Goal: Transaction & Acquisition: Purchase product/service

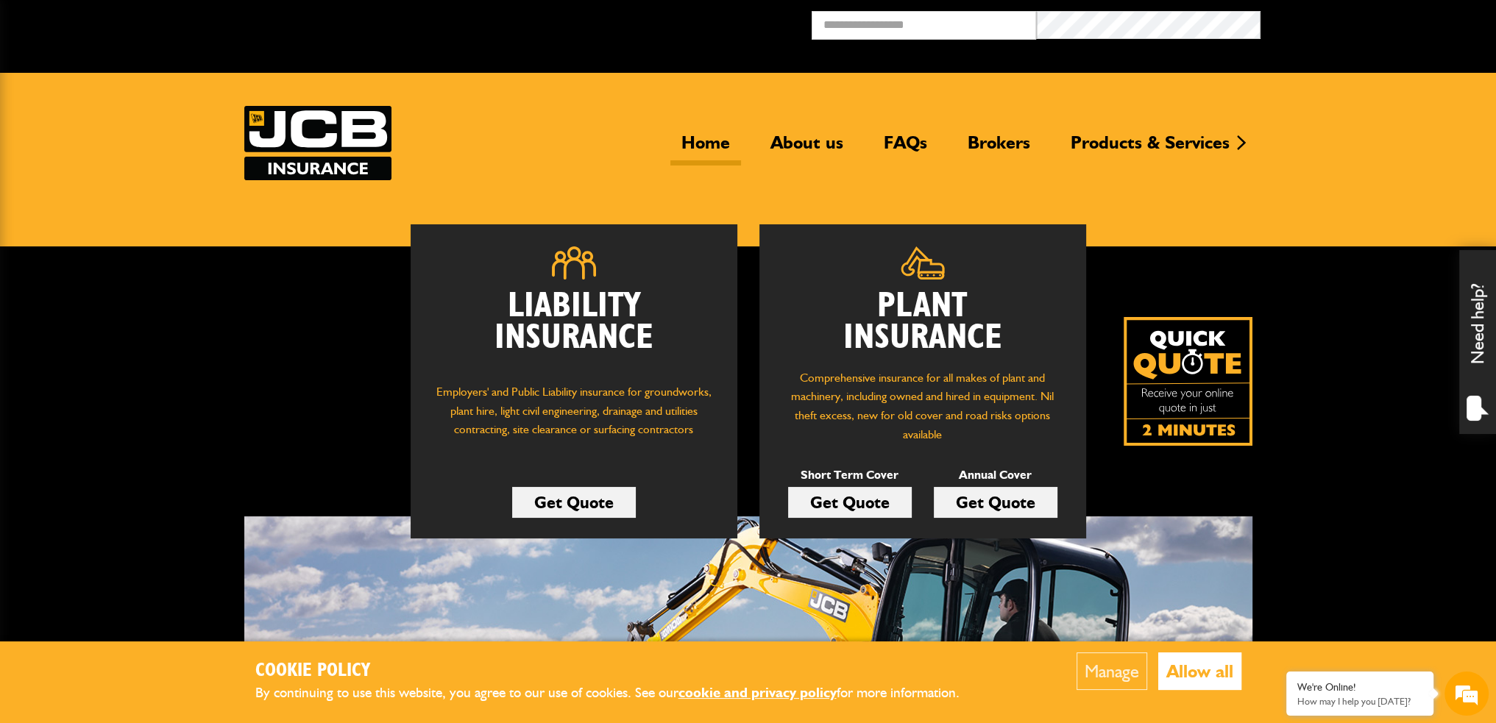
click at [873, 505] on link "Get Quote" at bounding box center [850, 502] width 124 height 31
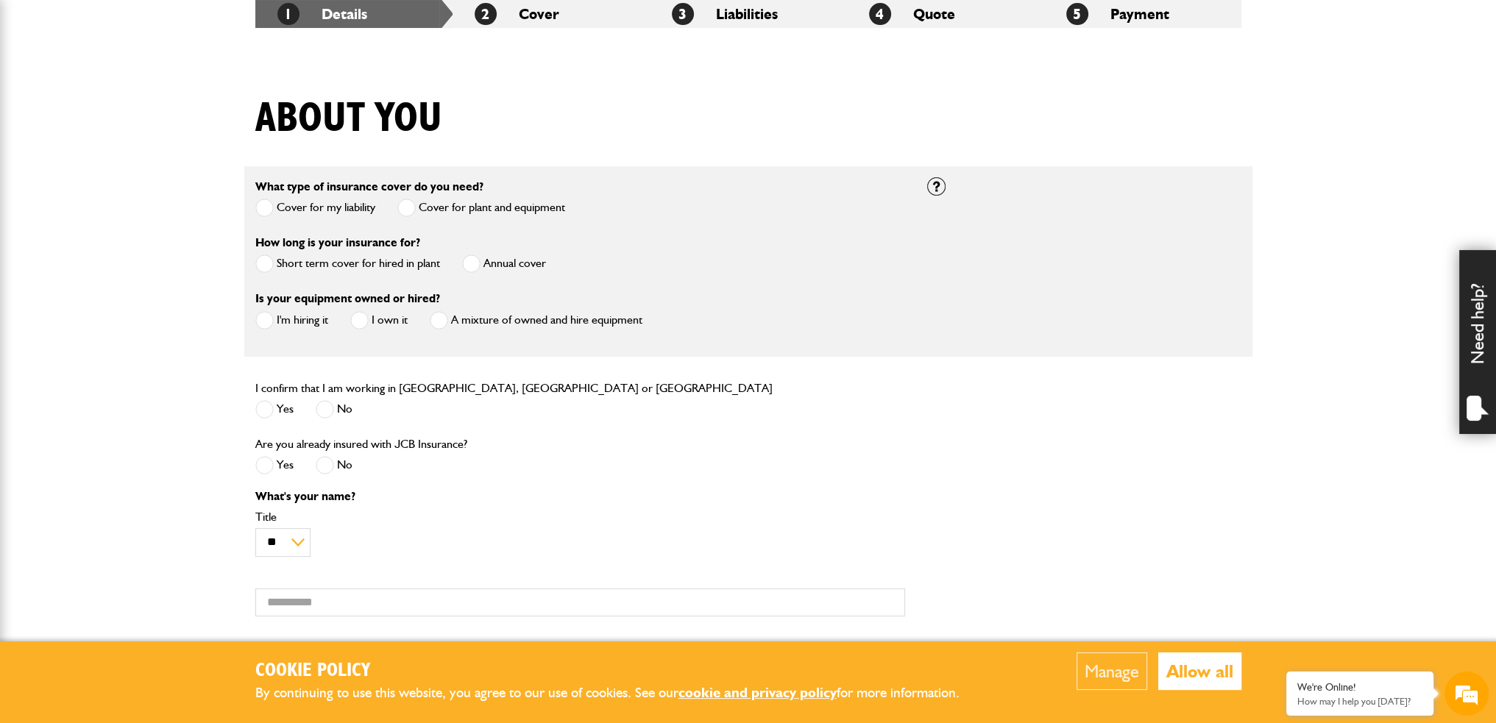
scroll to position [294, 0]
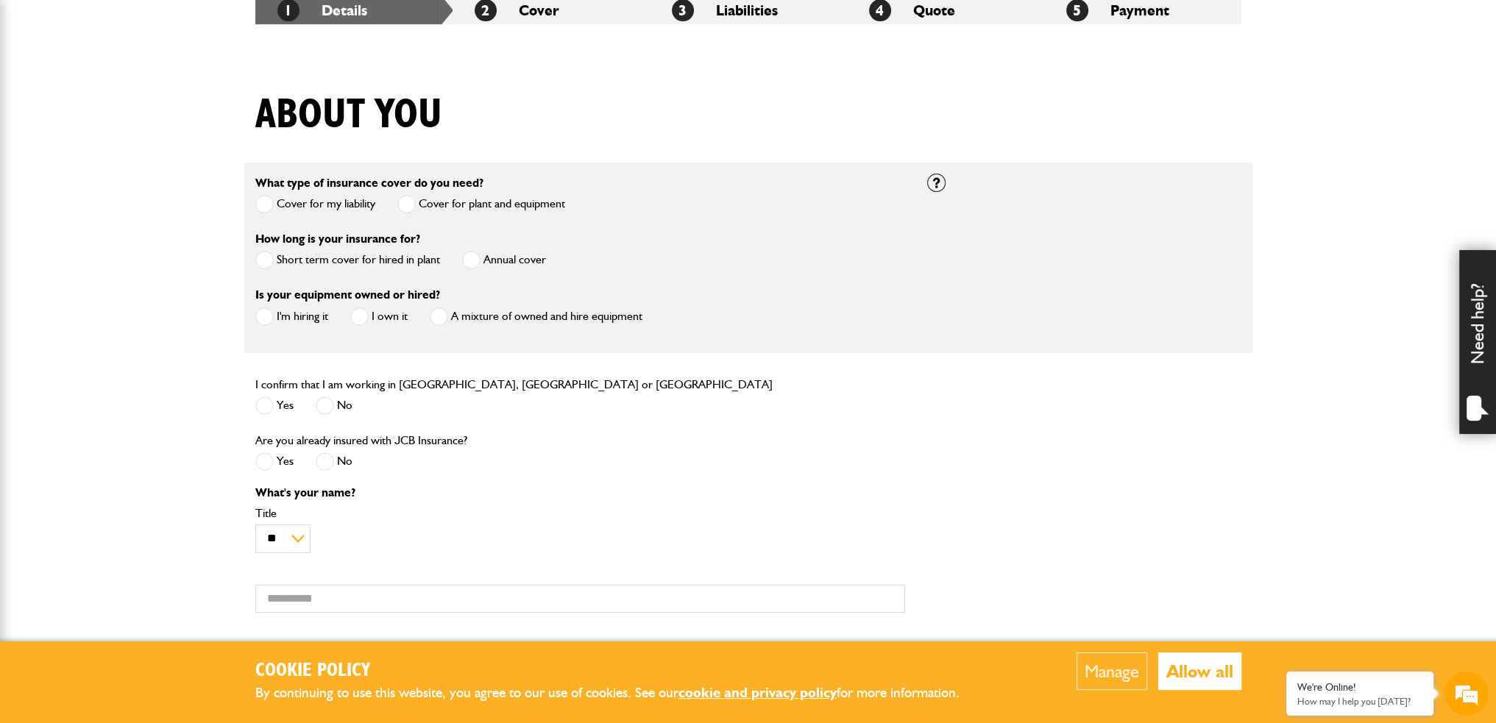
click at [260, 263] on span at bounding box center [264, 260] width 18 height 18
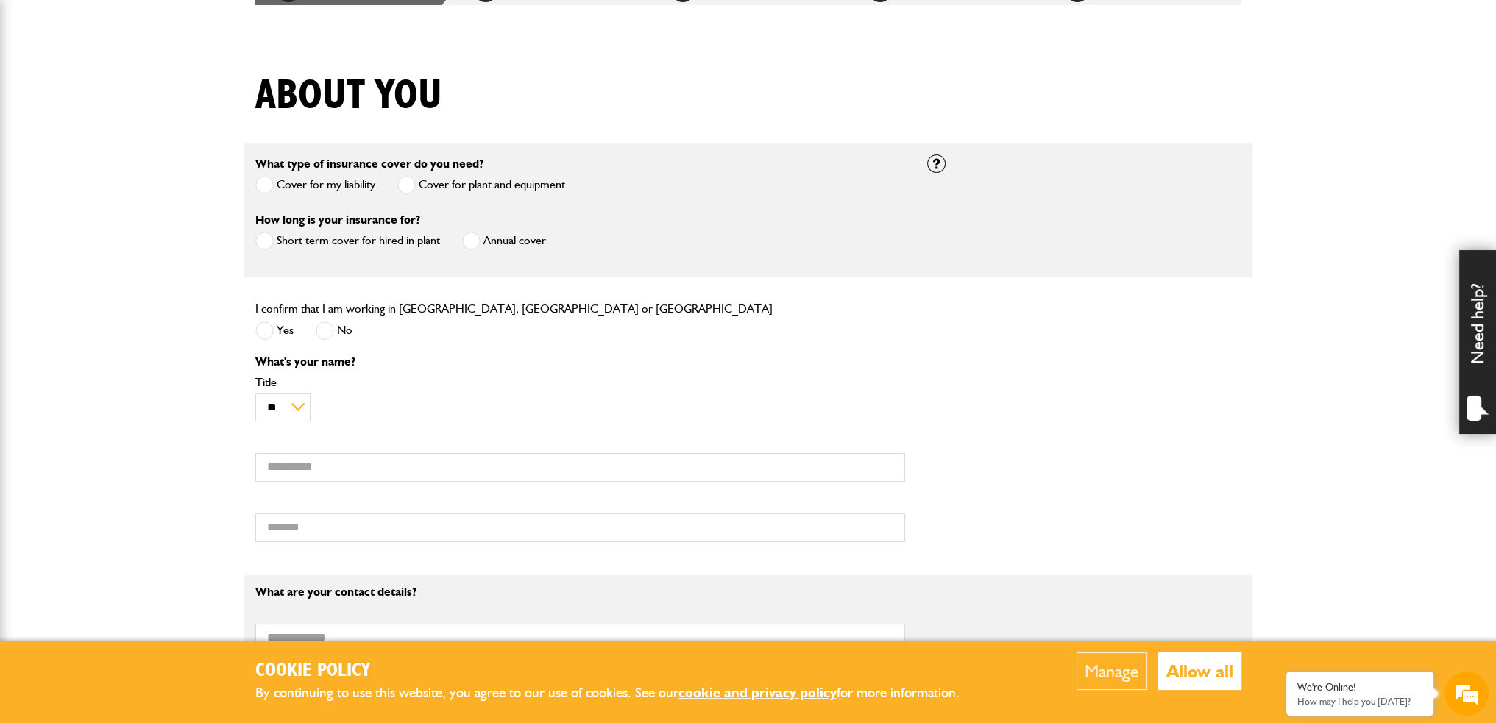
scroll to position [368, 0]
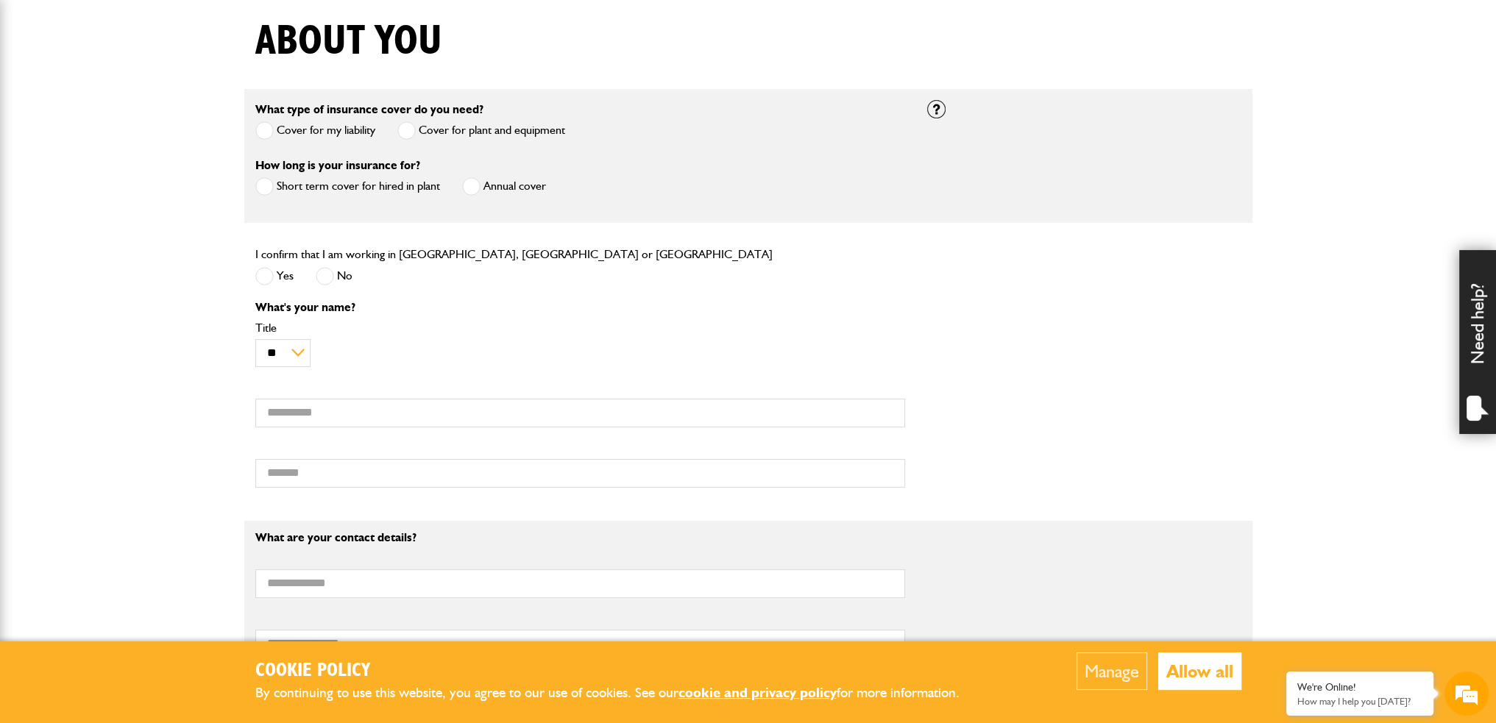
click at [267, 272] on span at bounding box center [264, 276] width 18 height 18
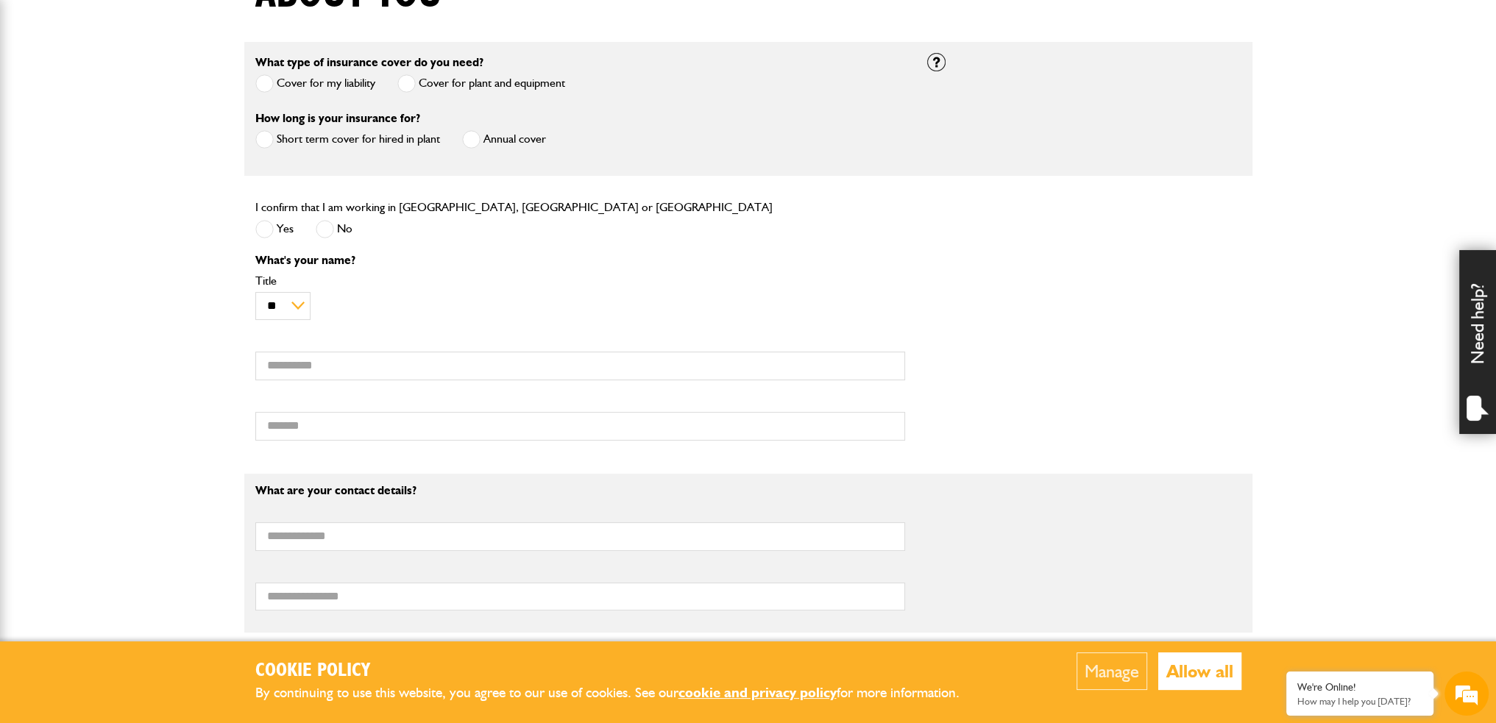
scroll to position [441, 0]
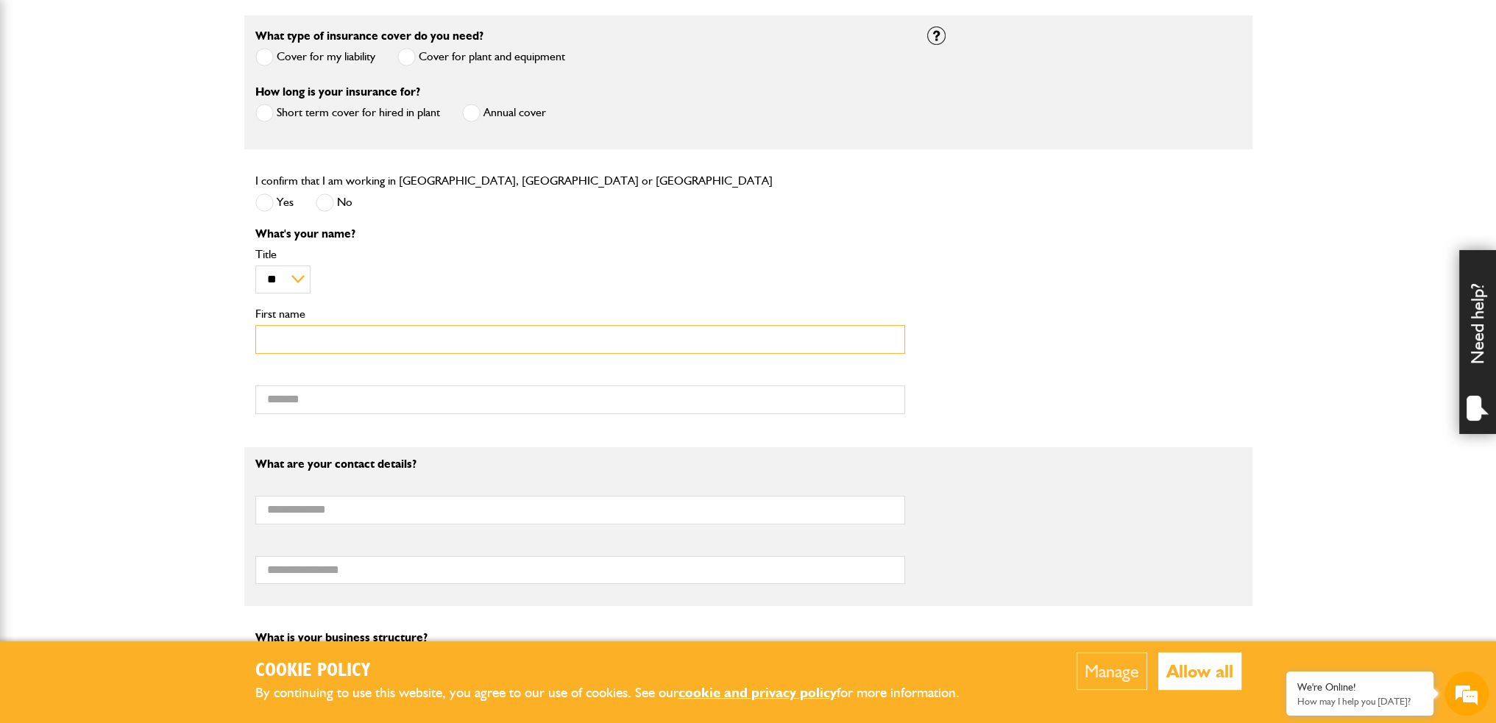
click at [330, 346] on input "First name" at bounding box center [580, 339] width 650 height 29
type input "****"
type input "*****"
type input "**********"
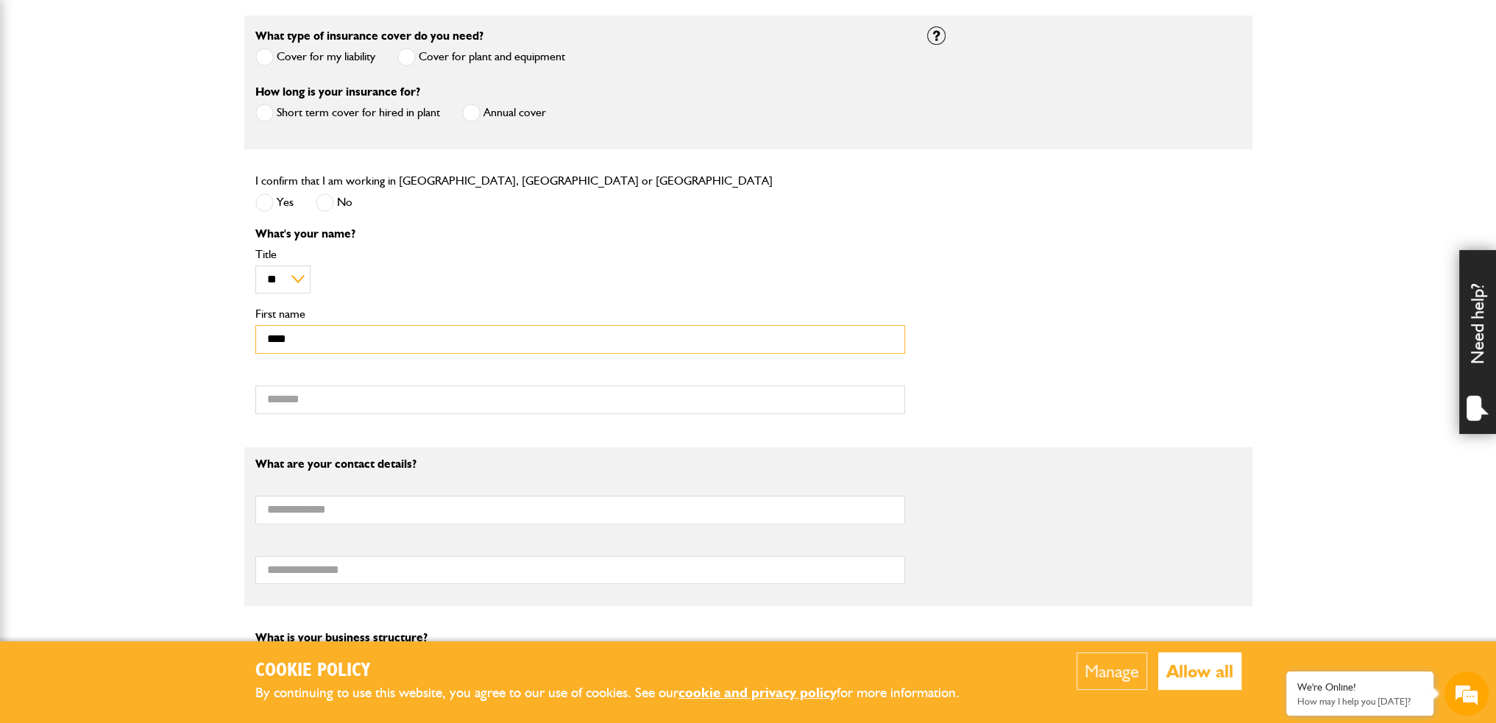
type input "**********"
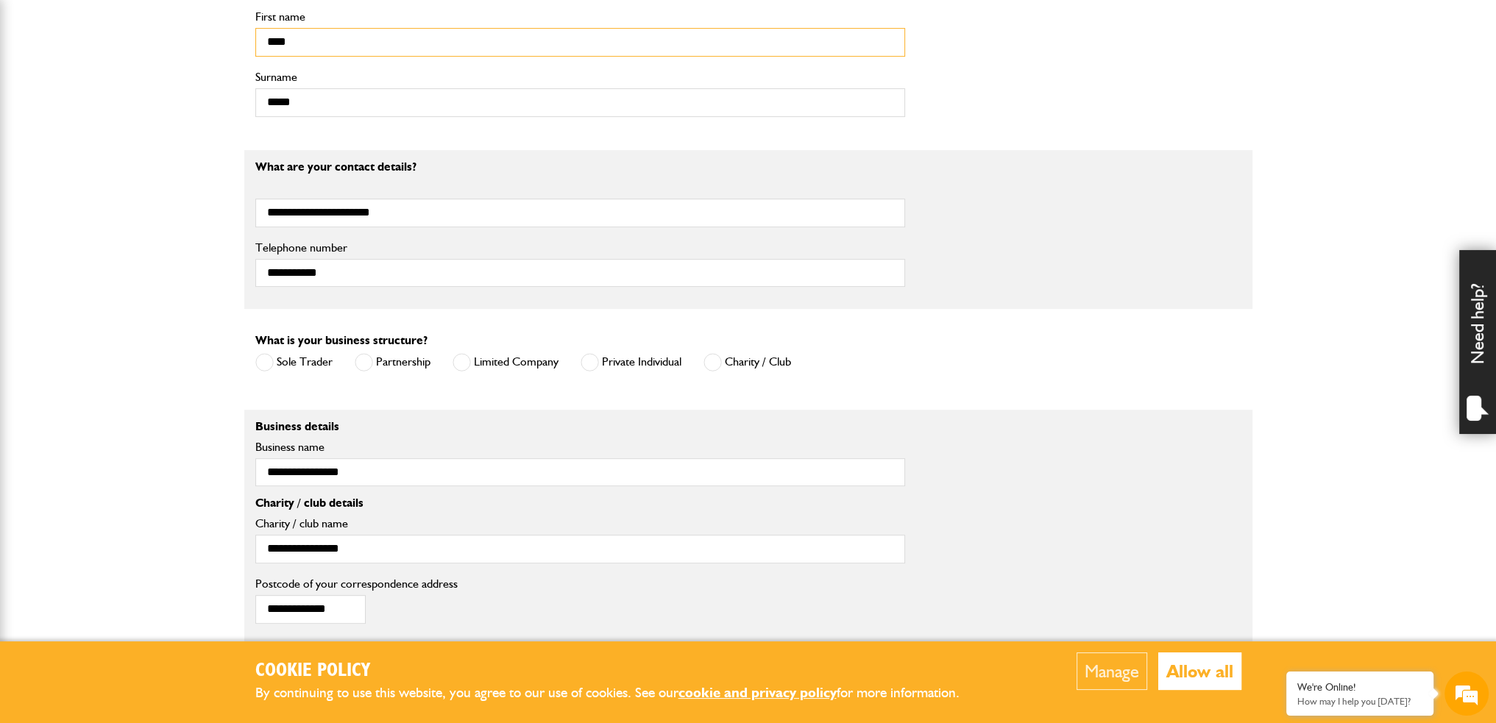
scroll to position [809, 0]
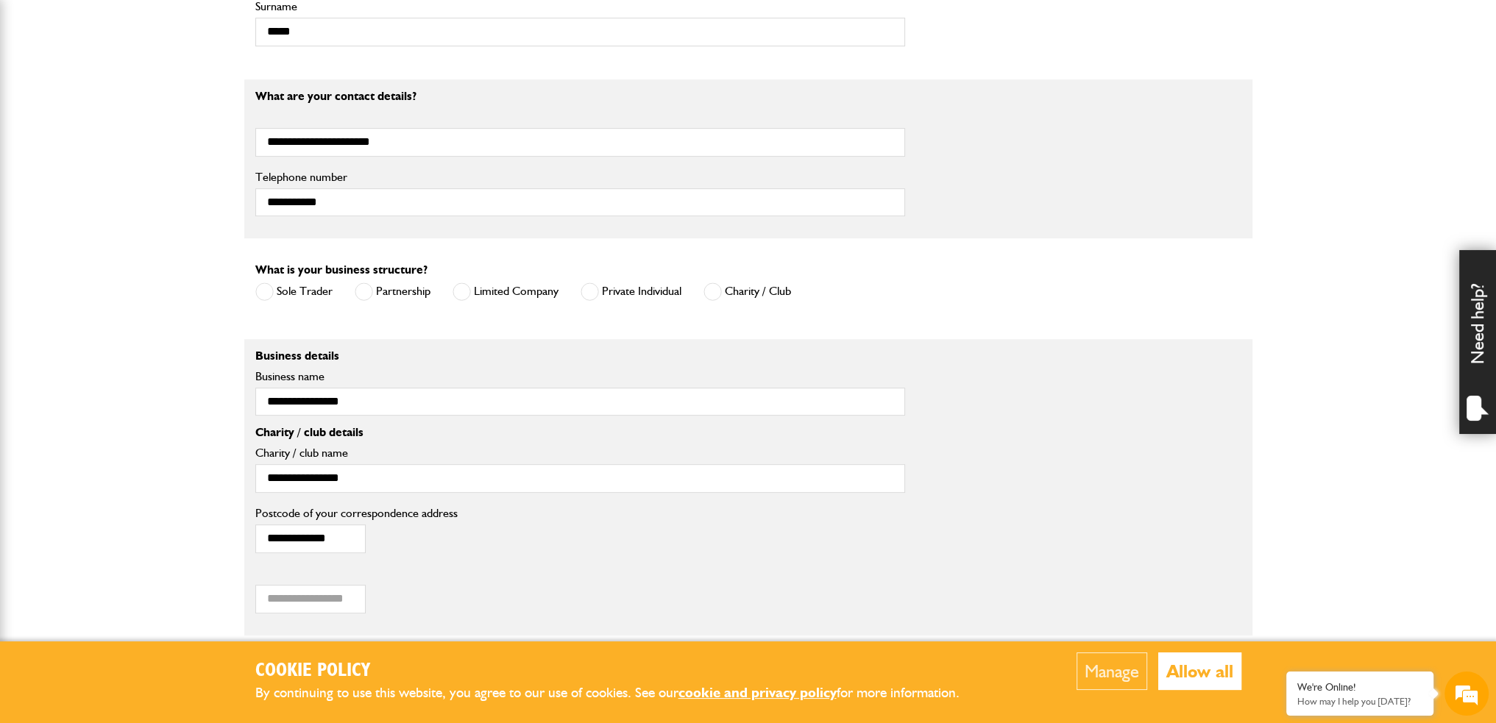
click at [300, 296] on label "Sole Trader" at bounding box center [293, 291] width 77 height 18
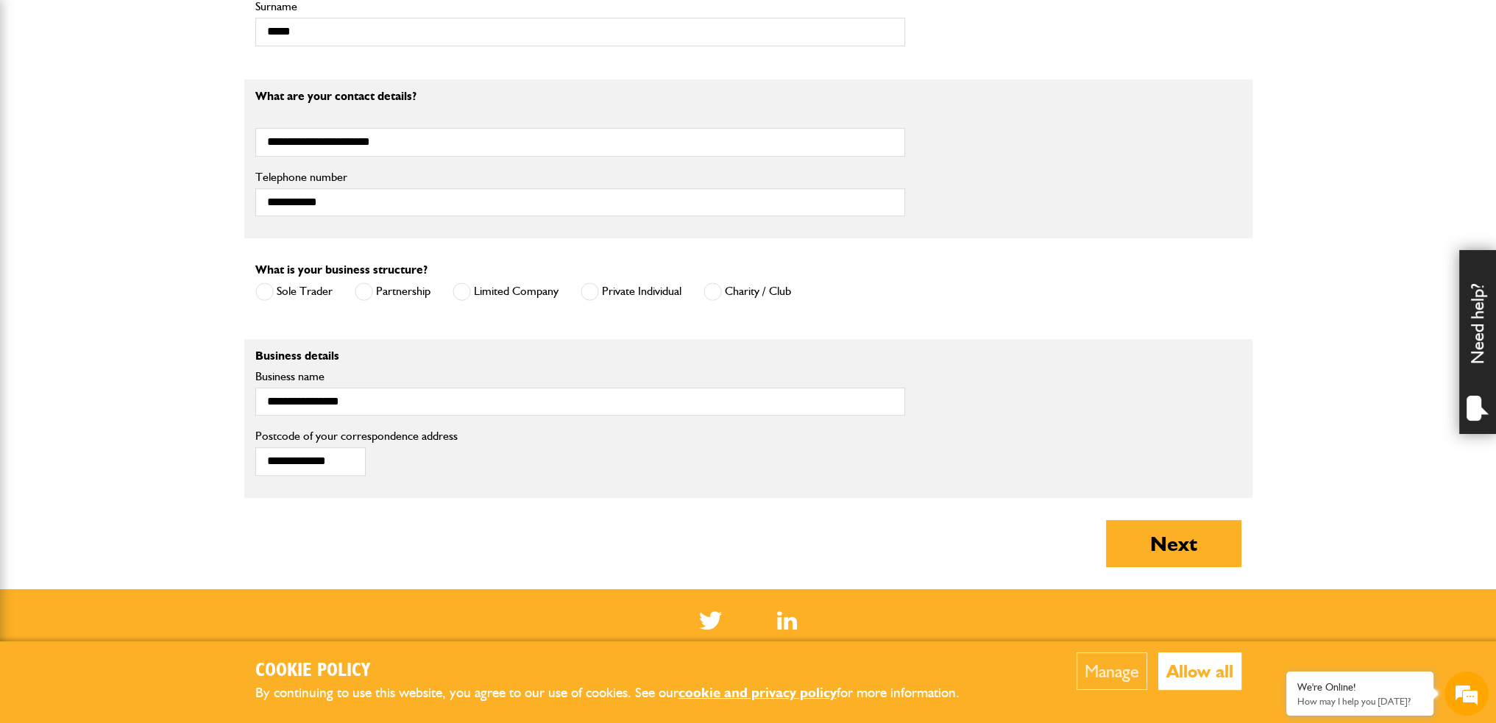
scroll to position [883, 0]
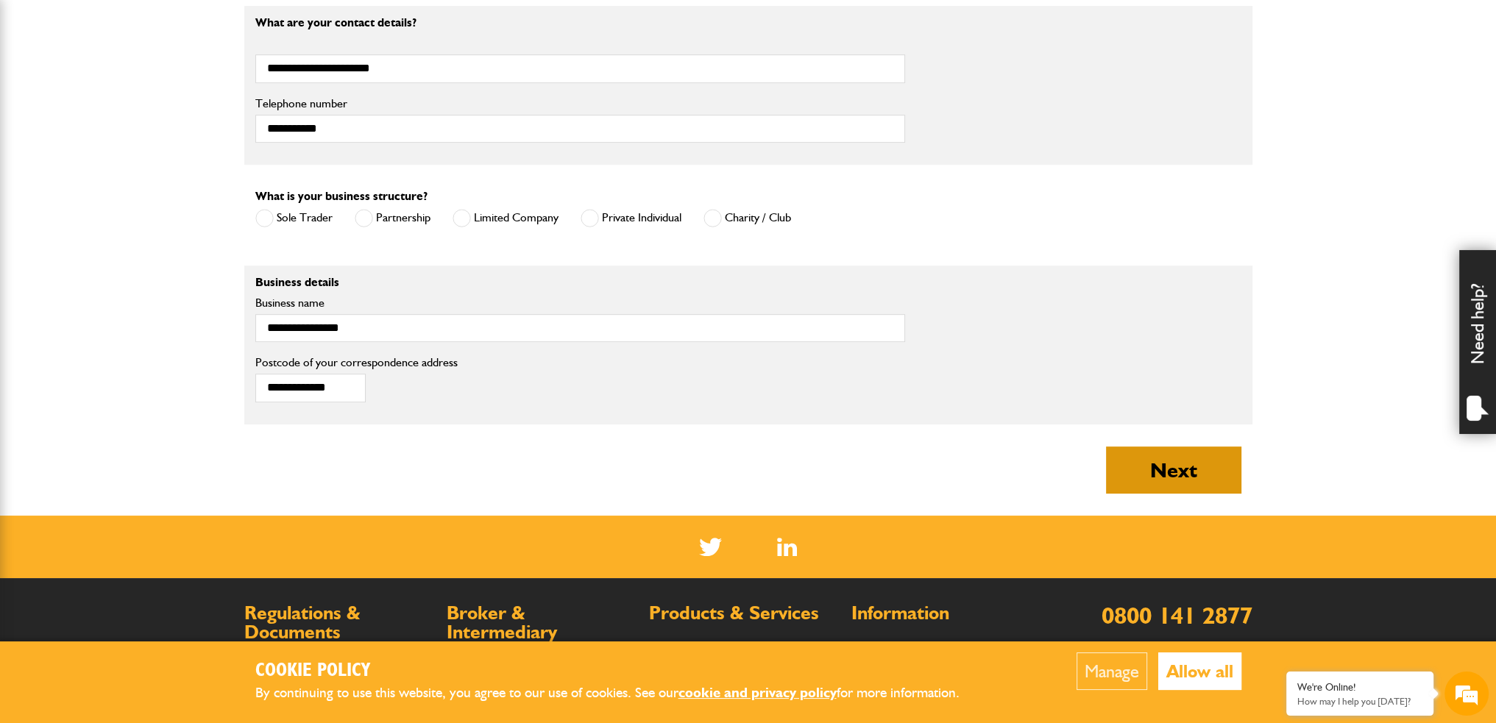
click at [1174, 473] on button "Next" at bounding box center [1173, 470] width 135 height 47
type input "*********"
type input "**********"
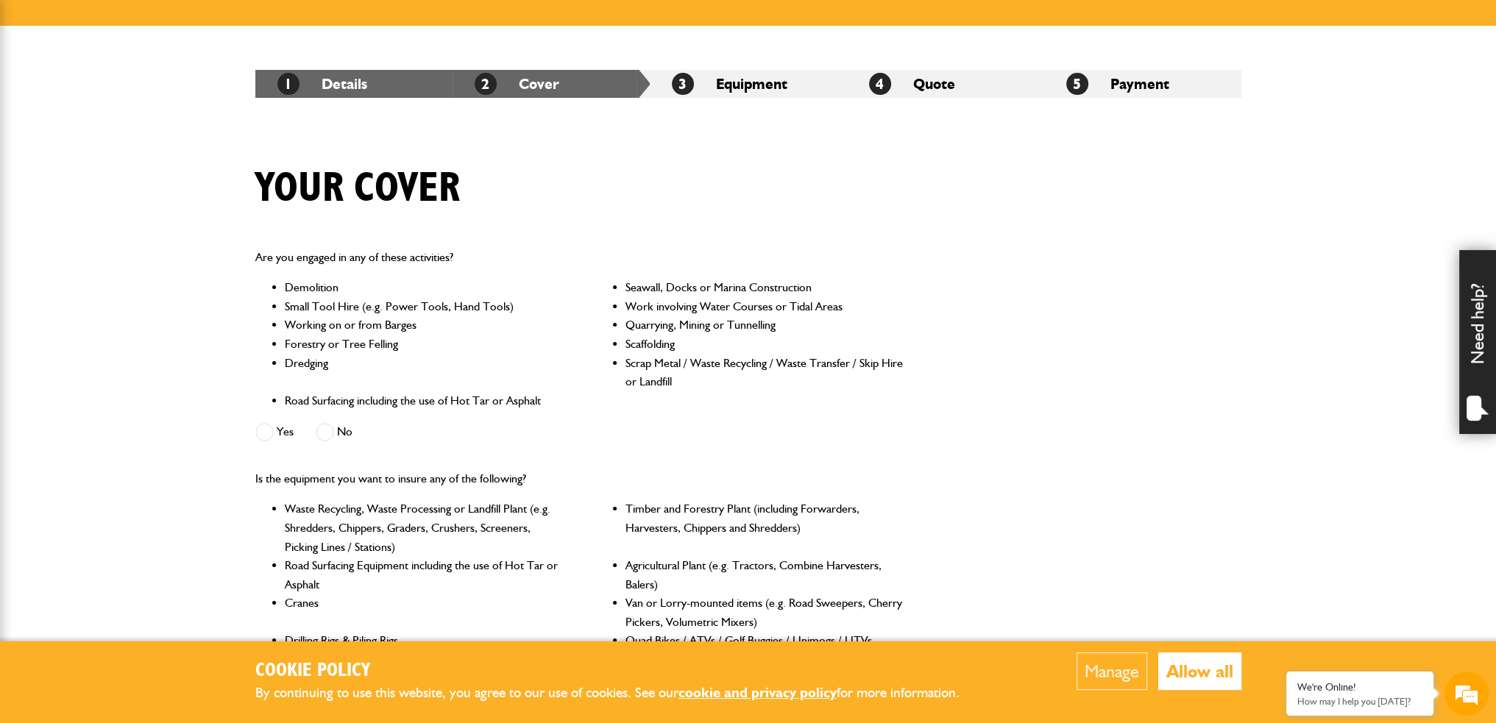
click at [318, 429] on span at bounding box center [325, 432] width 18 height 18
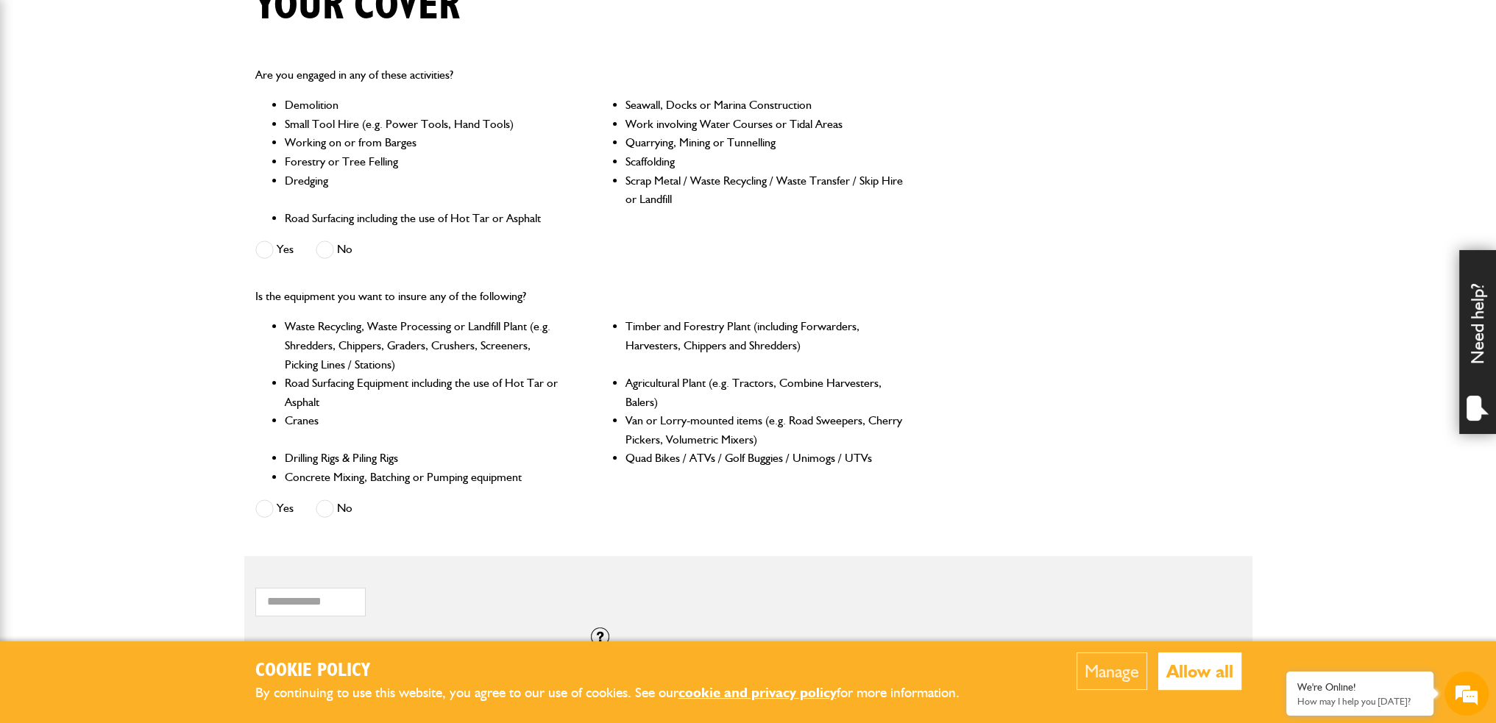
scroll to position [441, 0]
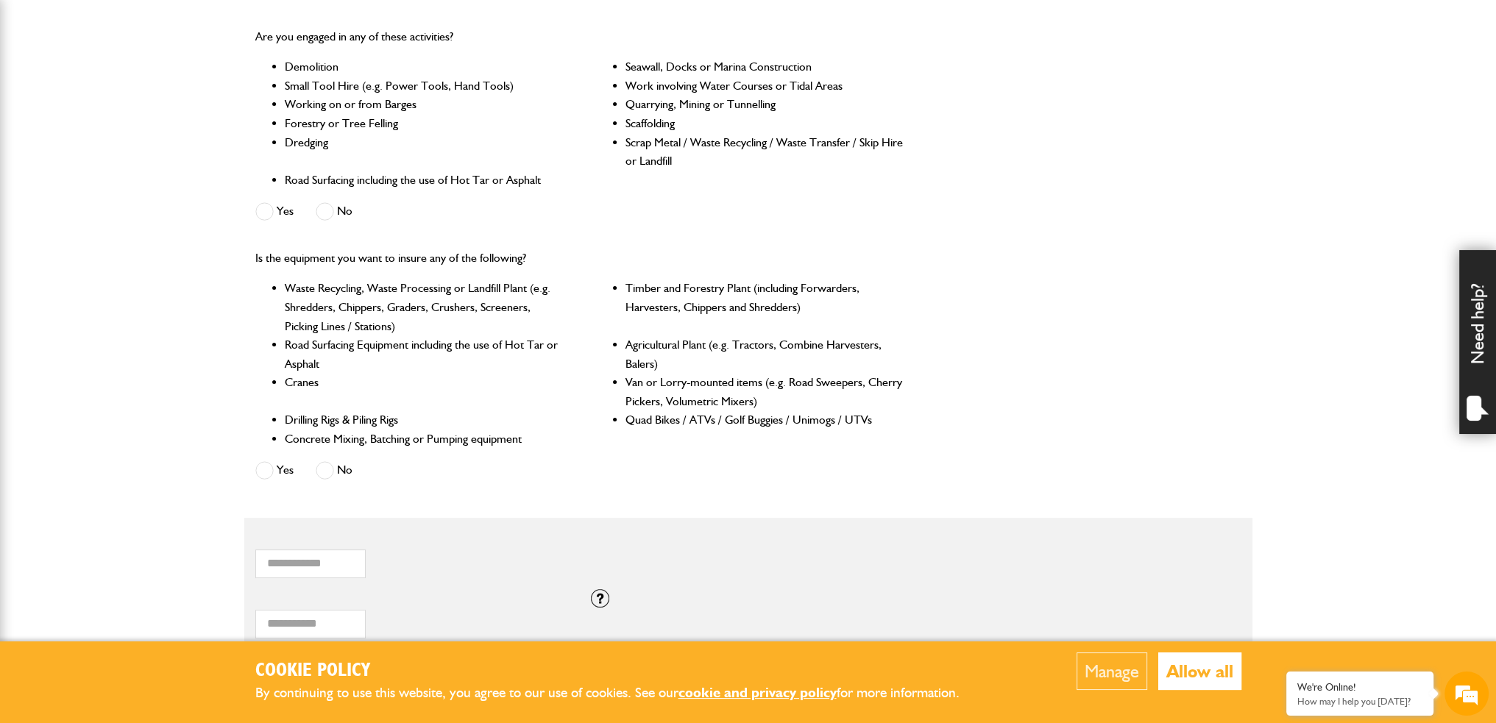
click at [334, 470] on label "No" at bounding box center [334, 470] width 37 height 18
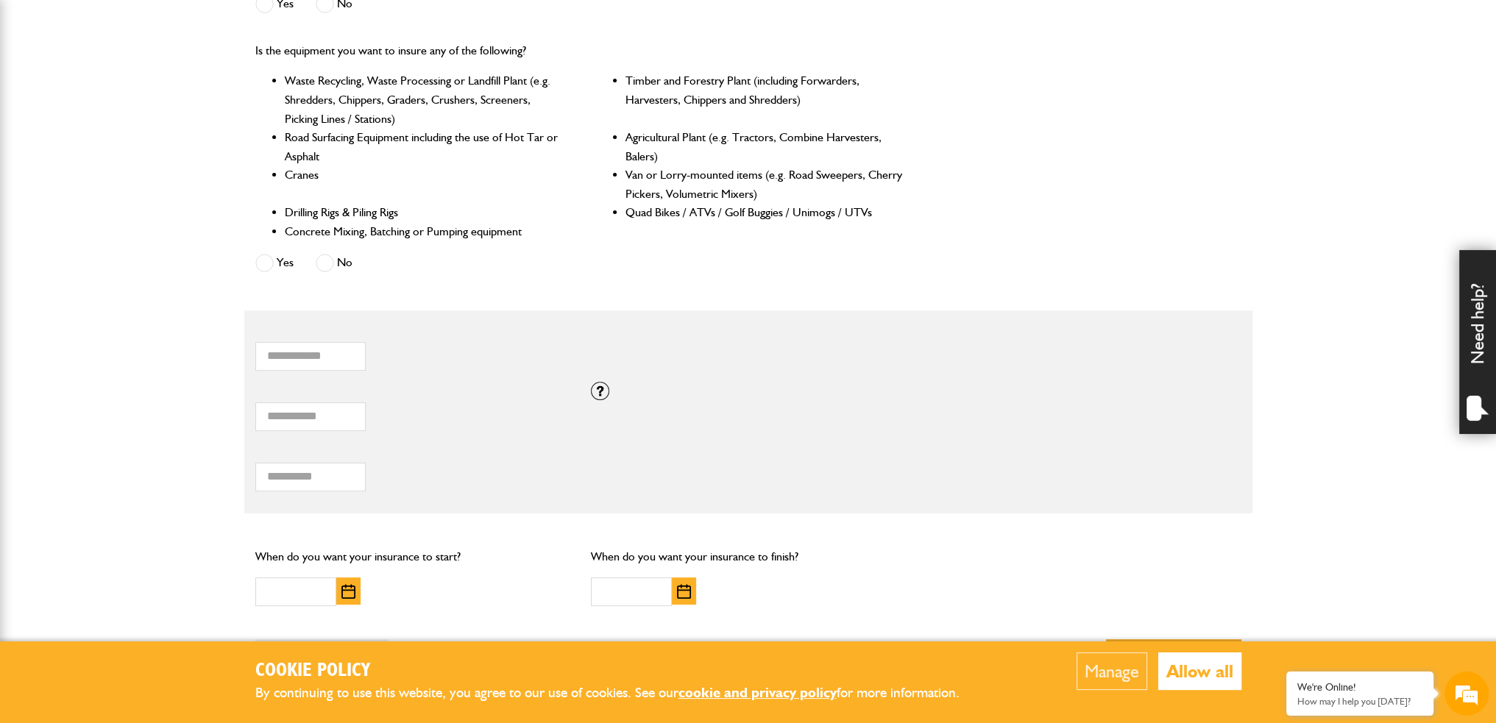
scroll to position [662, 0]
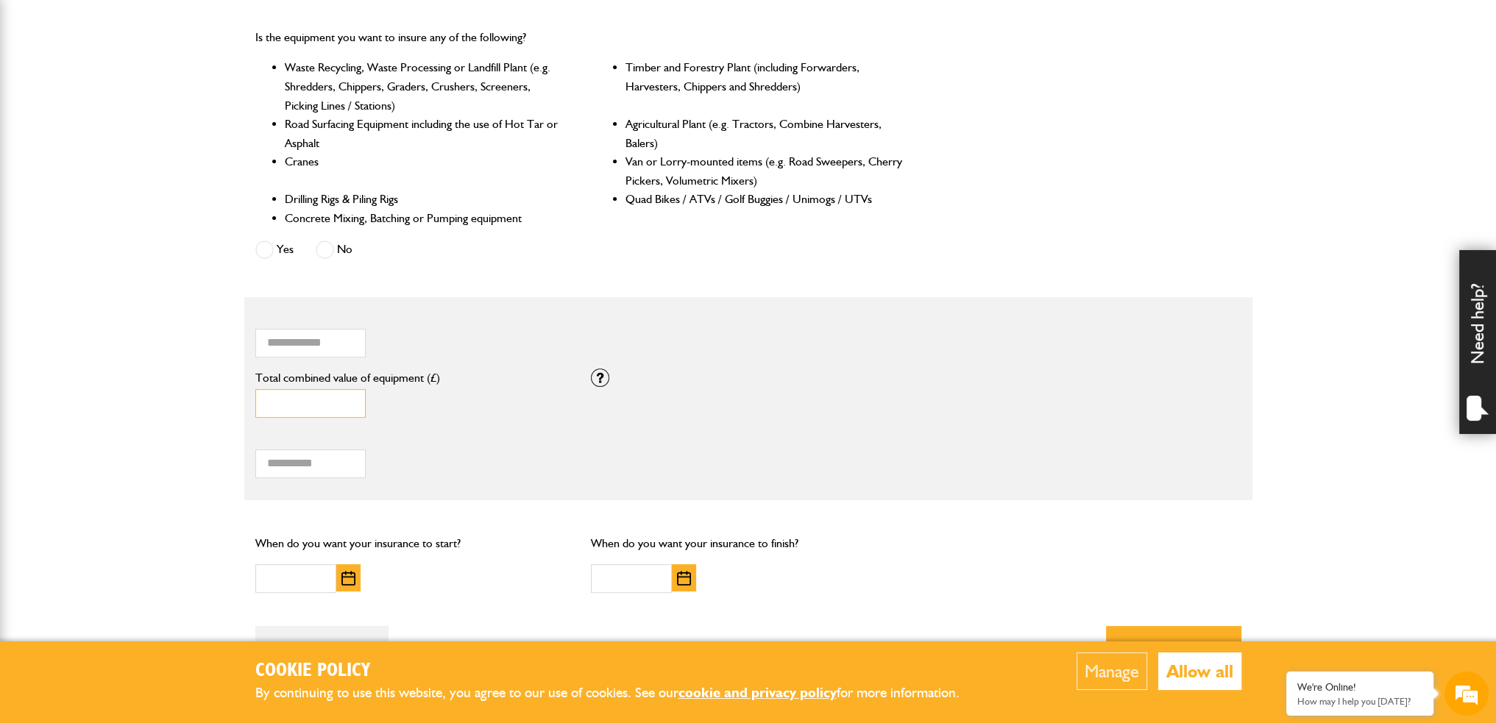
click at [320, 405] on input "*" at bounding box center [310, 403] width 110 height 29
drag, startPoint x: 319, startPoint y: 405, endPoint x: 221, endPoint y: 405, distance: 97.1
click at [221, 405] on body "Cookie Policy By continuing to use this website, you agree to our use of cookie…" at bounding box center [748, 226] width 1496 height 1776
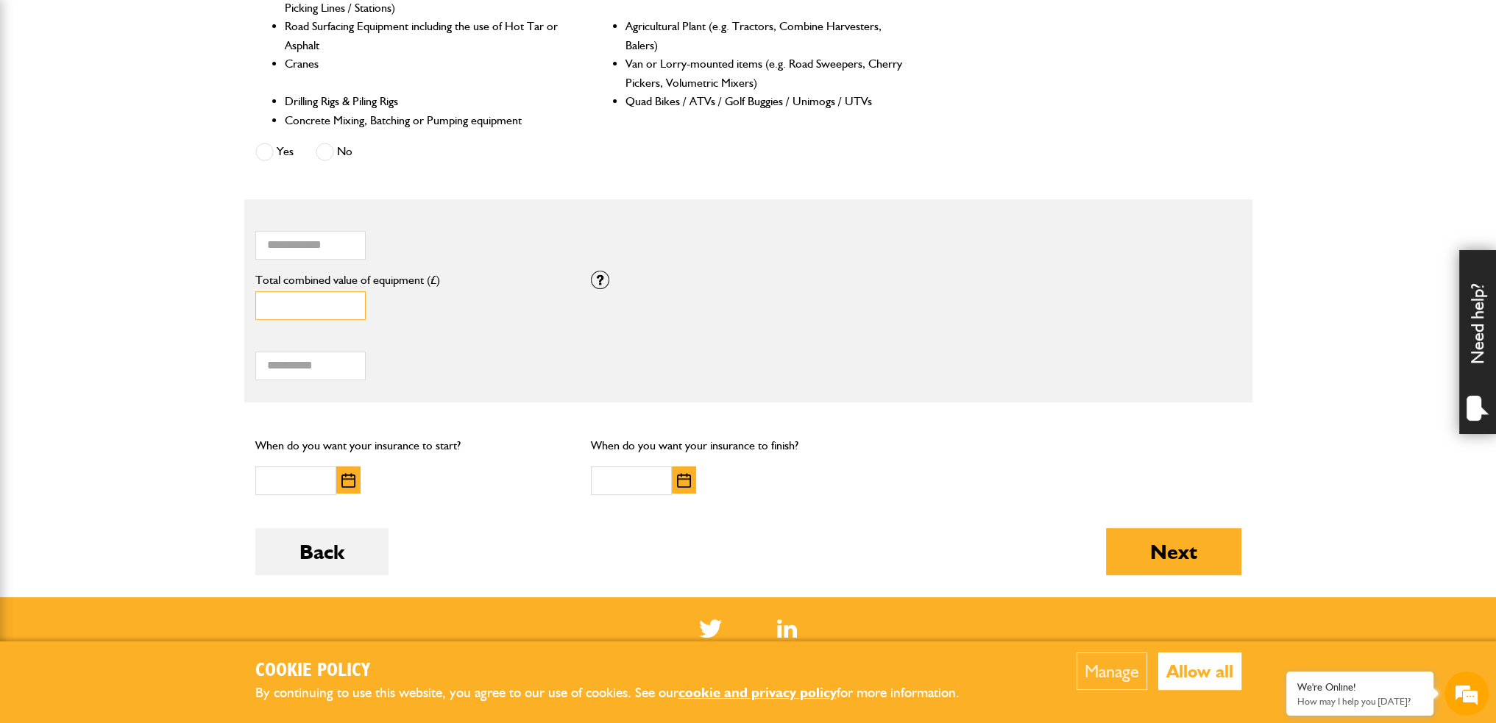
scroll to position [956, 0]
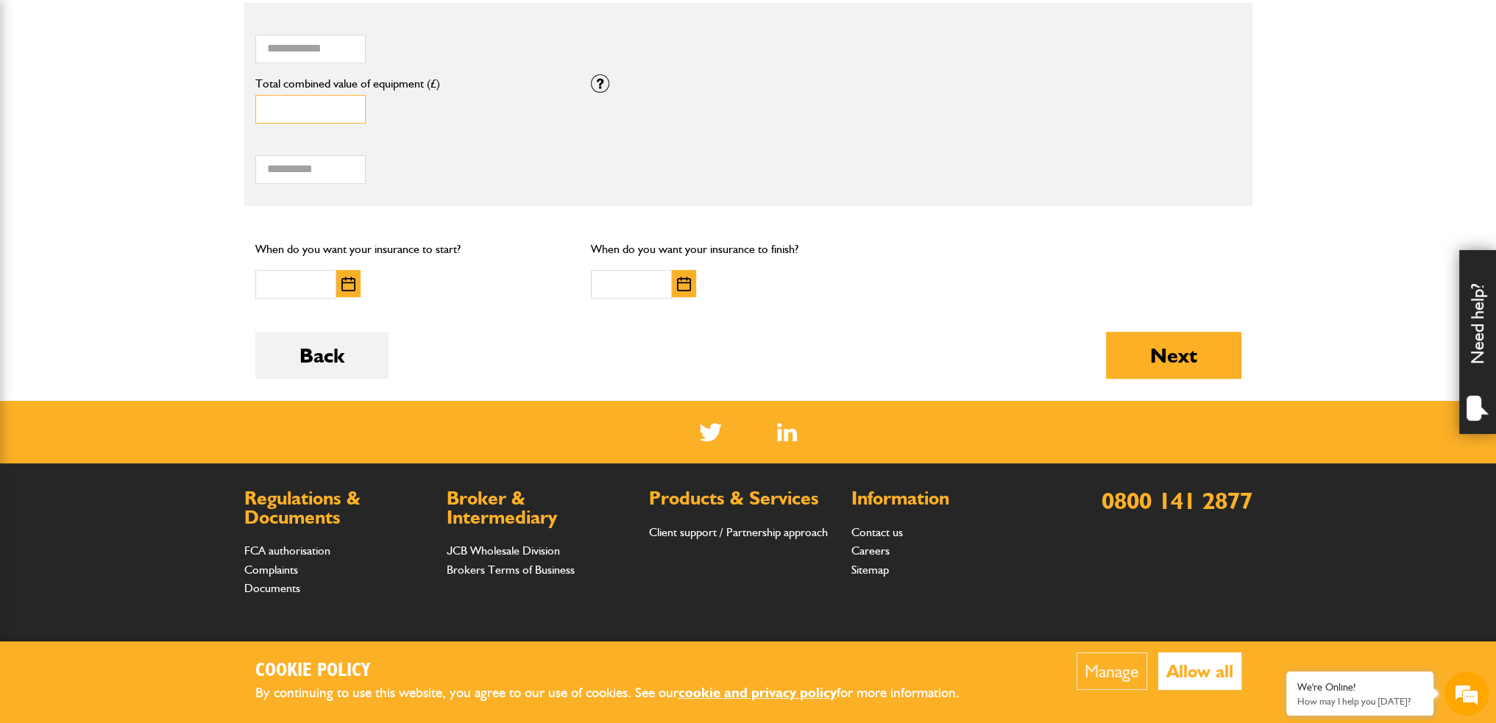
type input "*****"
drag, startPoint x: 587, startPoint y: 60, endPoint x: 555, endPoint y: 103, distance: 54.1
click at [586, 62] on div "* How many items of hired equipment do you want to insure?" at bounding box center [580, 41] width 650 height 46
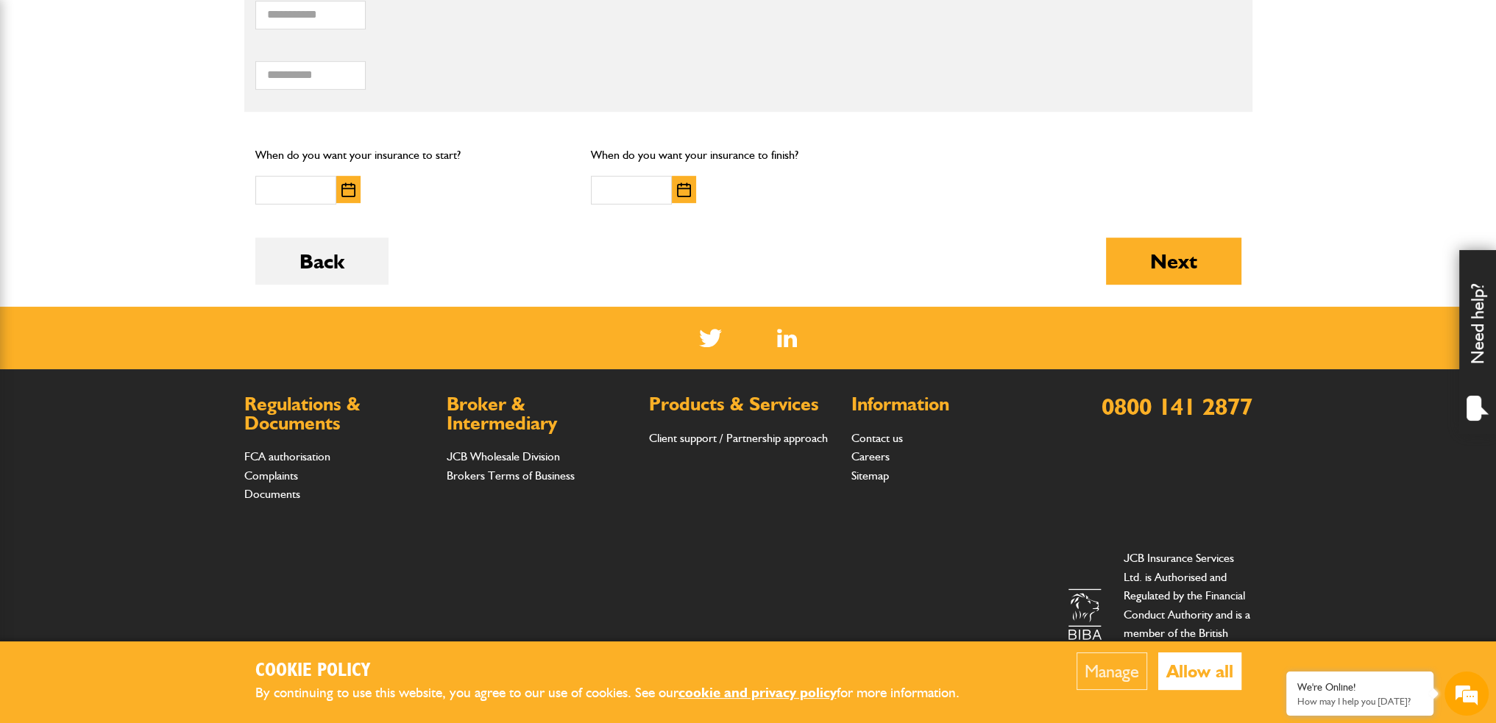
scroll to position [1053, 0]
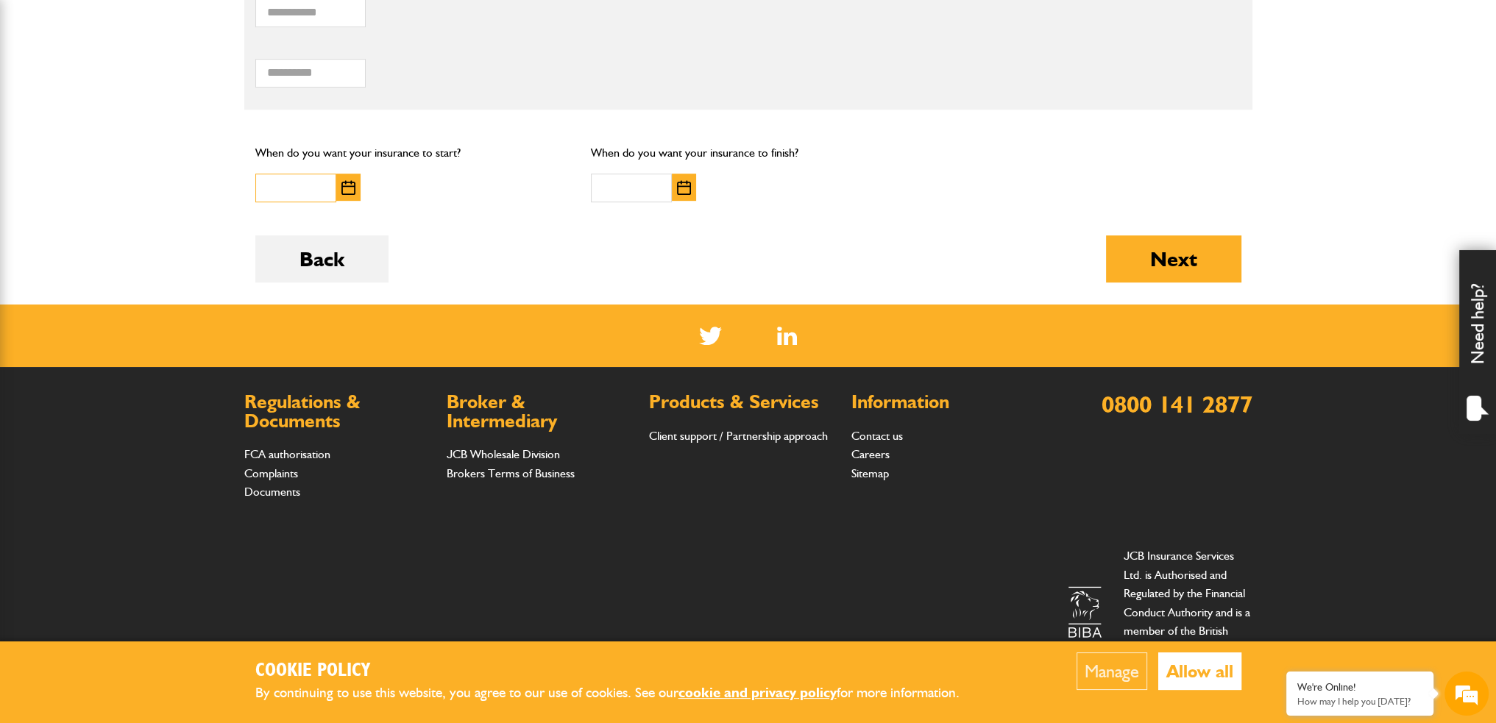
click at [308, 195] on input "text" at bounding box center [295, 188] width 81 height 29
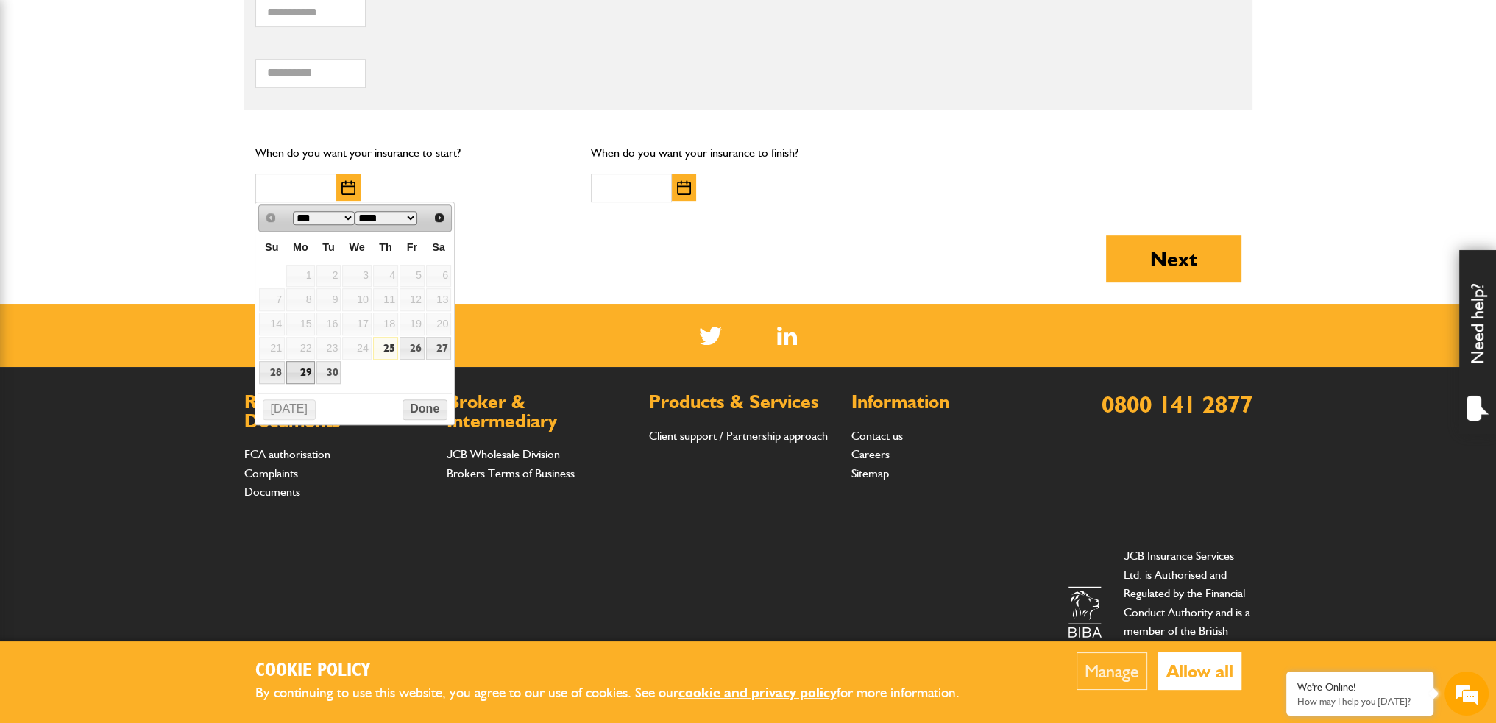
click at [294, 374] on link "29" at bounding box center [300, 372] width 29 height 23
type input "**********"
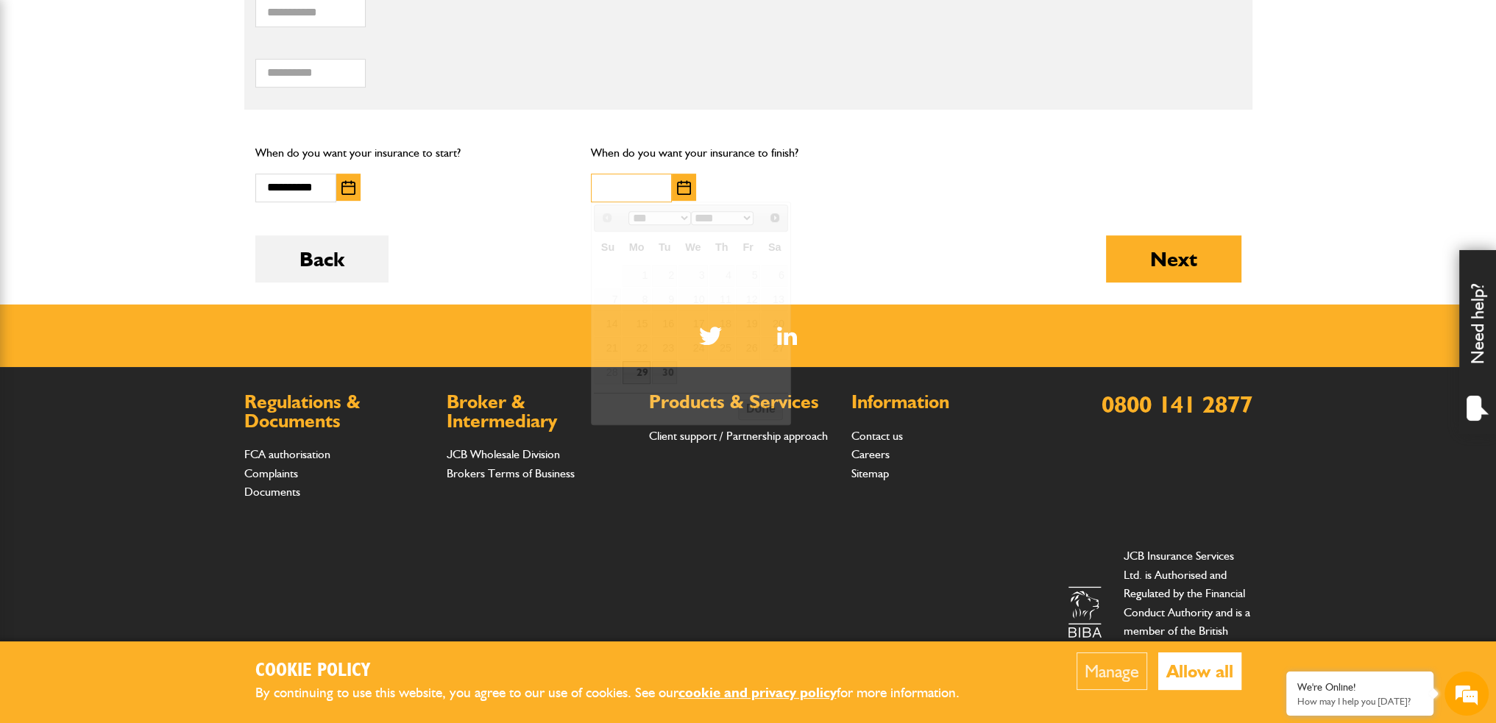
click at [636, 183] on input "text" at bounding box center [631, 188] width 81 height 29
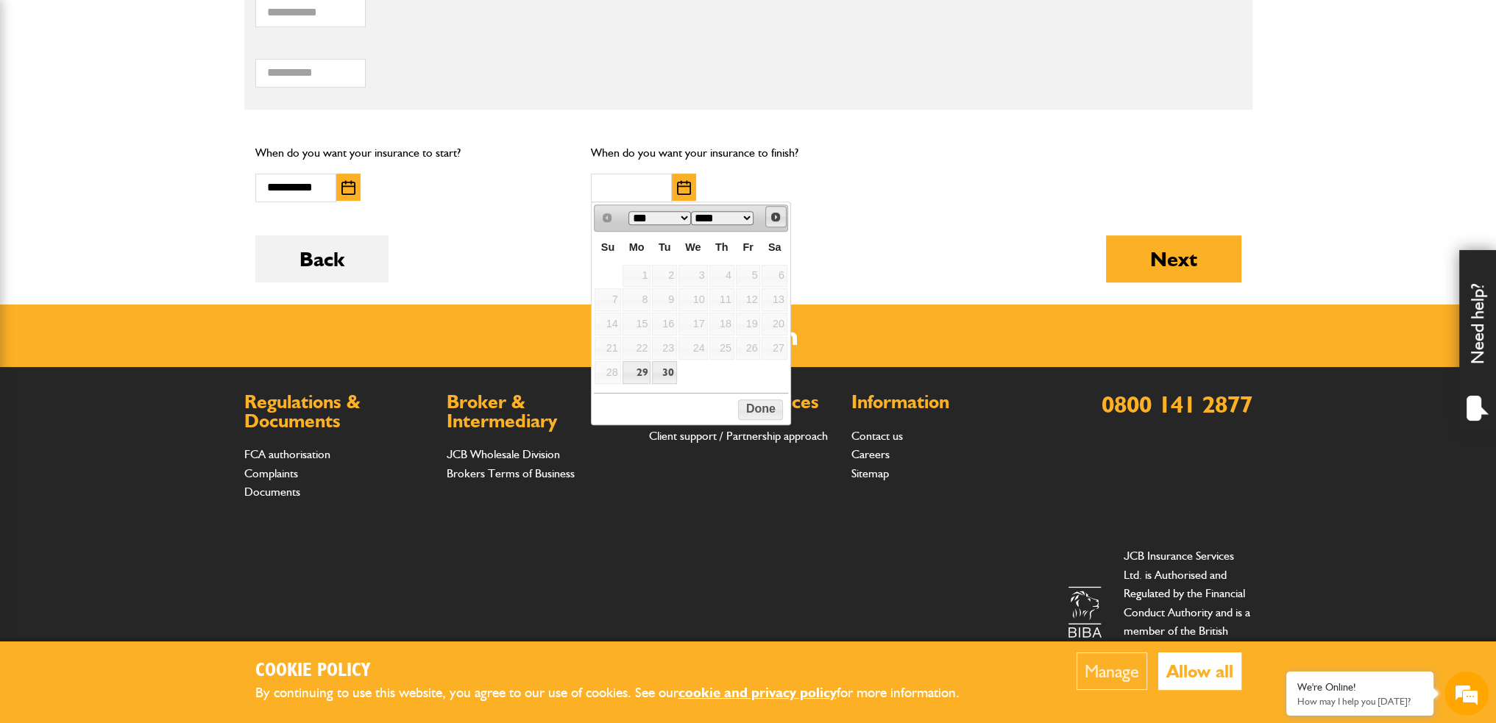
click at [783, 216] on link "Next" at bounding box center [775, 216] width 21 height 21
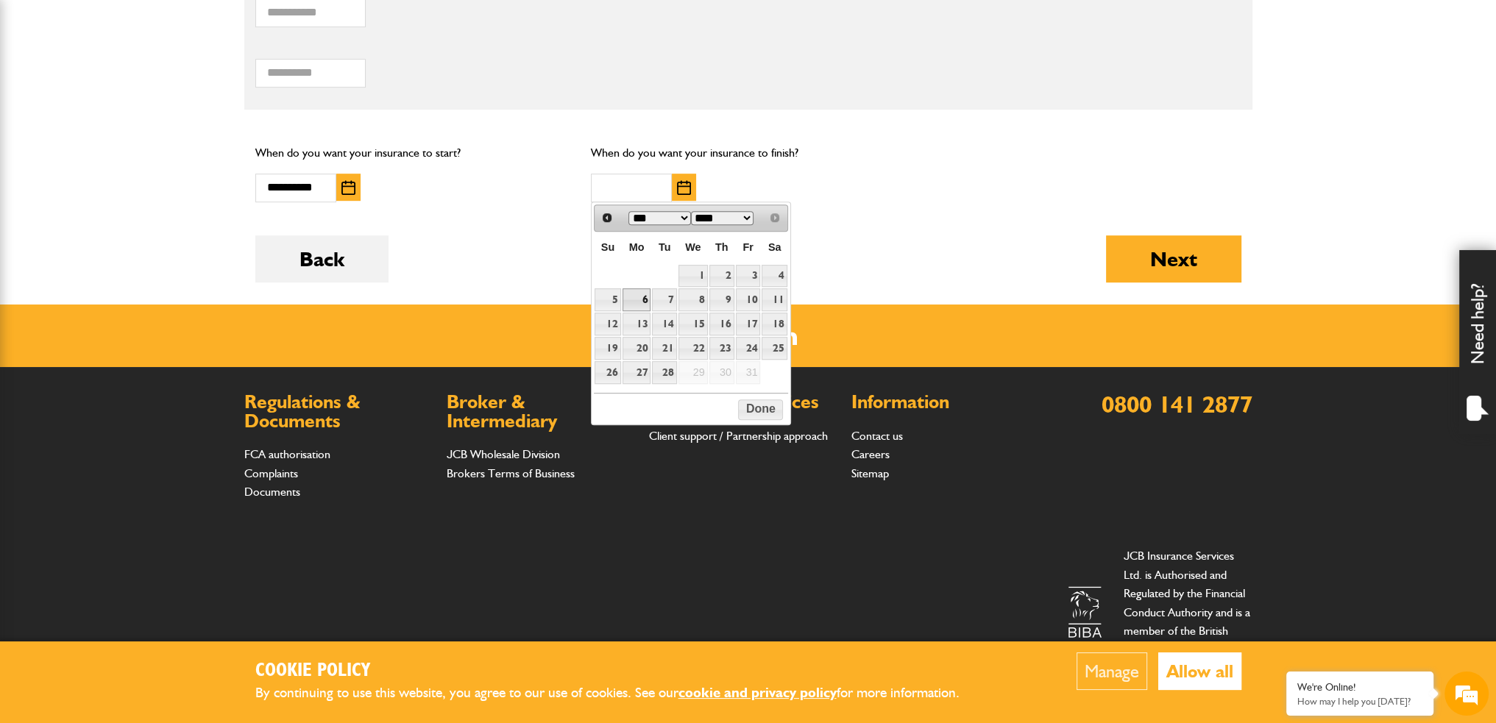
click at [636, 294] on link "6" at bounding box center [636, 299] width 29 height 23
type input "**********"
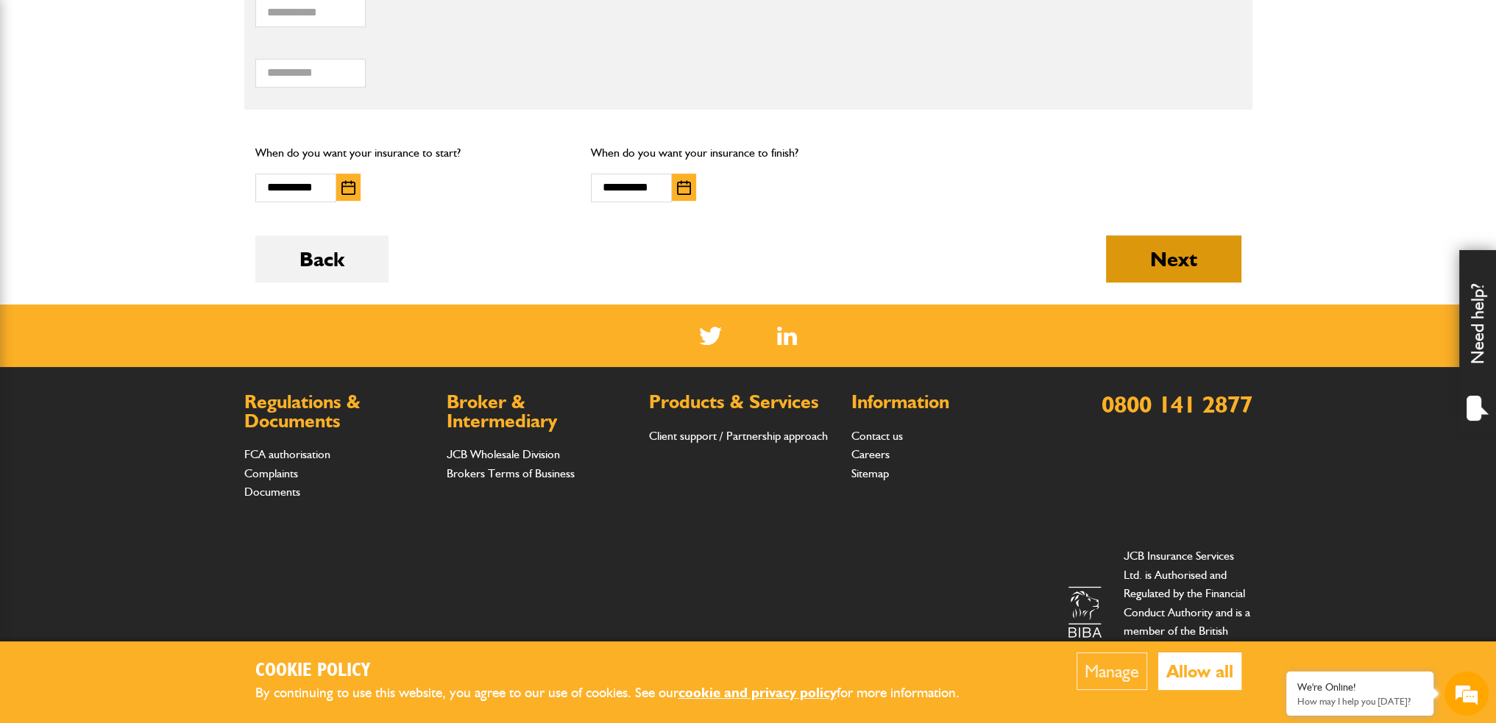
click at [1143, 267] on button "Next" at bounding box center [1173, 258] width 135 height 47
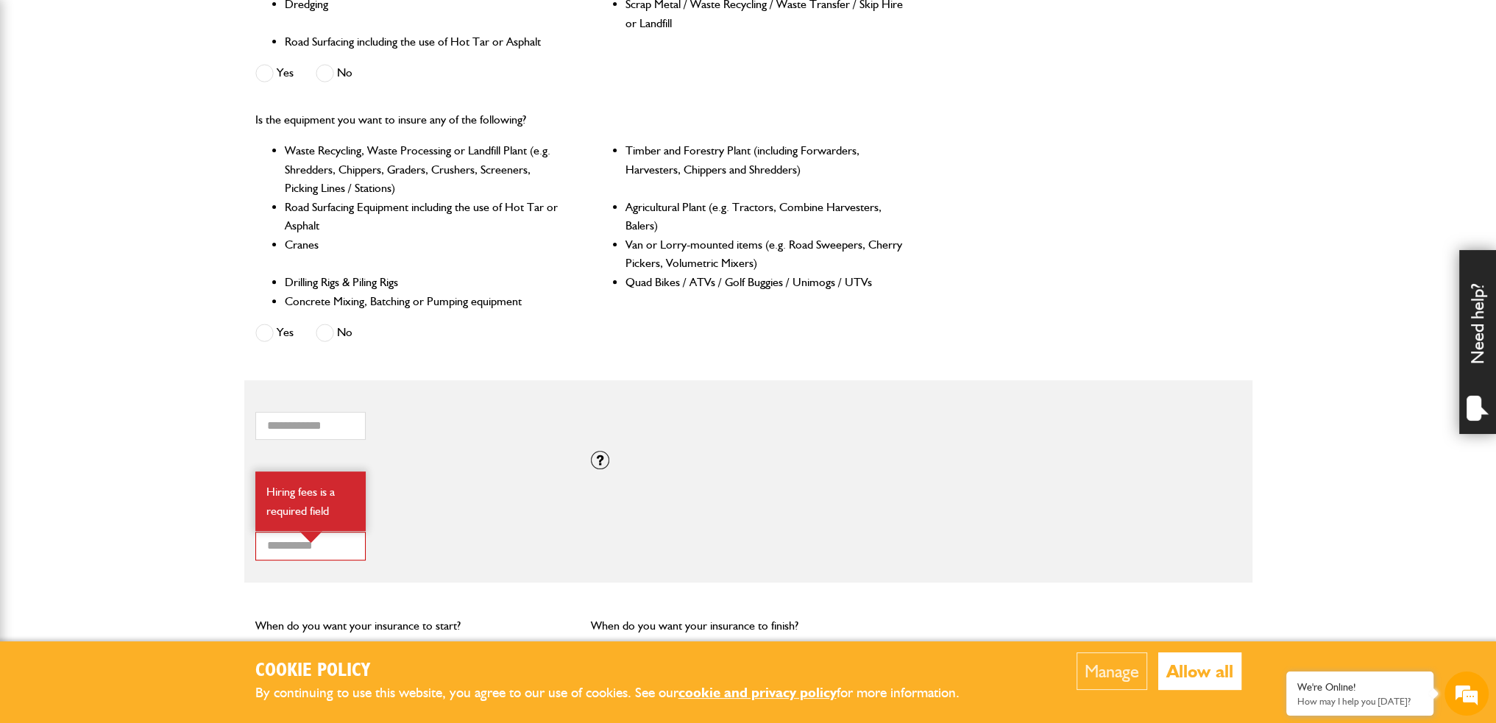
scroll to position [662, 0]
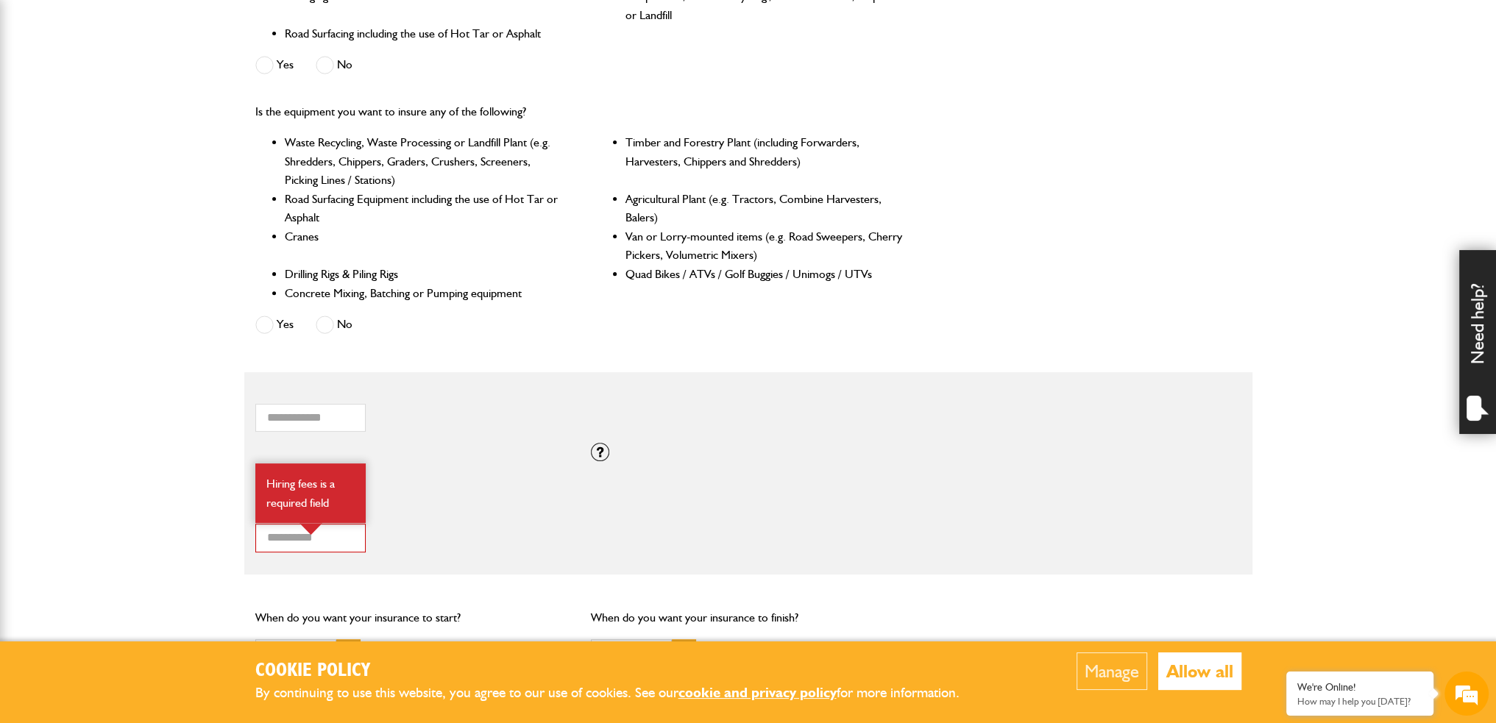
click at [318, 527] on img at bounding box center [310, 529] width 23 height 12
drag, startPoint x: 314, startPoint y: 538, endPoint x: 108, endPoint y: 533, distance: 206.1
click at [109, 533] on body "Cookie Policy By continuing to use this website, you agree to our use of cookie…" at bounding box center [748, 263] width 1496 height 1851
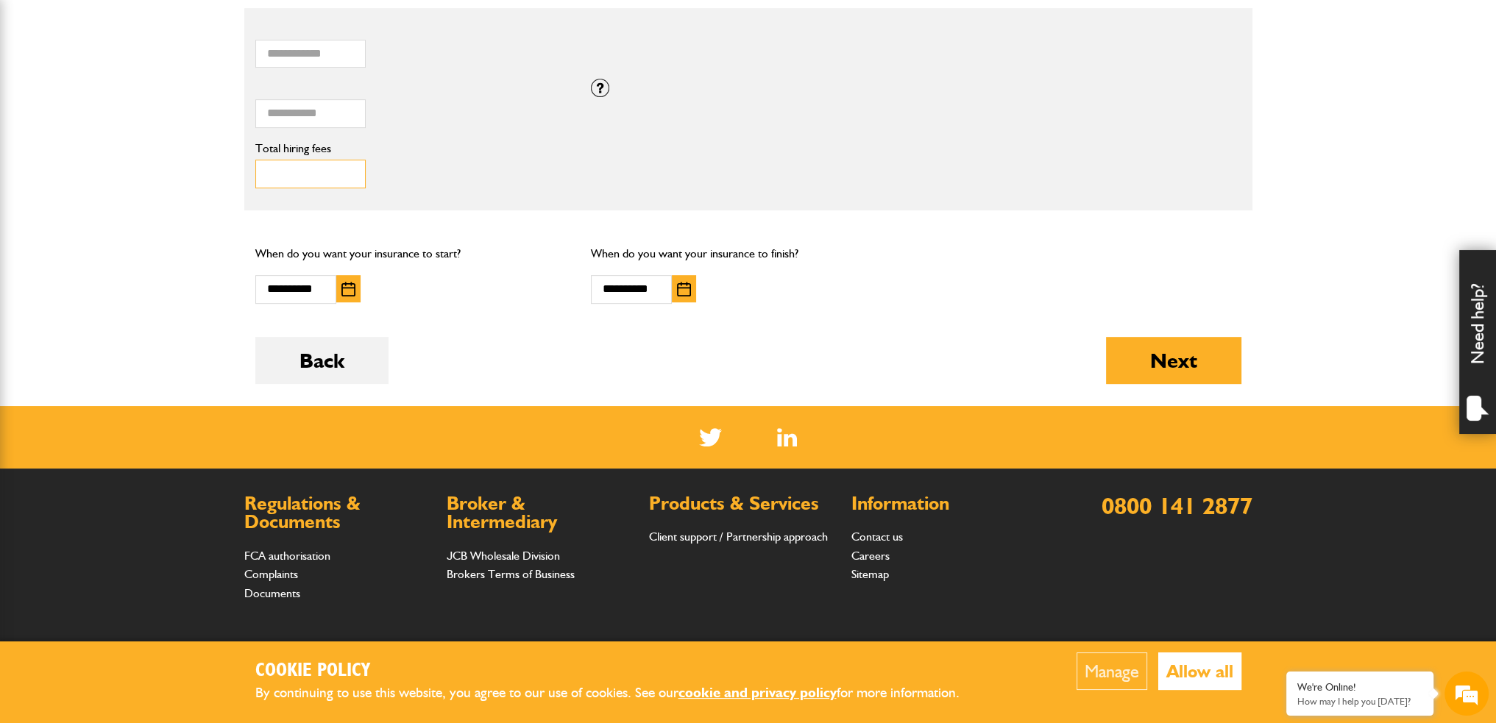
scroll to position [1030, 0]
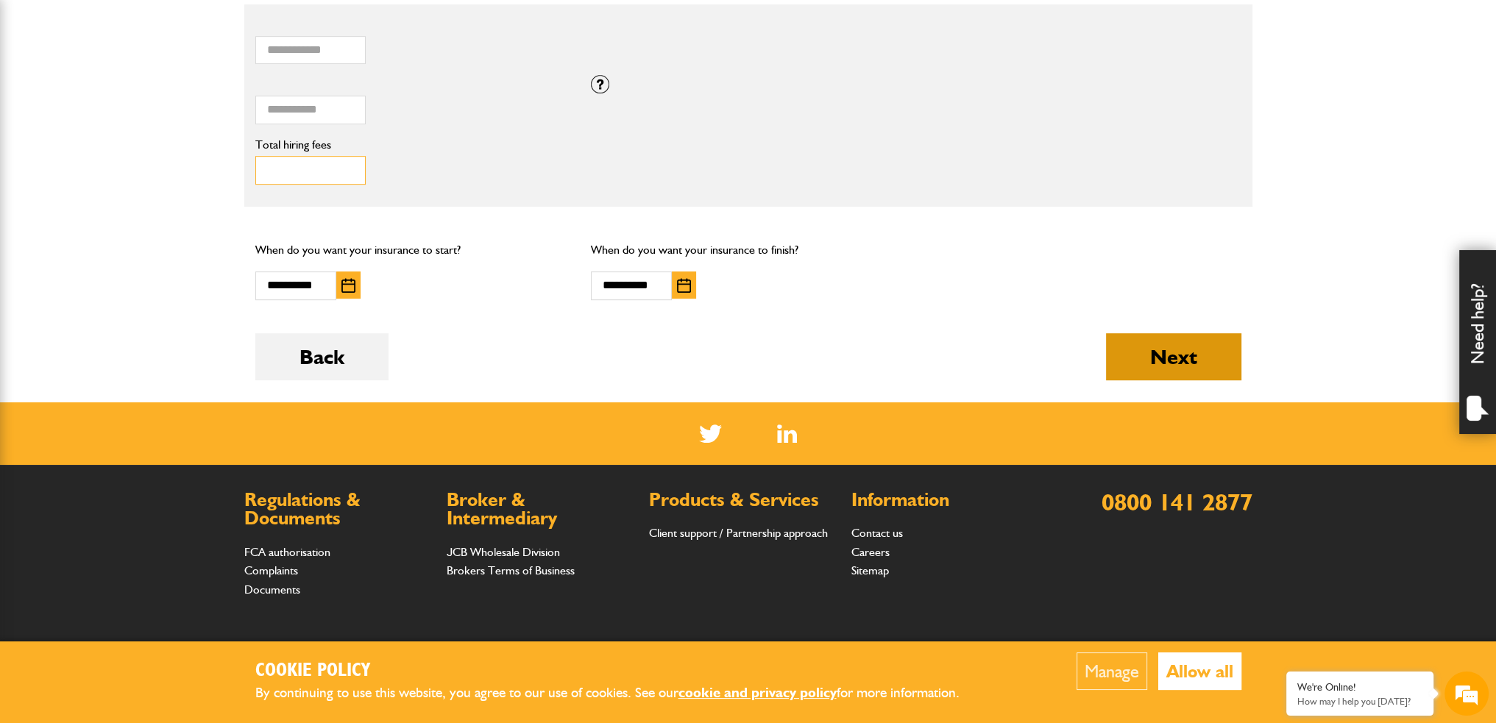
type input "***"
click at [1218, 349] on button "Next" at bounding box center [1173, 356] width 135 height 47
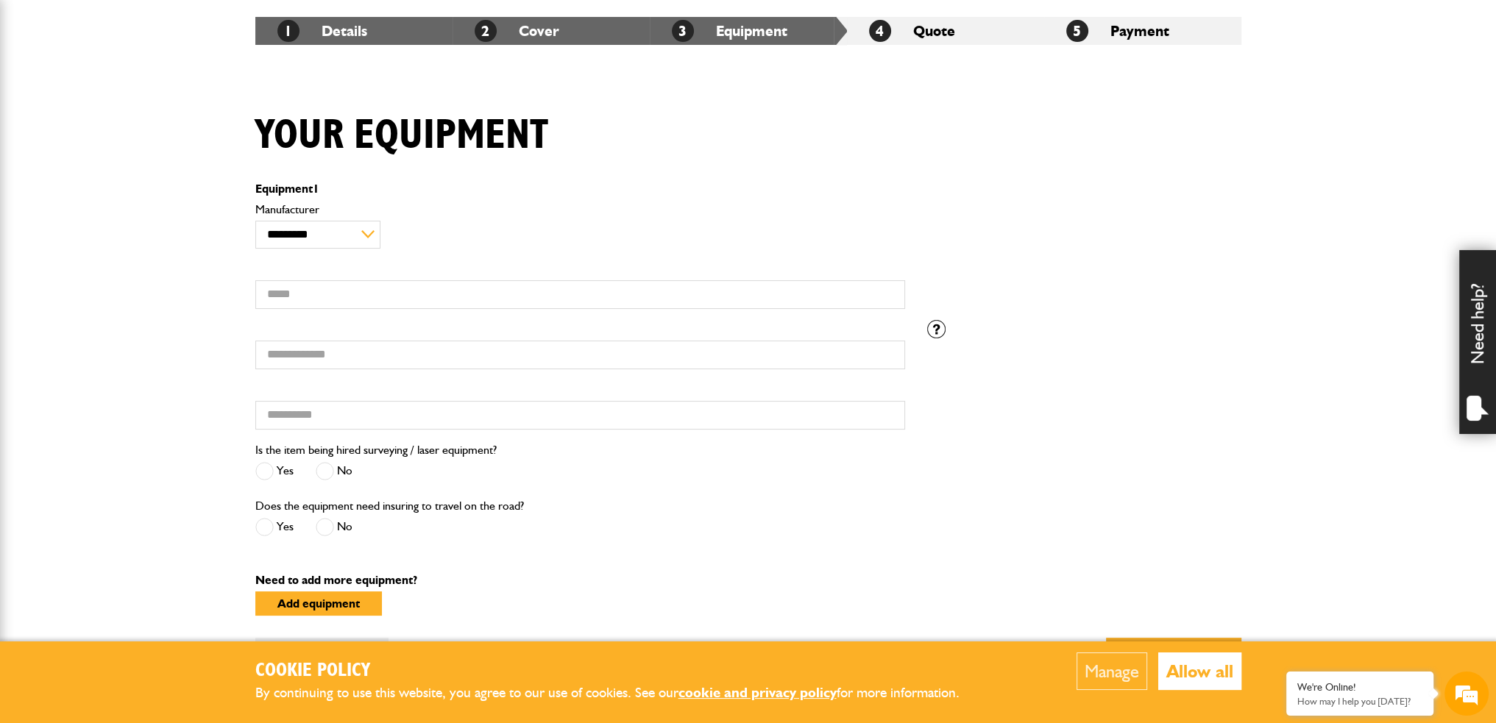
scroll to position [294, 0]
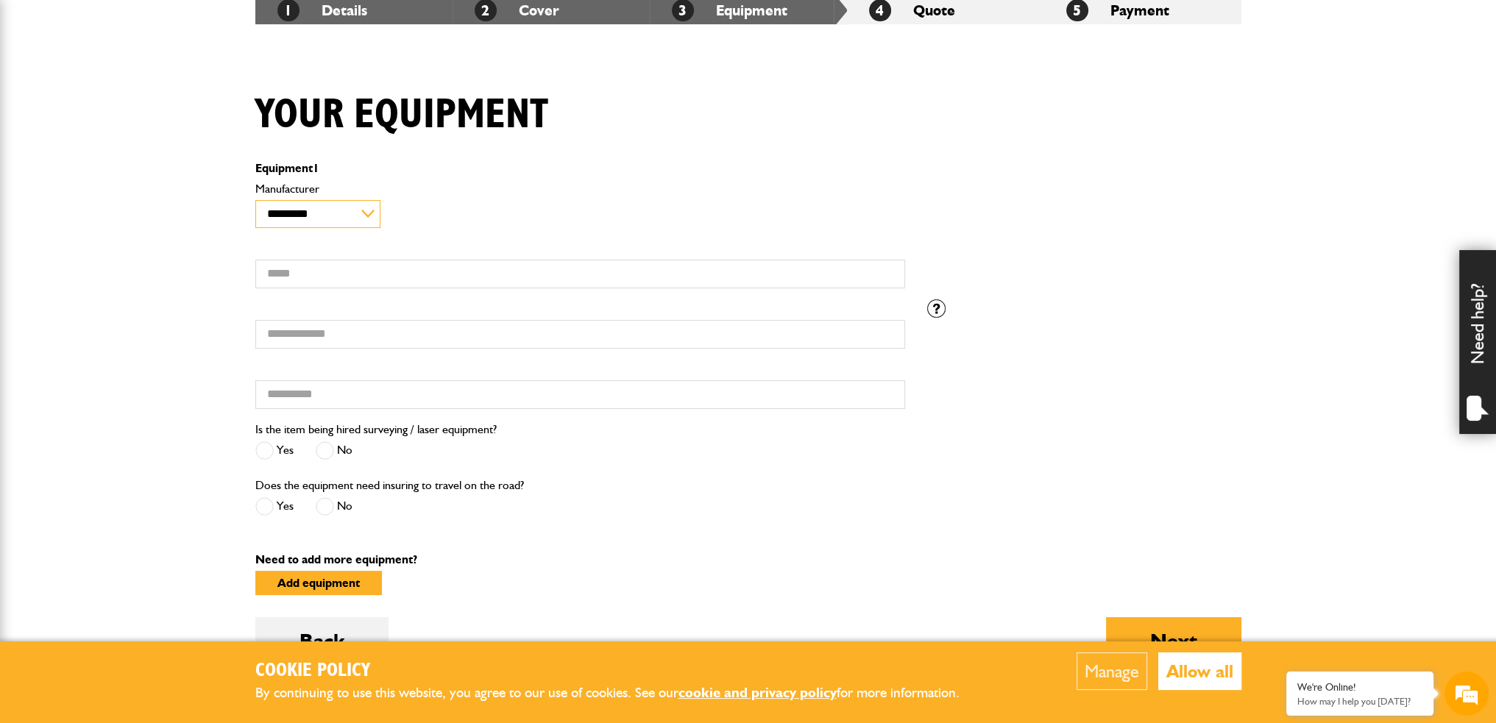
click at [301, 210] on select "**********" at bounding box center [318, 214] width 126 height 28
click at [341, 216] on select "**********" at bounding box center [318, 214] width 126 height 28
click at [685, 463] on div "Is the item being hired surveying / laser equipment? Yes No" at bounding box center [580, 448] width 672 height 56
click at [321, 214] on select "**********" at bounding box center [318, 214] width 126 height 28
click at [463, 203] on div "**********" at bounding box center [580, 205] width 650 height 45
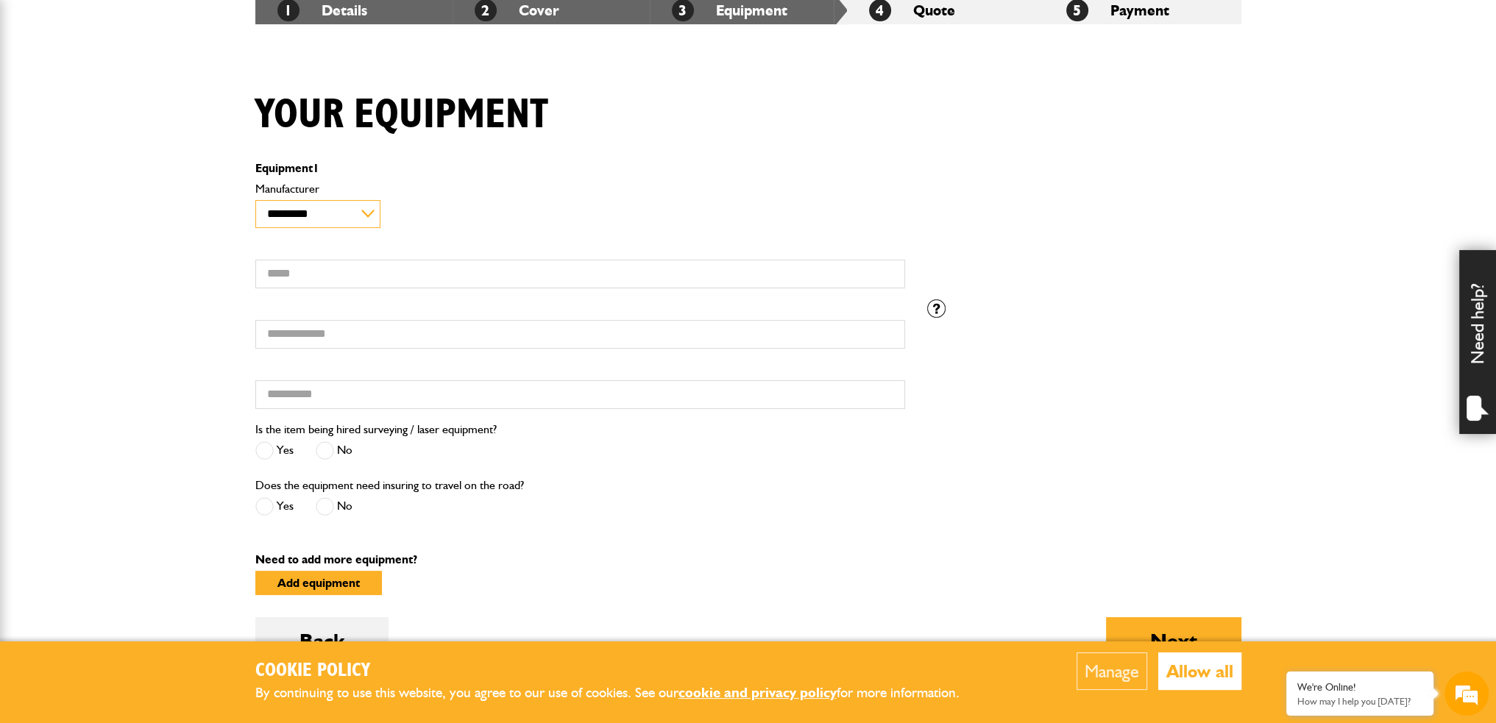
click at [299, 215] on select "**********" at bounding box center [318, 214] width 126 height 28
click at [530, 203] on div "**********" at bounding box center [580, 205] width 650 height 45
click at [1204, 668] on button "Allow all" at bounding box center [1199, 672] width 83 height 38
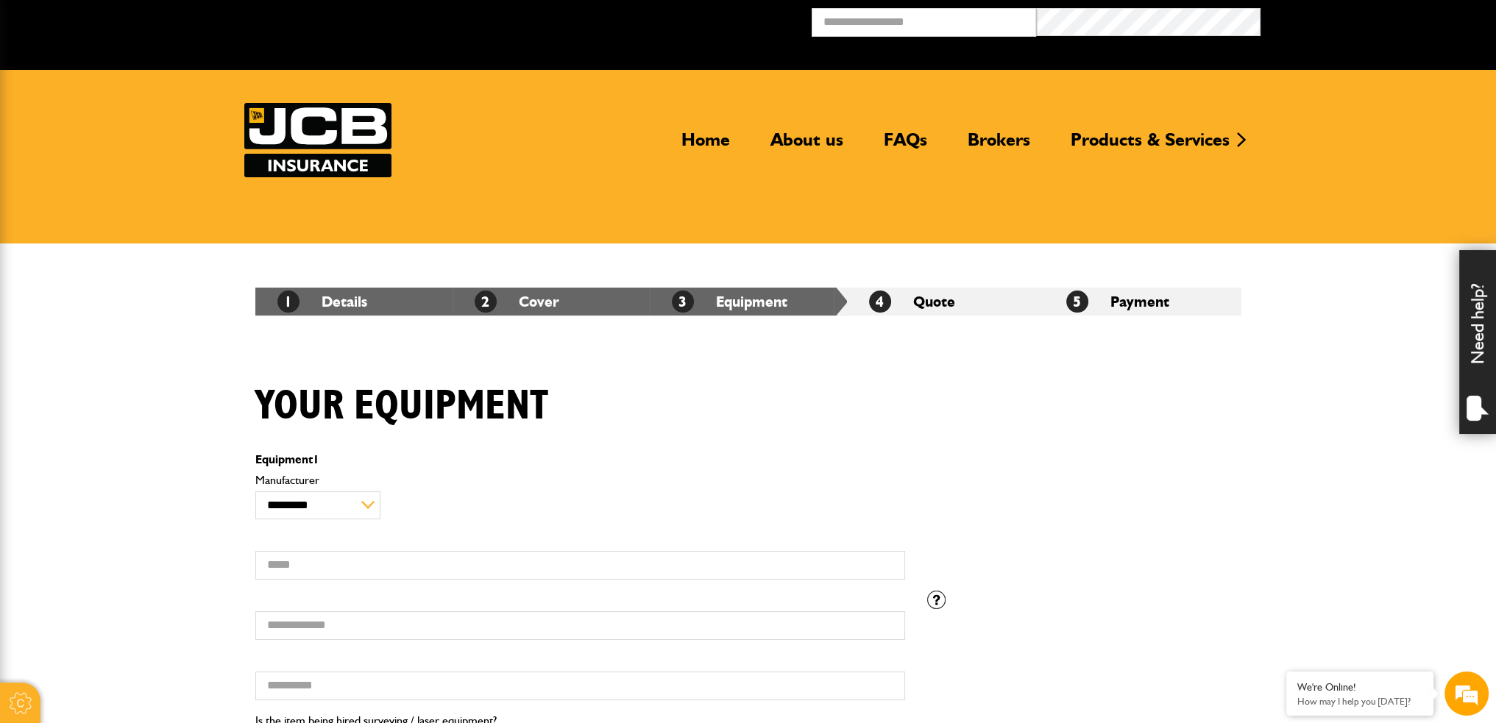
scroll to position [0, 0]
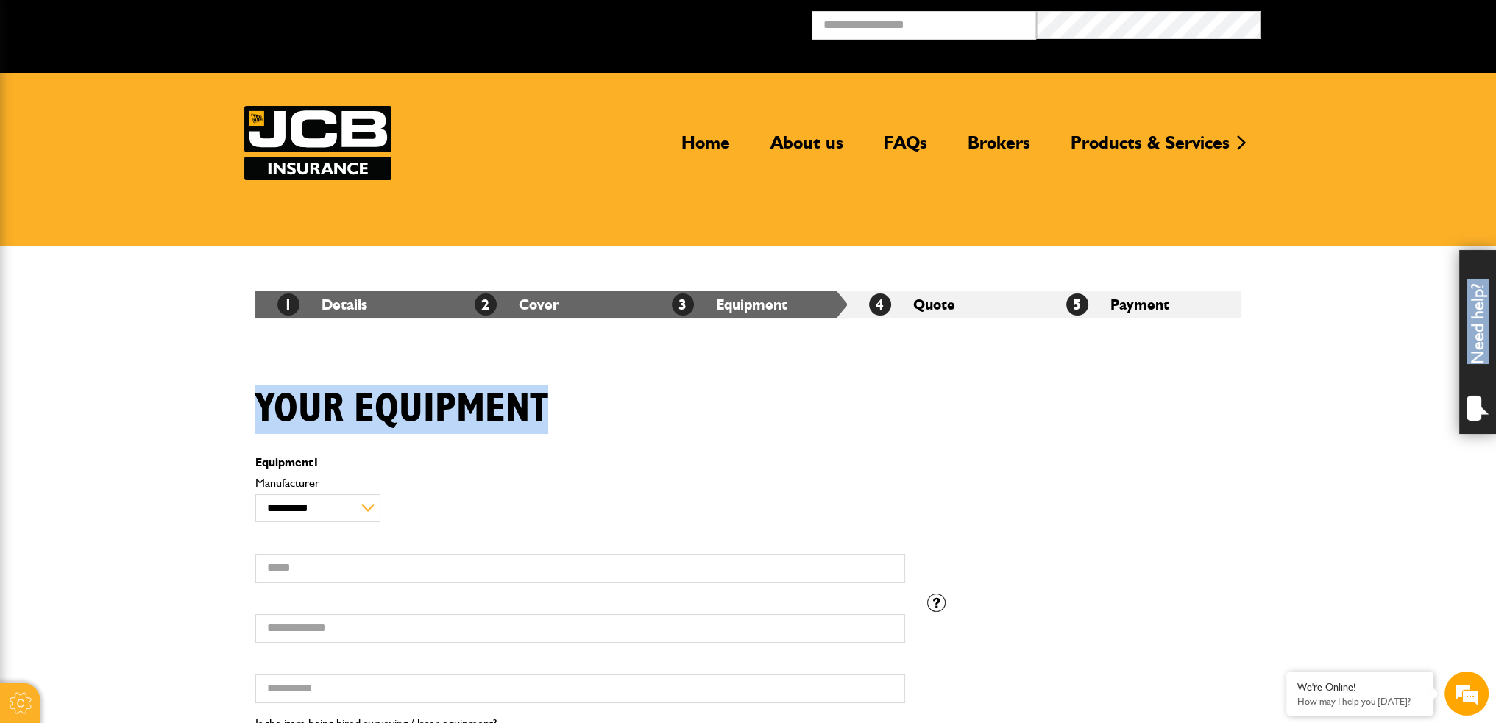
drag, startPoint x: 1214, startPoint y: 305, endPoint x: 1024, endPoint y: 373, distance: 201.5
click at [1019, 373] on body "Cookie Policy By continuing to use this website, you agree to our use of cookie…" at bounding box center [748, 699] width 1496 height 1399
click at [1320, 326] on body "Cookie Policy By continuing to use this website, you agree to our use of cookie…" at bounding box center [748, 699] width 1496 height 1399
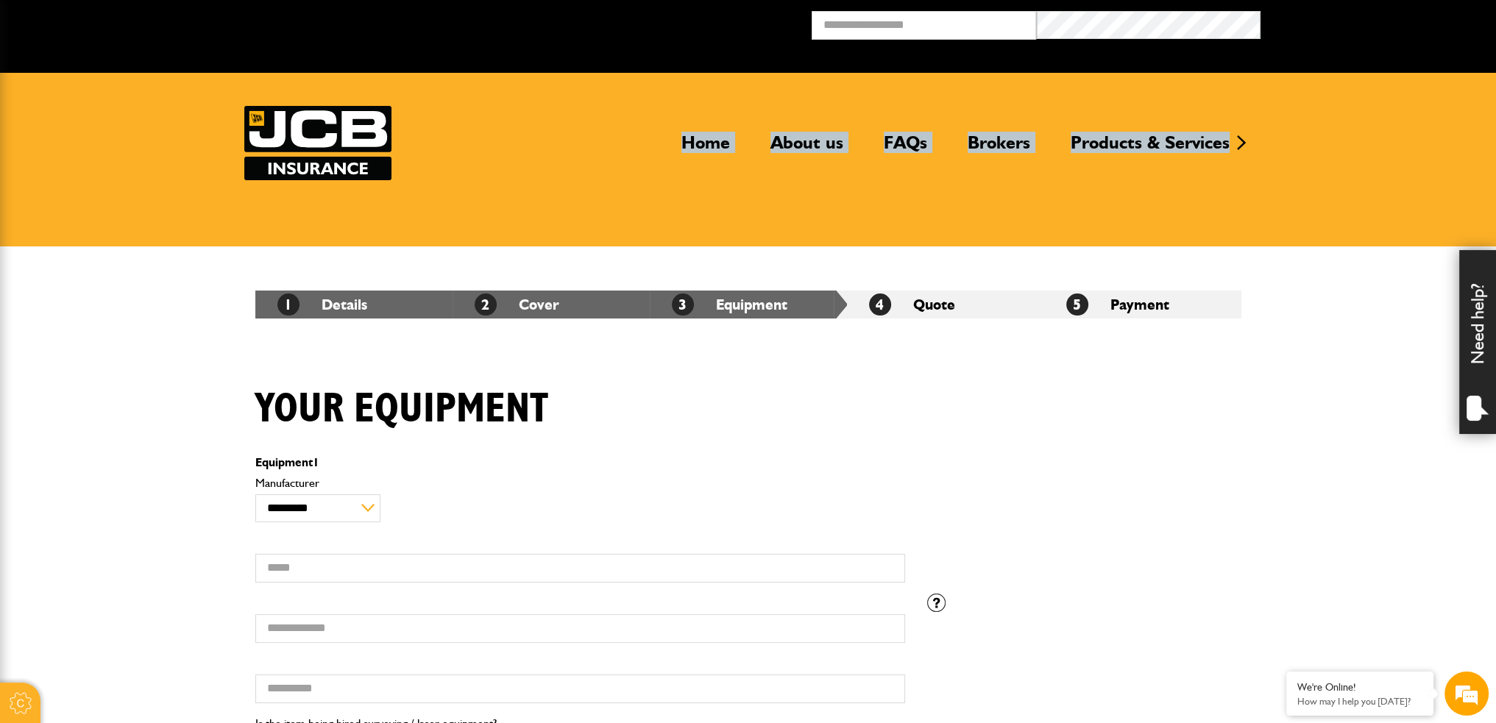
drag, startPoint x: 1274, startPoint y: 128, endPoint x: 600, endPoint y: 138, distance: 674.0
click at [603, 137] on header "Home About us FAQs Brokers Products & Services Construction insurance Car and c…" at bounding box center [748, 160] width 1496 height 174
click at [678, 190] on header "Home About us FAQs Brokers Products & Services Construction insurance Car and c…" at bounding box center [748, 160] width 1496 height 174
click at [681, 223] on header "Home About us FAQs Brokers Products & Services Construction insurance Car and c…" at bounding box center [748, 160] width 1496 height 174
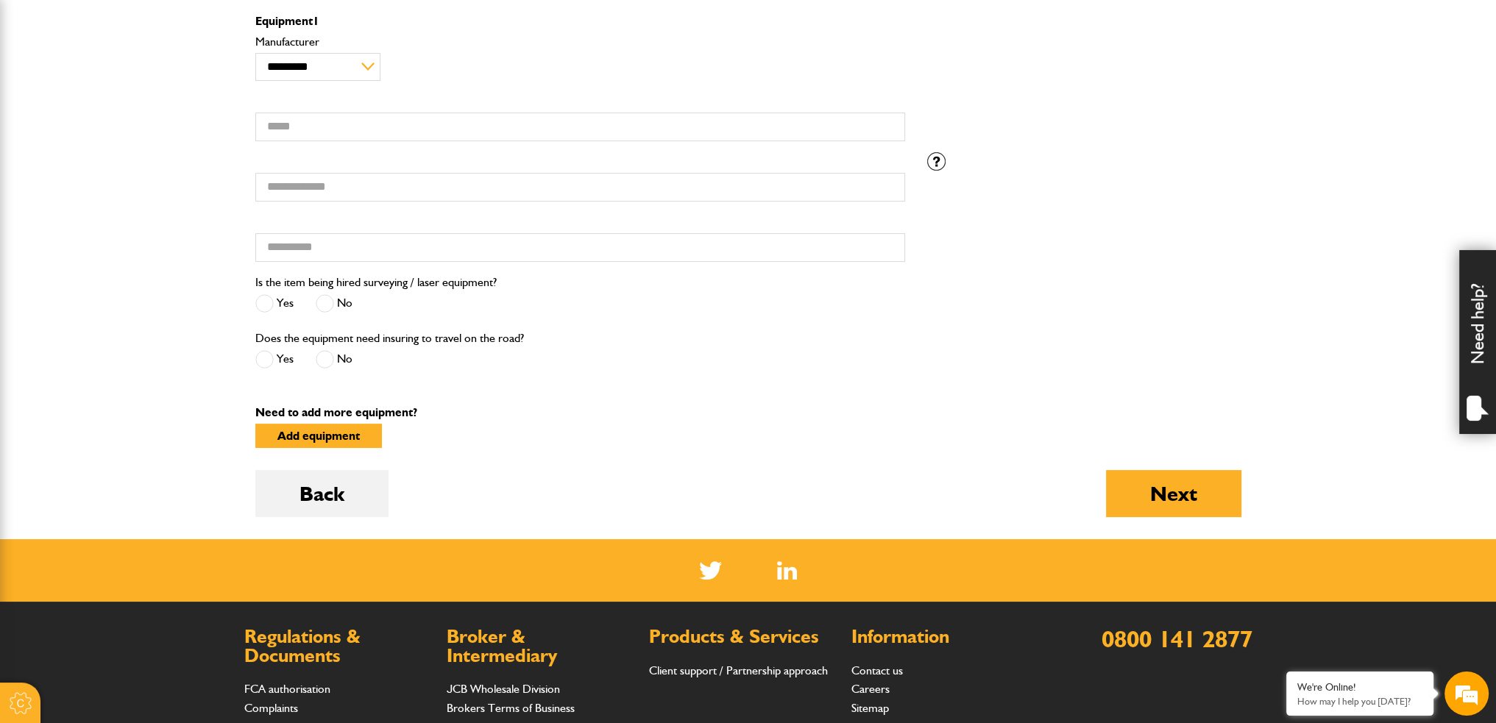
scroll to position [221, 0]
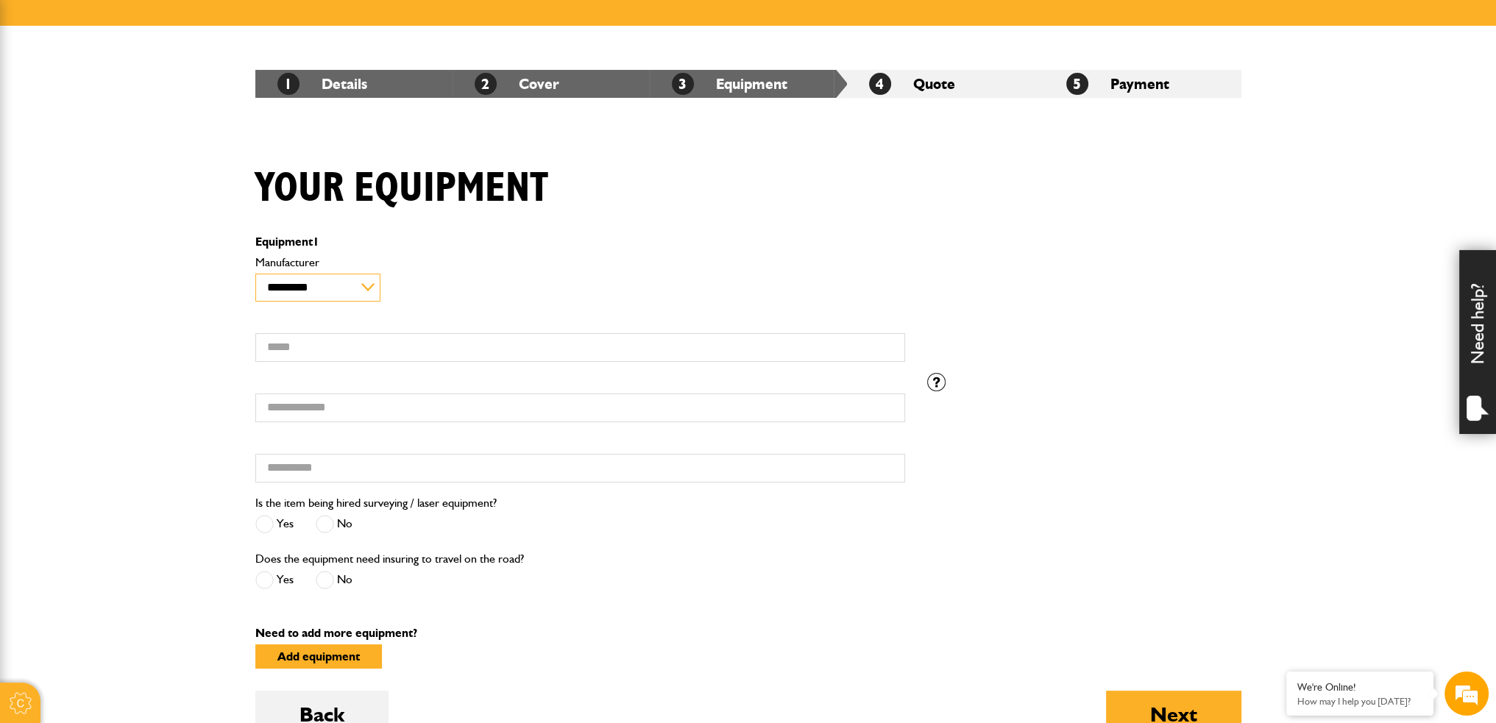
click at [364, 296] on select "**********" at bounding box center [318, 288] width 126 height 28
click at [486, 282] on div "**********" at bounding box center [580, 279] width 650 height 45
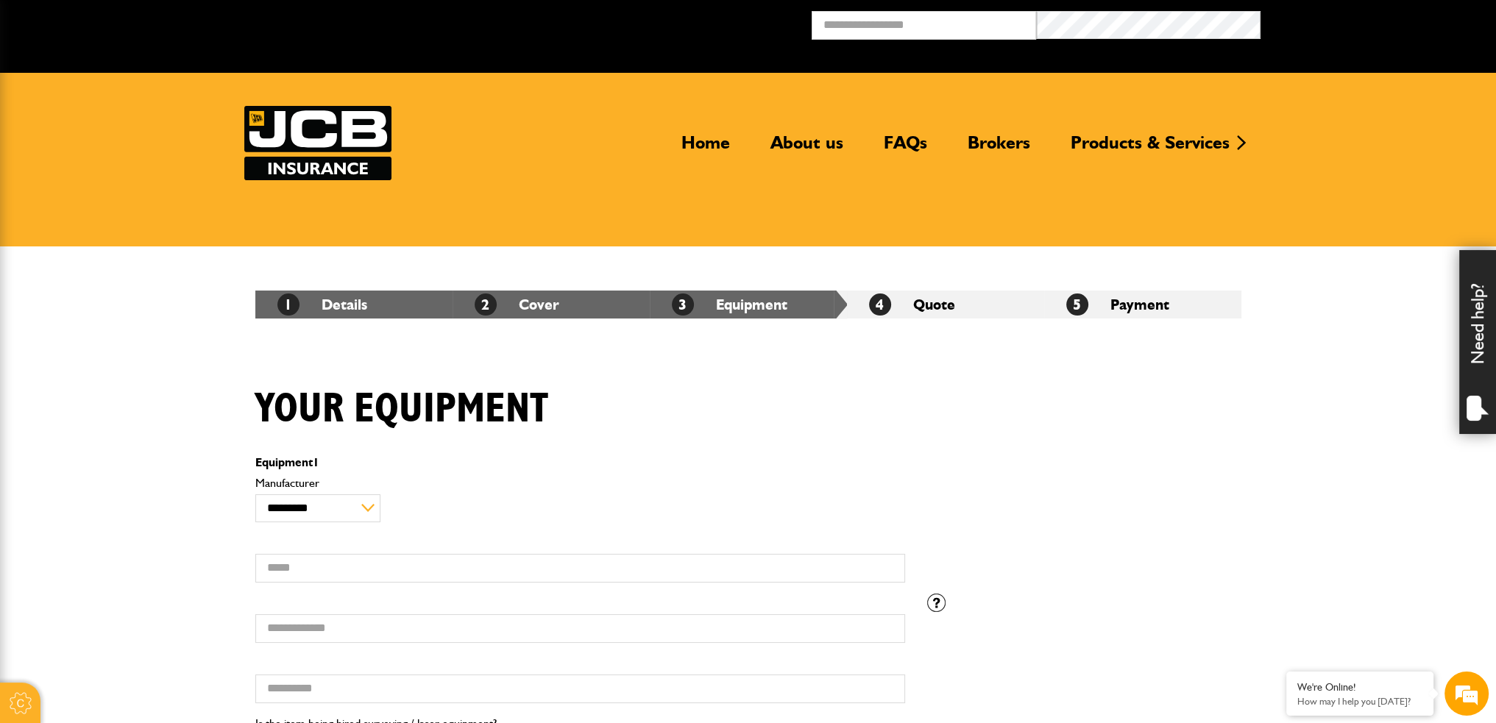
scroll to position [0, 0]
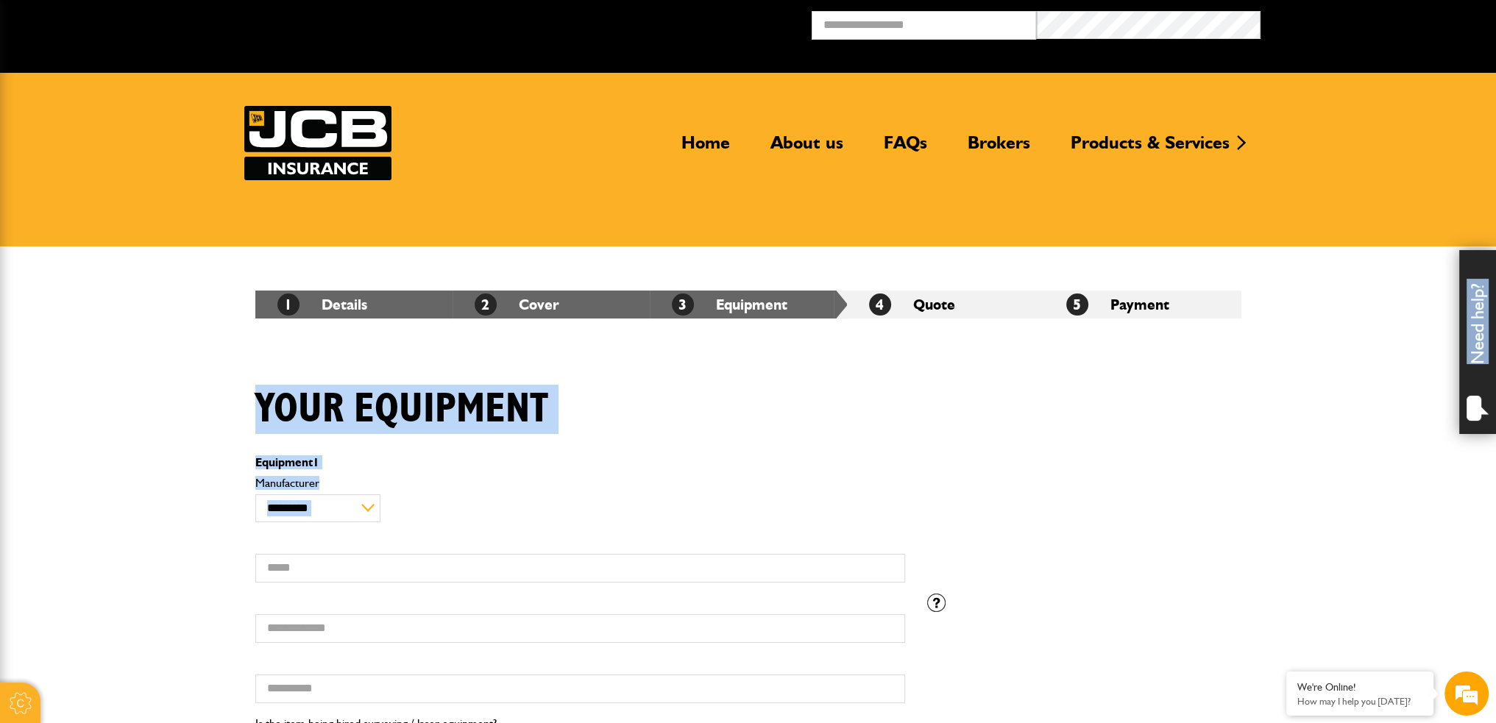
drag, startPoint x: 1300, startPoint y: 297, endPoint x: 869, endPoint y: 463, distance: 461.8
click at [867, 473] on body "Cookie Policy By continuing to use this website, you agree to our use of cookie…" at bounding box center [748, 699] width 1496 height 1399
click at [871, 422] on div "Your equipment" at bounding box center [748, 420] width 1008 height 71
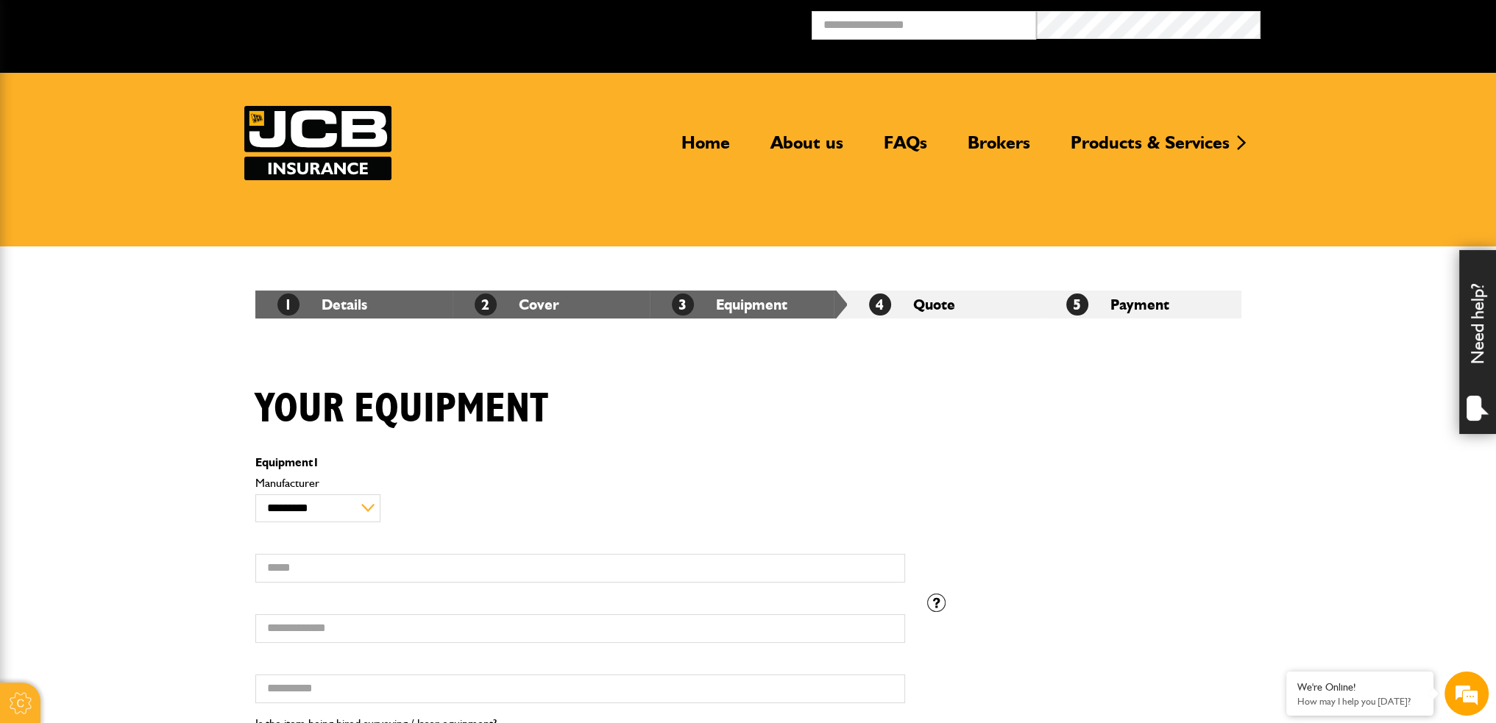
click at [853, 489] on div "**********" at bounding box center [580, 499] width 650 height 45
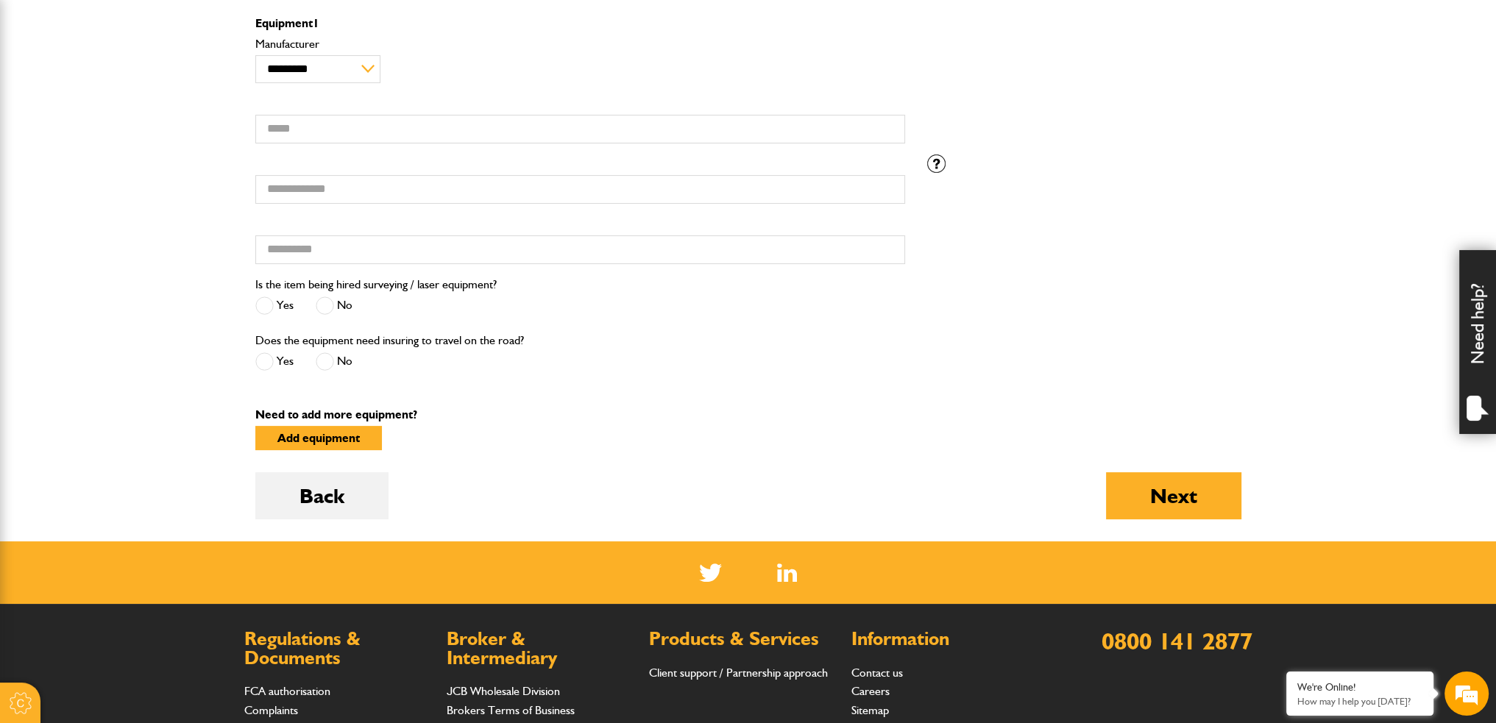
scroll to position [441, 0]
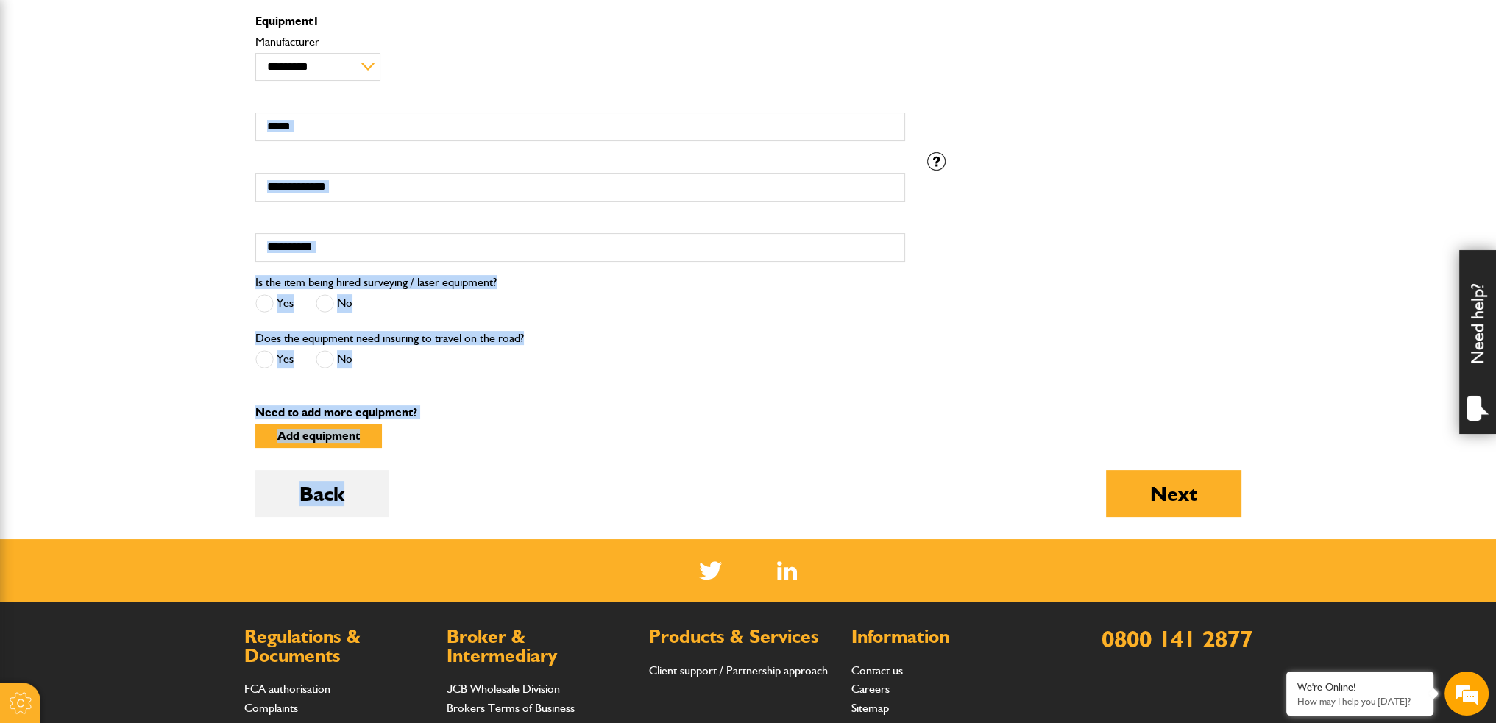
drag, startPoint x: 1303, startPoint y: 494, endPoint x: 551, endPoint y: 69, distance: 863.8
click at [550, 69] on body "Cookie Policy By continuing to use this website, you agree to our use of cookie…" at bounding box center [748, 258] width 1496 height 1399
click at [551, 68] on div "**********" at bounding box center [580, 58] width 650 height 45
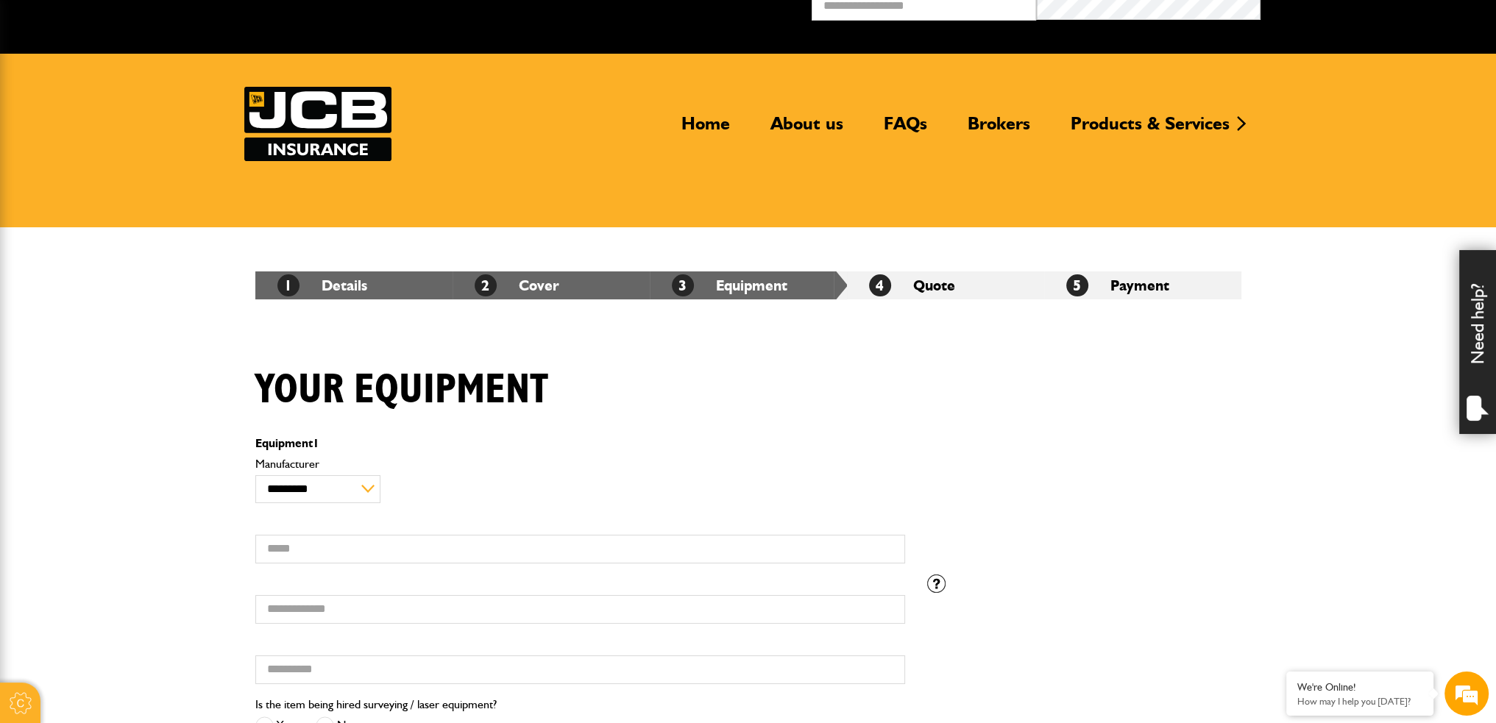
scroll to position [147, 0]
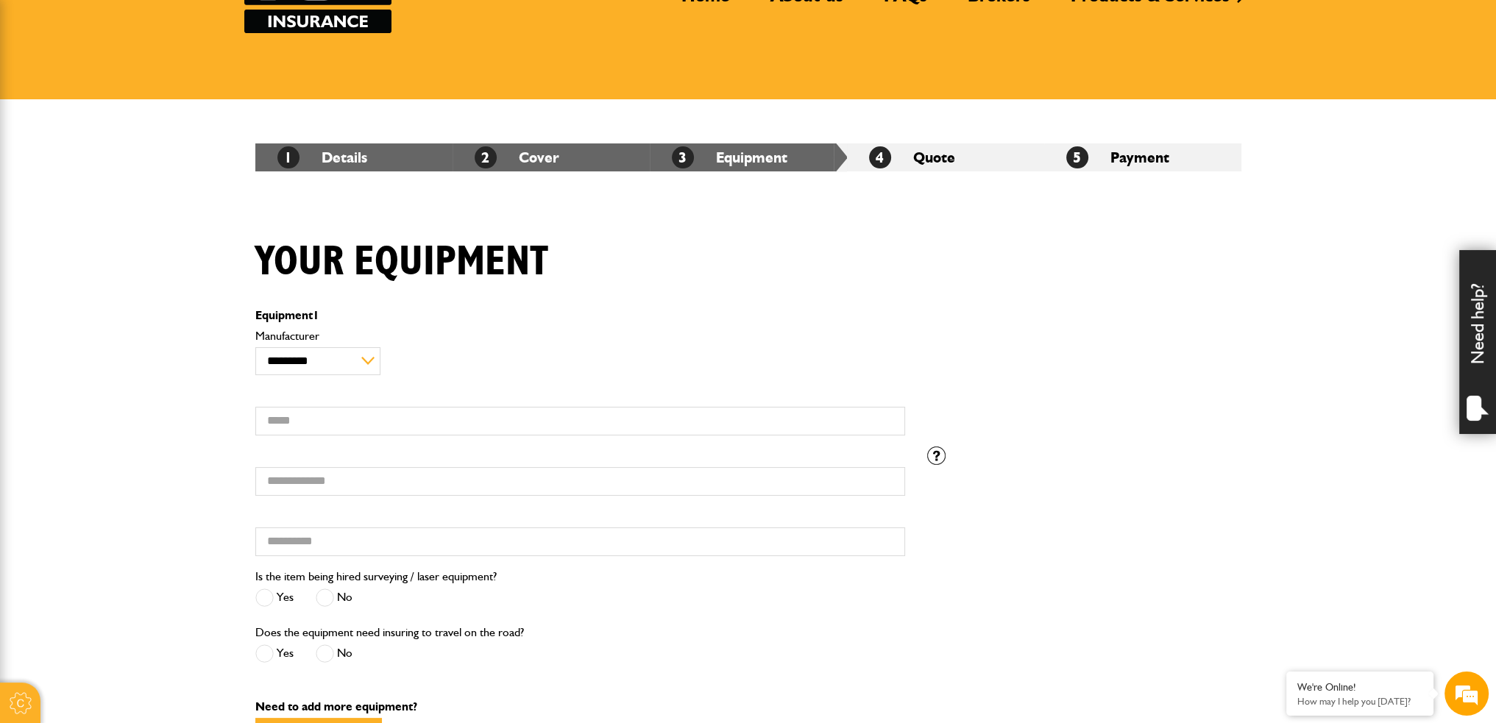
drag, startPoint x: 239, startPoint y: 221, endPoint x: 231, endPoint y: 219, distance: 8.4
click at [230, 221] on body "Cookie Policy By continuing to use this website, you agree to our use of cookie…" at bounding box center [748, 552] width 1496 height 1399
click at [232, 217] on body "Cookie Policy By continuing to use this website, you agree to our use of cookie…" at bounding box center [748, 552] width 1496 height 1399
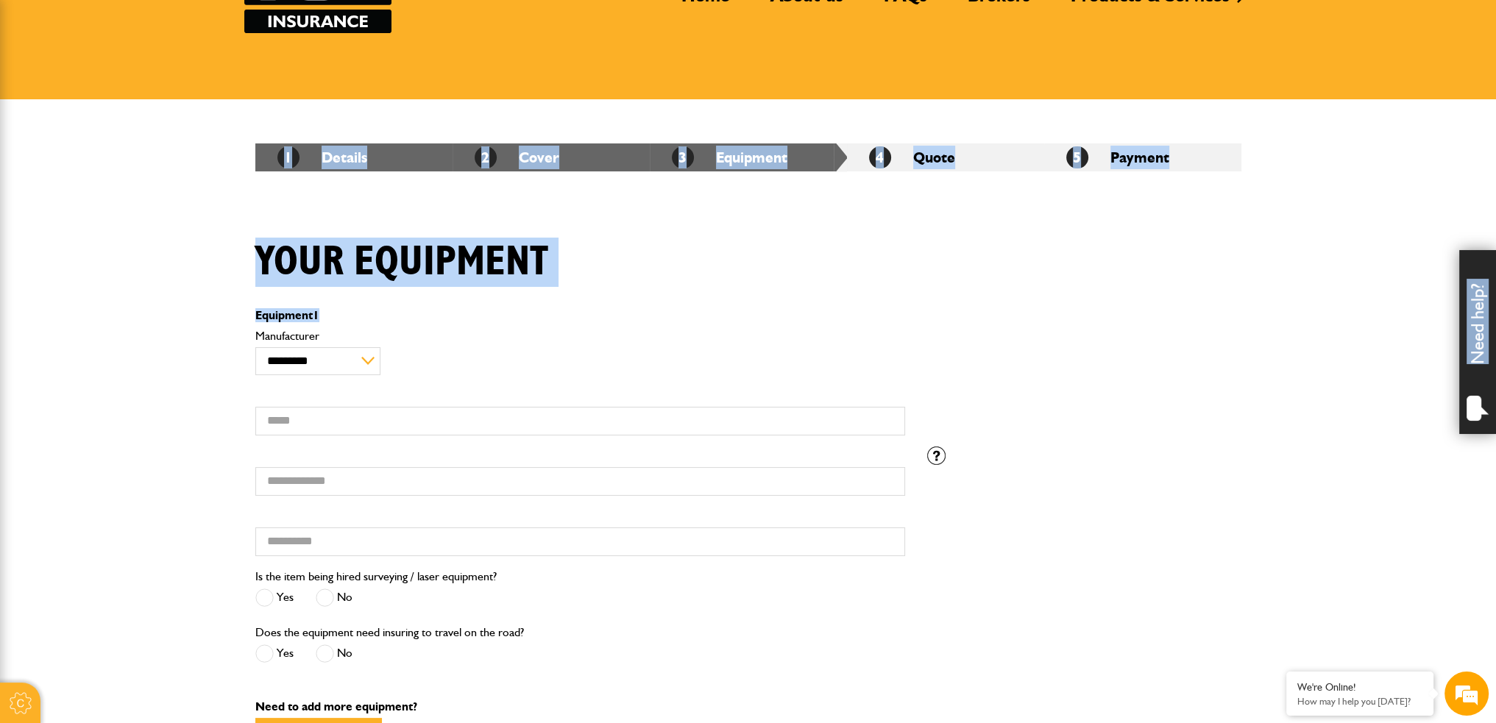
drag, startPoint x: 249, startPoint y: 213, endPoint x: 658, endPoint y: 316, distance: 421.8
click at [664, 316] on body "Cookie Policy By continuing to use this website, you agree to our use of cookie…" at bounding box center [748, 552] width 1496 height 1399
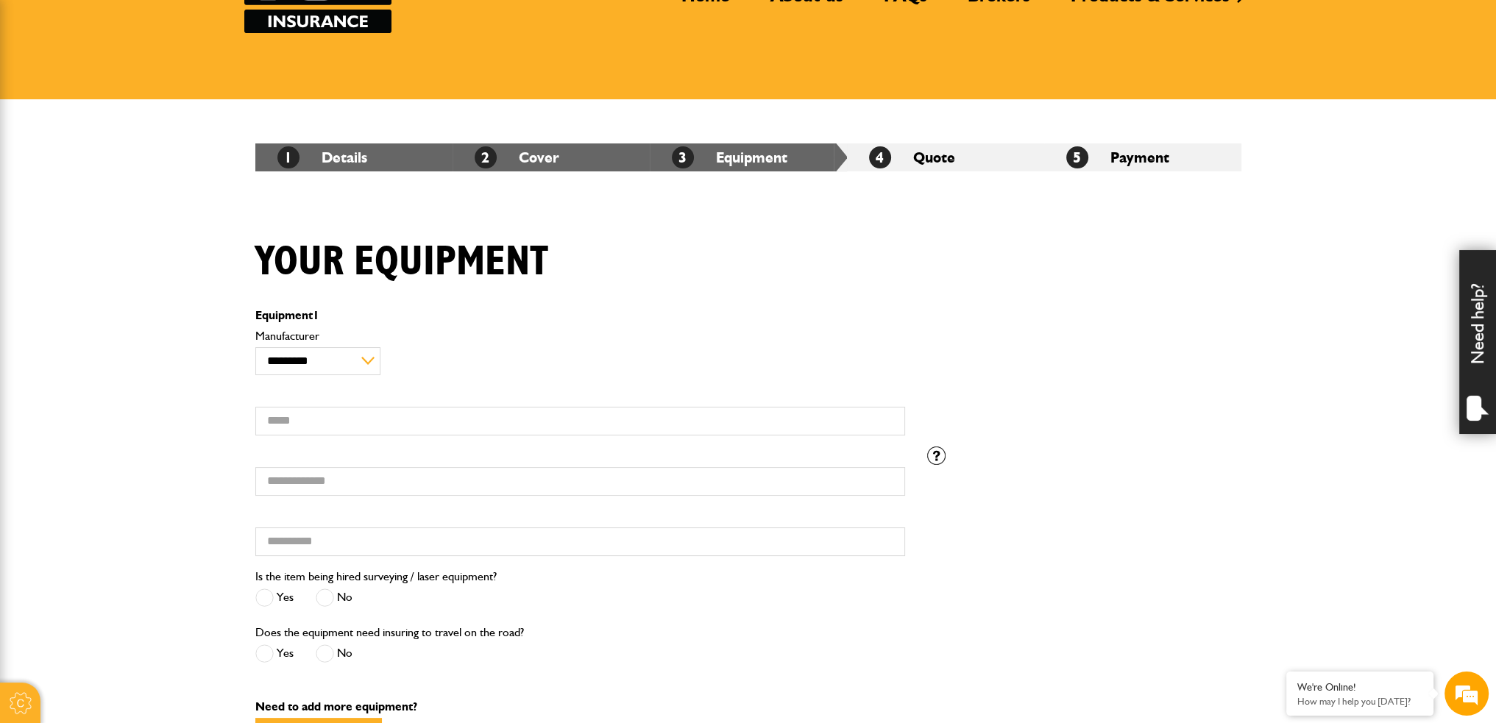
click at [638, 332] on label "Manufacturer" at bounding box center [580, 336] width 650 height 12
click at [381, 347] on select "**********" at bounding box center [318, 361] width 126 height 28
drag, startPoint x: 241, startPoint y: 238, endPoint x: 238, endPoint y: 260, distance: 22.3
click at [238, 260] on body "Cookie Policy By continuing to use this website, you agree to our use of cookie…" at bounding box center [748, 552] width 1496 height 1399
click at [207, 226] on body "Cookie Policy By continuing to use this website, you agree to our use of cookie…" at bounding box center [748, 552] width 1496 height 1399
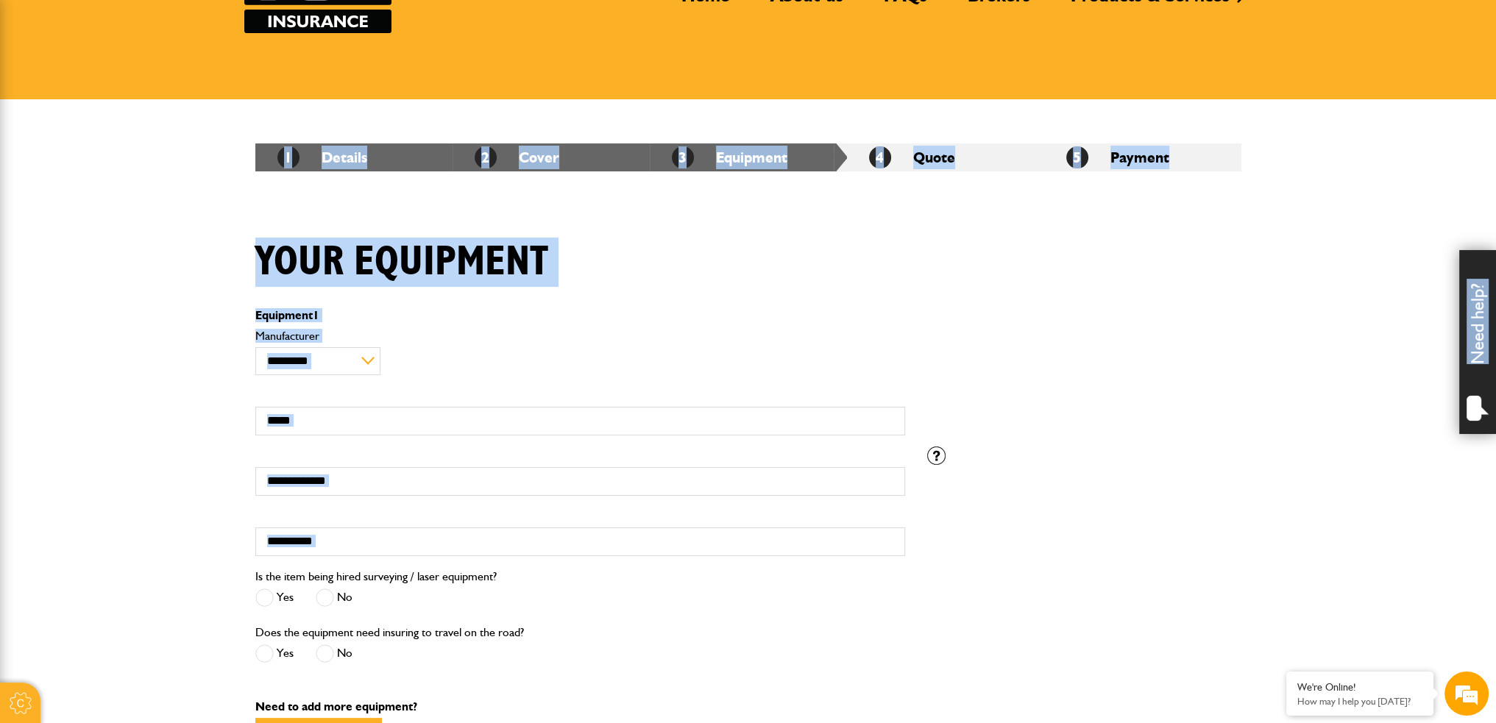
drag, startPoint x: 241, startPoint y: 138, endPoint x: 1136, endPoint y: 486, distance: 960.8
click at [1137, 491] on body "Cookie Policy By continuing to use this website, you agree to our use of cookie…" at bounding box center [748, 552] width 1496 height 1399
click at [1133, 475] on div "Serial number Hired from Please enter the registration number if you do not hav…" at bounding box center [748, 507] width 1008 height 121
click at [612, 244] on div "Your equipment" at bounding box center [748, 273] width 1008 height 71
click at [603, 241] on div "Your equipment" at bounding box center [748, 273] width 1008 height 71
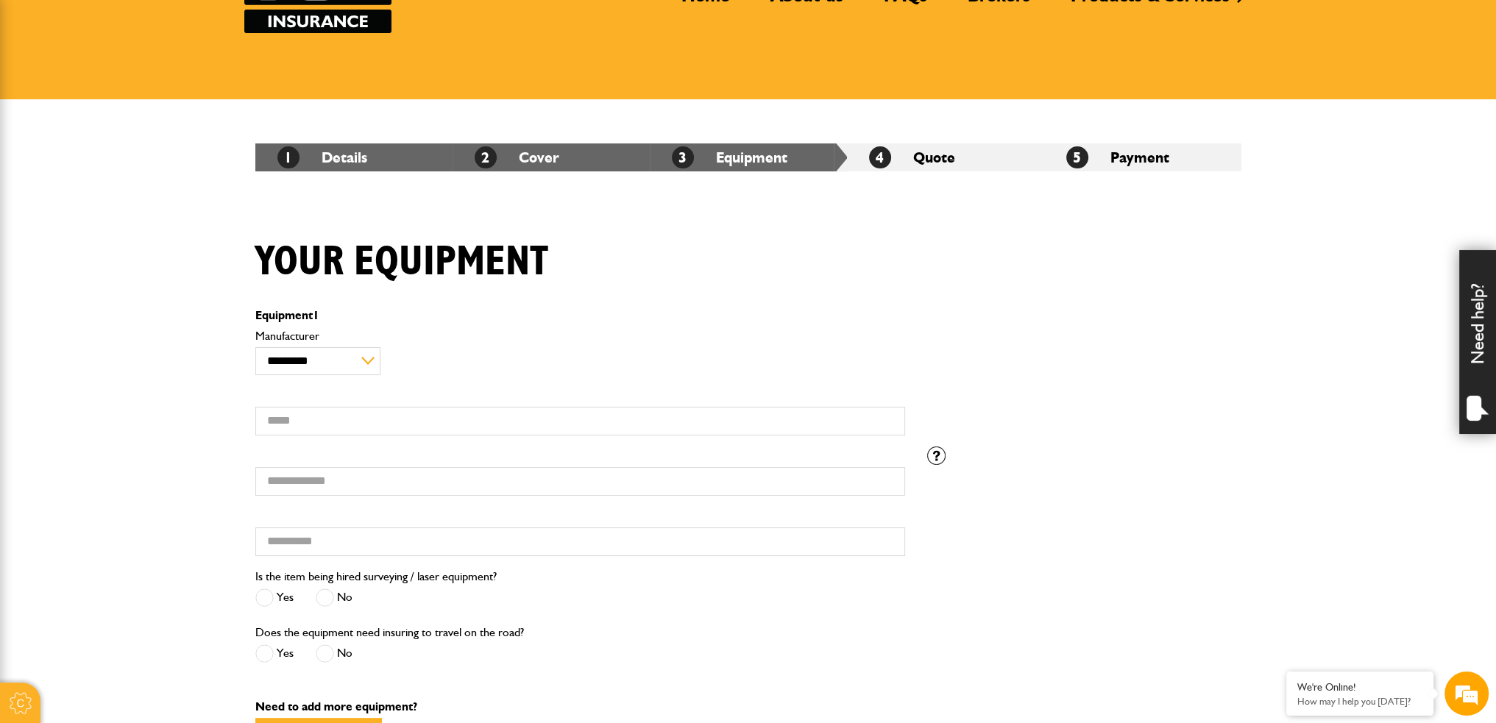
click at [236, 153] on body "Cookie Policy By continuing to use this website, you agree to our use of cookie…" at bounding box center [748, 552] width 1496 height 1399
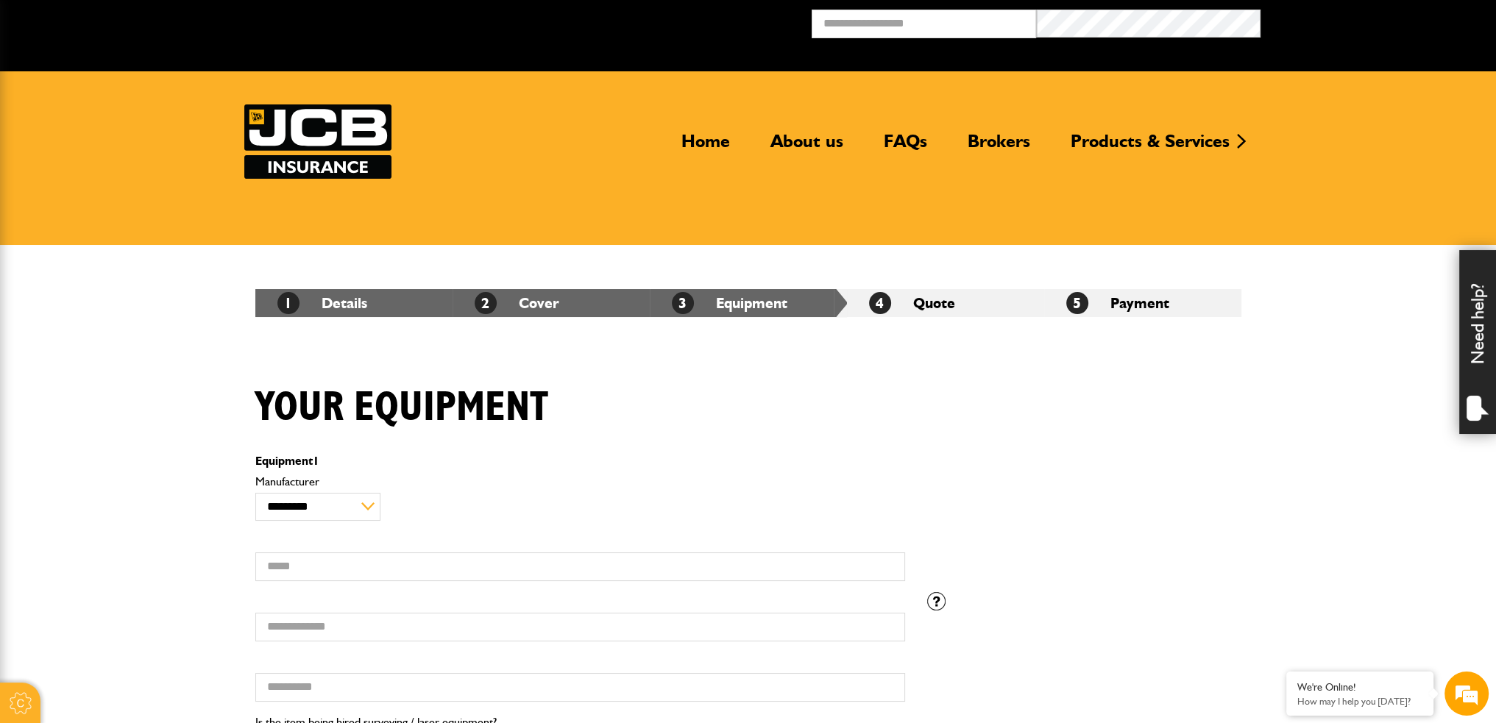
scroll to position [0, 0]
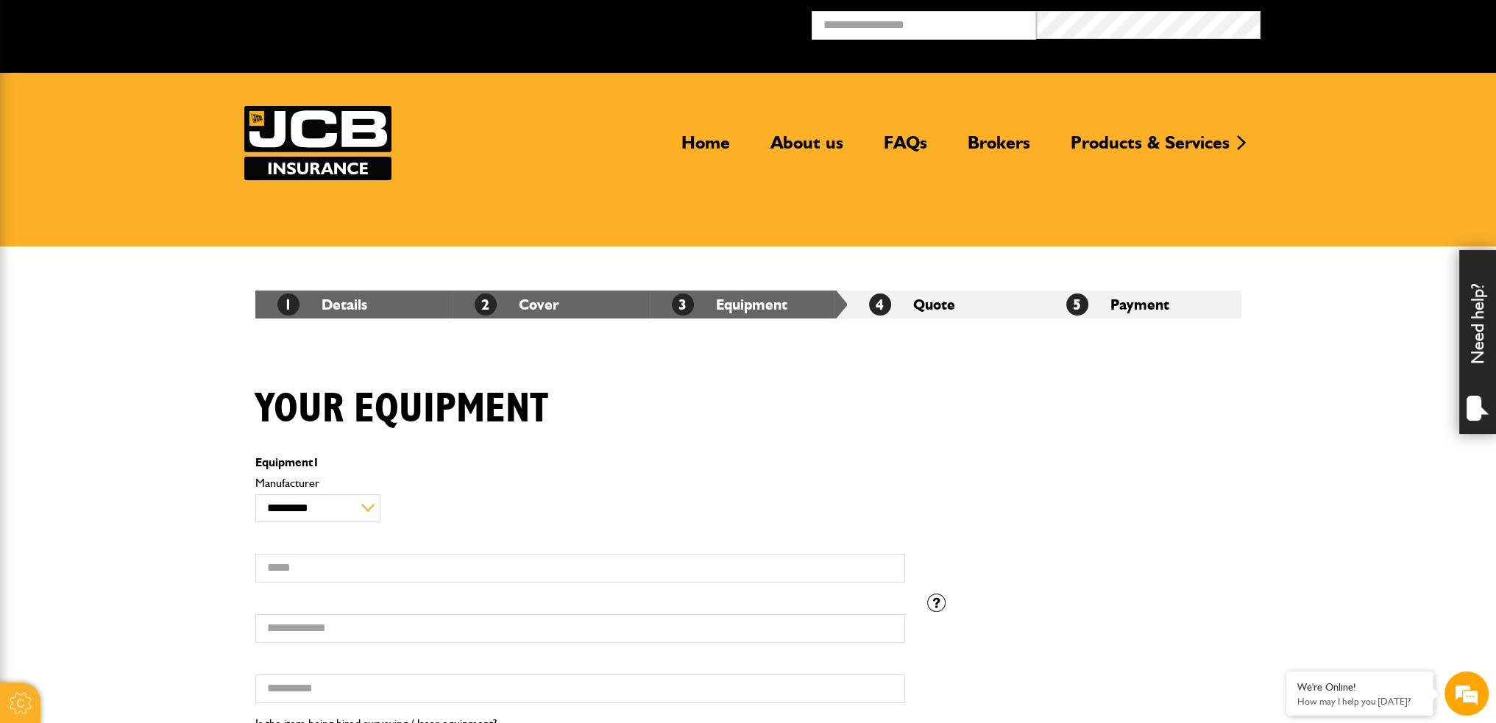
click at [604, 416] on div "Your equipment" at bounding box center [748, 420] width 1008 height 71
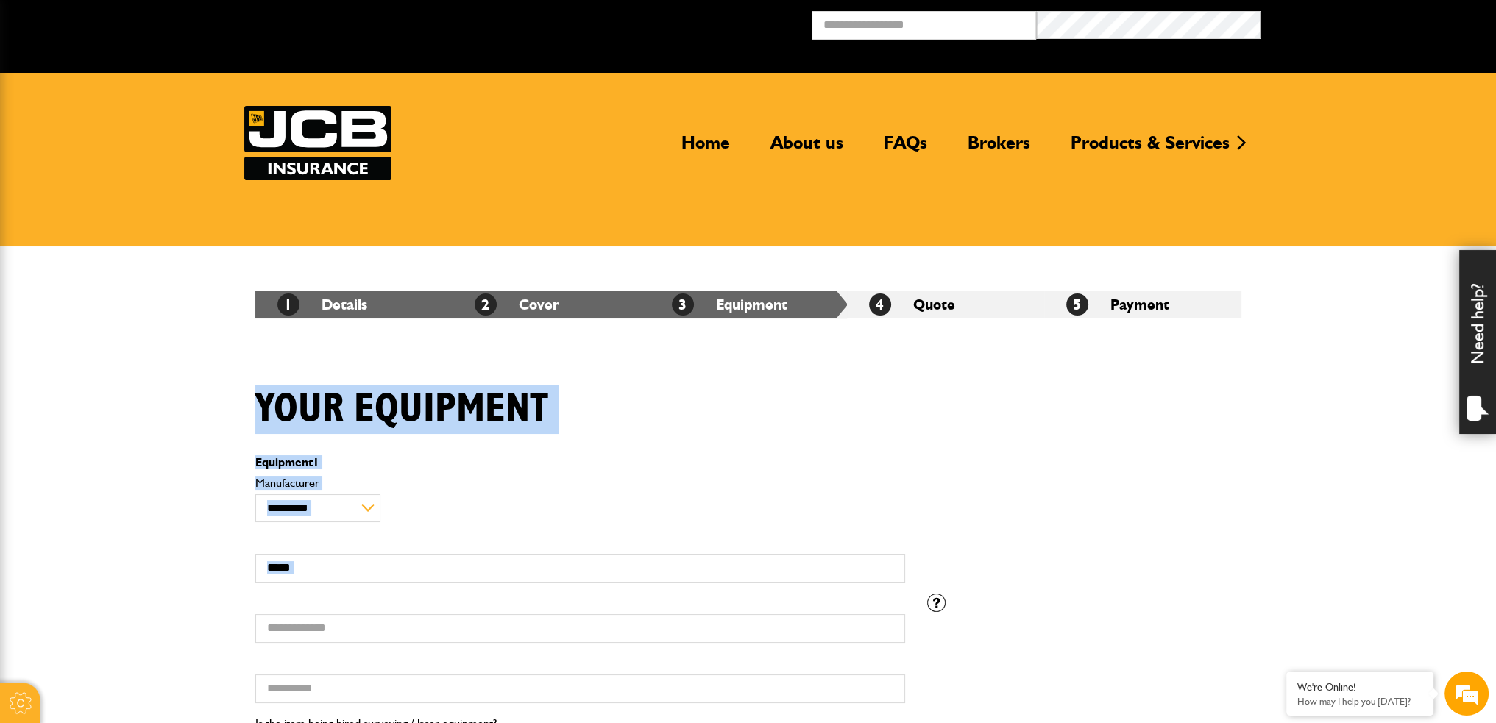
drag, startPoint x: 258, startPoint y: 391, endPoint x: 530, endPoint y: 610, distance: 349.0
click at [533, 619] on div "**********" at bounding box center [748, 683] width 1008 height 597
click at [1123, 408] on div "Your equipment" at bounding box center [748, 420] width 1008 height 71
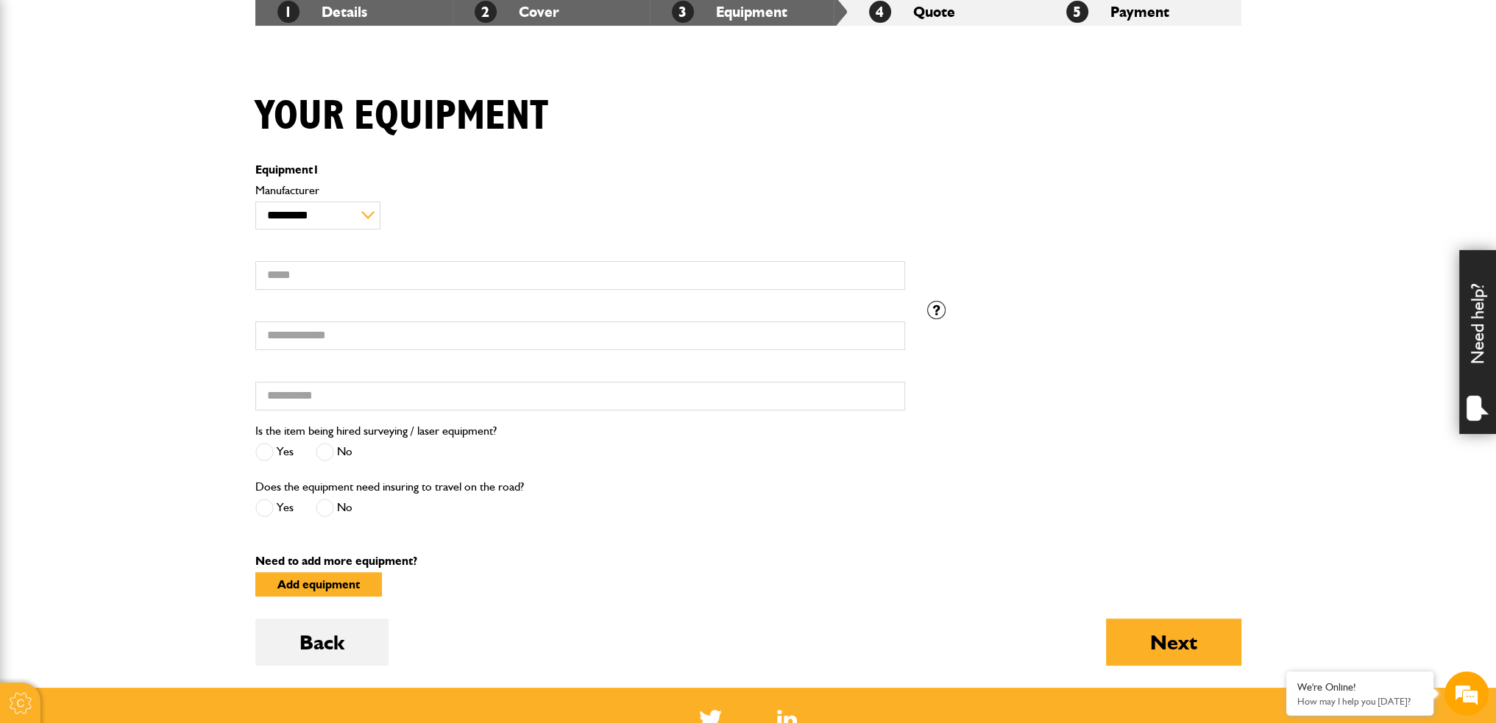
scroll to position [294, 0]
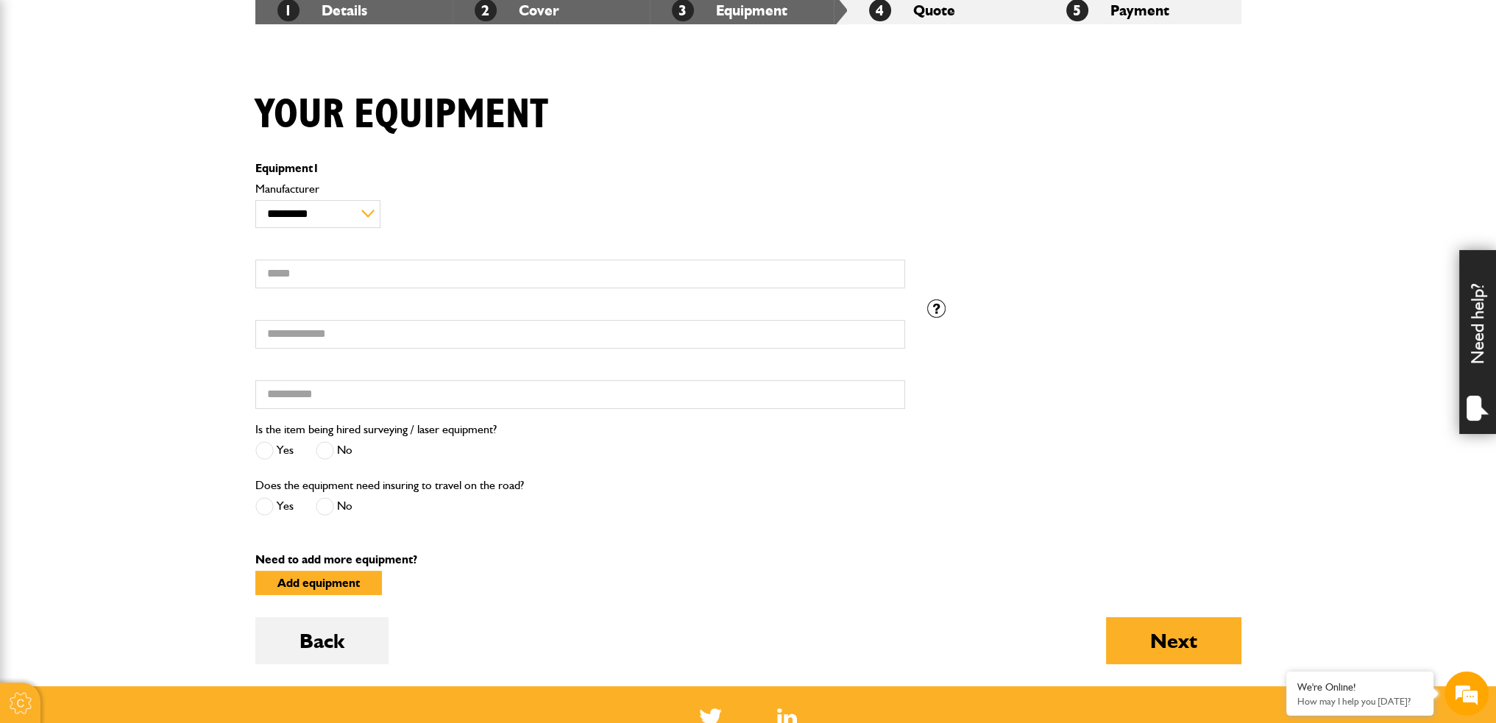
drag, startPoint x: 703, startPoint y: 431, endPoint x: 1466, endPoint y: 77, distance: 841.3
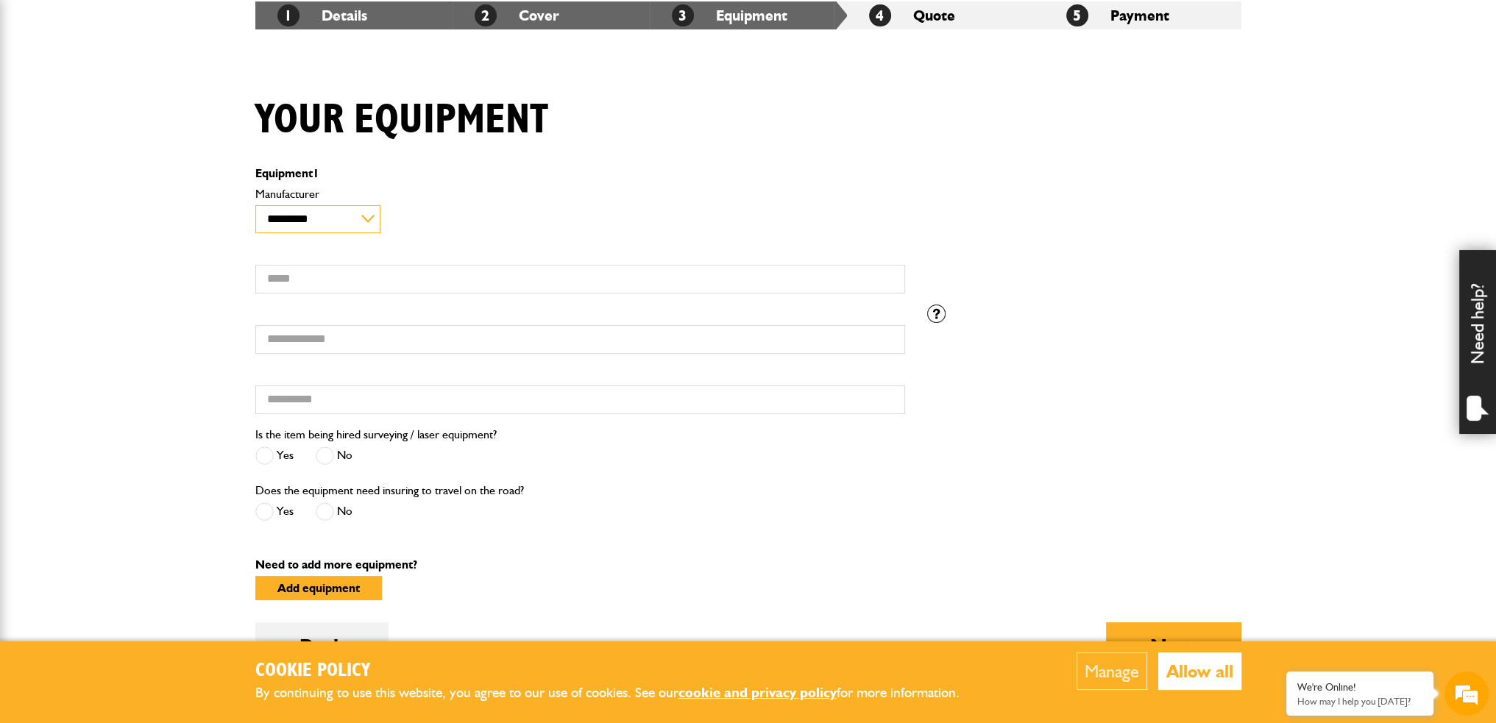
click at [350, 212] on select "**********" at bounding box center [318, 219] width 126 height 28
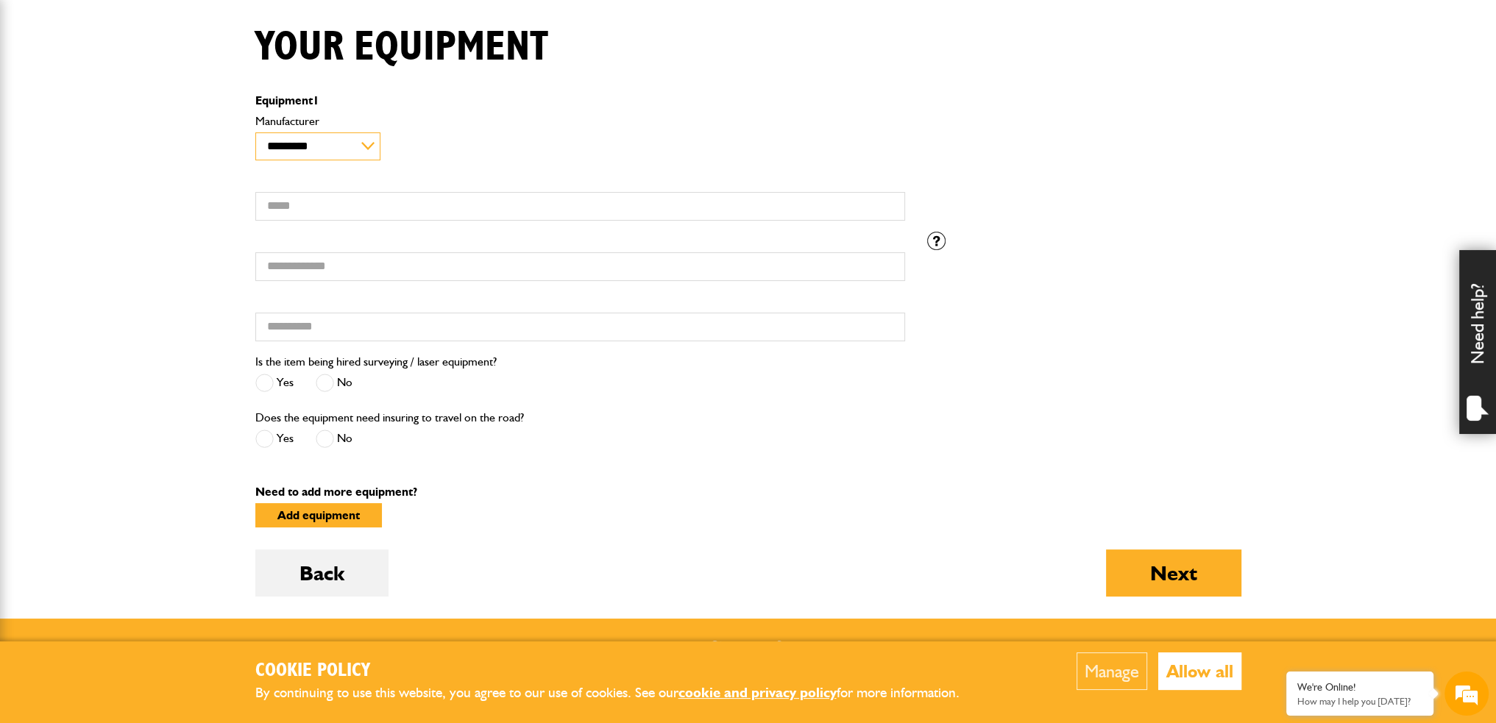
scroll to position [363, 0]
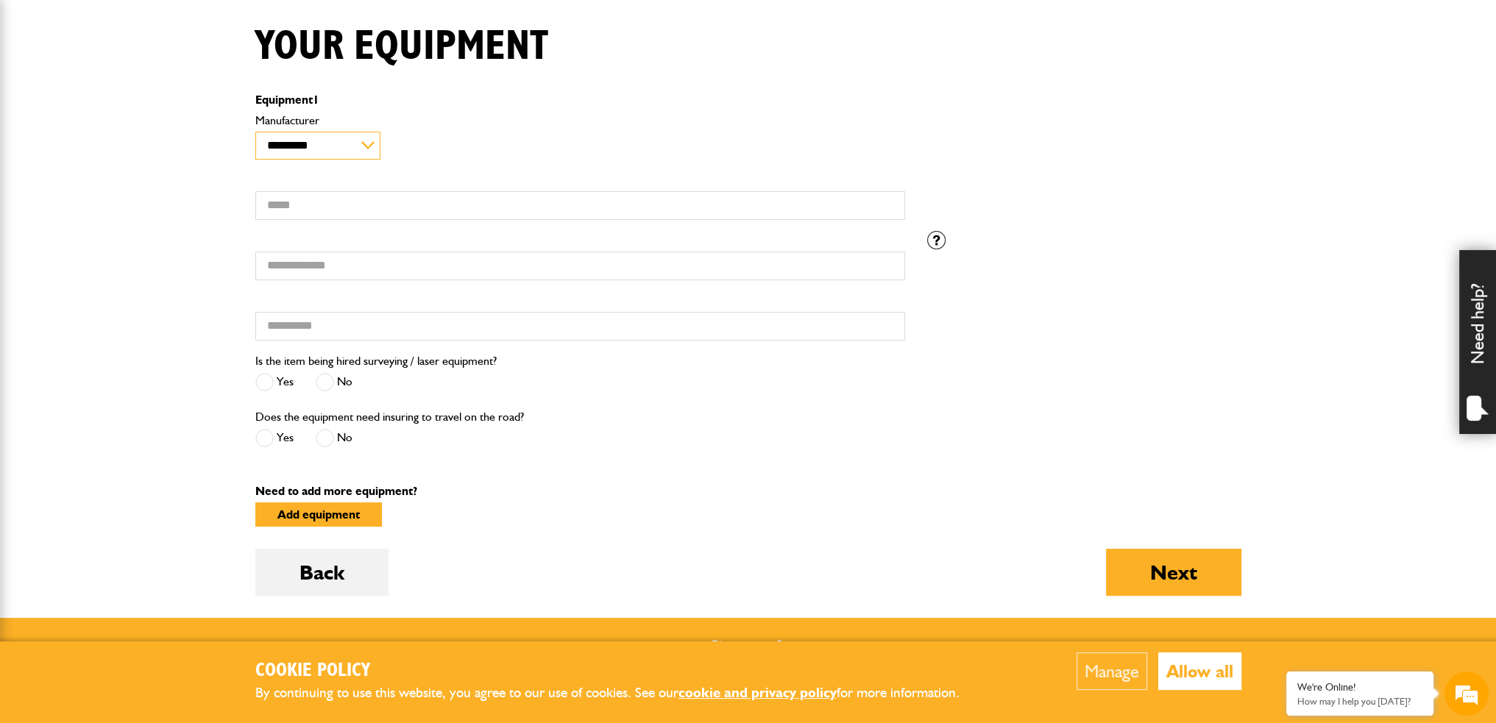
click at [343, 141] on select "**********" at bounding box center [318, 146] width 126 height 28
click at [526, 312] on input "Hired from" at bounding box center [580, 326] width 650 height 29
click at [416, 192] on input "Model" at bounding box center [580, 205] width 650 height 29
click at [397, 249] on div "Serial number" at bounding box center [580, 258] width 650 height 46
click at [397, 273] on input "Serial number" at bounding box center [580, 266] width 650 height 29
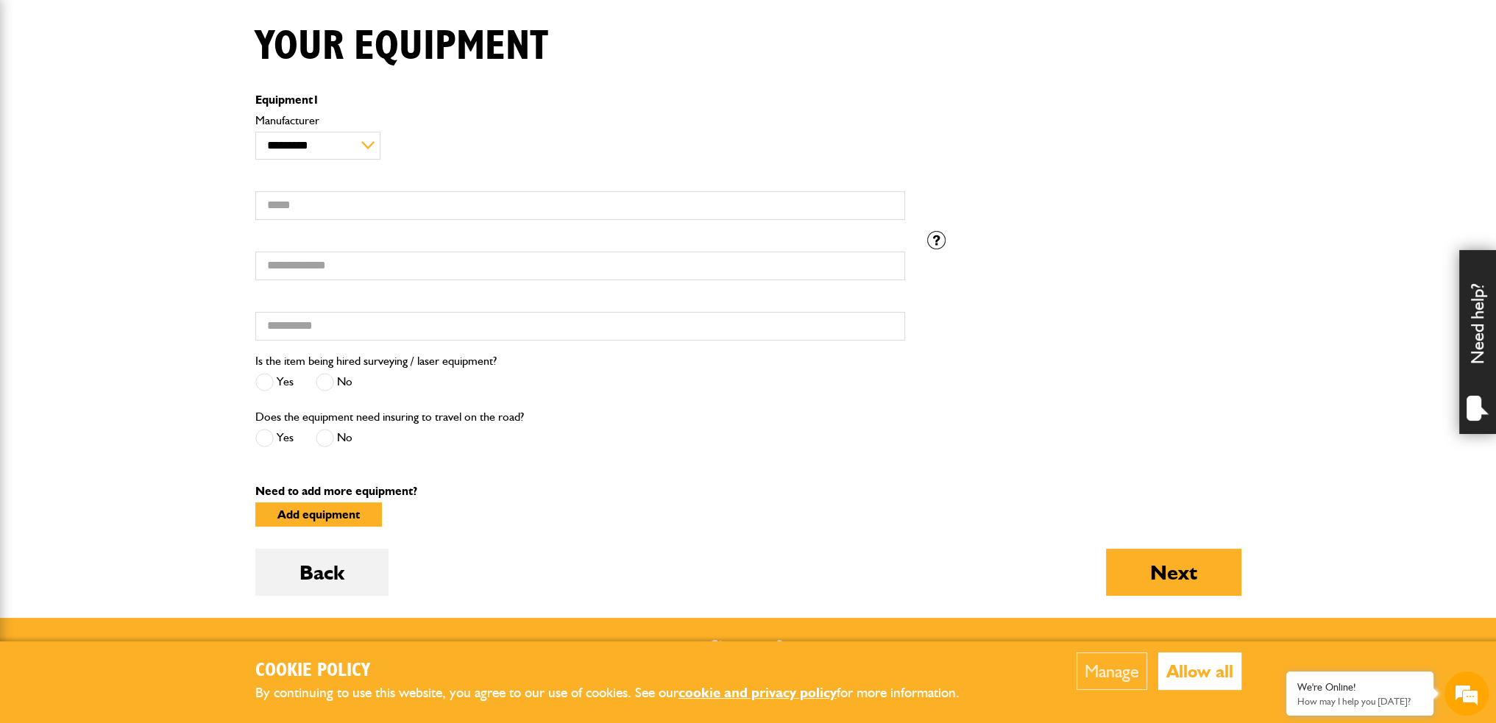
click at [330, 376] on span at bounding box center [325, 382] width 18 height 18
click at [258, 436] on span at bounding box center [264, 438] width 18 height 18
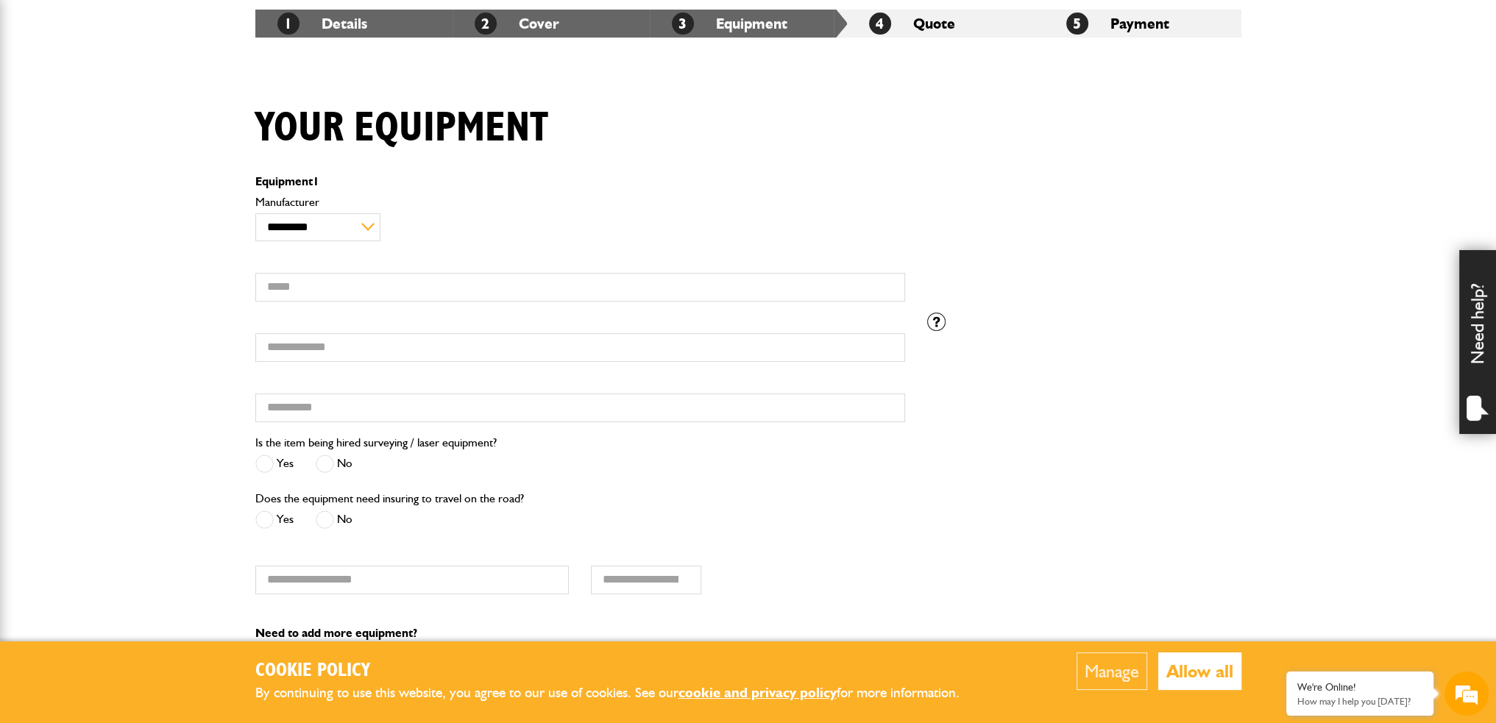
scroll to position [0, 0]
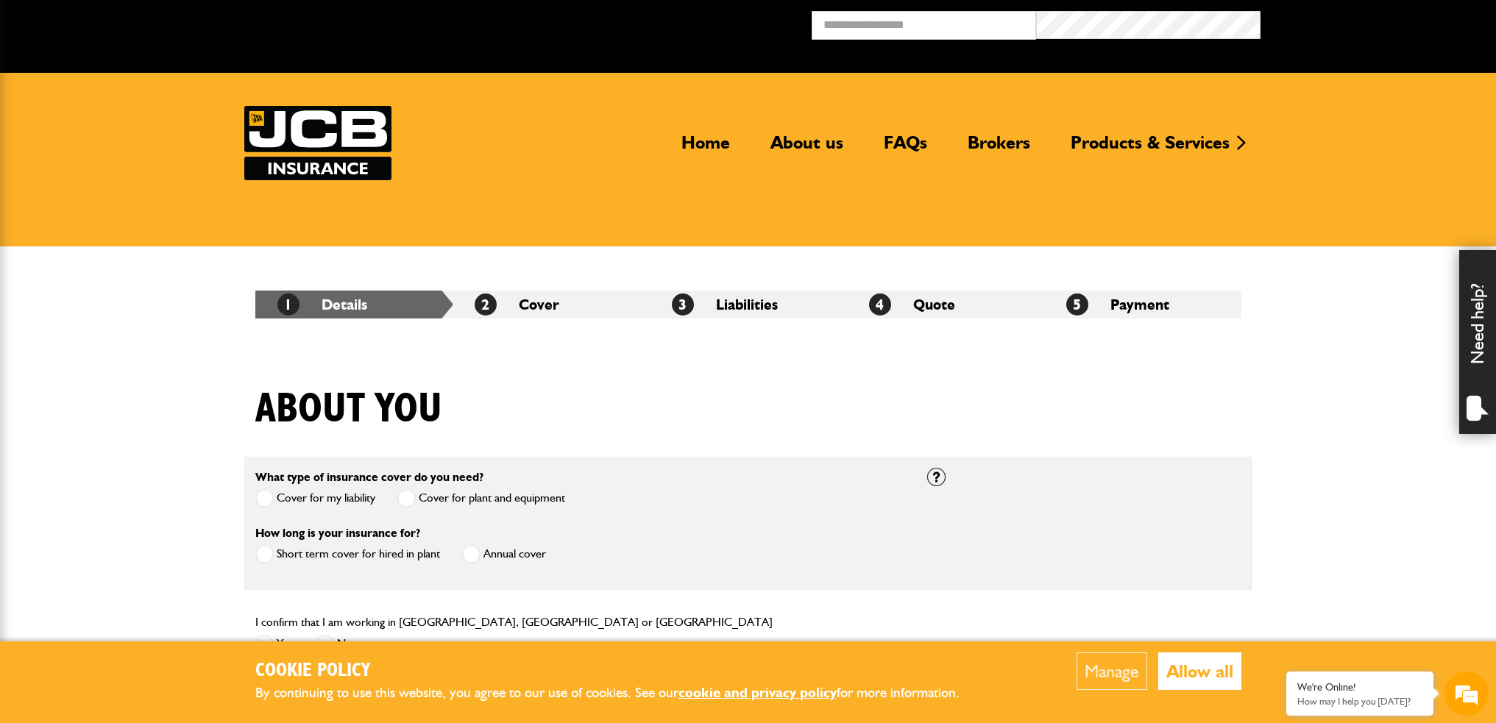
scroll to position [883, 0]
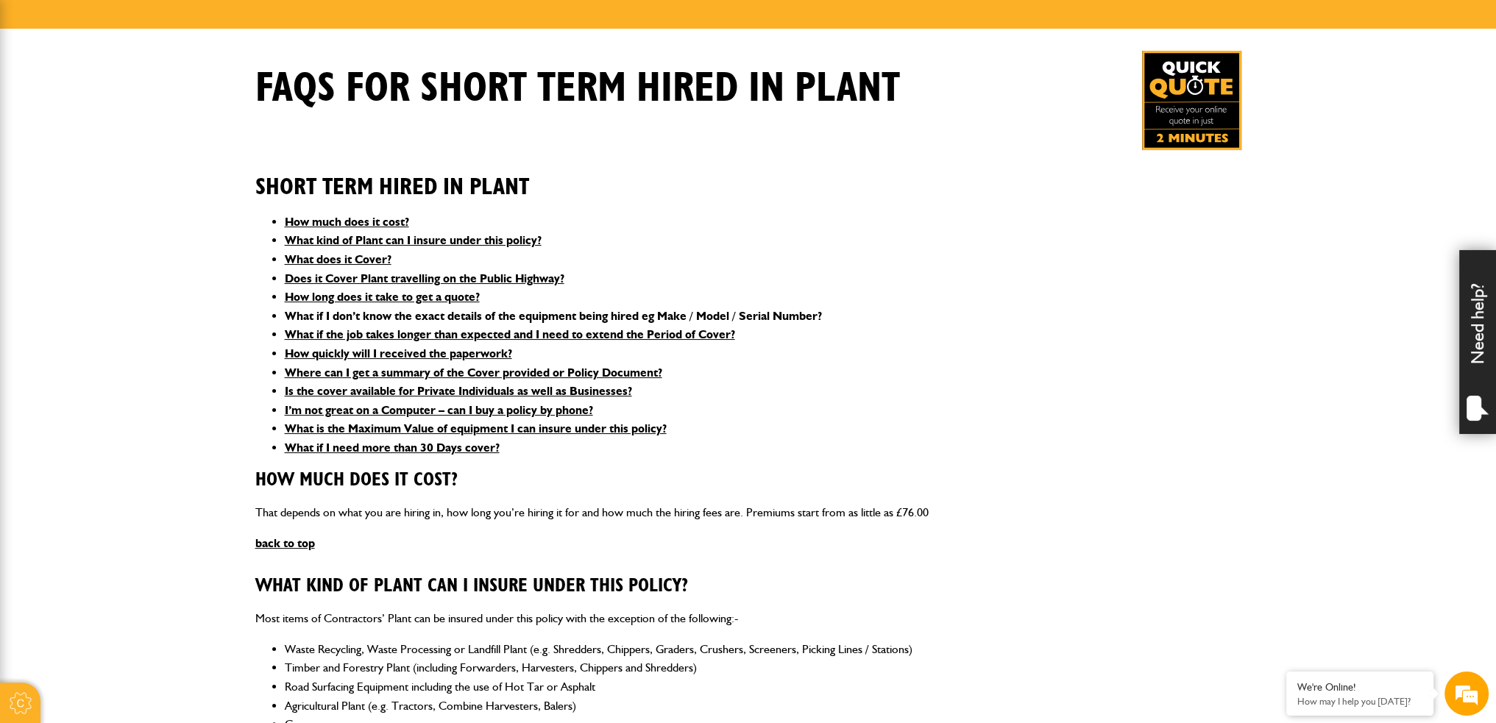
scroll to position [221, 0]
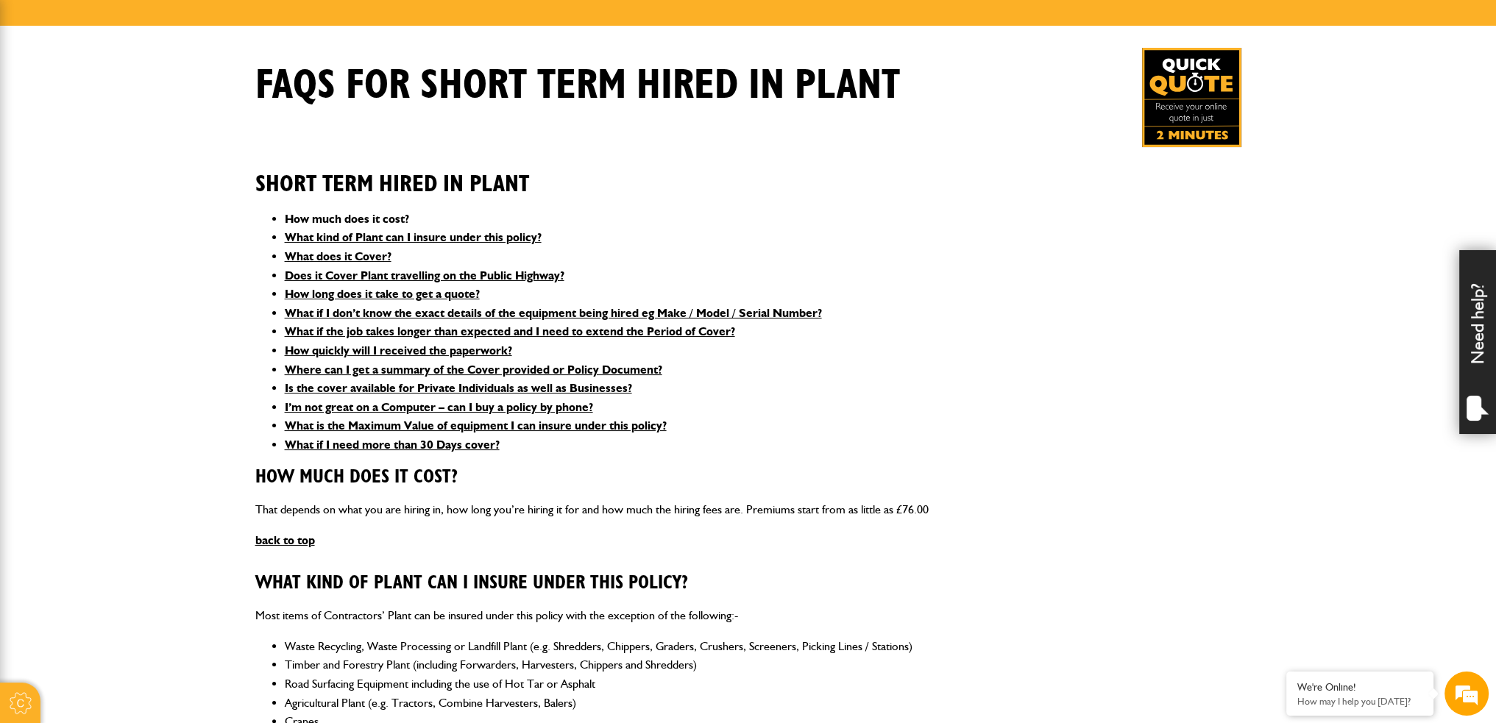
click at [397, 223] on link "How much does it cost?" at bounding box center [347, 219] width 124 height 14
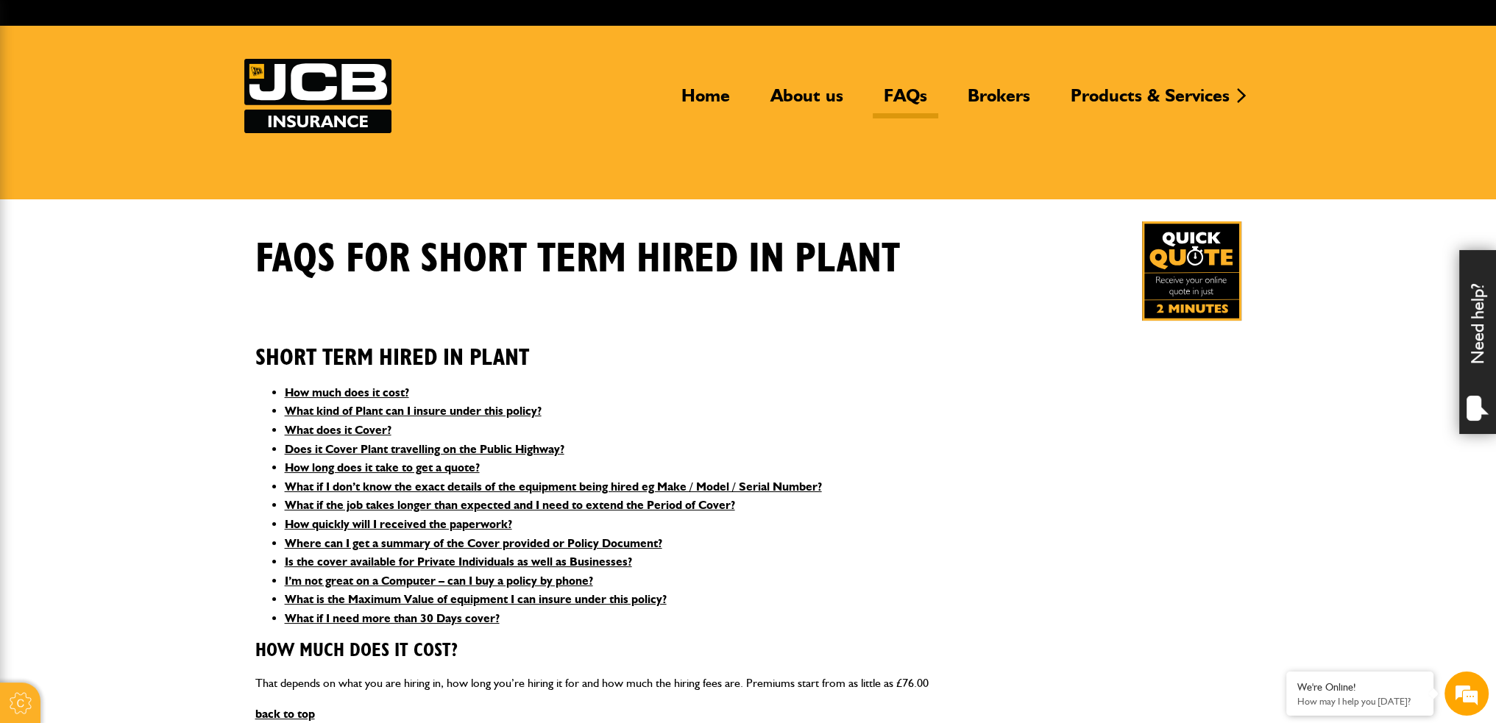
scroll to position [0, 0]
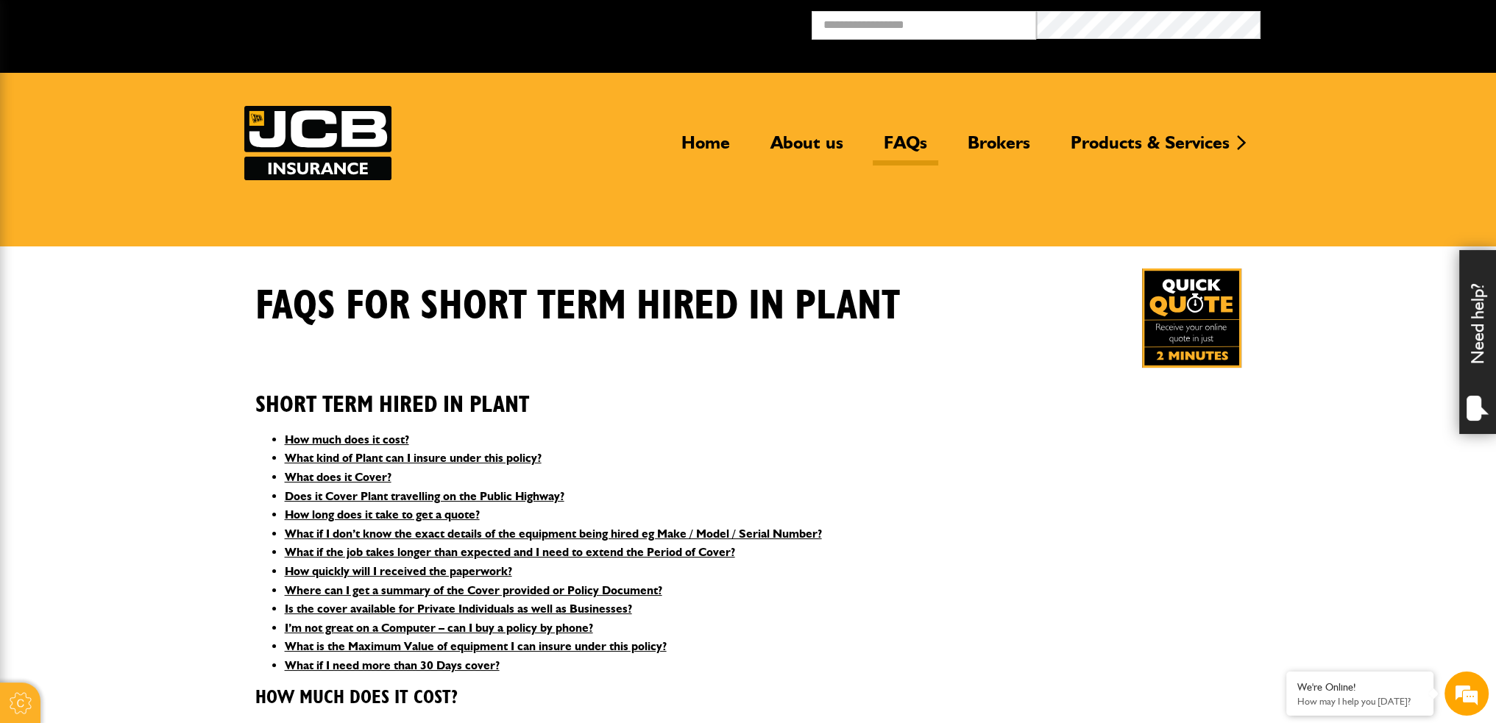
click at [662, 147] on div "Home About us FAQs Brokers Products & Services Construction insurance Car and c…" at bounding box center [748, 143] width 1008 height 74
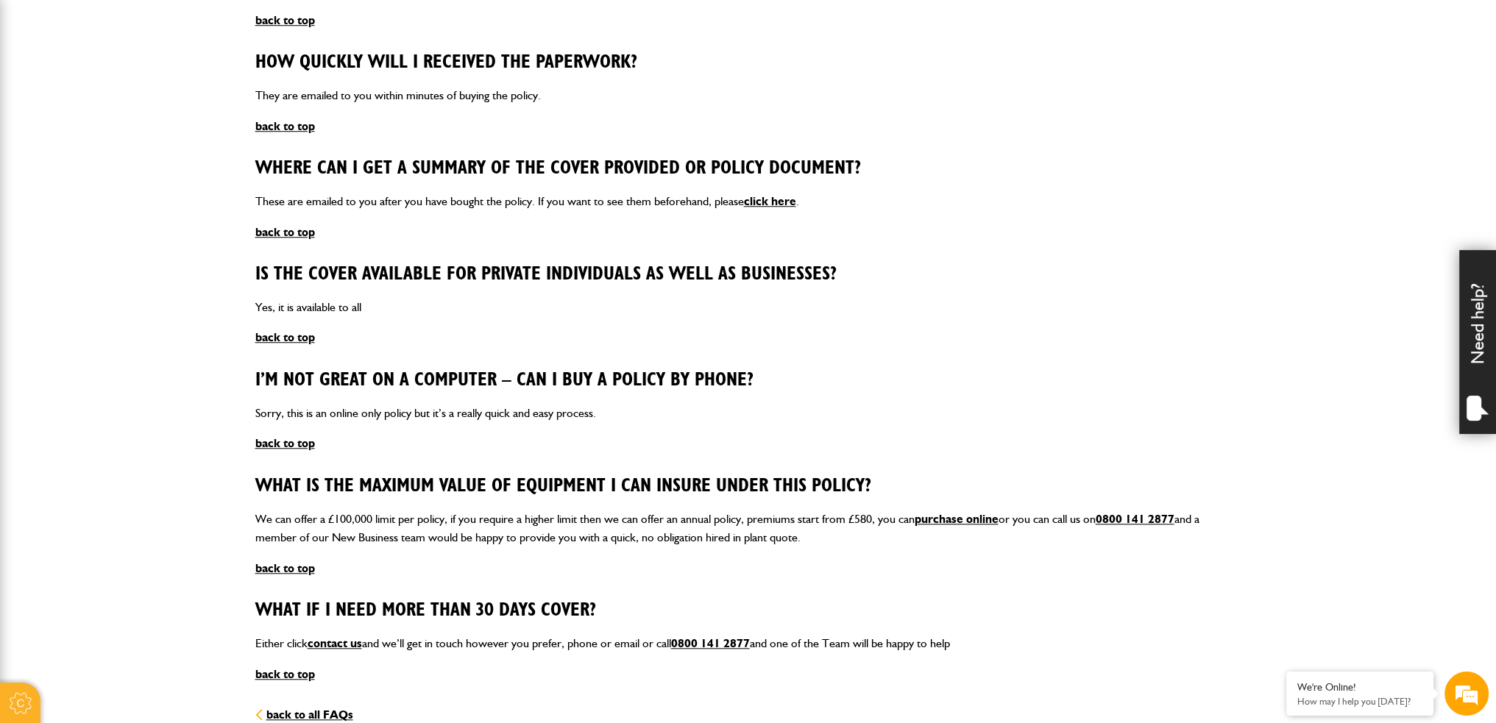
scroll to position [1839, 0]
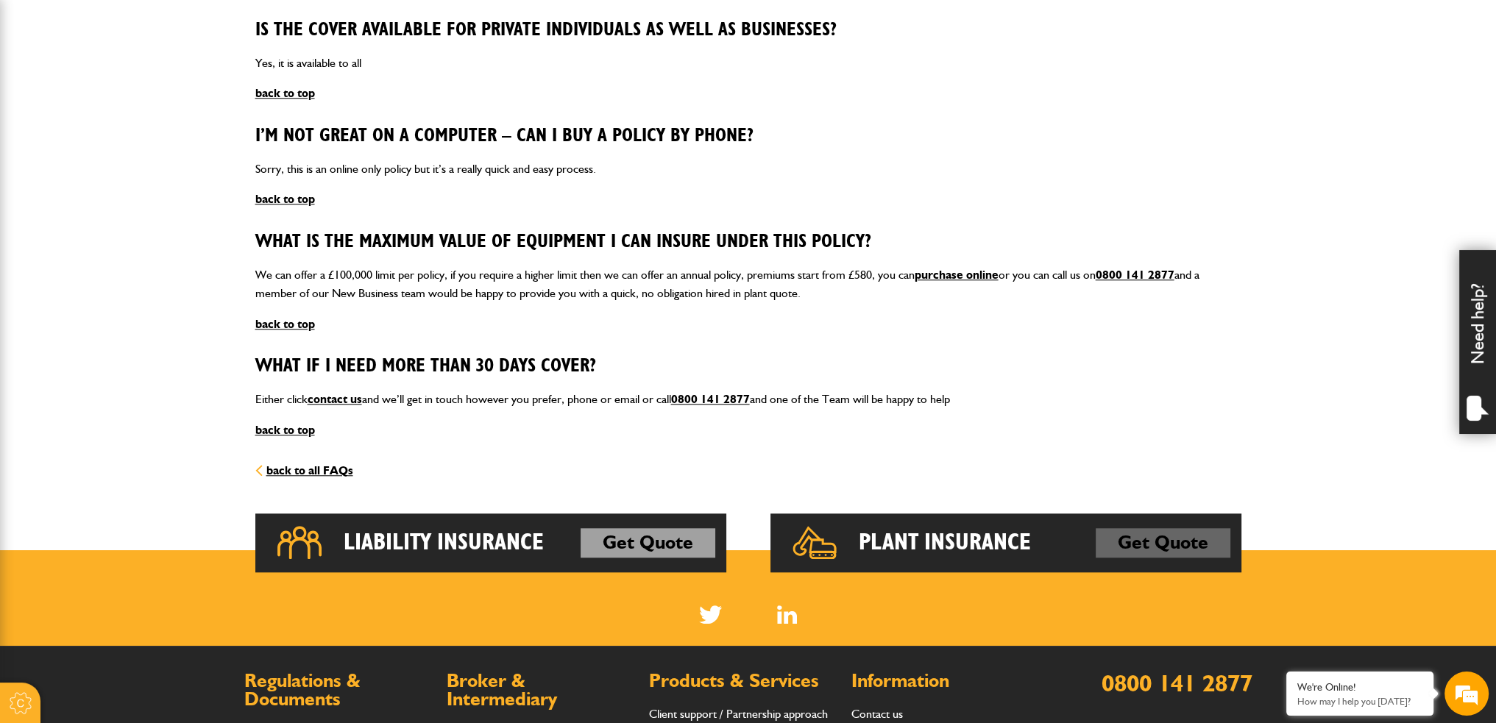
click at [1146, 536] on link "Get Quote" at bounding box center [1162, 542] width 135 height 29
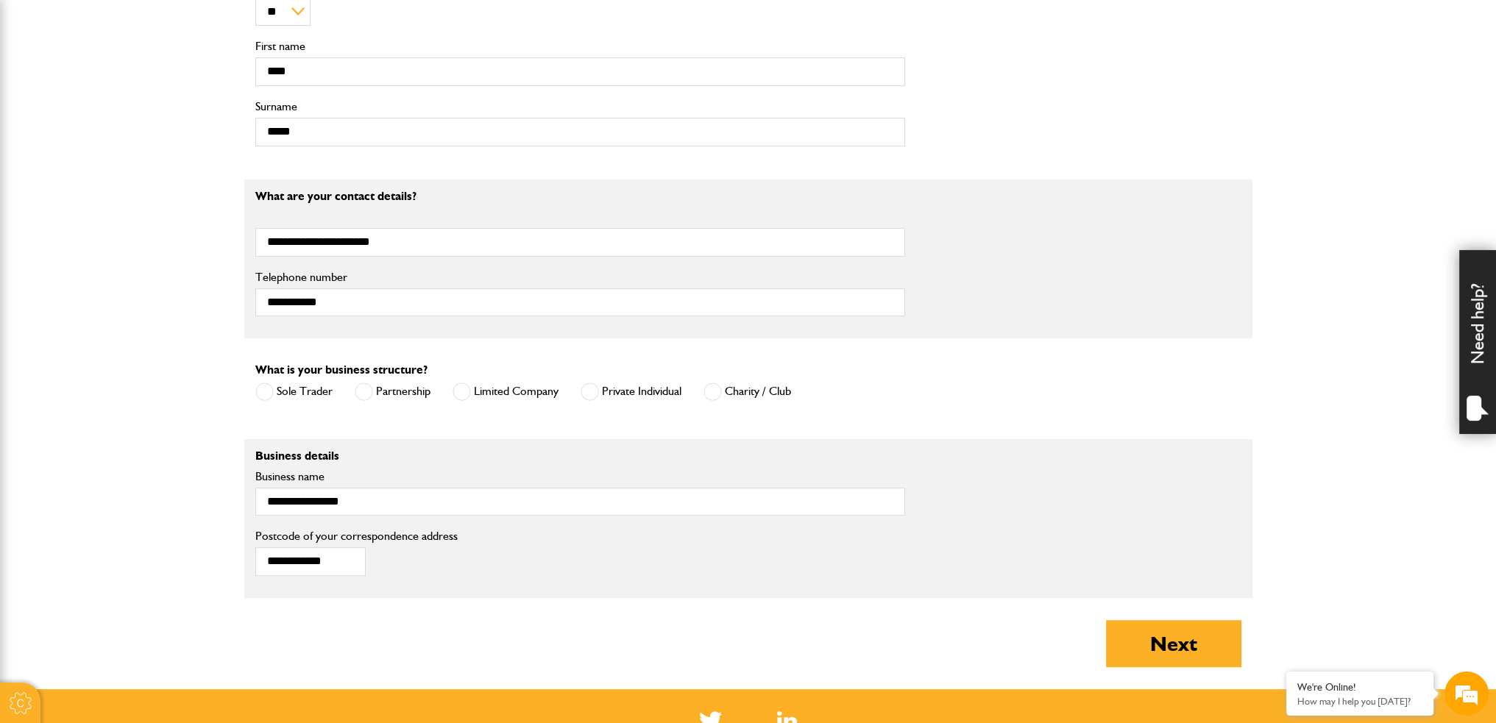
scroll to position [883, 0]
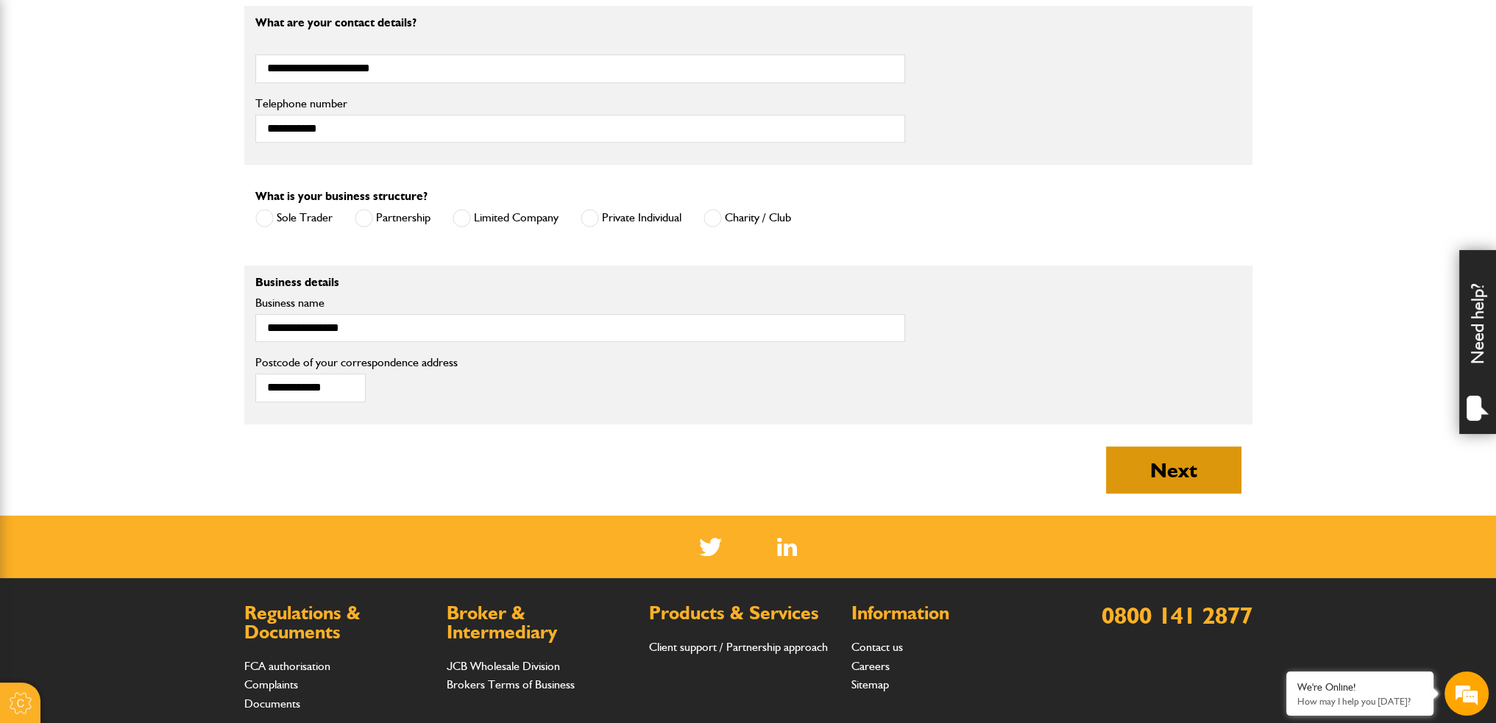
click at [1167, 458] on button "Next" at bounding box center [1173, 470] width 135 height 47
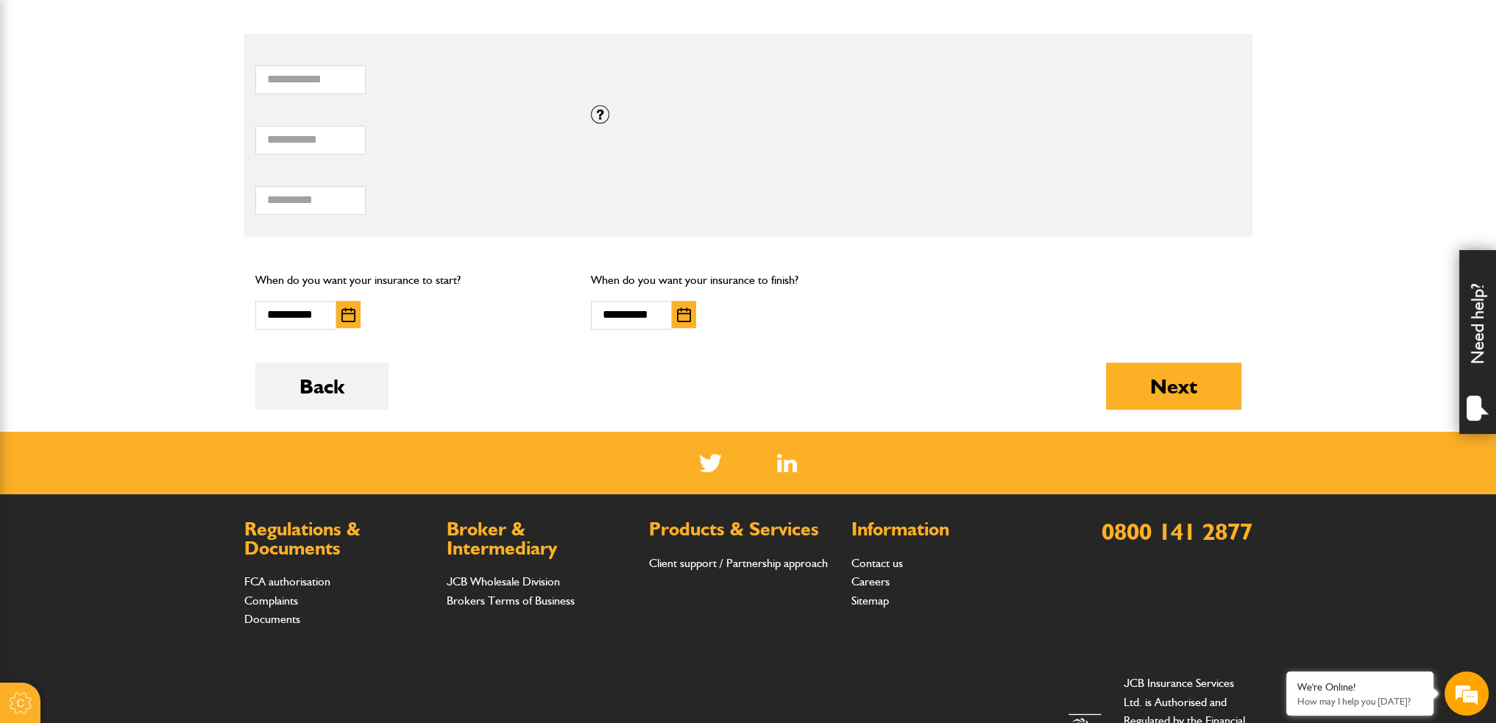
scroll to position [956, 0]
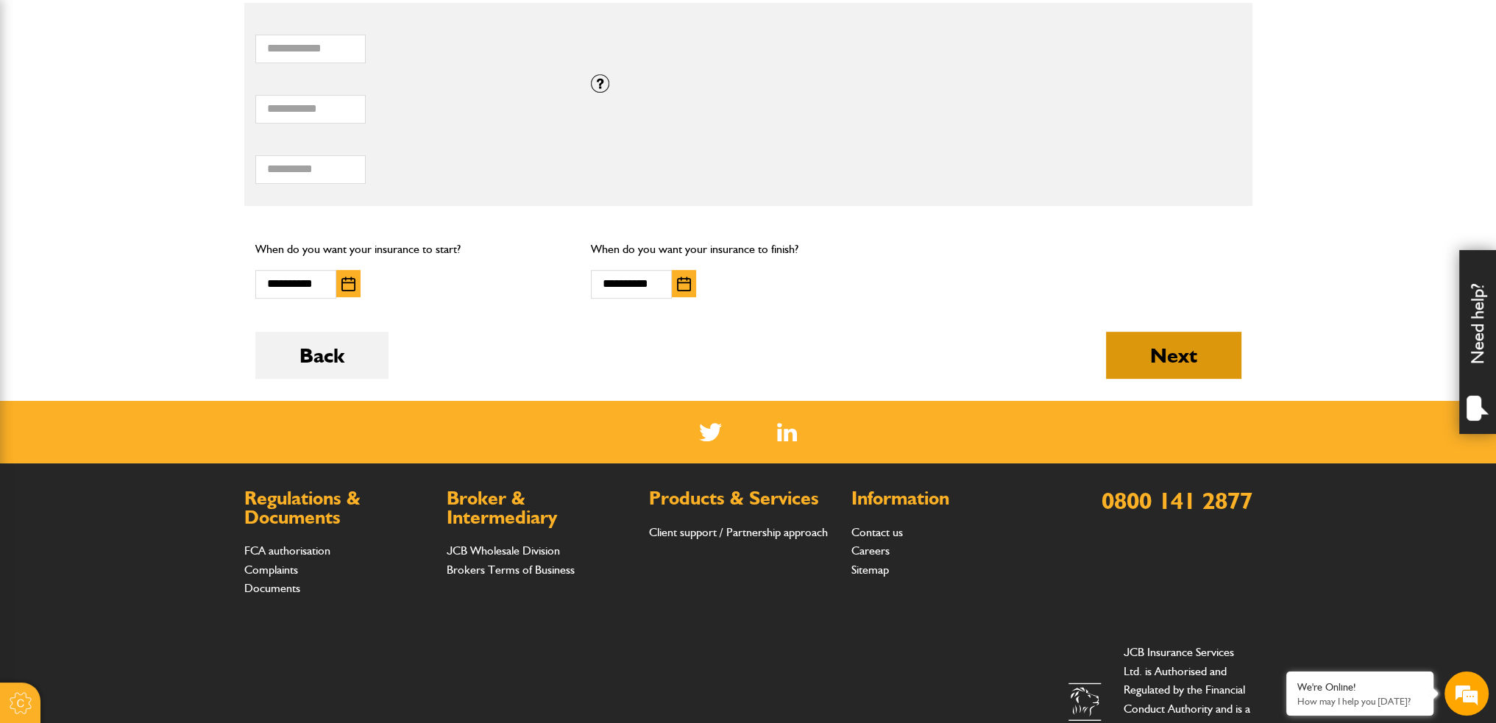
click at [1139, 370] on button "Next" at bounding box center [1173, 355] width 135 height 47
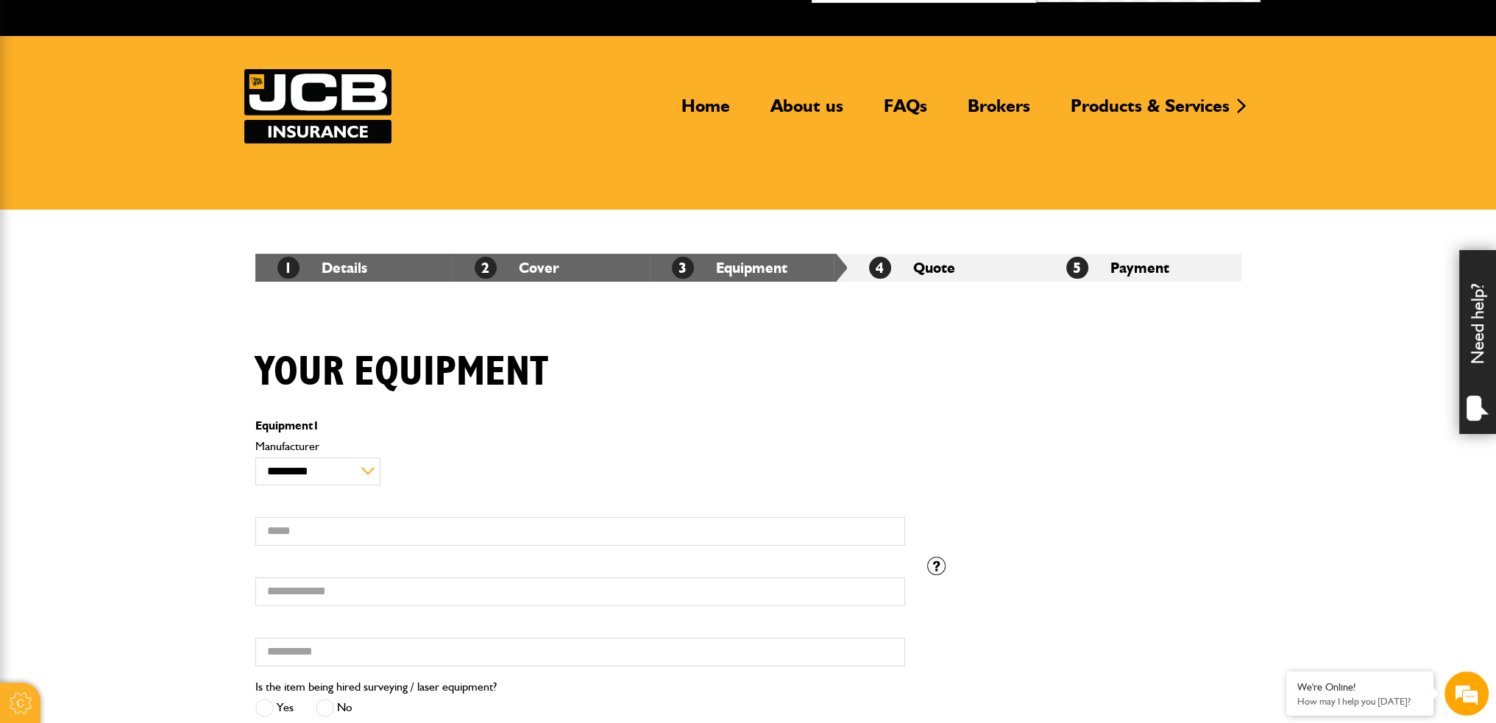
scroll to position [74, 0]
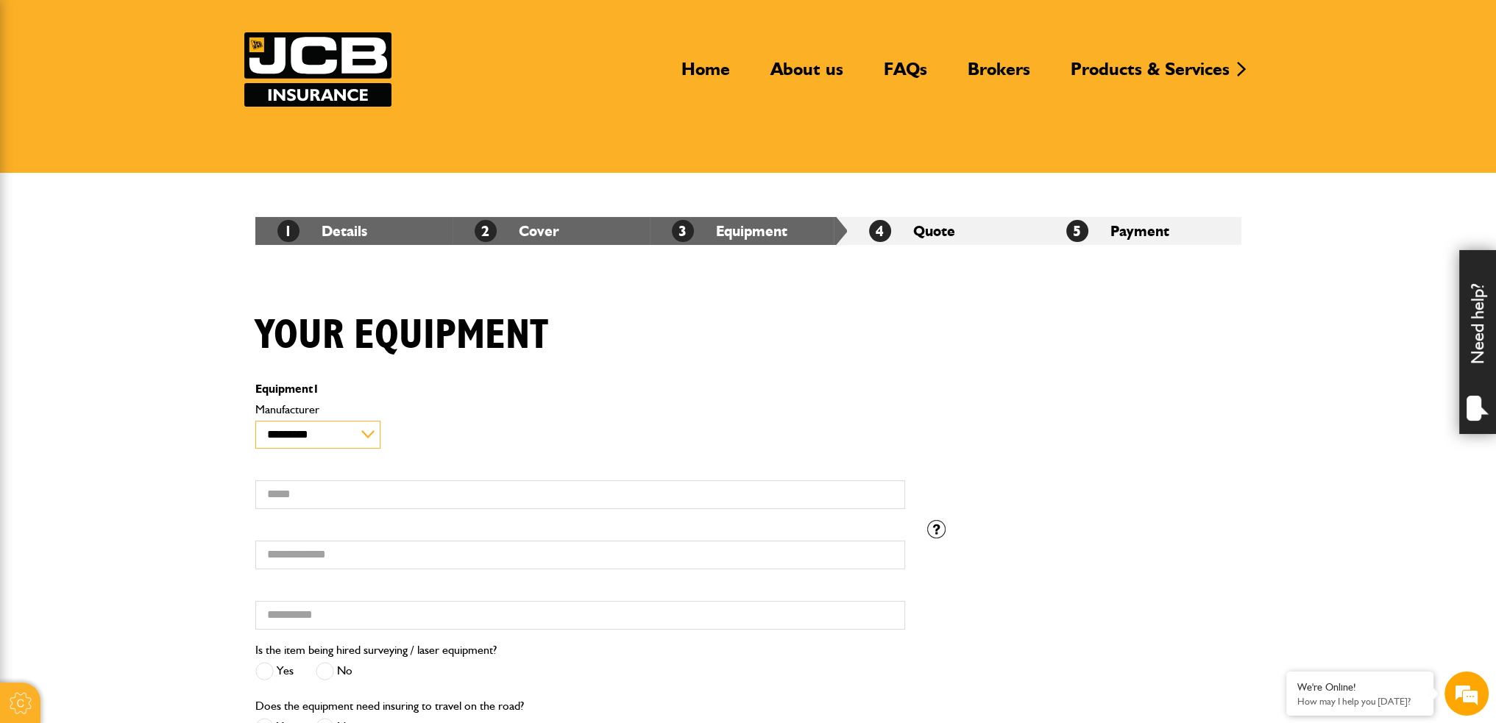
click at [325, 441] on select "**********" at bounding box center [318, 435] width 126 height 28
select select "**"
click at [255, 421] on select "**********" at bounding box center [318, 435] width 126 height 28
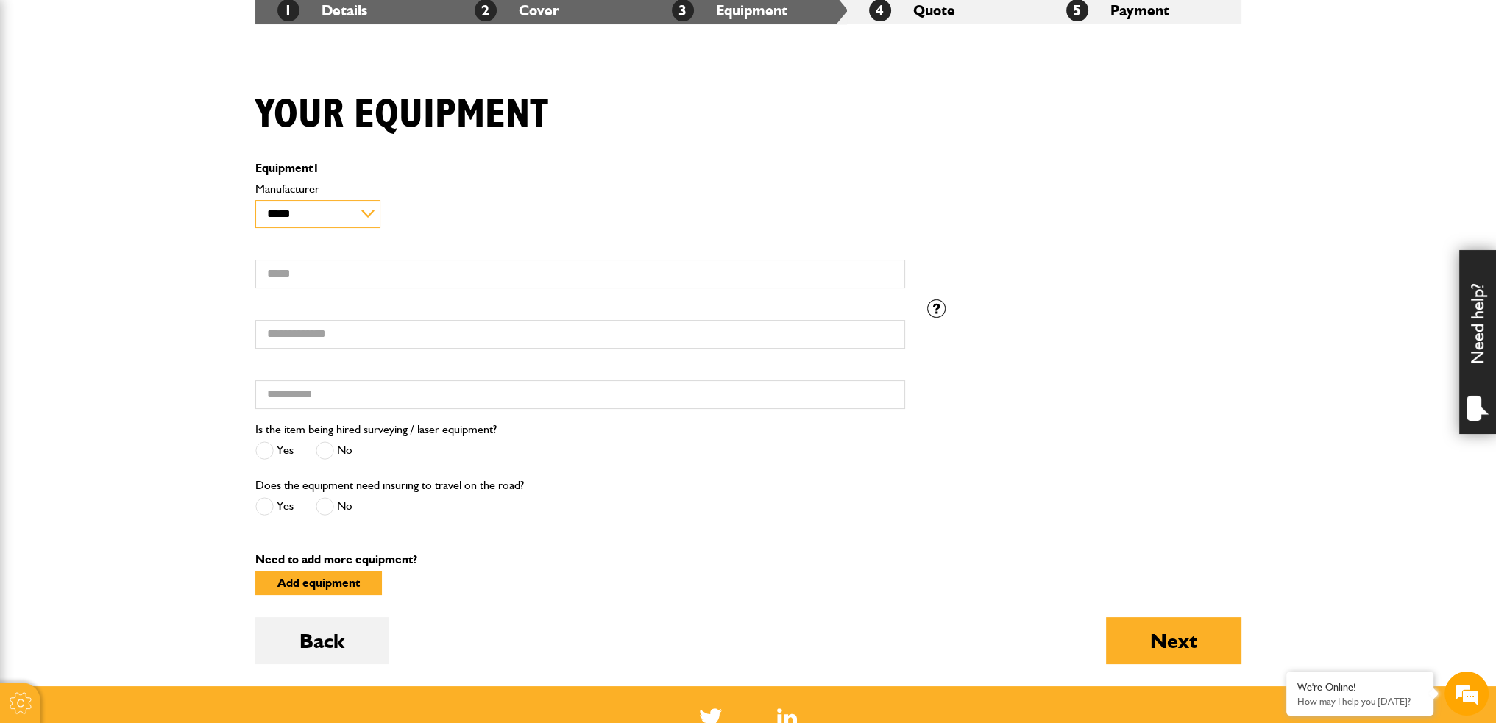
scroll to position [0, 0]
click at [352, 388] on input "Hired from" at bounding box center [580, 394] width 650 height 29
type input "**********"
click at [325, 446] on span at bounding box center [325, 450] width 18 height 18
click at [265, 511] on span at bounding box center [264, 506] width 18 height 18
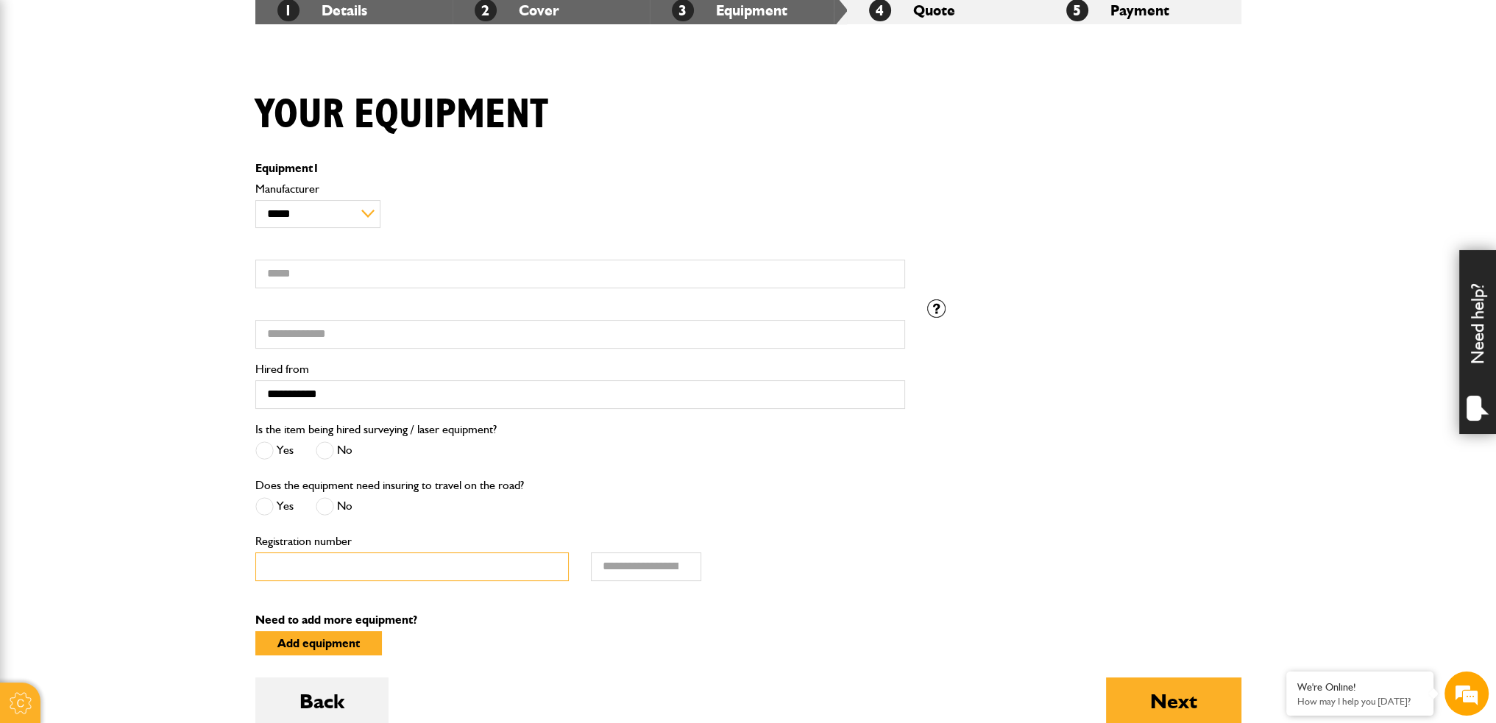
click at [391, 555] on input "Registration number" at bounding box center [412, 566] width 314 height 29
type input "**********"
drag, startPoint x: 678, startPoint y: 678, endPoint x: 685, endPoint y: 645, distance: 33.9
click at [678, 678] on div "Back Next" at bounding box center [748, 712] width 986 height 69
click at [642, 572] on input "Hiring charge for road risks" at bounding box center [646, 566] width 110 height 29
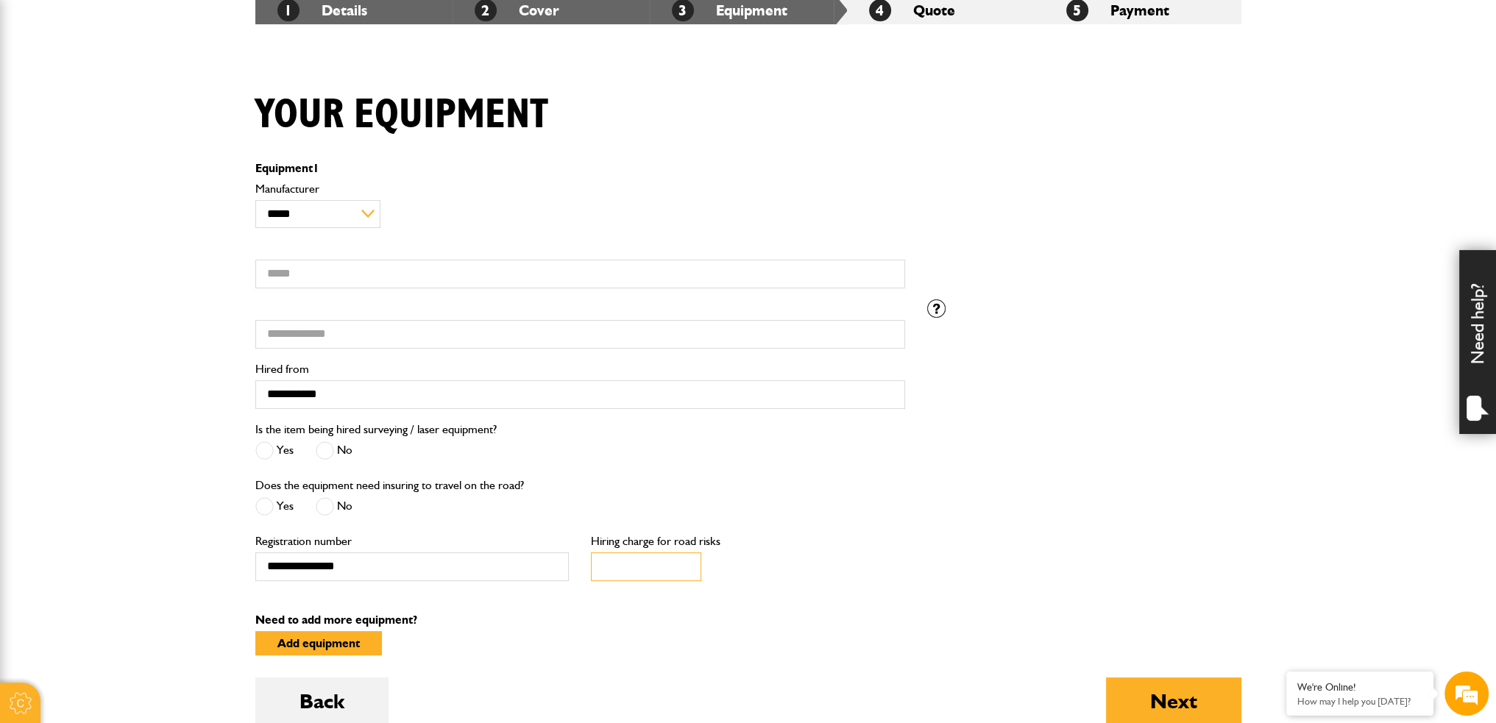
click at [685, 570] on input "*" at bounding box center [646, 566] width 110 height 29
click at [683, 561] on input "*" at bounding box center [646, 566] width 110 height 29
click at [683, 577] on input "*" at bounding box center [646, 566] width 110 height 29
type input "*"
click at [686, 572] on input "*" at bounding box center [646, 566] width 110 height 29
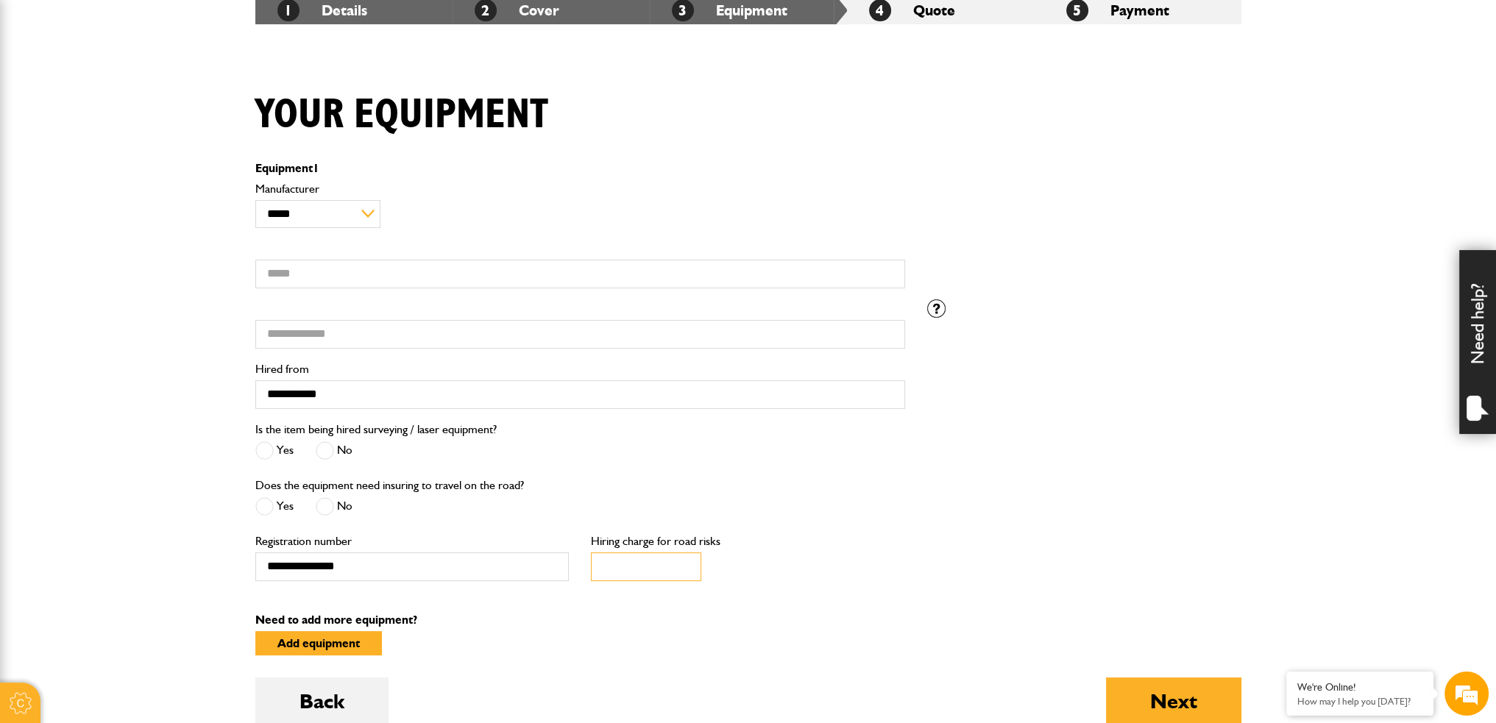
click at [649, 569] on input "*" at bounding box center [646, 566] width 110 height 29
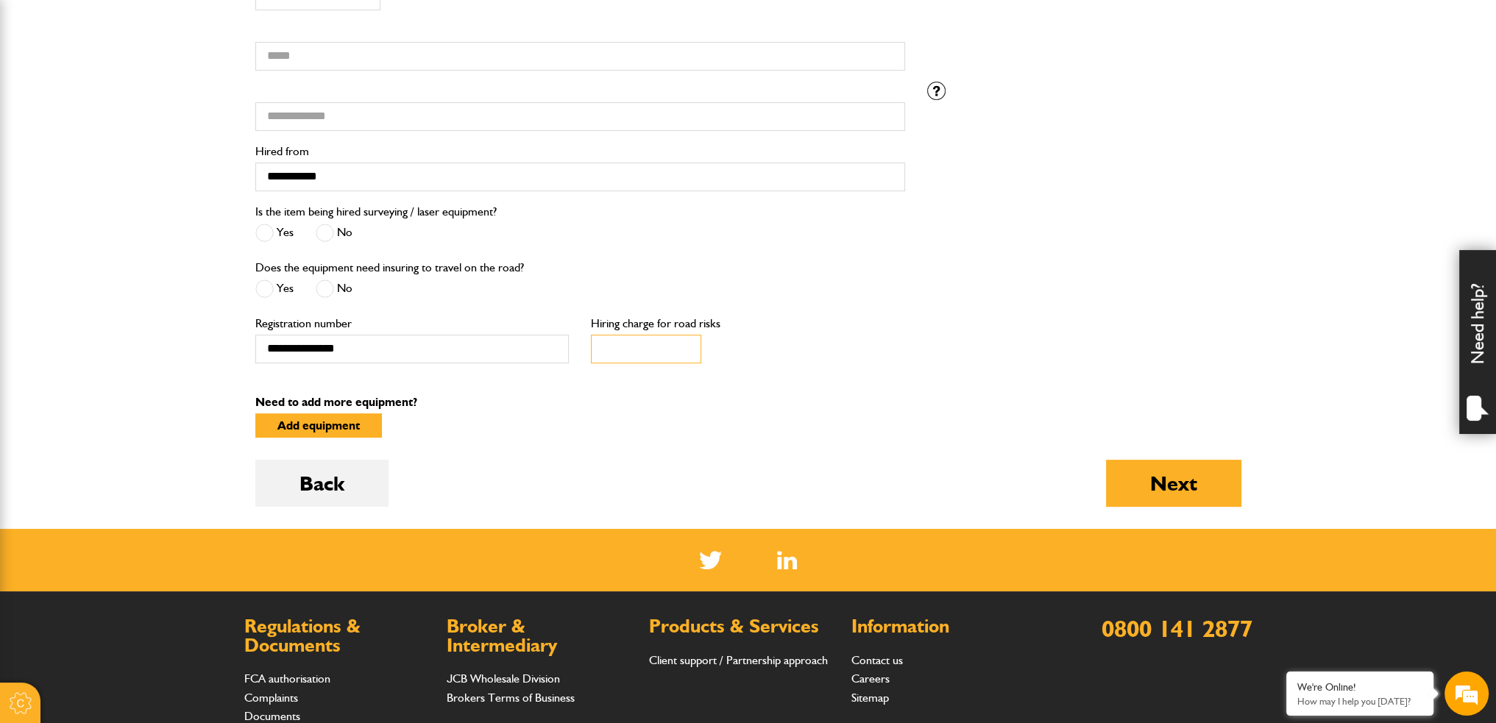
scroll to position [515, 0]
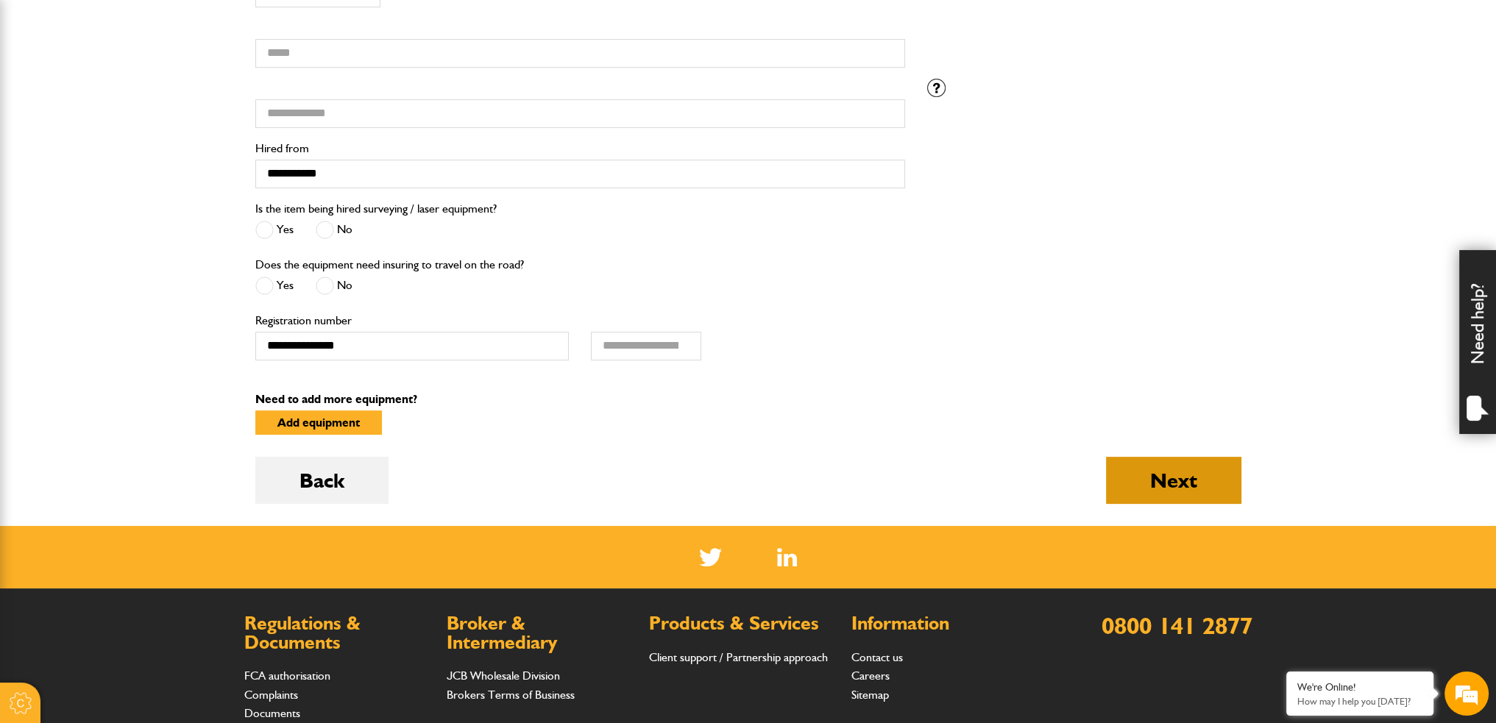
click at [1173, 497] on button "Next" at bounding box center [1173, 480] width 135 height 47
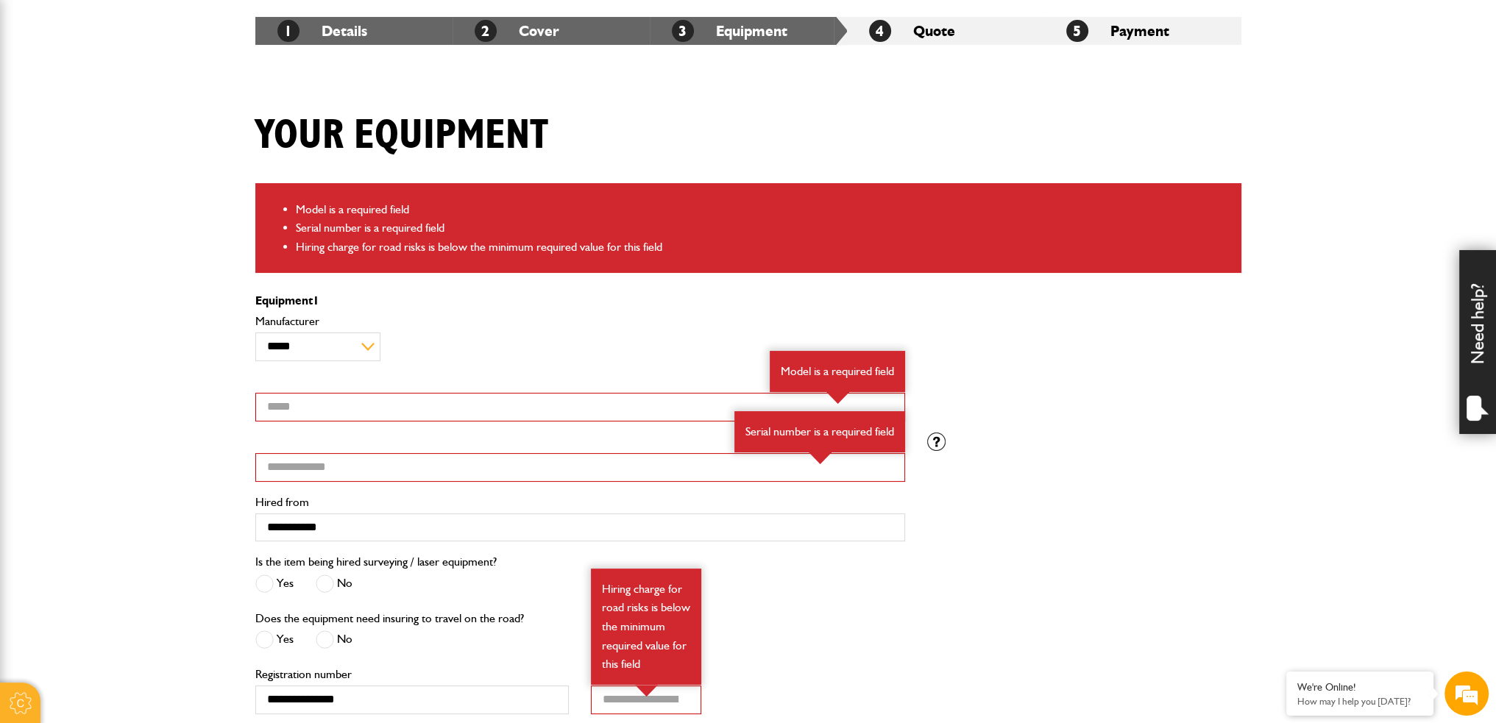
scroll to position [441, 0]
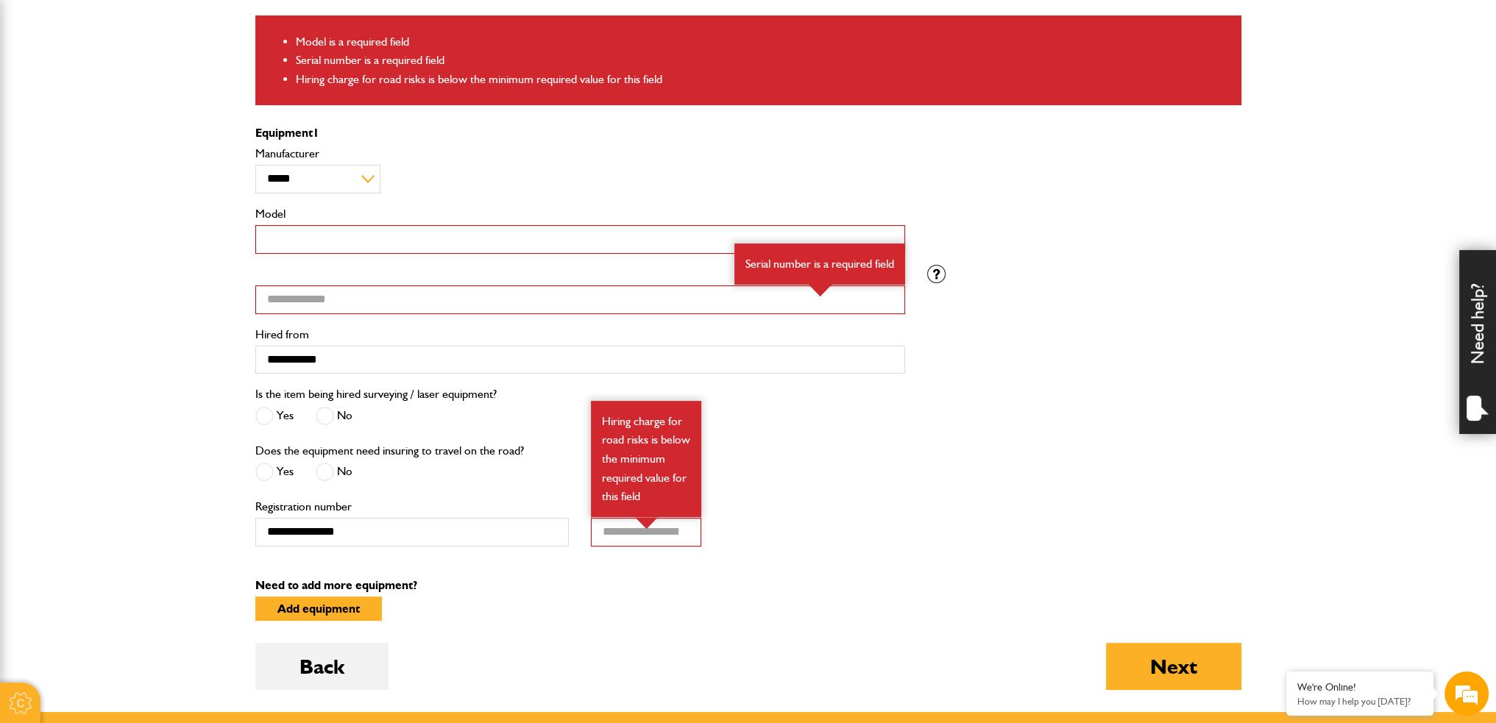
click at [415, 246] on input "Model" at bounding box center [580, 239] width 650 height 29
type input "**********"
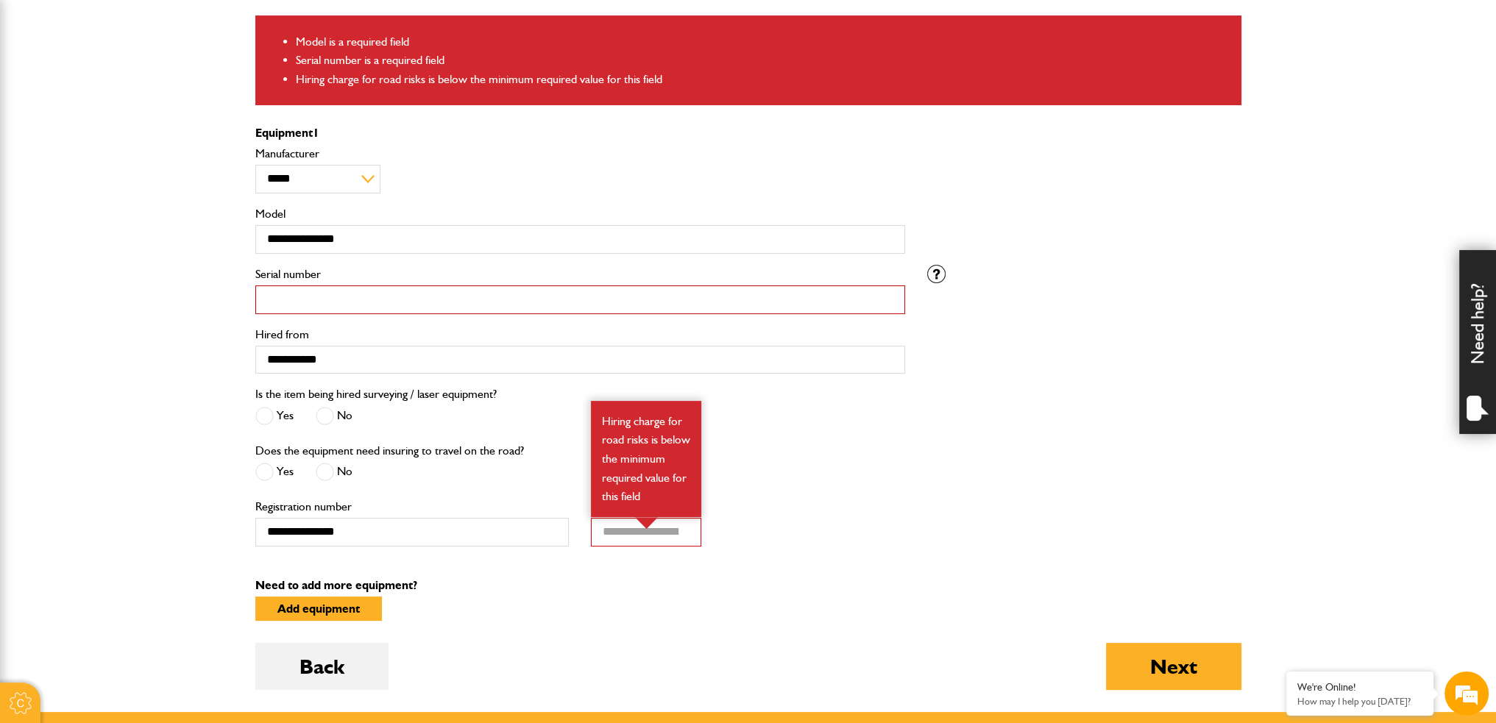
click at [388, 291] on input "Serial number" at bounding box center [580, 299] width 650 height 29
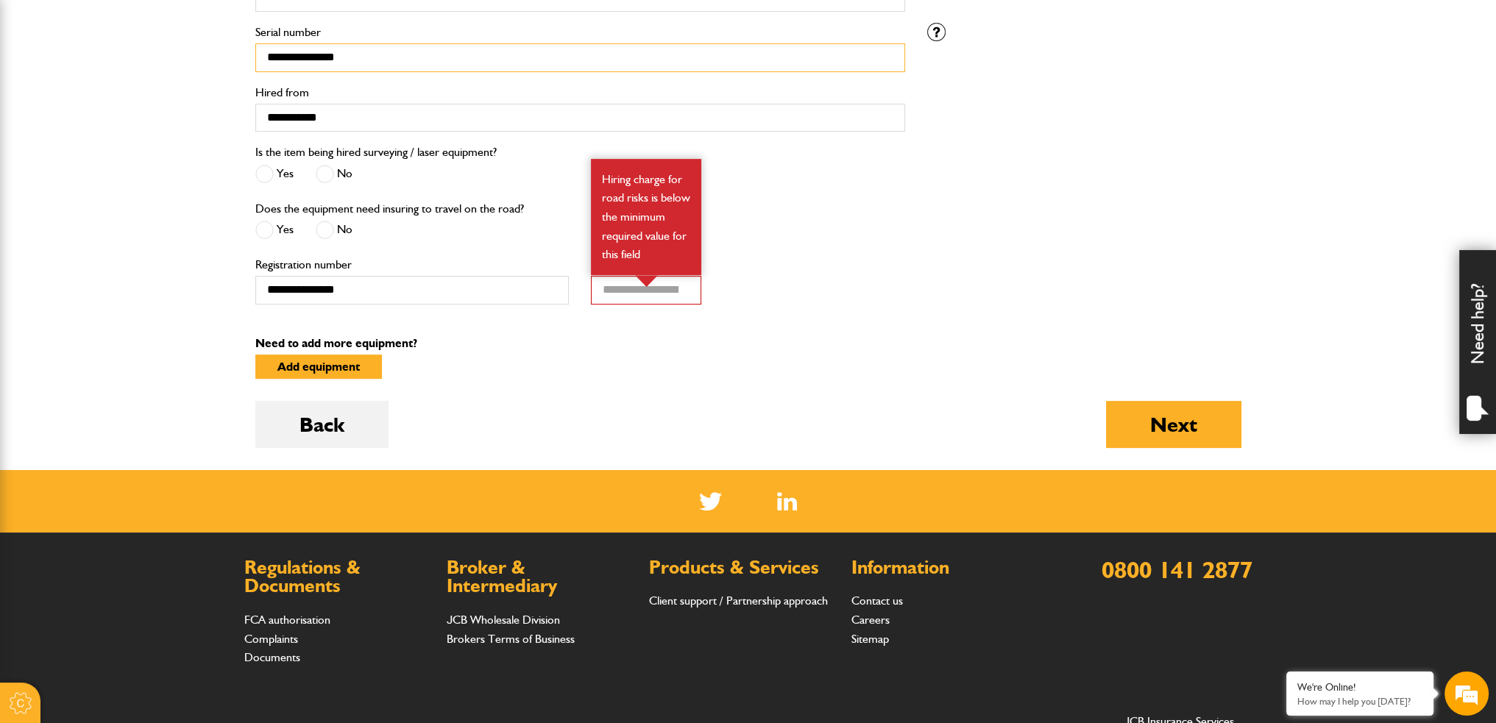
scroll to position [847, 0]
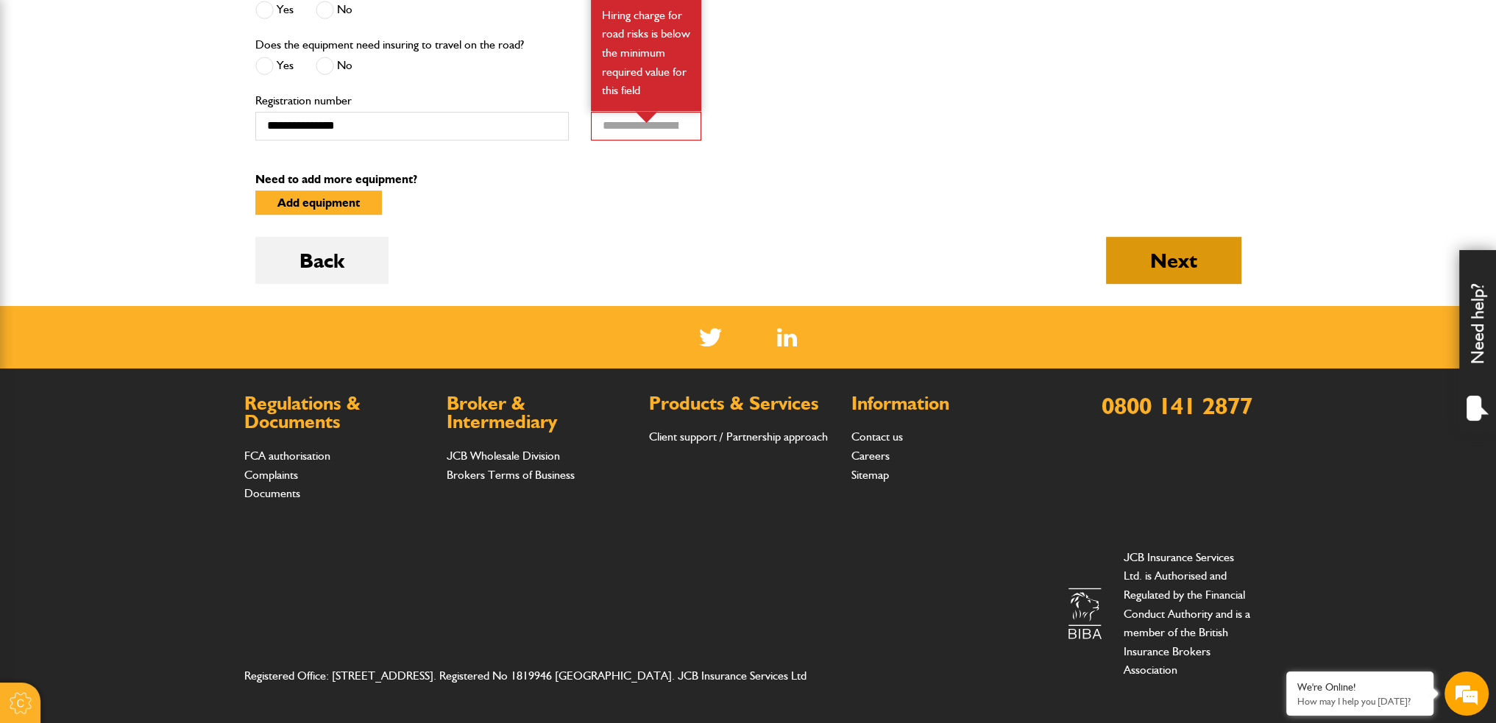
type input "**********"
click at [1168, 252] on button "Next" at bounding box center [1173, 260] width 135 height 47
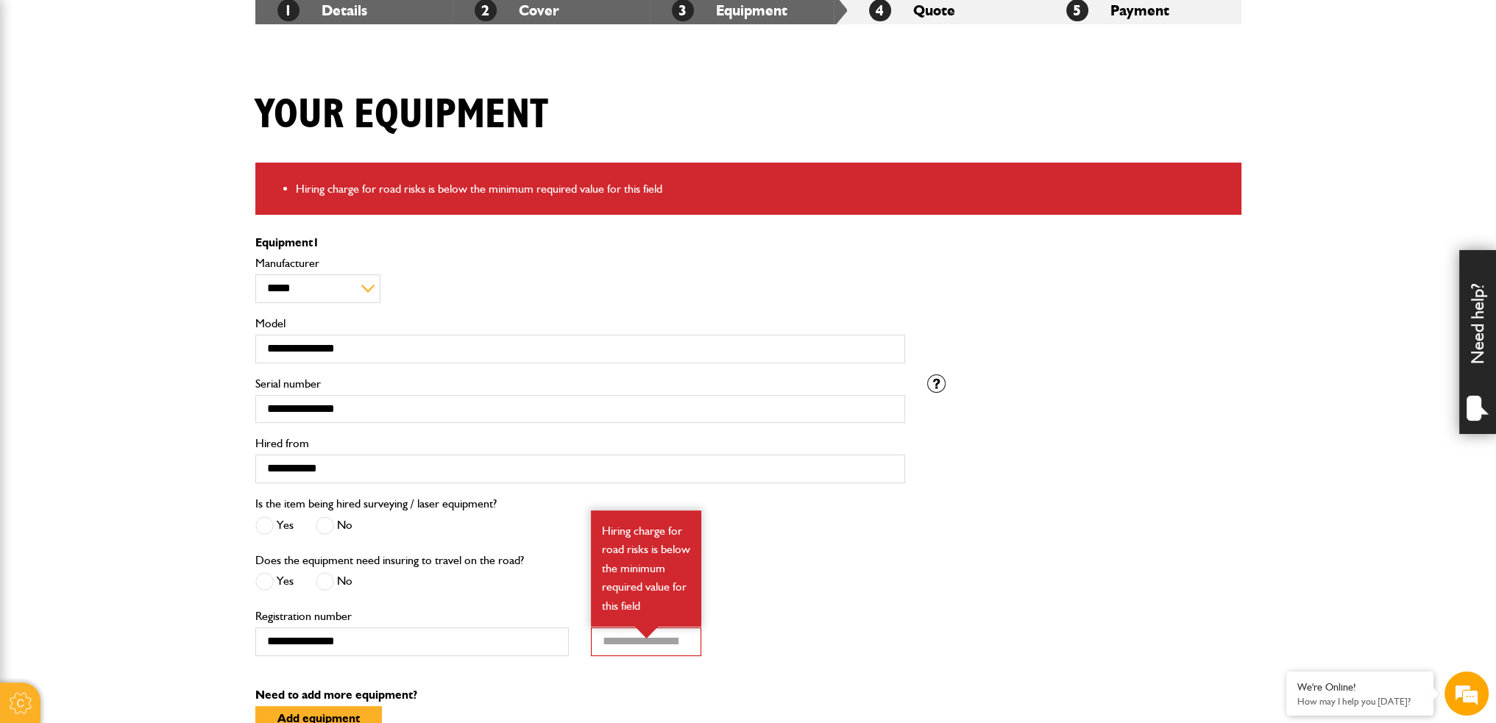
scroll to position [662, 0]
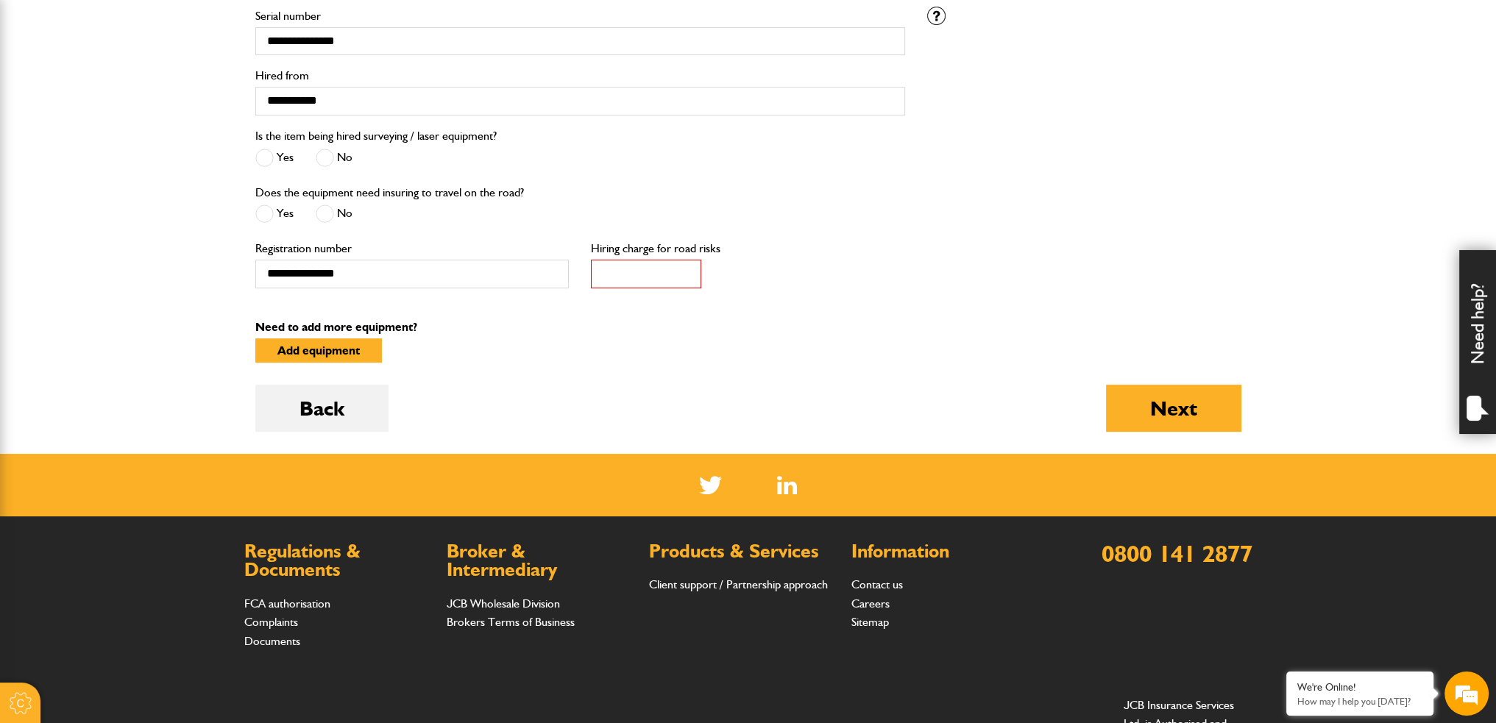
drag, startPoint x: 662, startPoint y: 282, endPoint x: 675, endPoint y: 282, distance: 13.2
click at [662, 282] on input "*" at bounding box center [646, 274] width 110 height 29
type input "*"
click at [686, 270] on input "*" at bounding box center [646, 274] width 110 height 29
click at [1186, 402] on button "Next" at bounding box center [1173, 408] width 135 height 47
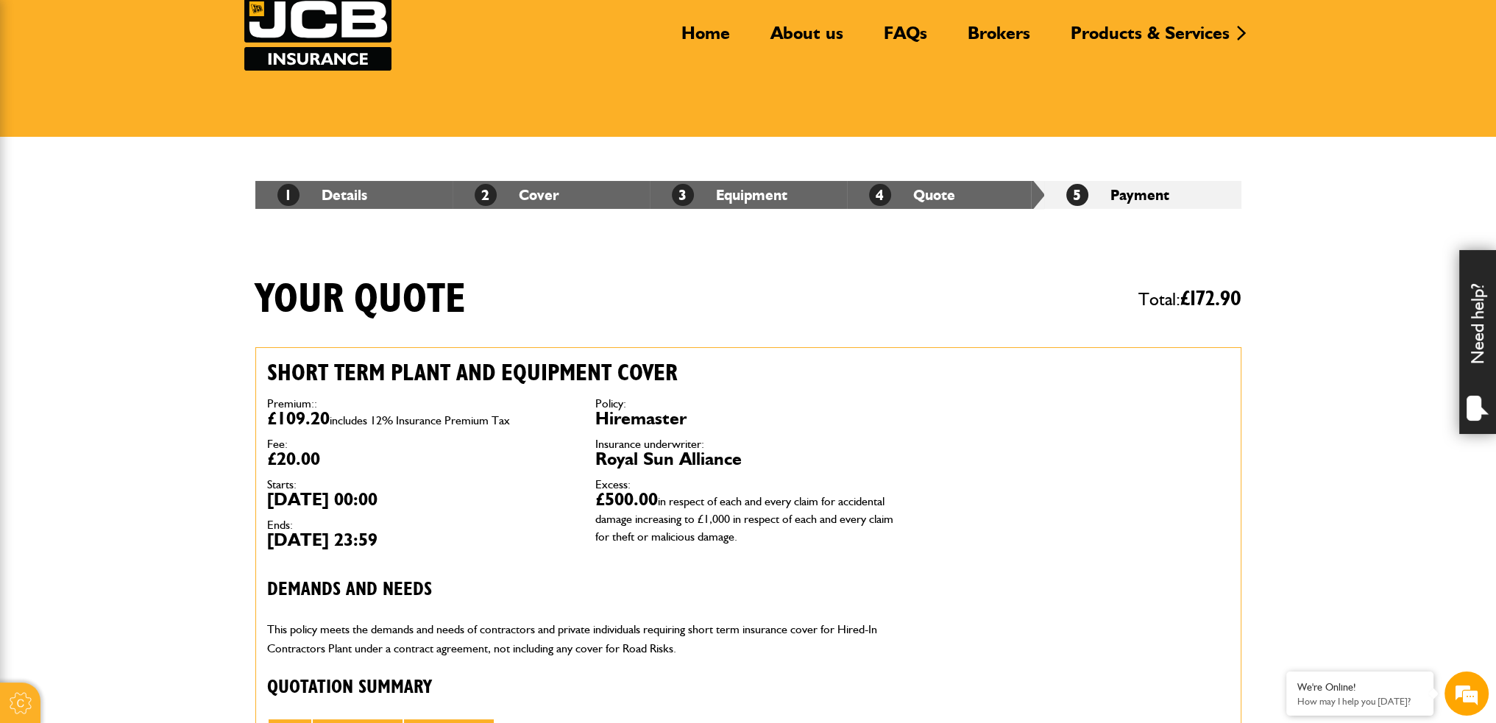
scroll to position [368, 0]
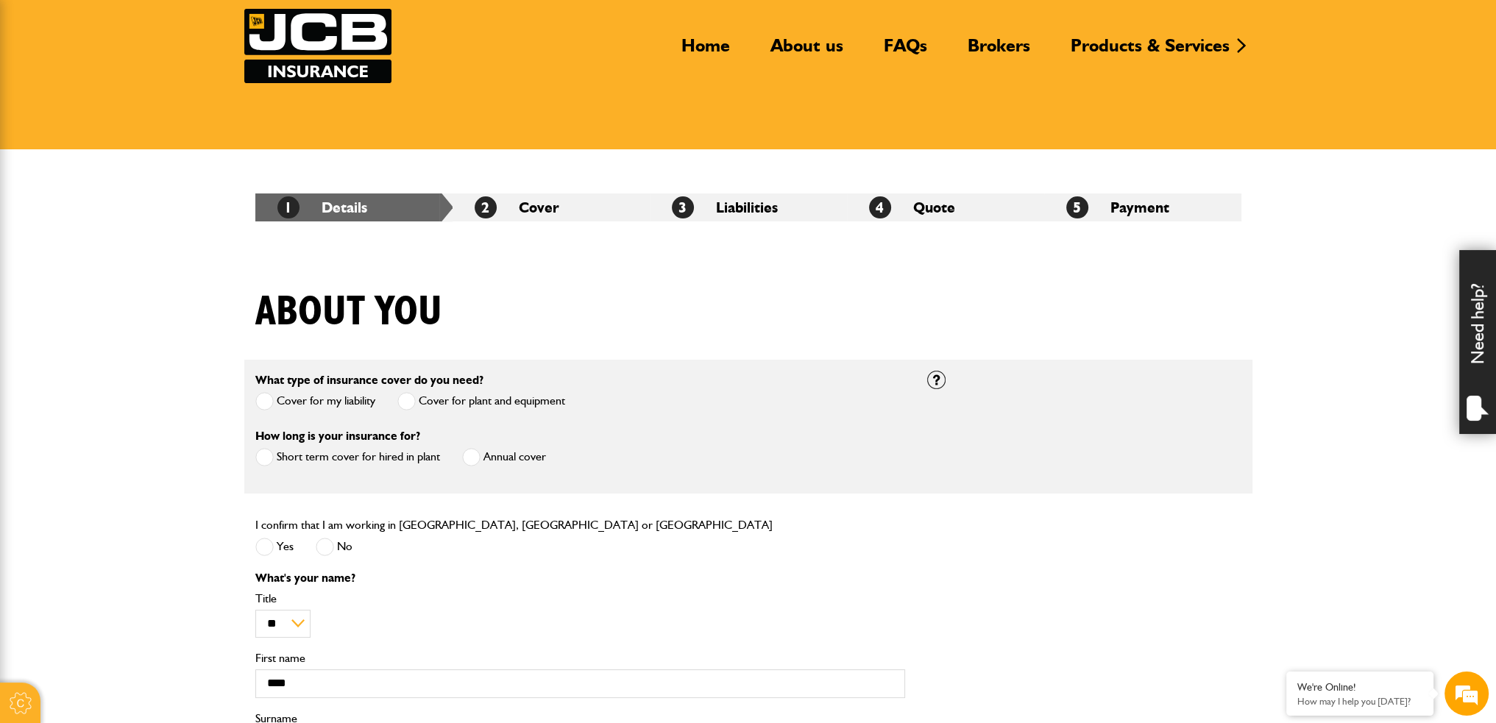
scroll to position [294, 0]
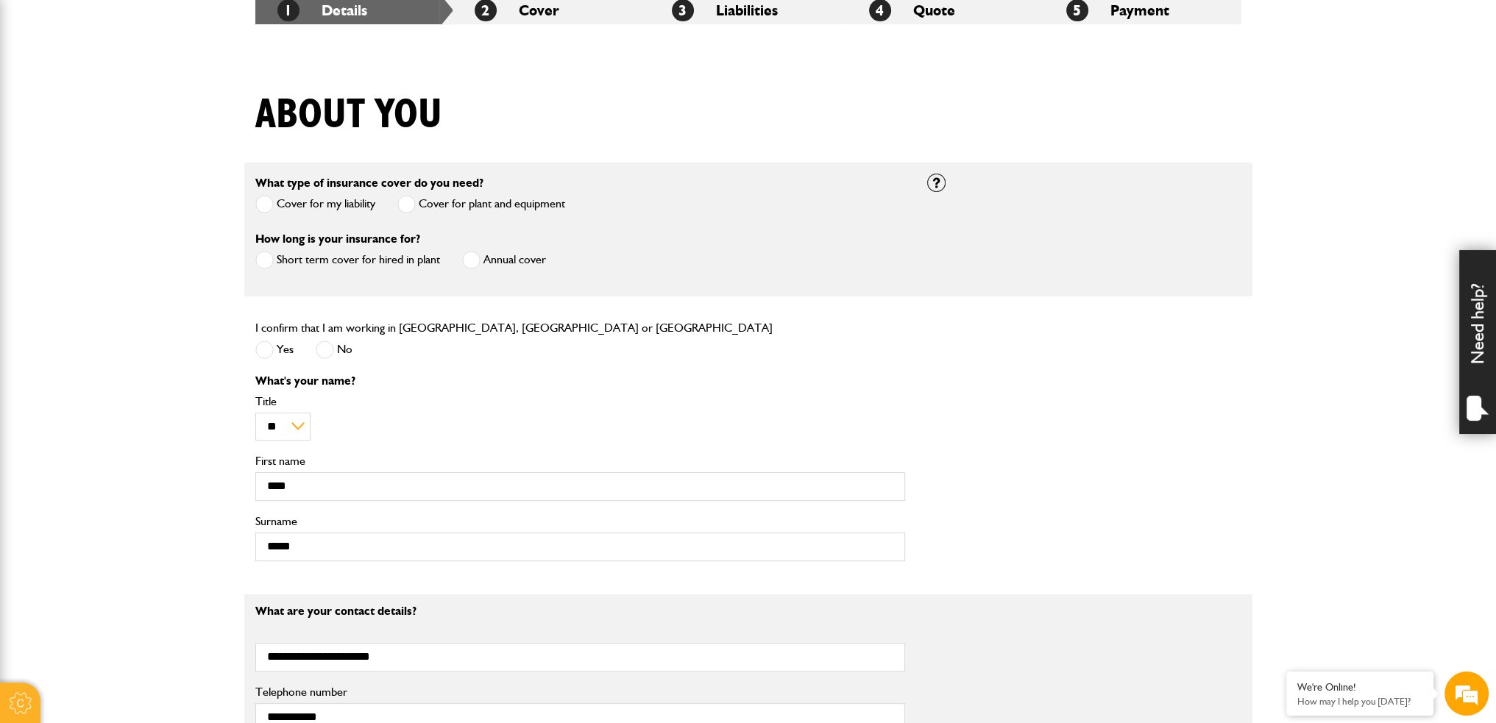
click at [475, 260] on span at bounding box center [471, 260] width 18 height 18
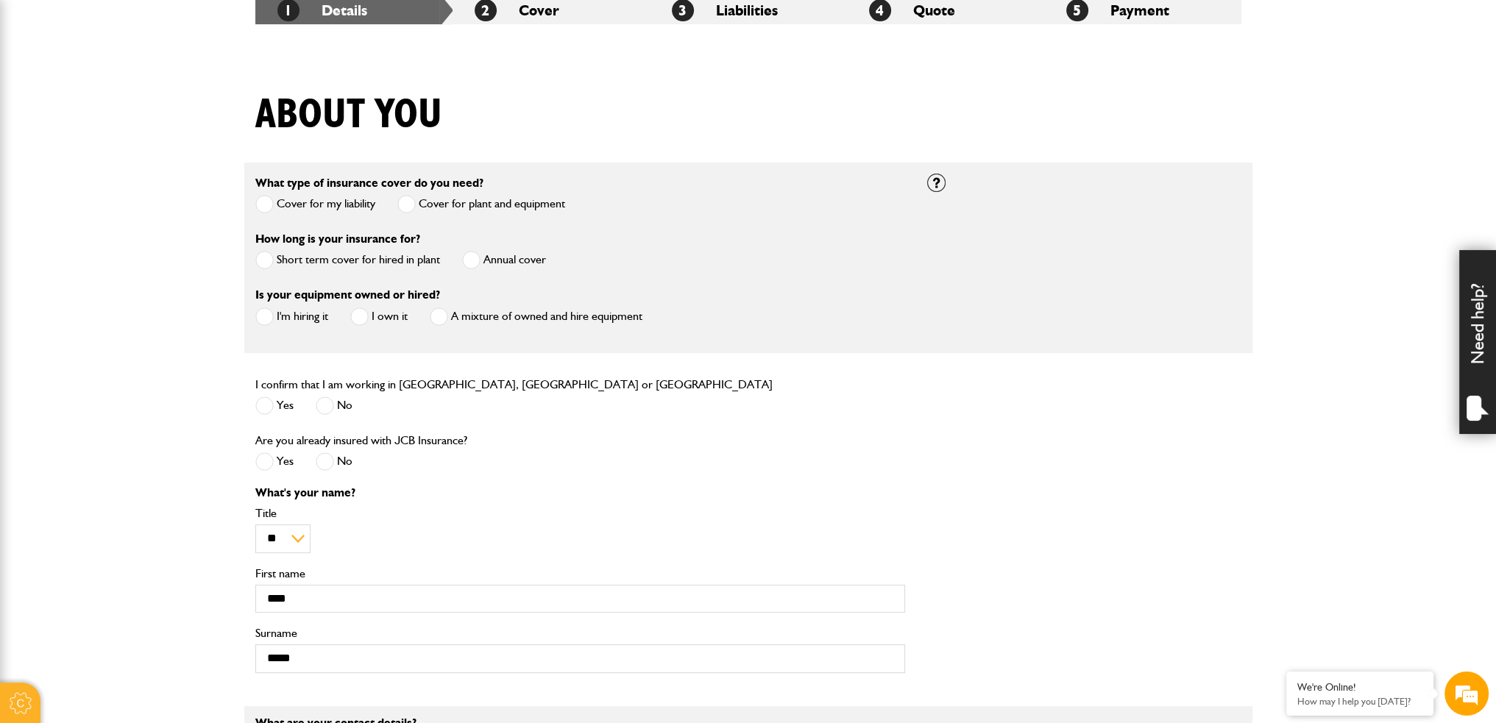
click at [269, 317] on span at bounding box center [264, 317] width 18 height 18
click at [338, 461] on label "No" at bounding box center [334, 461] width 37 height 18
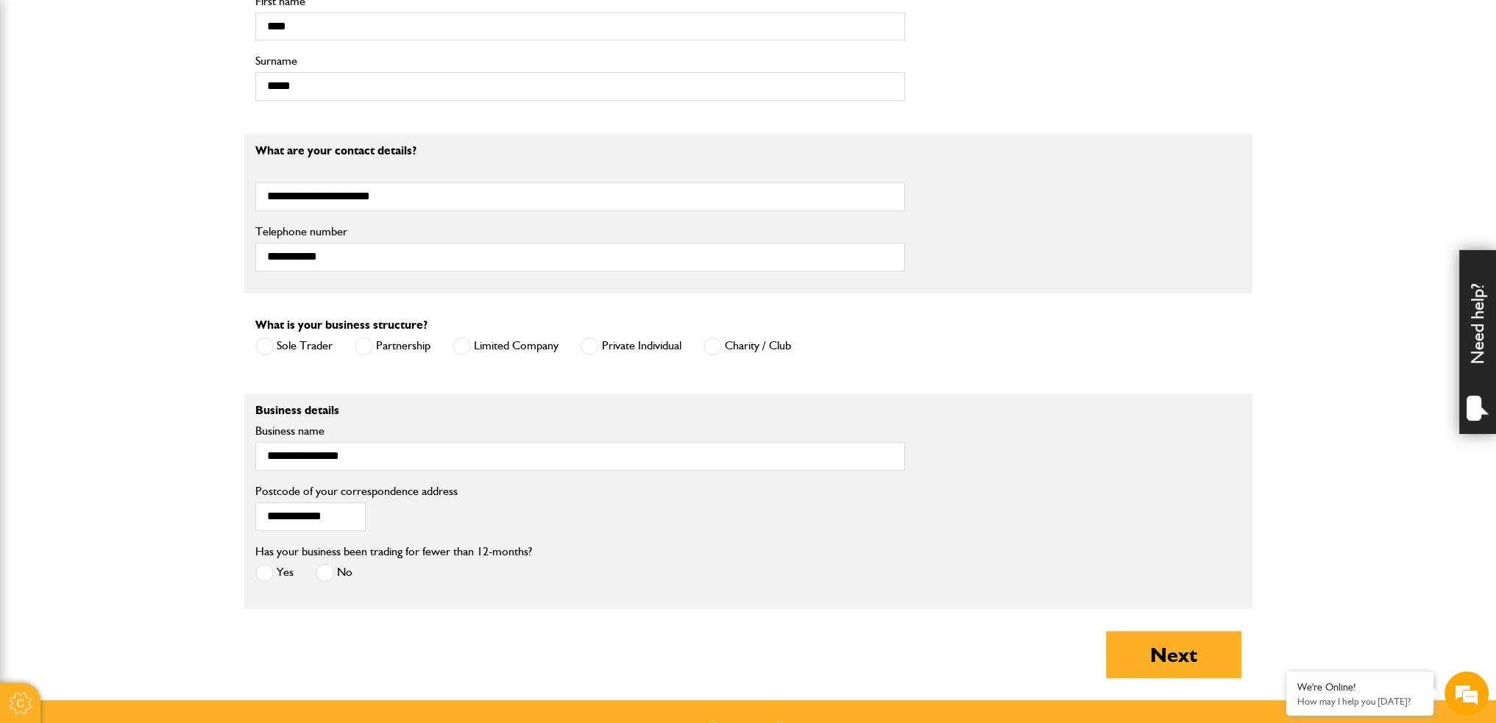
scroll to position [1030, 0]
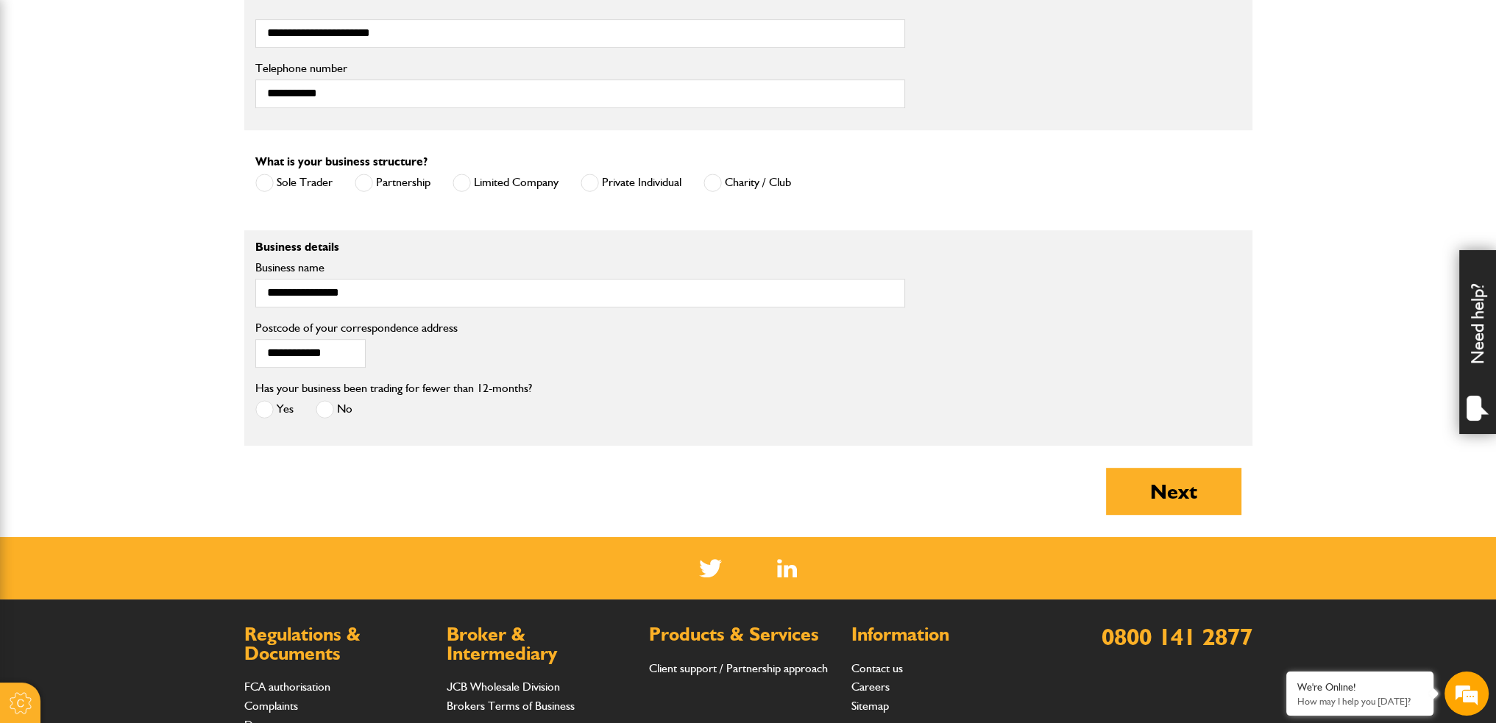
click at [271, 416] on span at bounding box center [264, 409] width 18 height 18
drag, startPoint x: 359, startPoint y: 349, endPoint x: 44, endPoint y: 332, distance: 315.3
type input "*******"
click at [1121, 500] on button "Next" at bounding box center [1173, 491] width 135 height 47
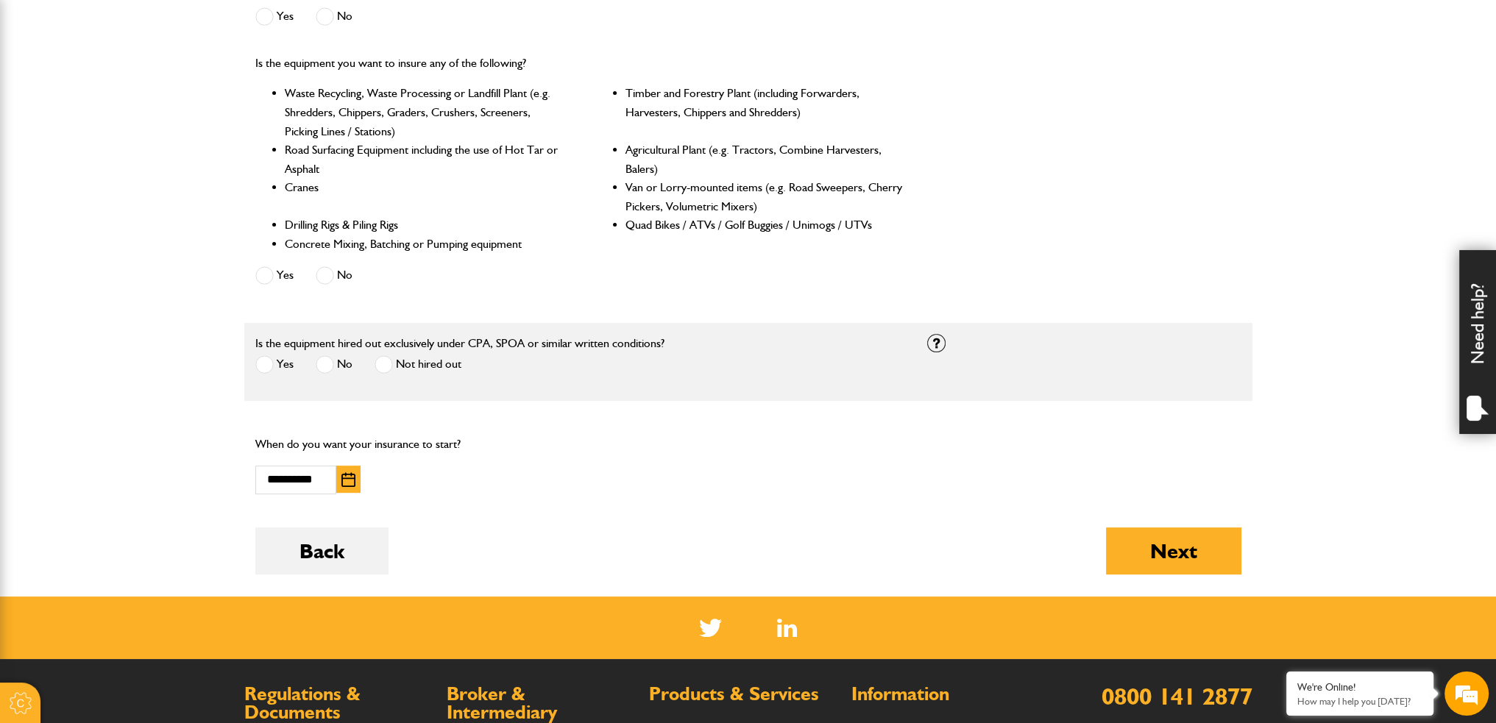
scroll to position [662, 0]
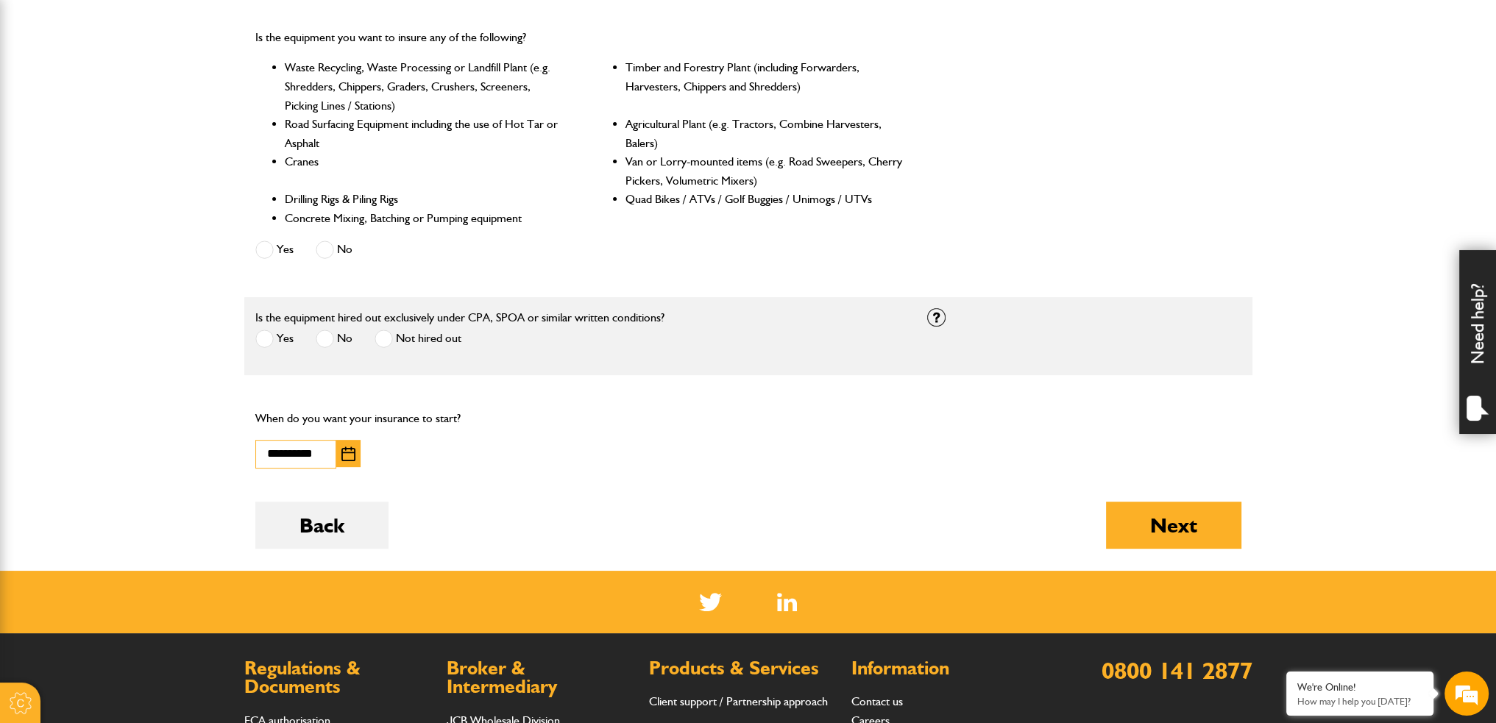
click at [323, 458] on input "**********" at bounding box center [295, 454] width 81 height 29
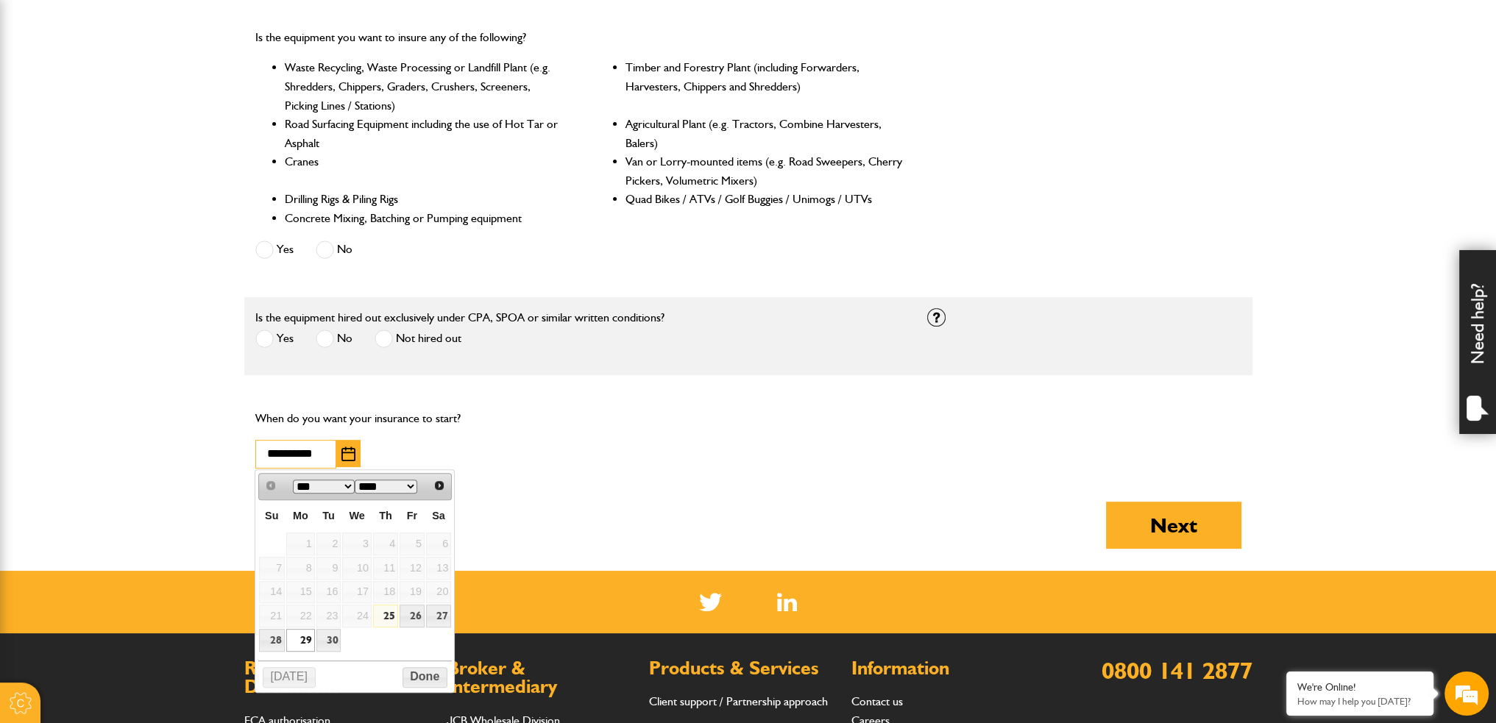
scroll to position [0, 0]
click at [303, 633] on link "29" at bounding box center [300, 640] width 29 height 23
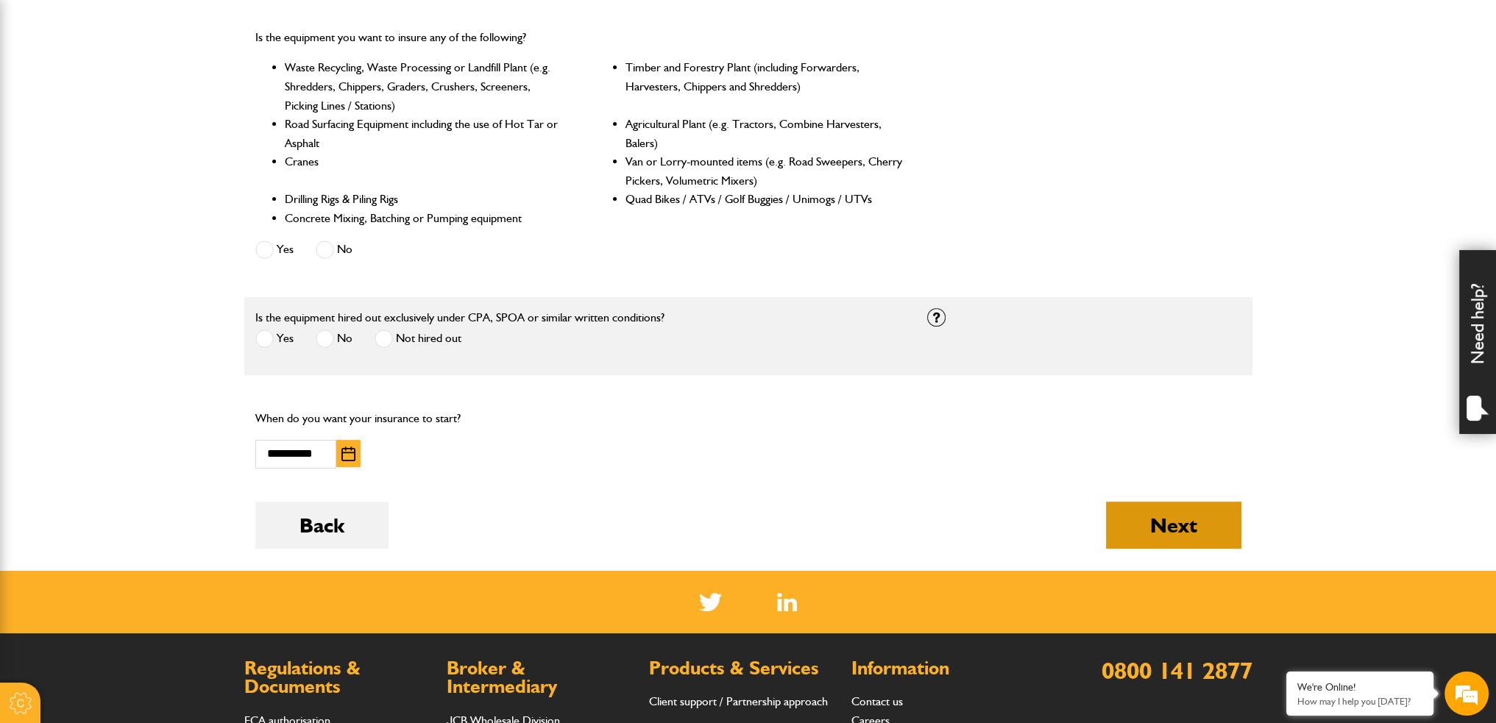
click at [1139, 524] on button "Next" at bounding box center [1173, 525] width 135 height 47
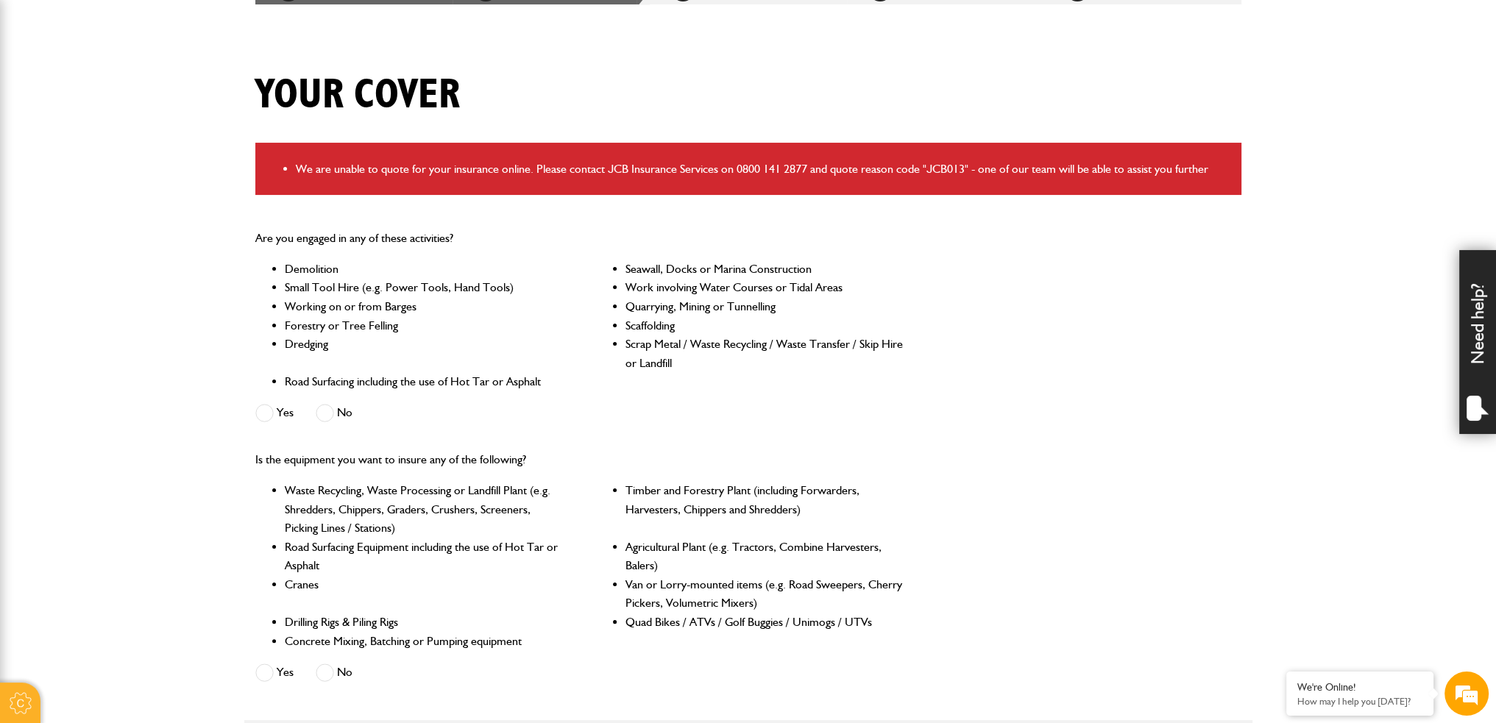
scroll to position [221, 0]
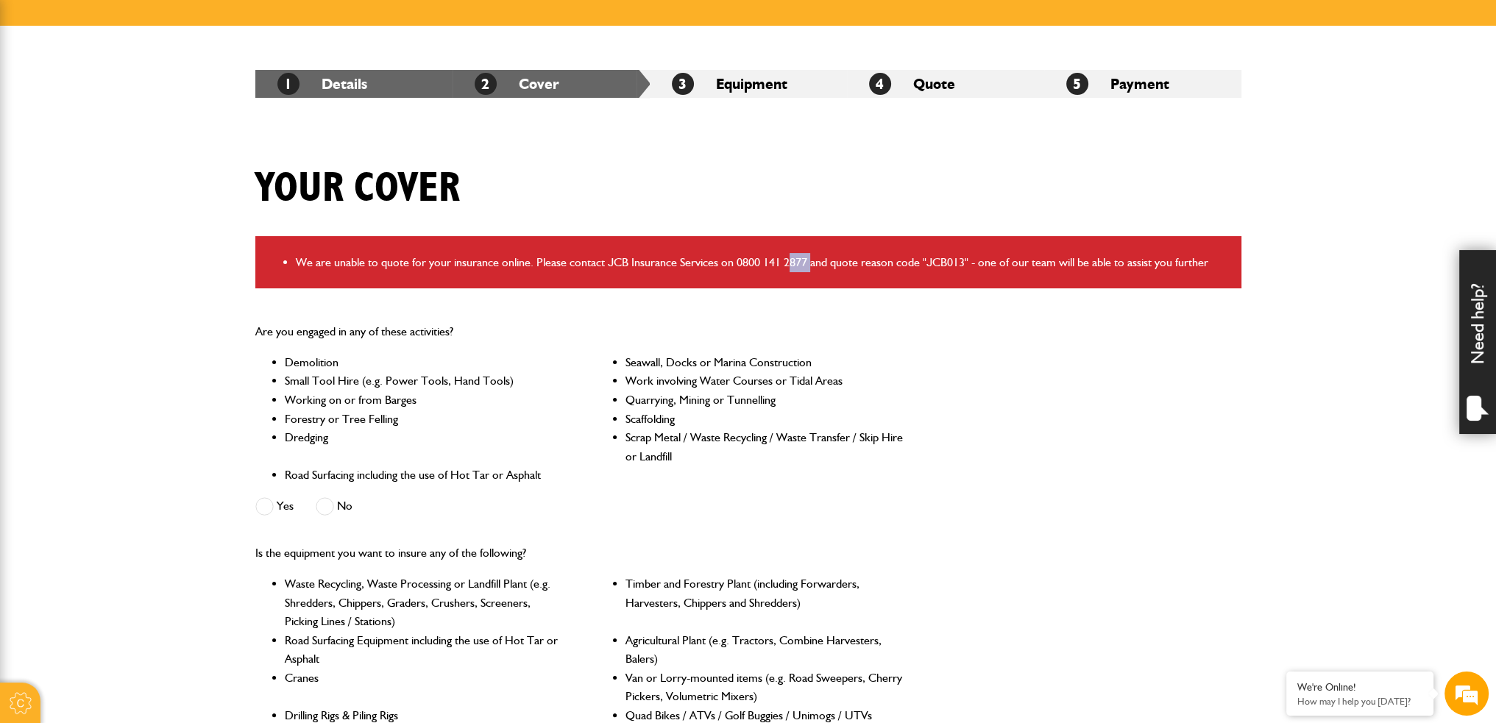
drag, startPoint x: 809, startPoint y: 285, endPoint x: 784, endPoint y: 283, distance: 25.1
click at [789, 285] on div "We are unable to quote for your insurance online. Please contact JCB Insurance …" at bounding box center [748, 262] width 986 height 53
drag, startPoint x: 839, startPoint y: 269, endPoint x: 712, endPoint y: 272, distance: 127.3
click at [712, 272] on div "We are unable to quote for your insurance online. Please contact JCB Insurance …" at bounding box center [748, 262] width 986 height 53
click at [749, 269] on li "We are unable to quote for your insurance online. Please contact JCB Insurance …" at bounding box center [763, 262] width 934 height 19
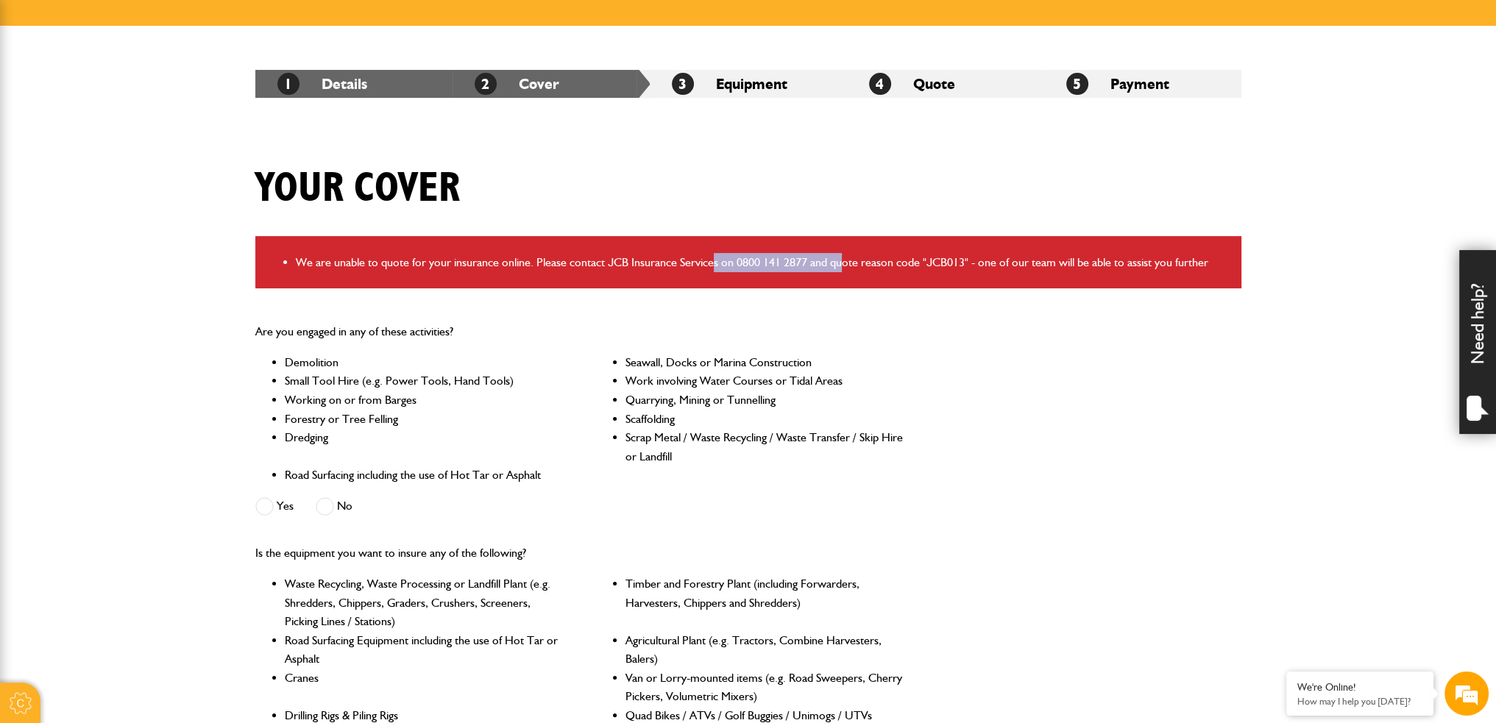
click at [799, 271] on li "We are unable to quote for your insurance online. Please contact JCB Insurance …" at bounding box center [763, 262] width 934 height 19
drag, startPoint x: 847, startPoint y: 296, endPoint x: 858, endPoint y: 295, distance: 11.1
click at [847, 296] on div "Your cover We are unable to quote for your insurance online. Please contact JCB…" at bounding box center [748, 625] width 1008 height 923
drag, startPoint x: 897, startPoint y: 264, endPoint x: 676, endPoint y: 275, distance: 221.0
click at [675, 275] on div "We are unable to quote for your insurance online. Please contact JCB Insurance …" at bounding box center [748, 262] width 986 height 53
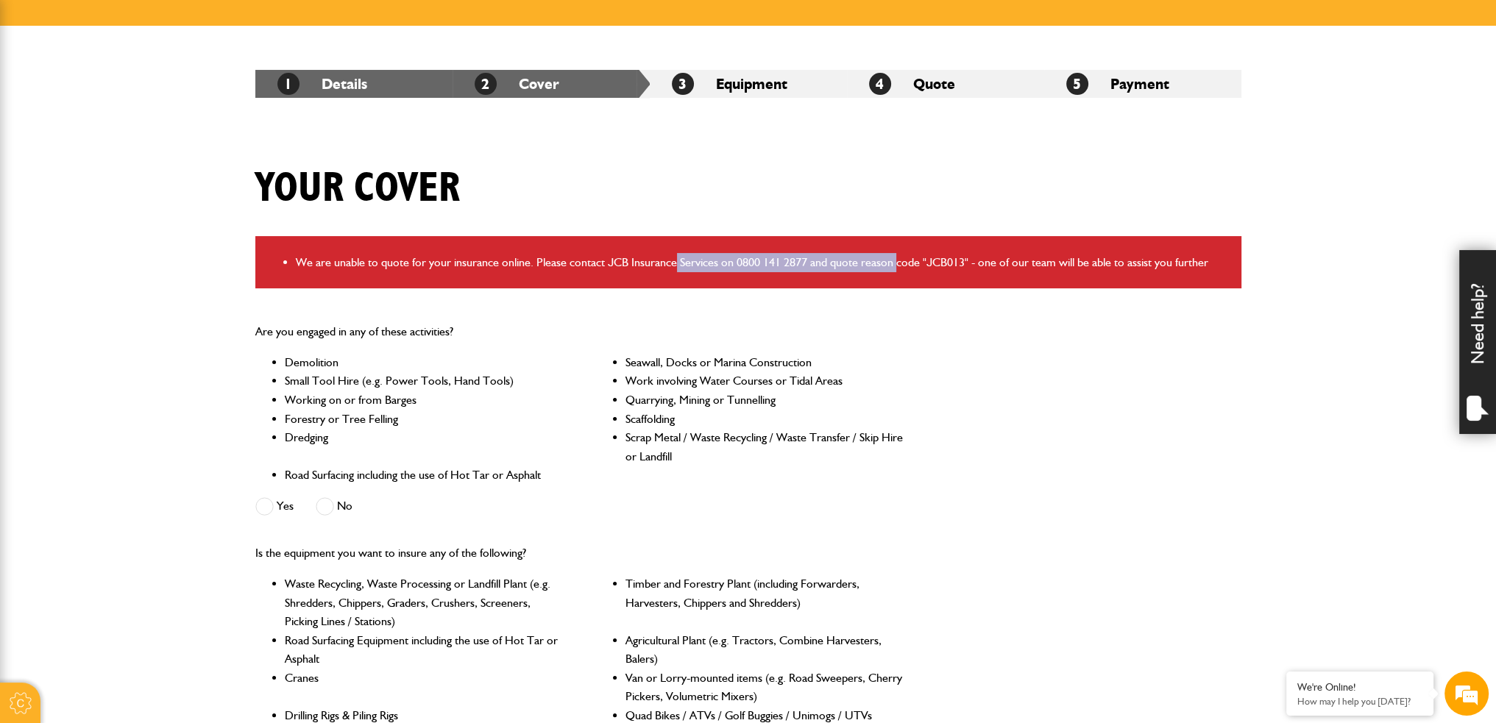
click at [883, 274] on div "We are unable to quote for your insurance online. Please contact JCB Insurance …" at bounding box center [748, 262] width 986 height 53
click at [684, 179] on div "Your cover" at bounding box center [748, 199] width 1008 height 71
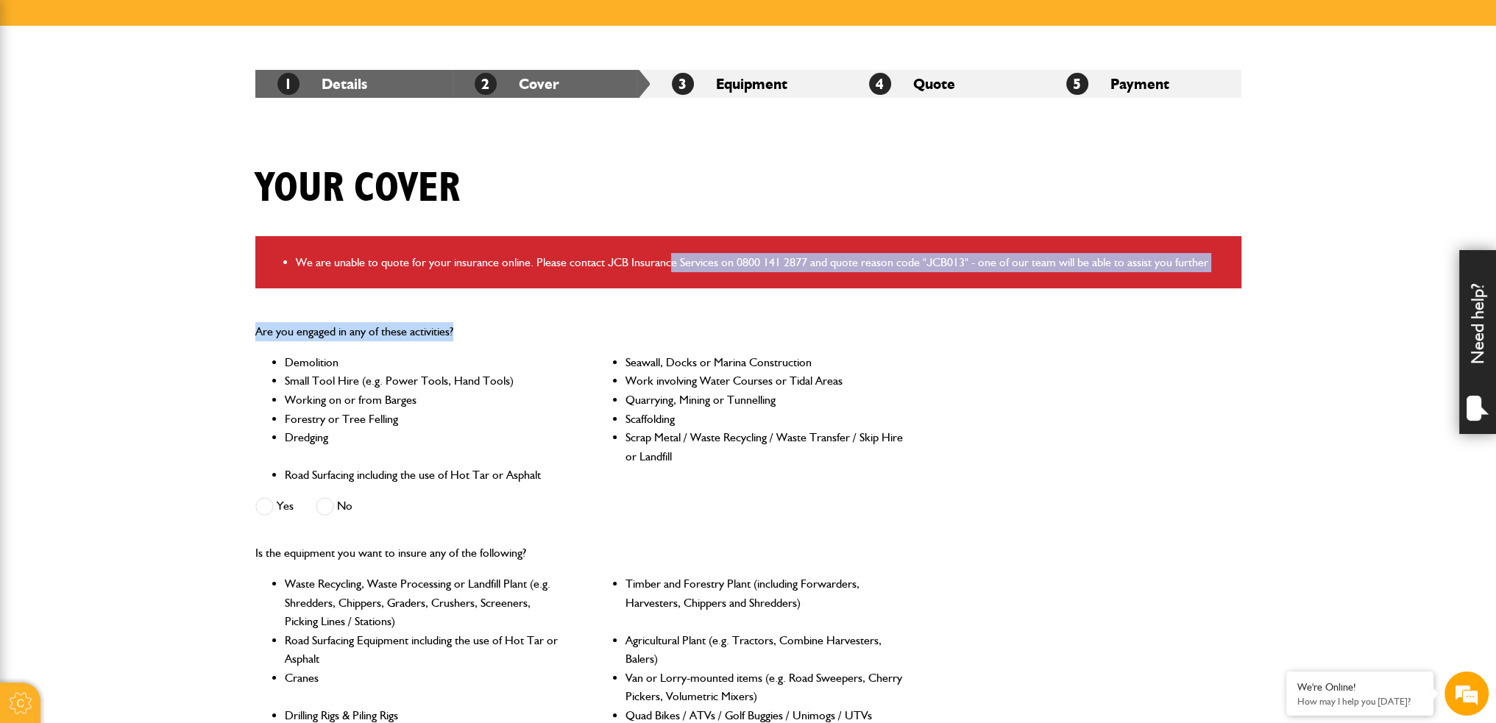
drag, startPoint x: 672, startPoint y: 258, endPoint x: 714, endPoint y: 294, distance: 55.3
click at [714, 294] on div "Your cover We are unable to quote for your insurance online. Please contact JCB…" at bounding box center [748, 625] width 1008 height 923
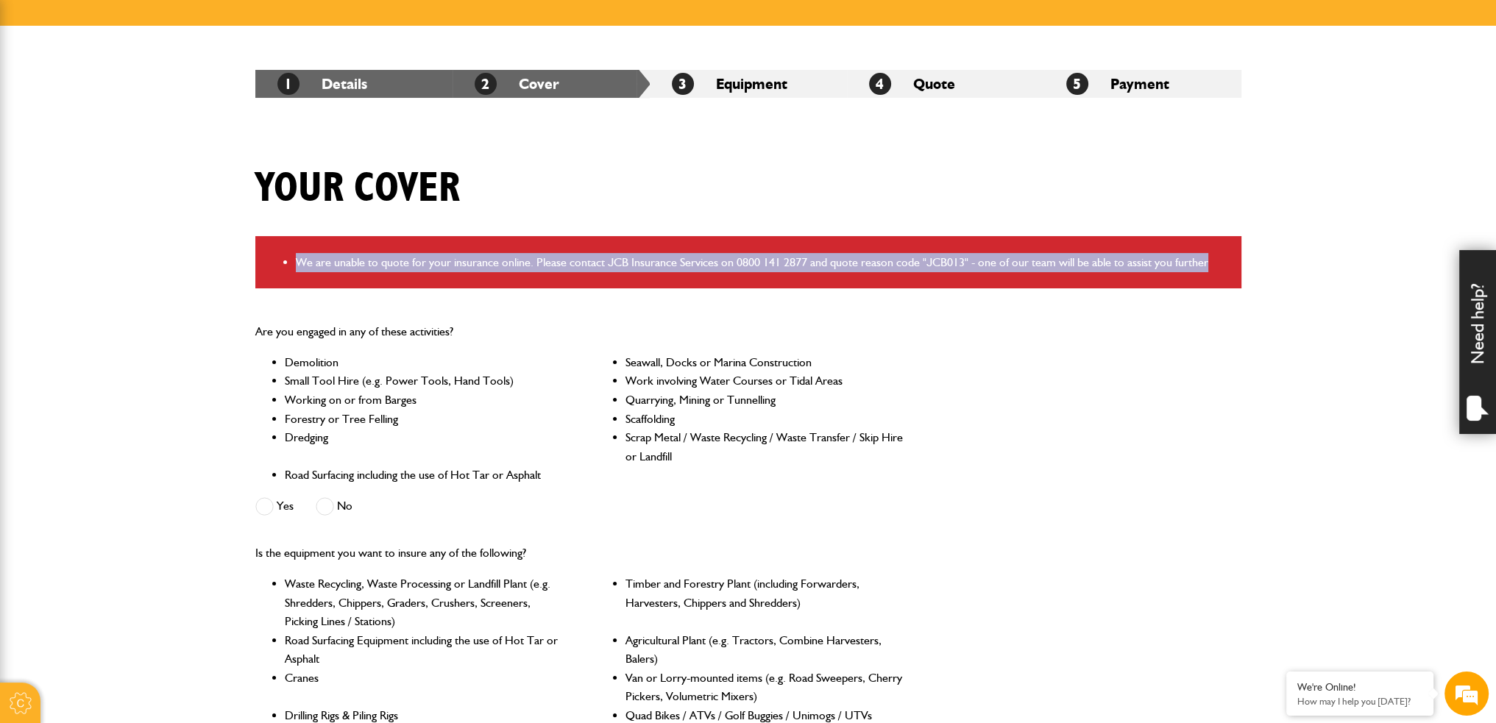
drag, startPoint x: 1216, startPoint y: 263, endPoint x: 508, endPoint y: 223, distance: 709.6
click at [508, 223] on div "Your cover We are unable to quote for your insurance online. Please contact JCB…" at bounding box center [748, 625] width 1008 height 923
click at [645, 208] on div "Your cover" at bounding box center [748, 199] width 1008 height 71
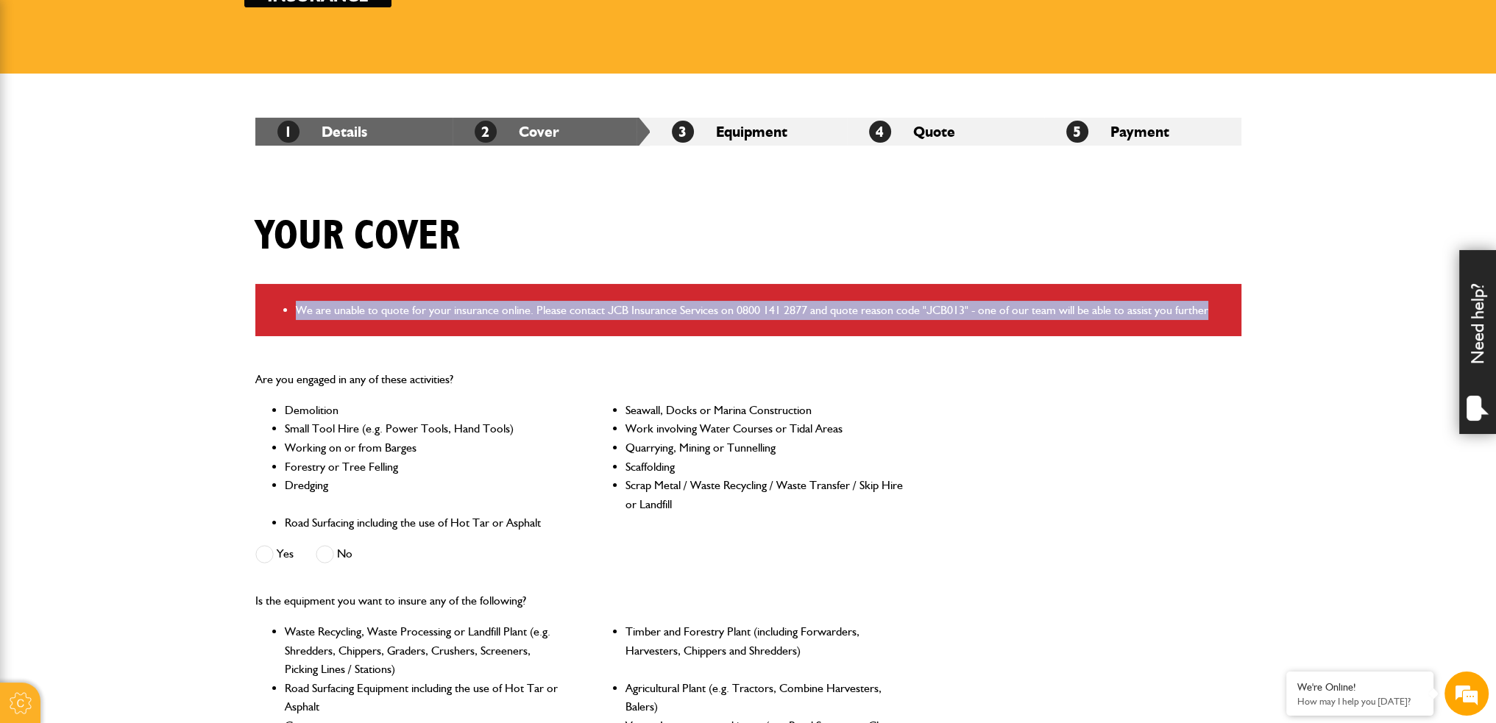
scroll to position [147, 0]
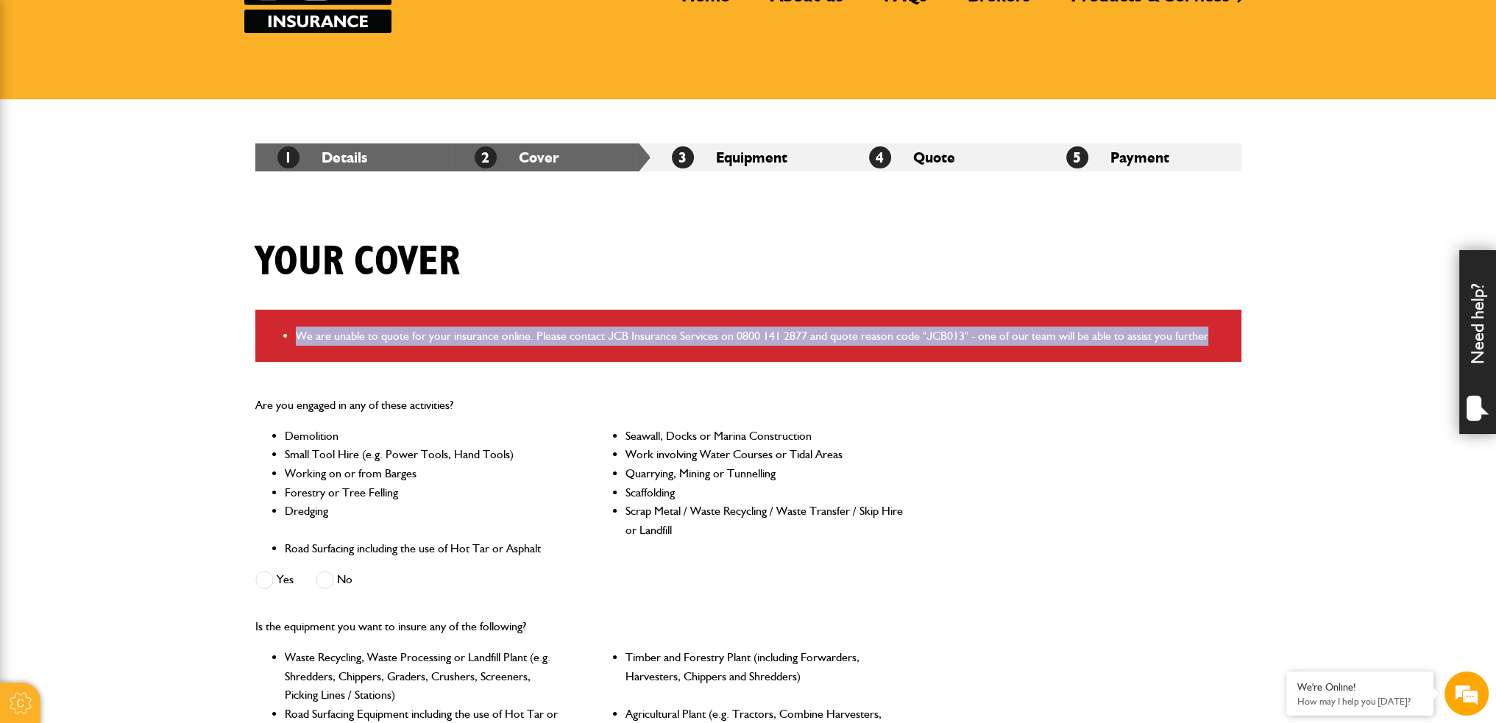
click at [841, 285] on div "Your cover" at bounding box center [748, 273] width 1008 height 71
click at [1226, 341] on li "We are unable to quote for your insurance online. Please contact JCB Insurance …" at bounding box center [763, 336] width 934 height 19
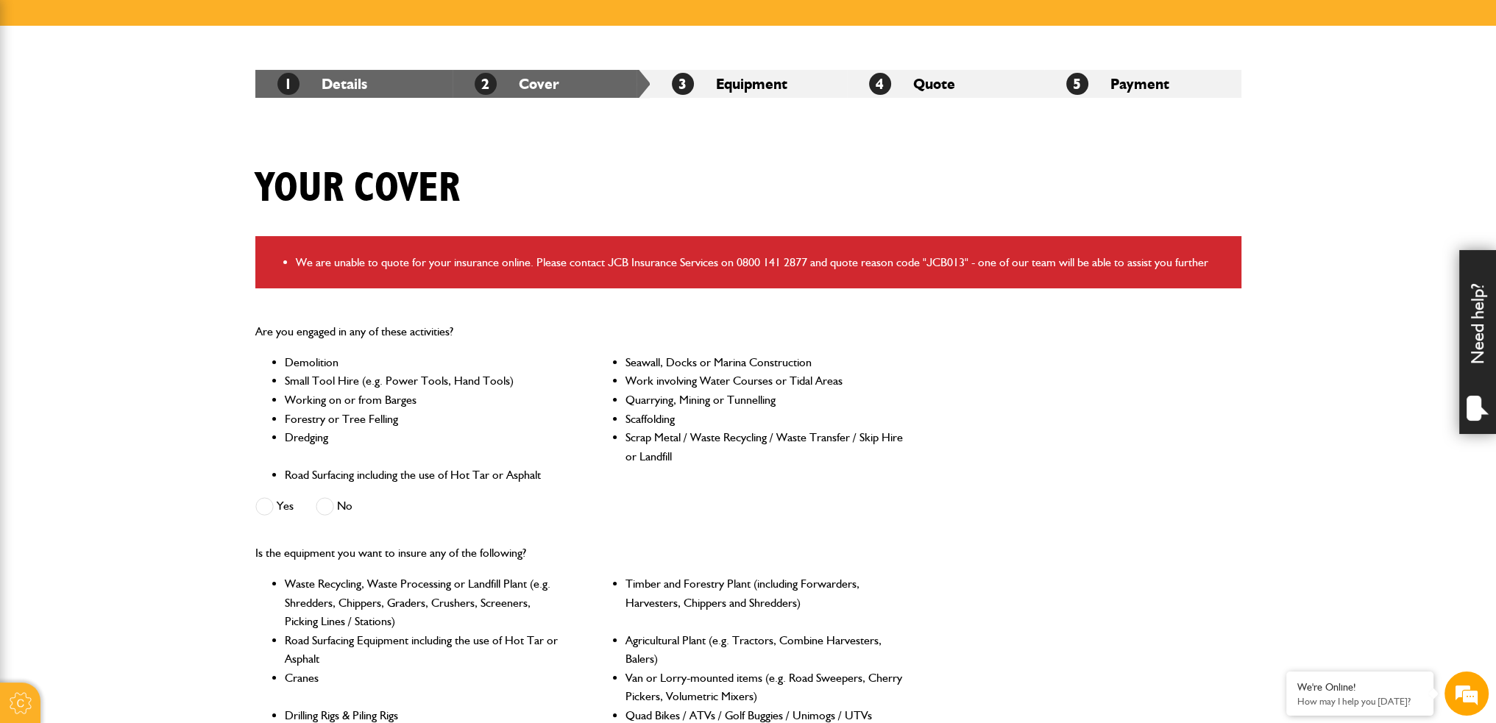
scroll to position [0, 0]
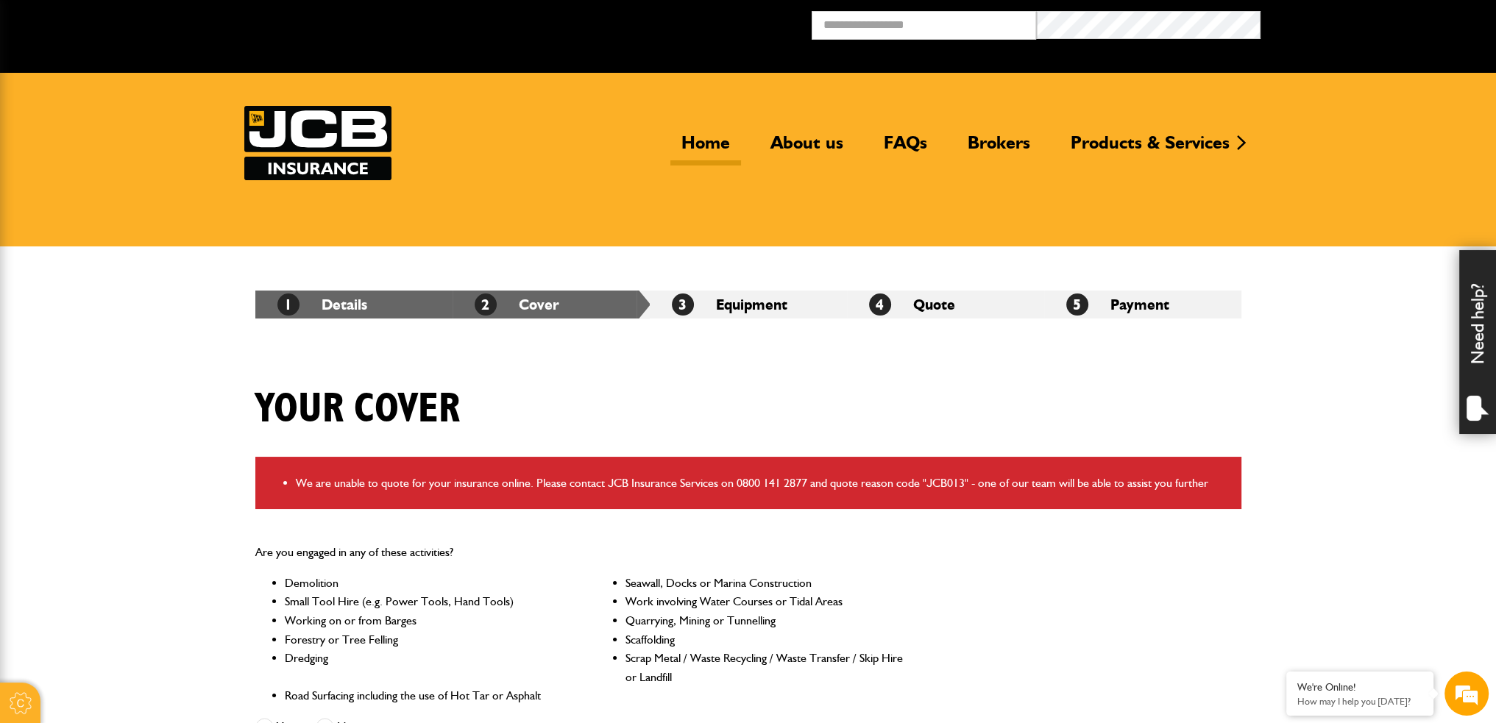
click at [697, 149] on link "Home" at bounding box center [705, 149] width 71 height 34
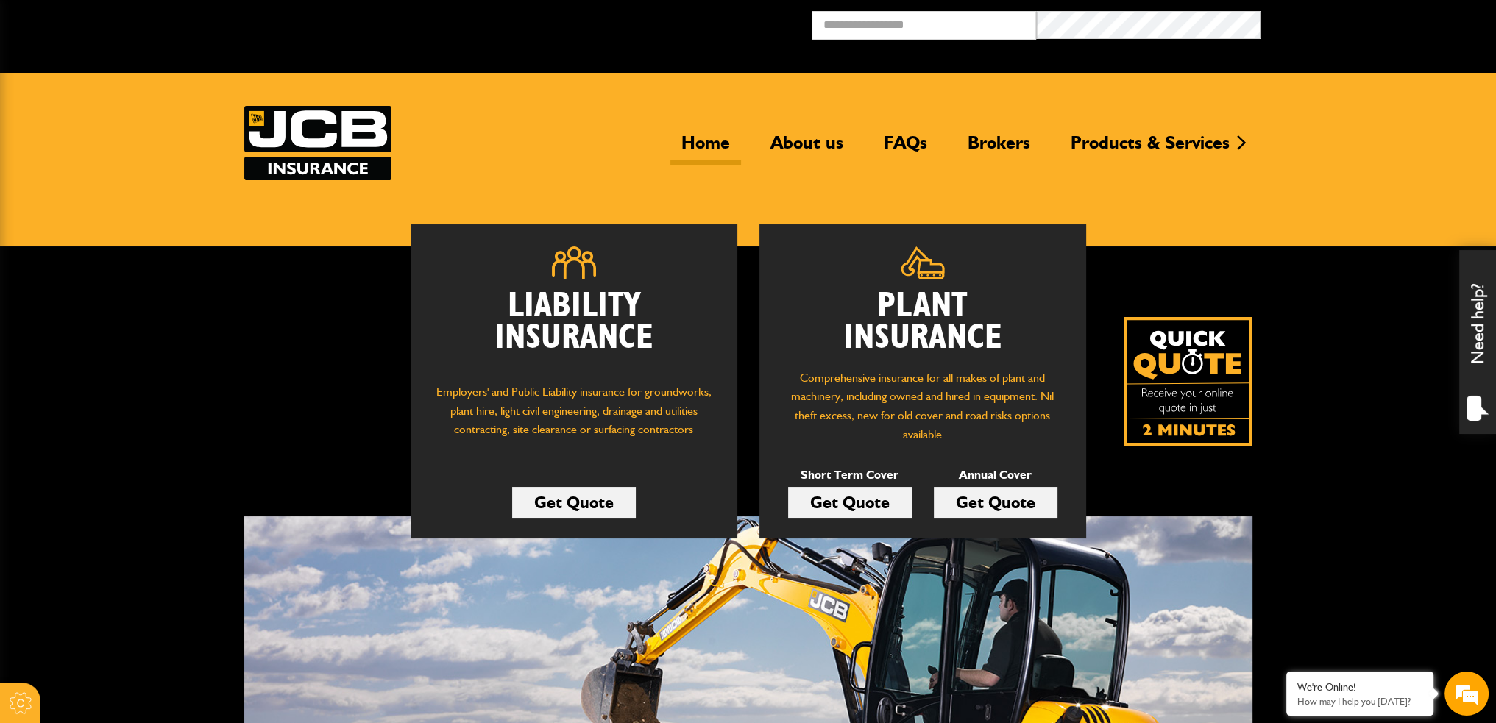
click at [870, 504] on link "Get Quote" at bounding box center [850, 502] width 124 height 31
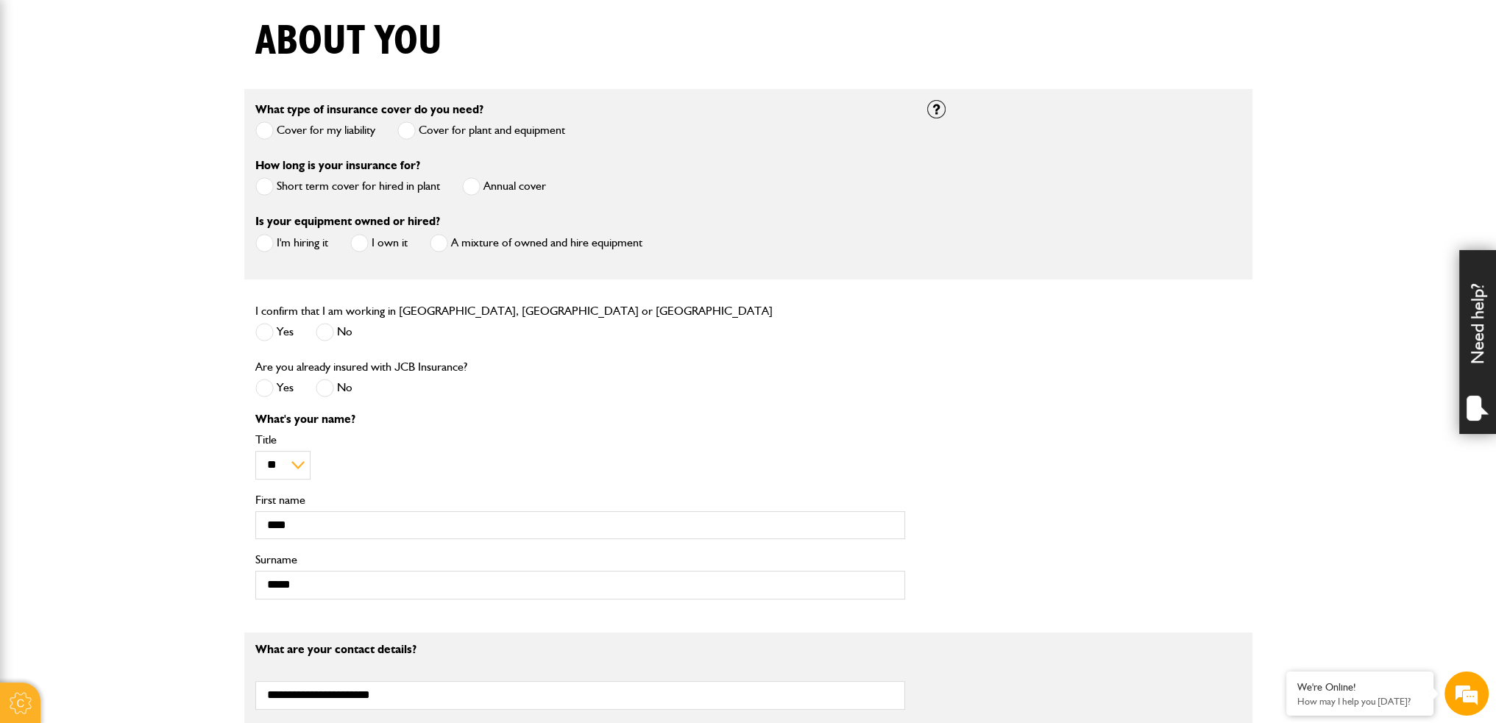
click at [267, 183] on span at bounding box center [264, 186] width 18 height 18
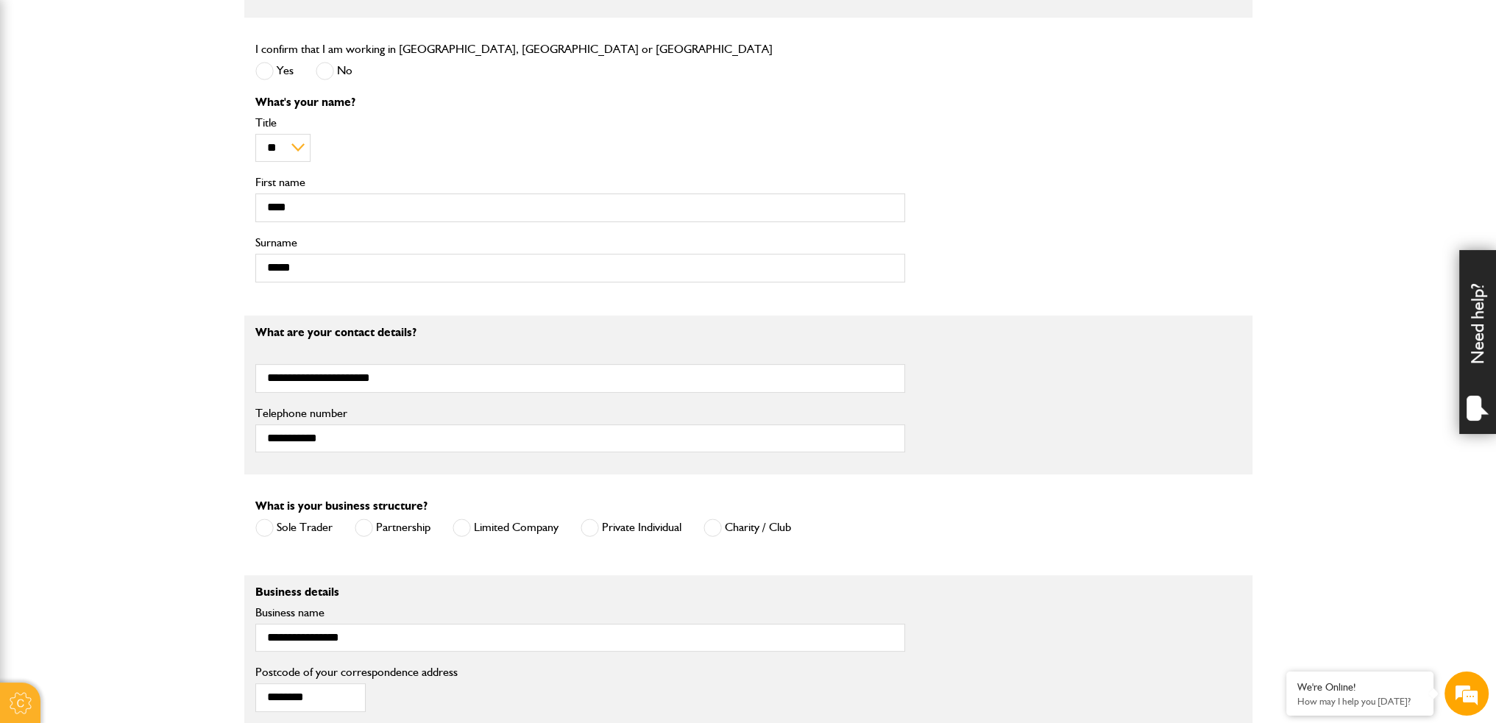
scroll to position [736, 0]
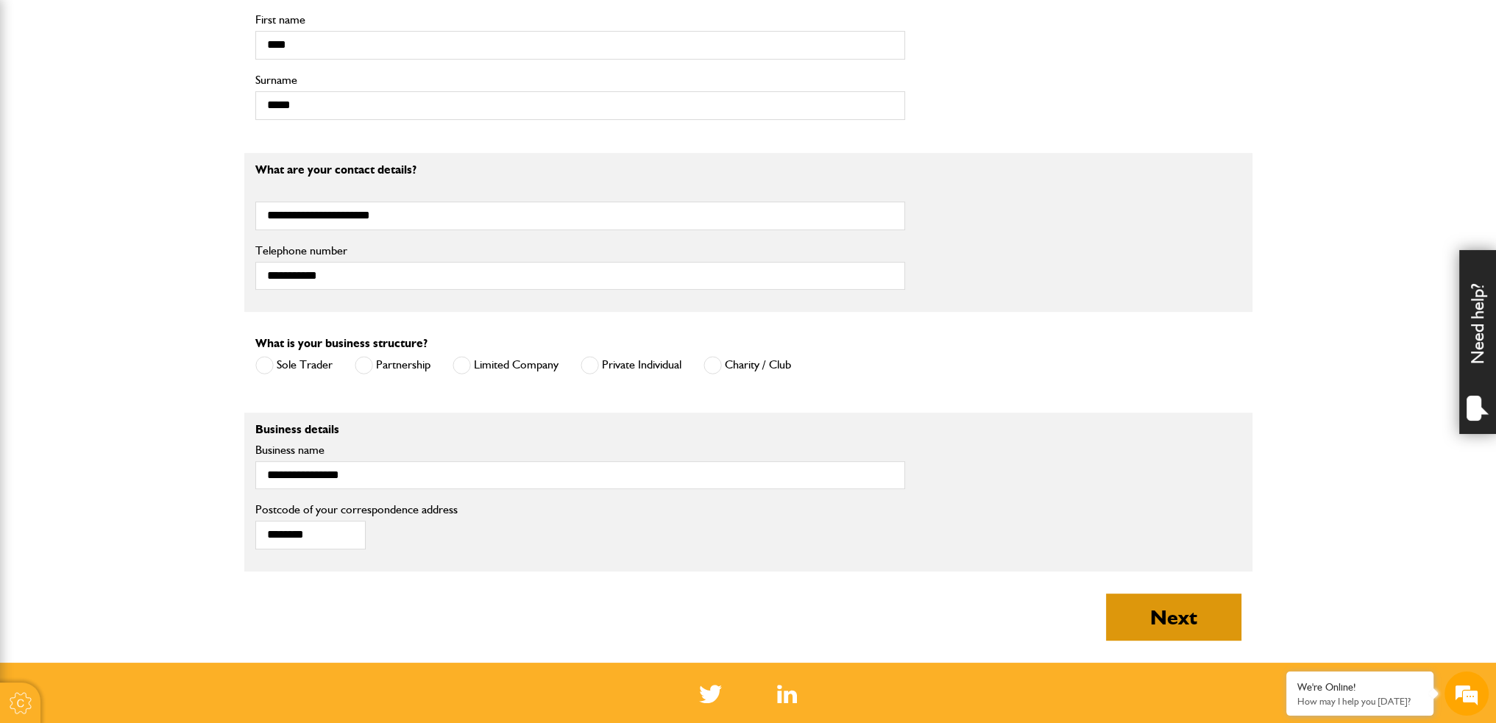
click at [1198, 617] on button "Next" at bounding box center [1173, 617] width 135 height 47
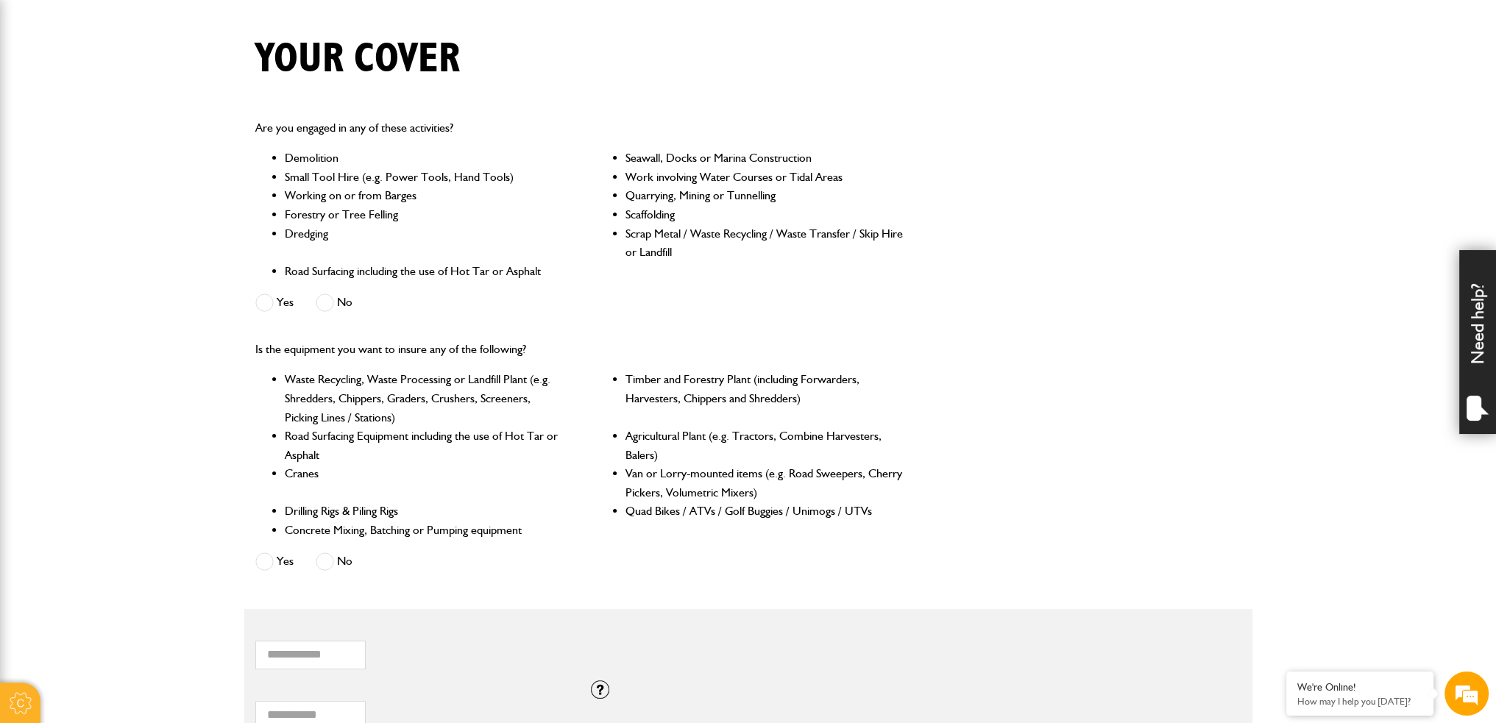
scroll to position [368, 0]
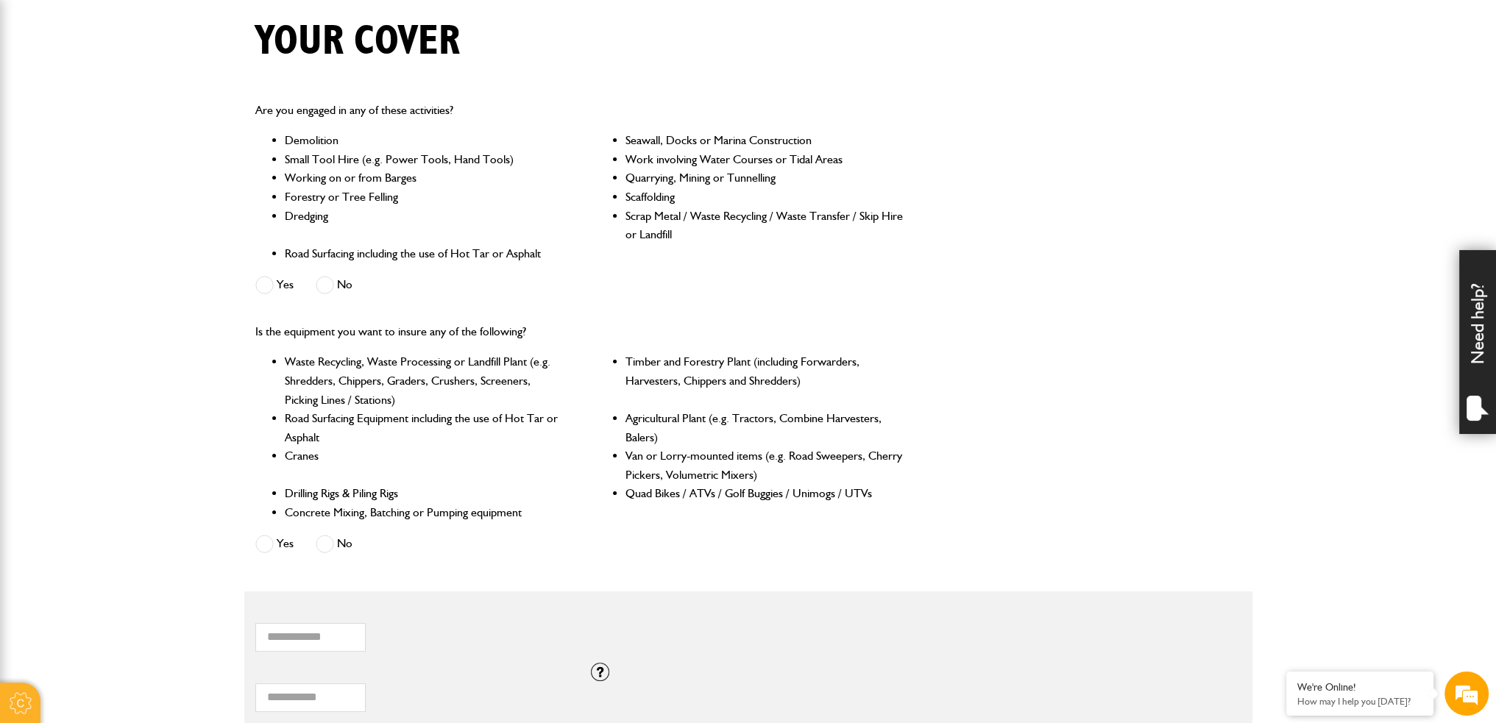
click at [276, 548] on label "Yes" at bounding box center [274, 544] width 38 height 18
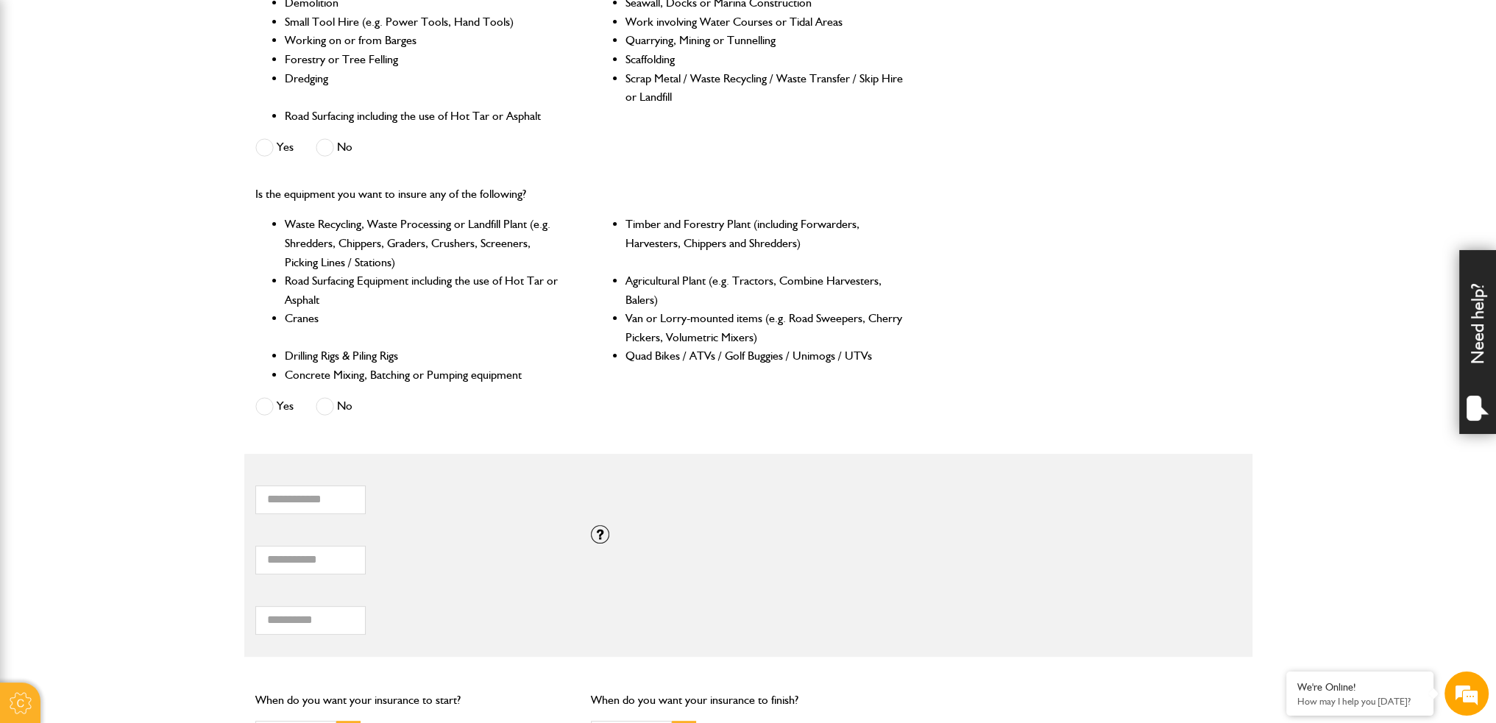
scroll to position [515, 0]
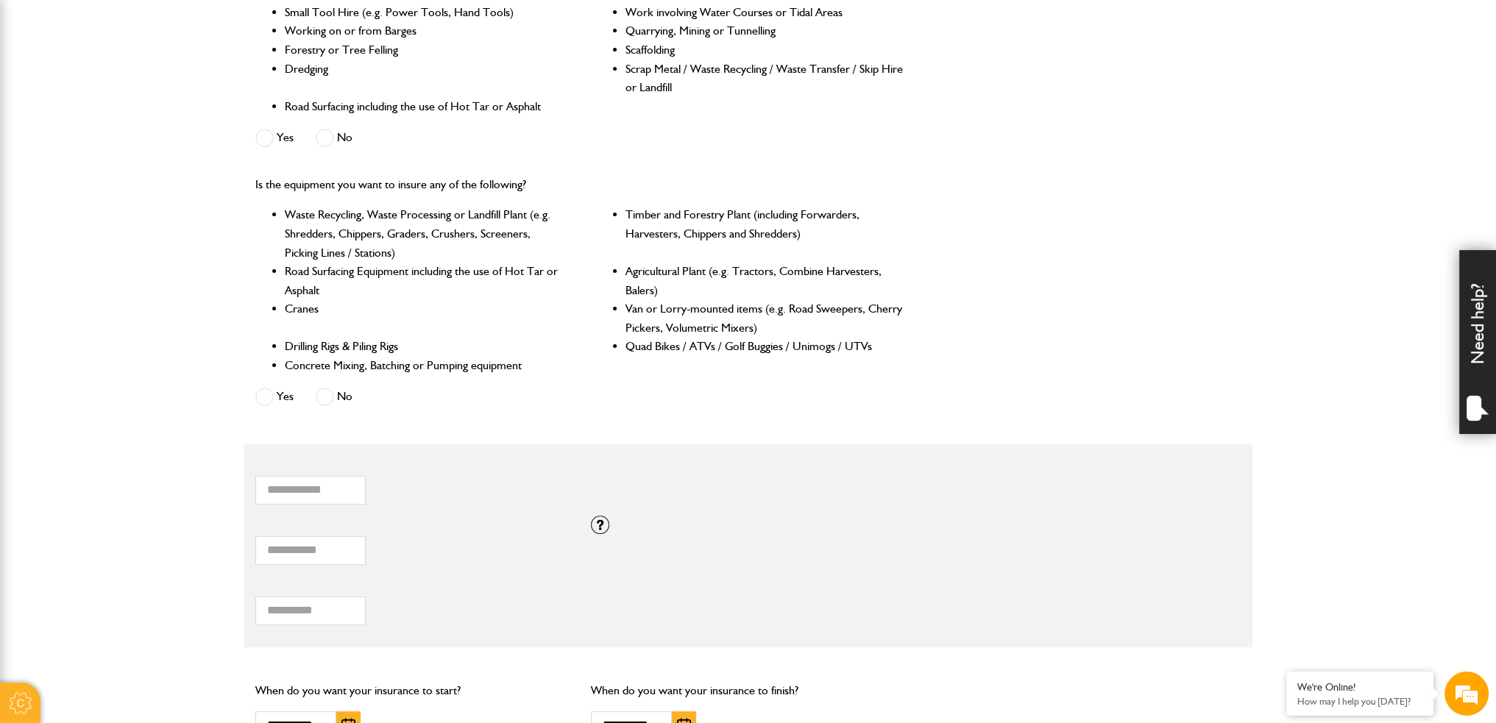
click at [327, 402] on span at bounding box center [325, 397] width 18 height 18
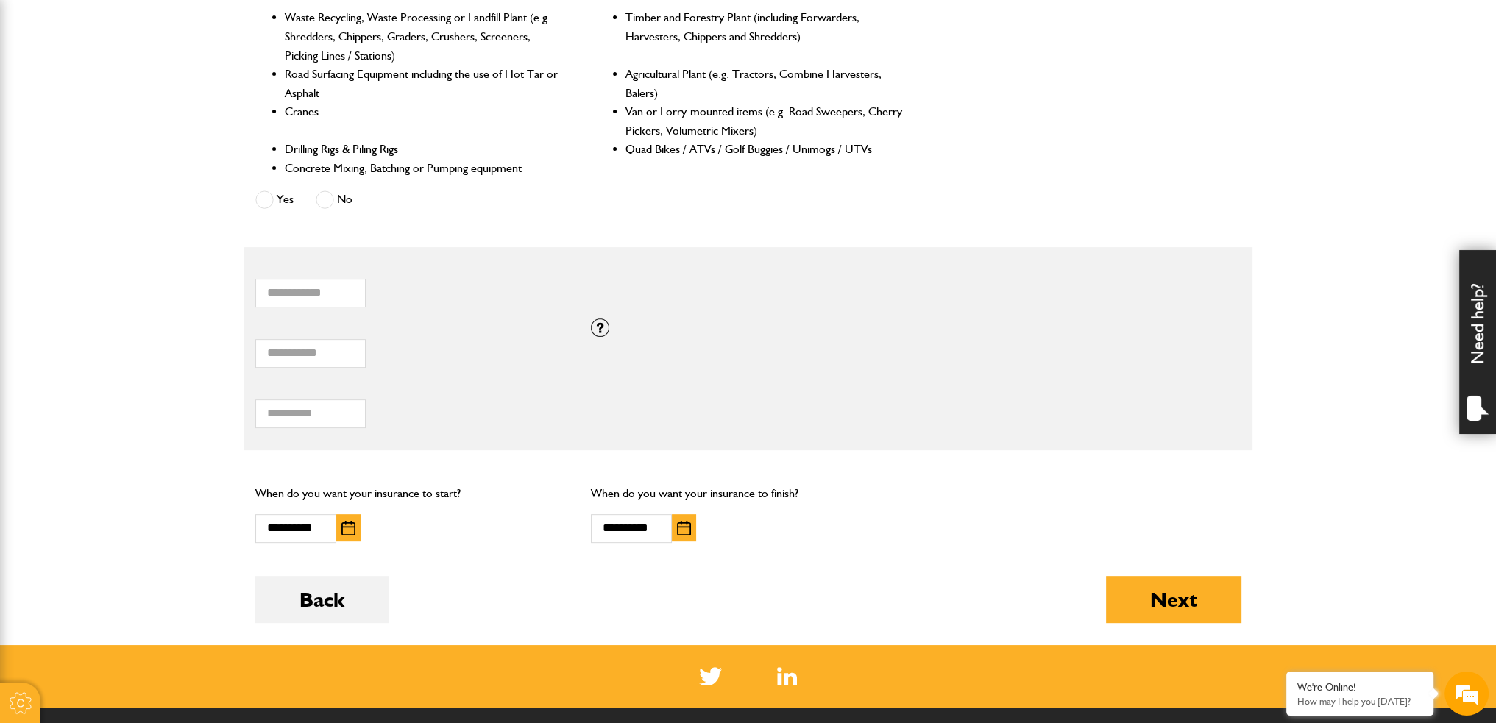
scroll to position [736, 0]
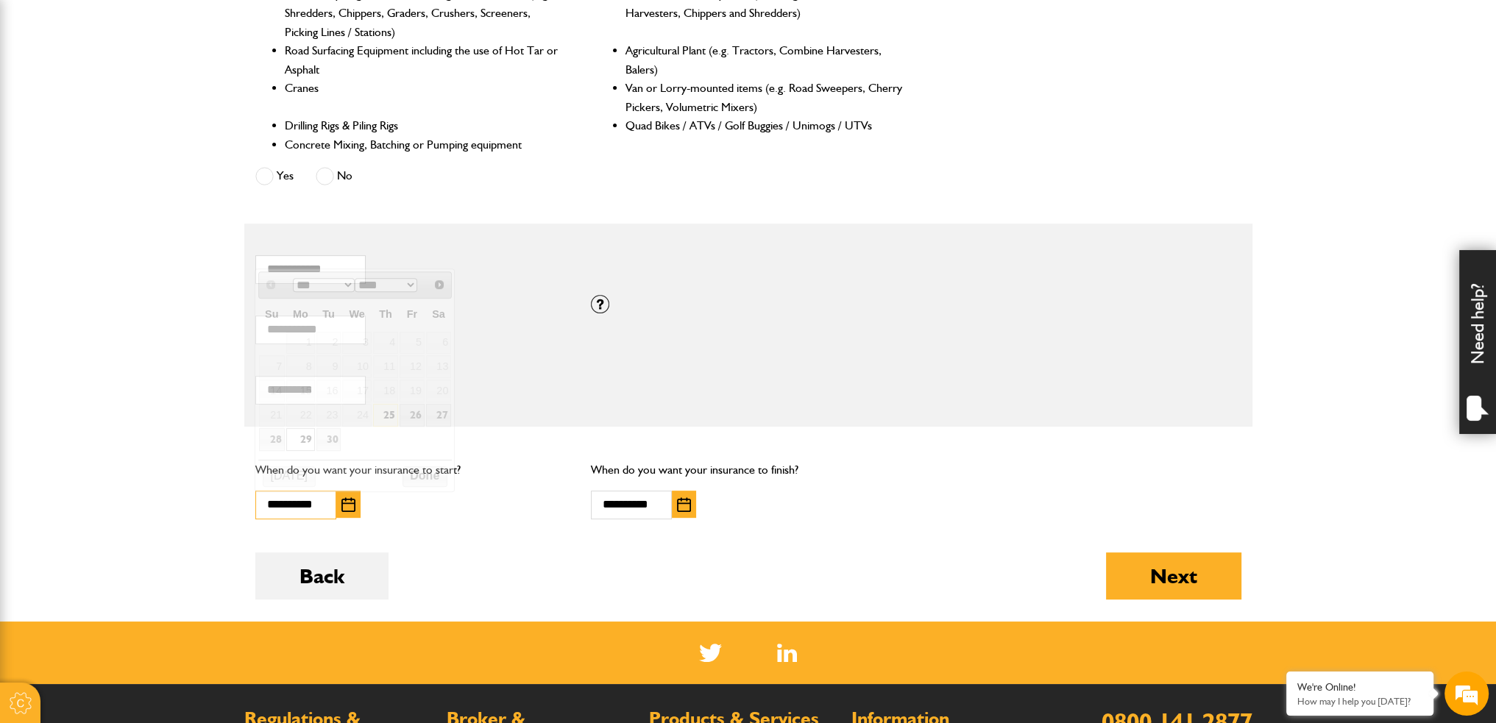
click at [295, 507] on input "**********" at bounding box center [295, 505] width 81 height 29
click at [302, 441] on link "29" at bounding box center [300, 439] width 29 height 23
click at [693, 511] on button "button" at bounding box center [684, 504] width 24 height 27
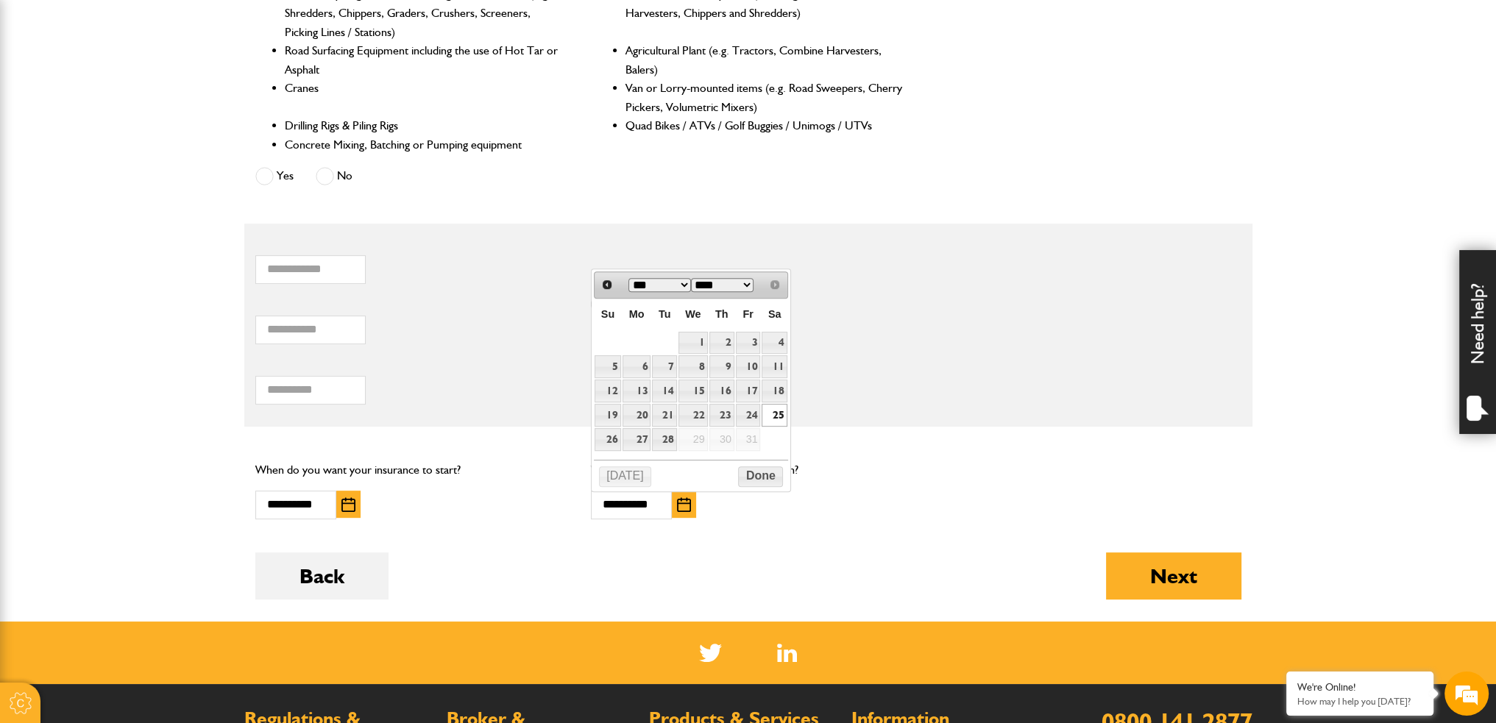
click at [680, 281] on select "*** ***" at bounding box center [659, 285] width 63 height 14
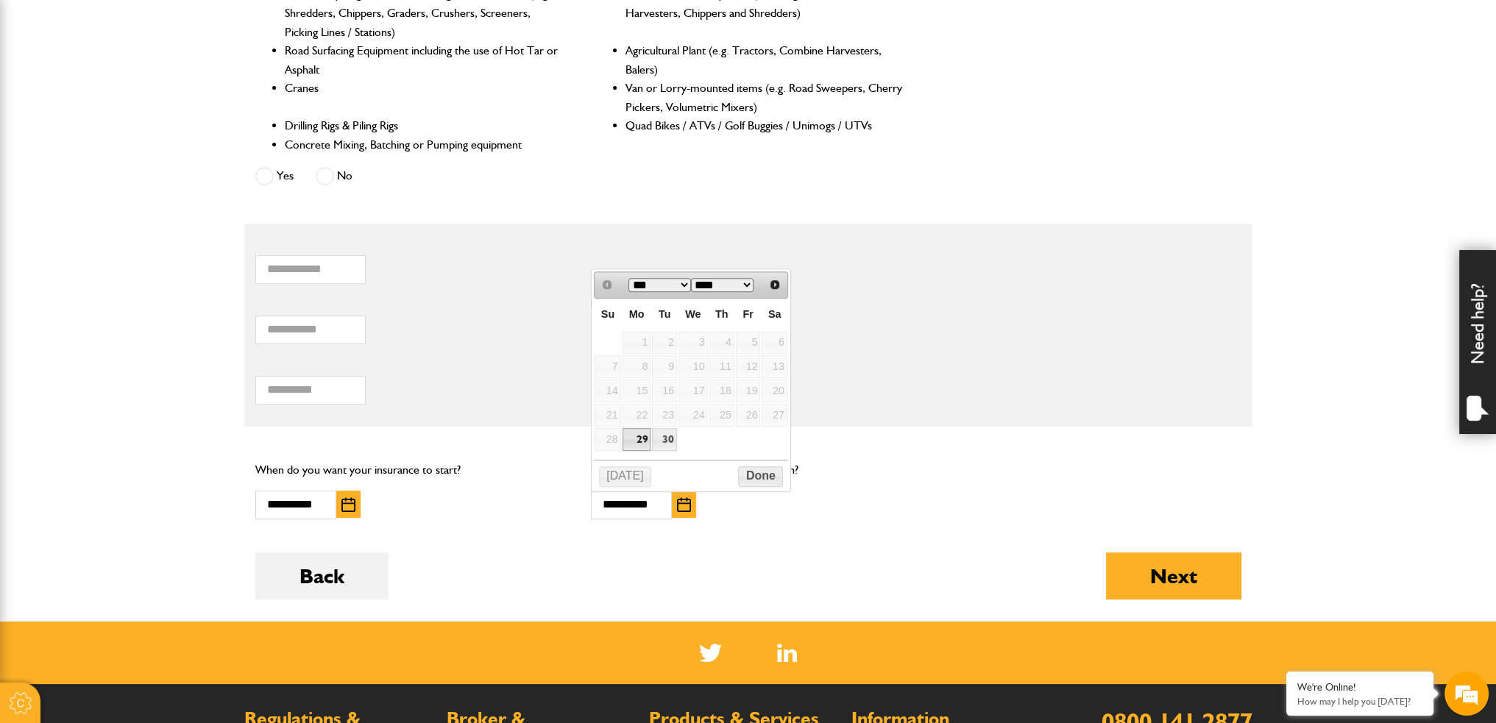
click at [634, 438] on link "29" at bounding box center [636, 439] width 29 height 23
type input "**********"
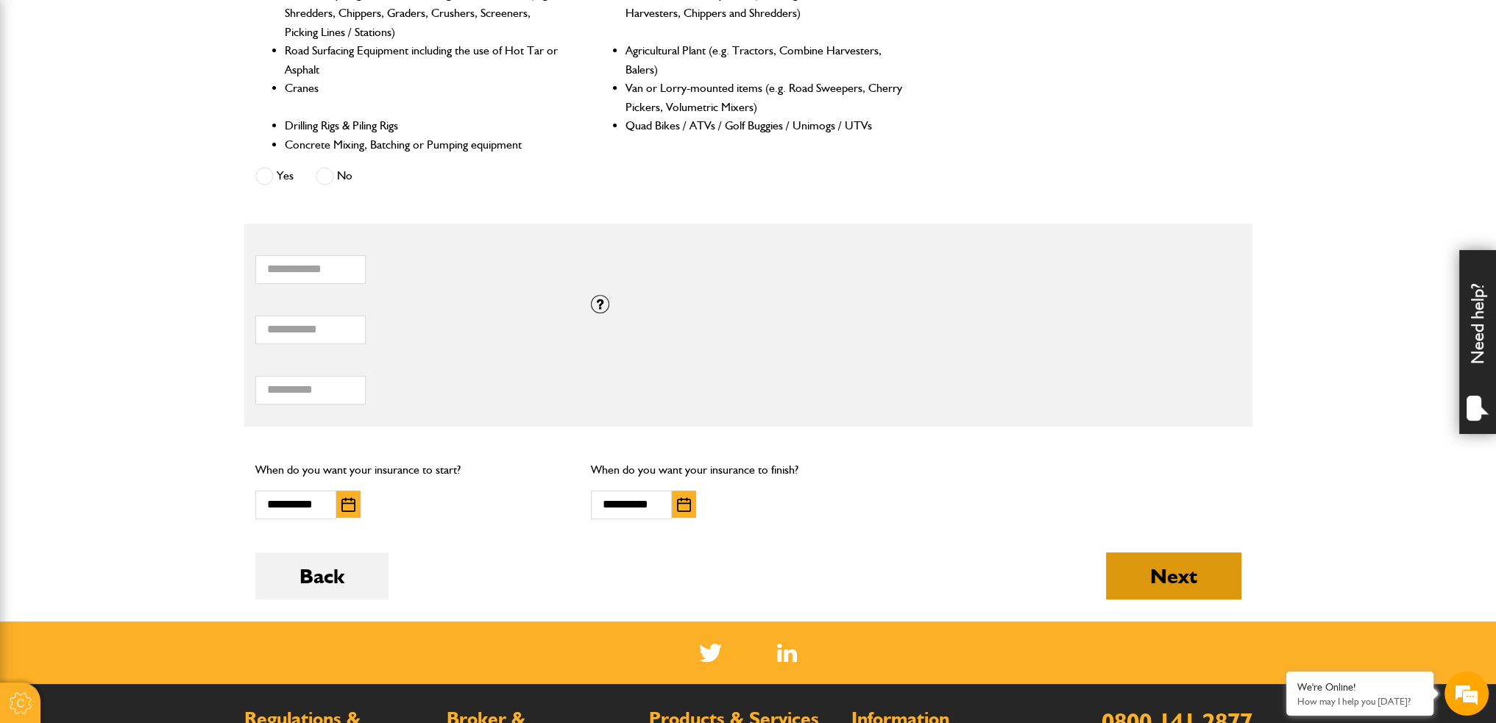
click at [1159, 552] on button "Next" at bounding box center [1173, 575] width 135 height 47
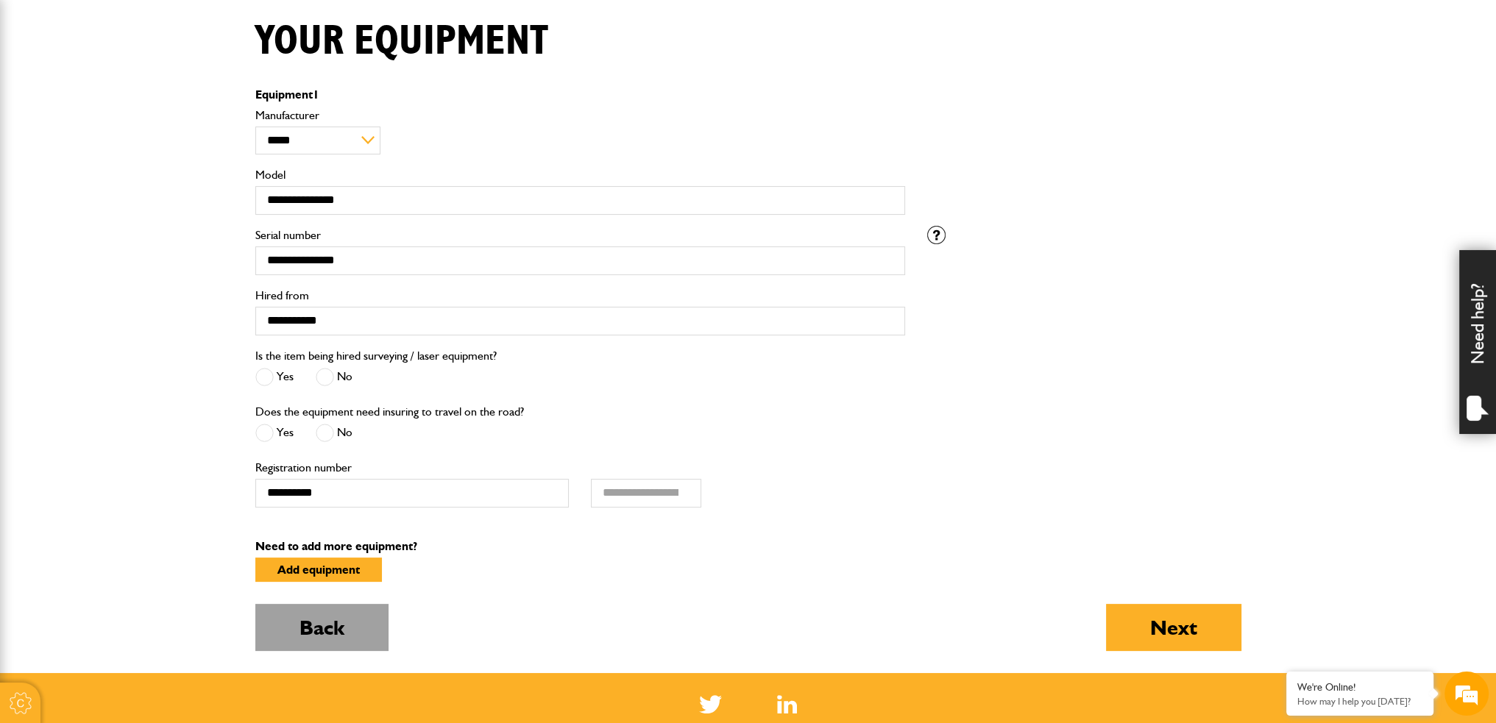
click at [347, 626] on button "Back" at bounding box center [321, 627] width 133 height 47
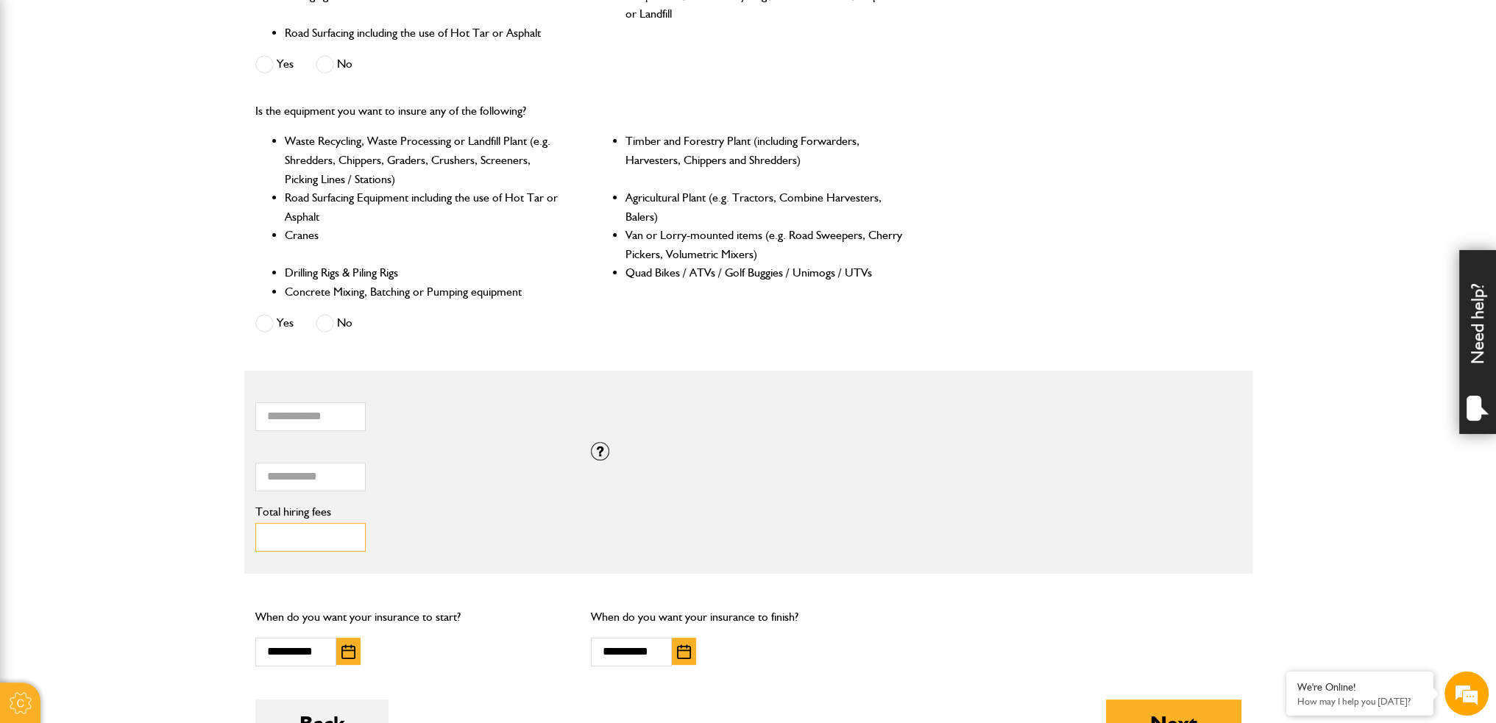
drag, startPoint x: 326, startPoint y: 541, endPoint x: 210, endPoint y: 532, distance: 115.8
click at [210, 532] on body "Cookie Options You can control which cookies we use with the form below. Please…" at bounding box center [748, 299] width 1496 height 1776
type input "***"
click at [1106, 700] on button "Next" at bounding box center [1173, 723] width 135 height 47
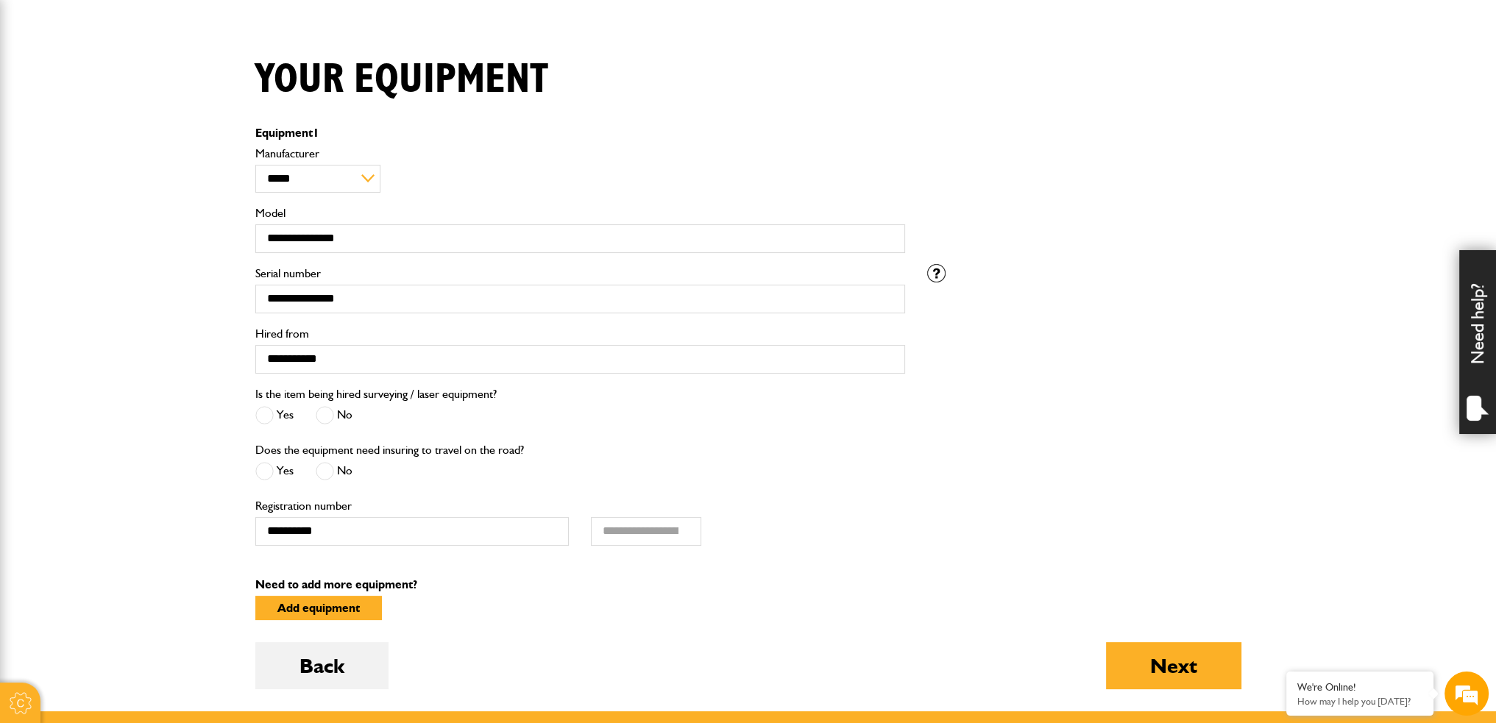
scroll to position [368, 0]
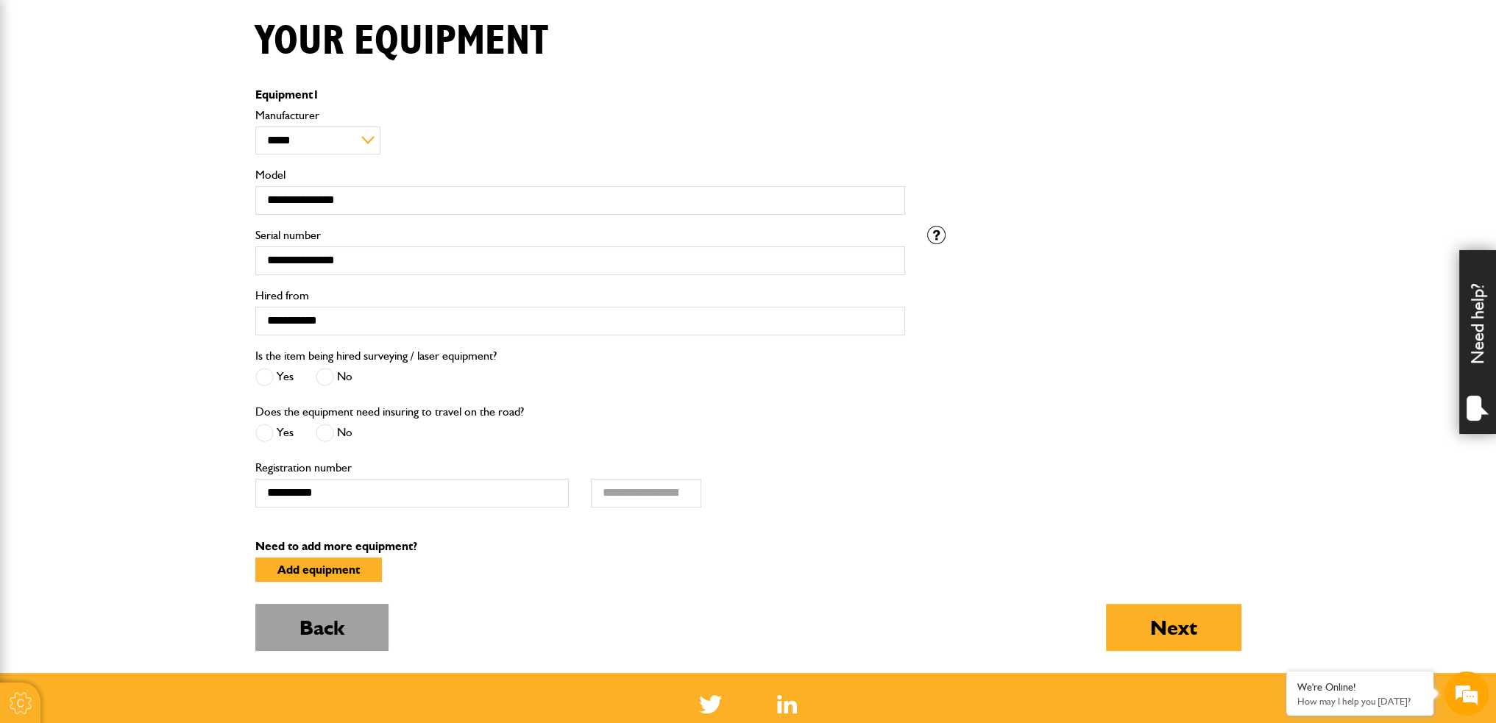
click at [329, 623] on button "Back" at bounding box center [321, 627] width 133 height 47
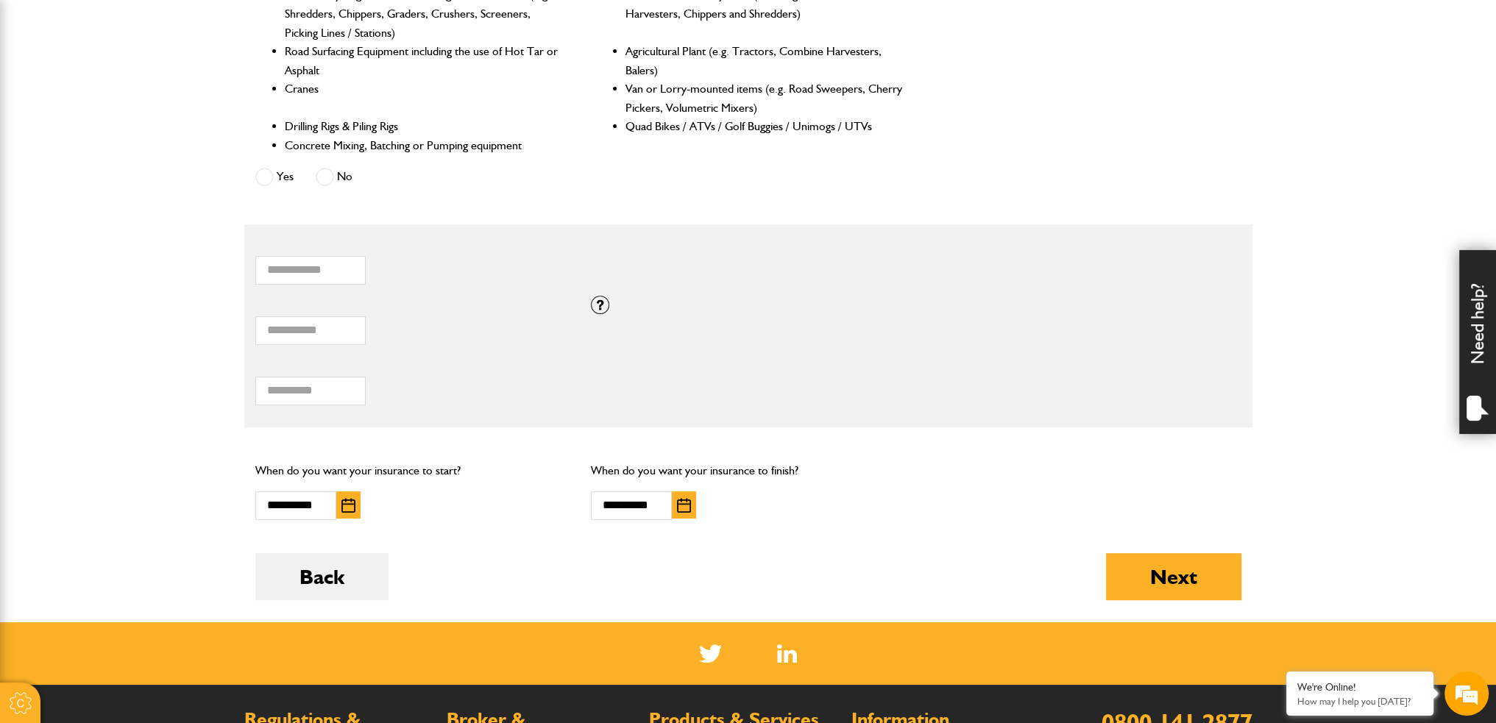
scroll to position [736, 0]
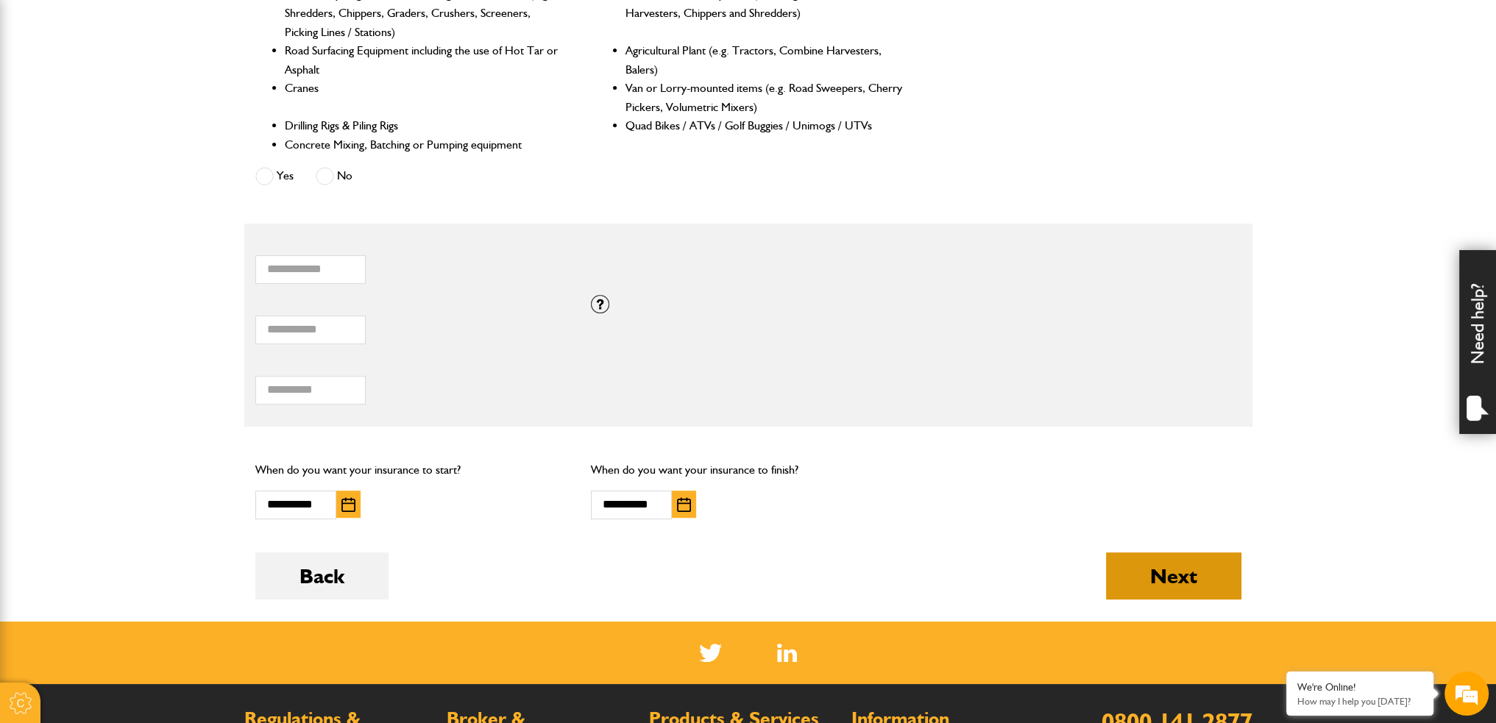
click at [1139, 576] on button "Next" at bounding box center [1173, 575] width 135 height 47
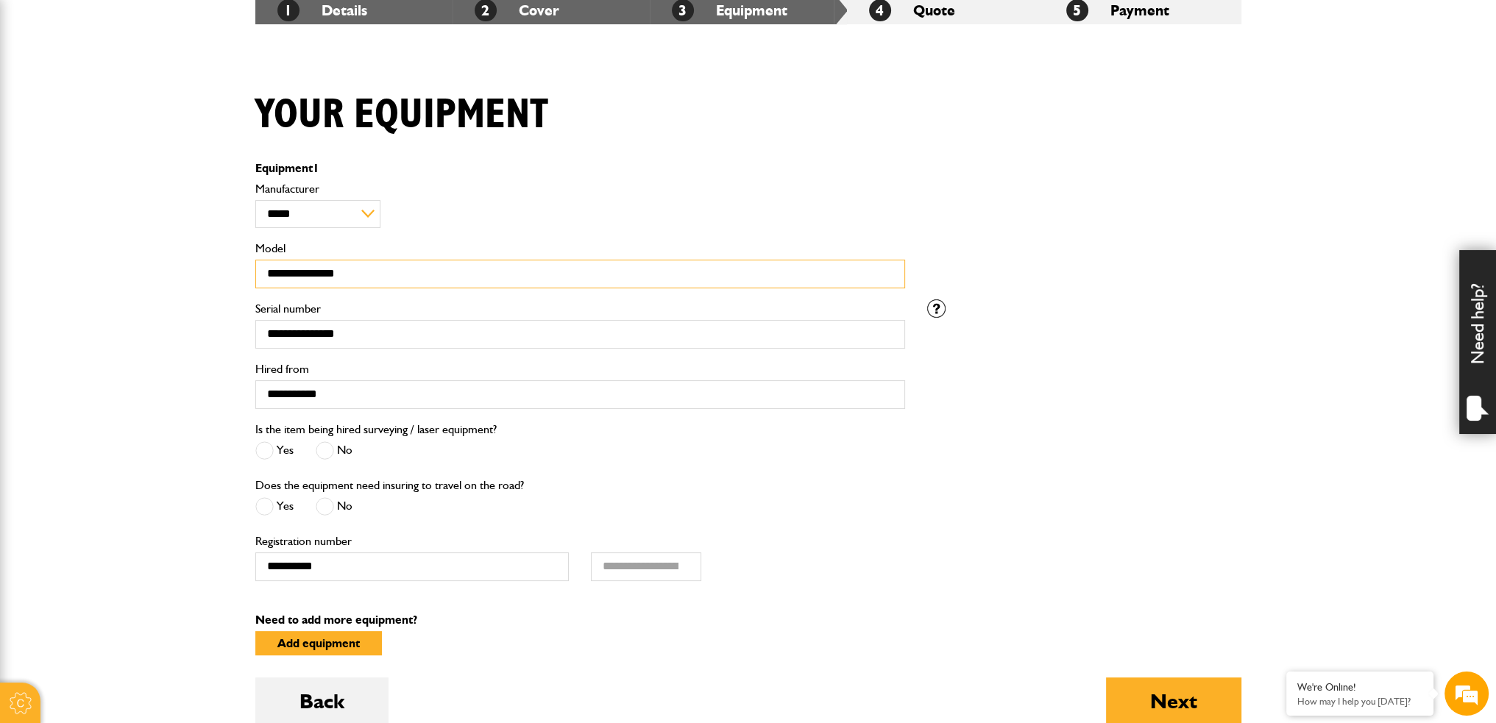
drag, startPoint x: 344, startPoint y: 273, endPoint x: 181, endPoint y: 253, distance: 163.8
click at [180, 261] on body "Cookie Options You can control which cookies we use with the form below. Please…" at bounding box center [748, 436] width 1496 height 1460
click at [1106, 678] on button "Next" at bounding box center [1173, 701] width 135 height 47
type input "**"
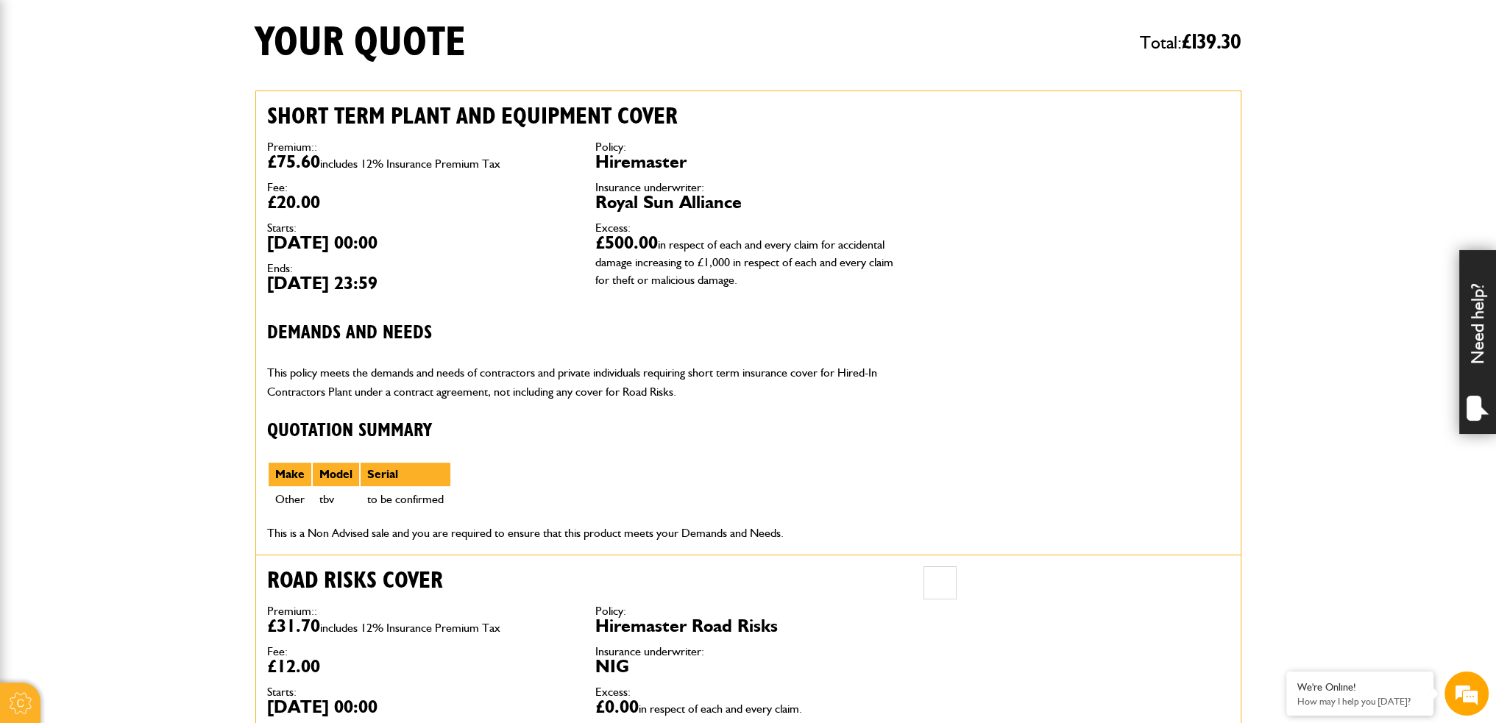
scroll to position [74, 0]
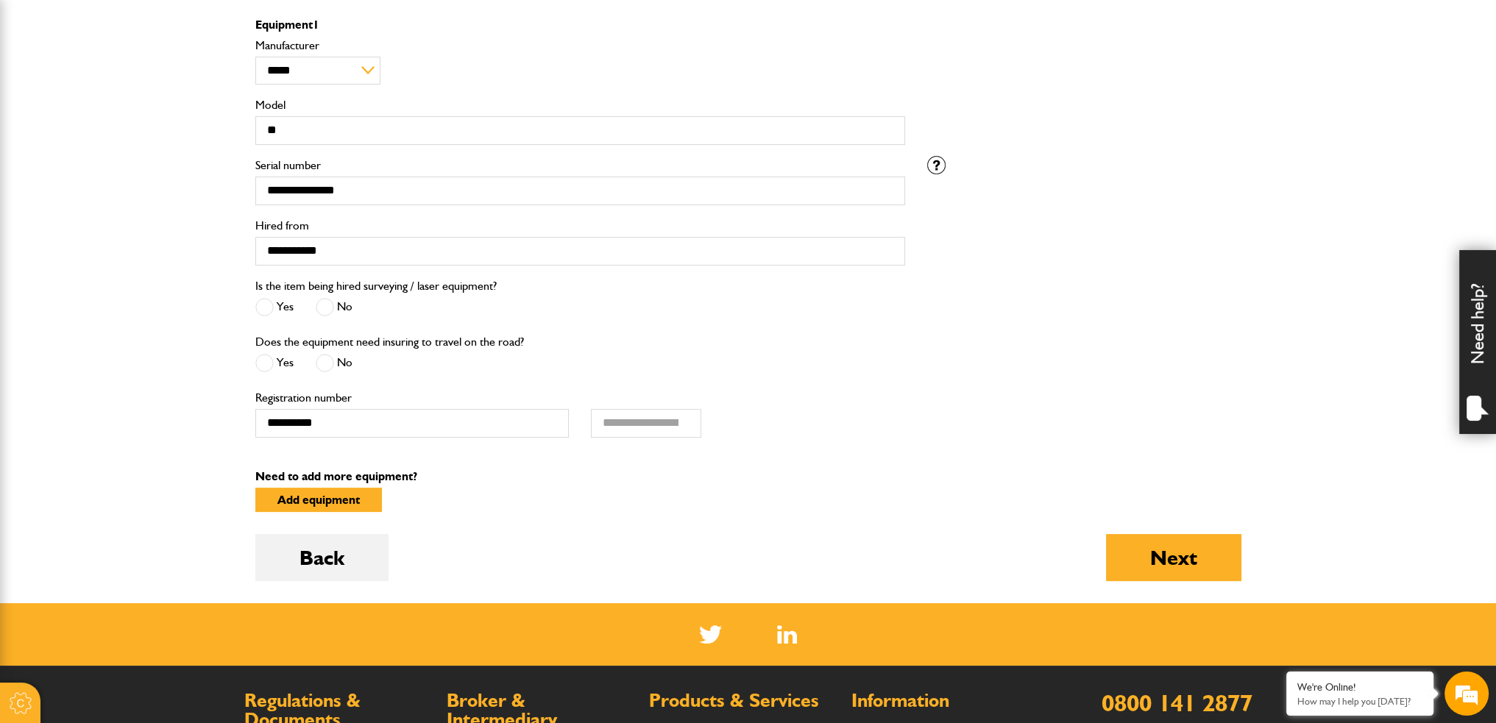
click at [330, 364] on span at bounding box center [325, 363] width 18 height 18
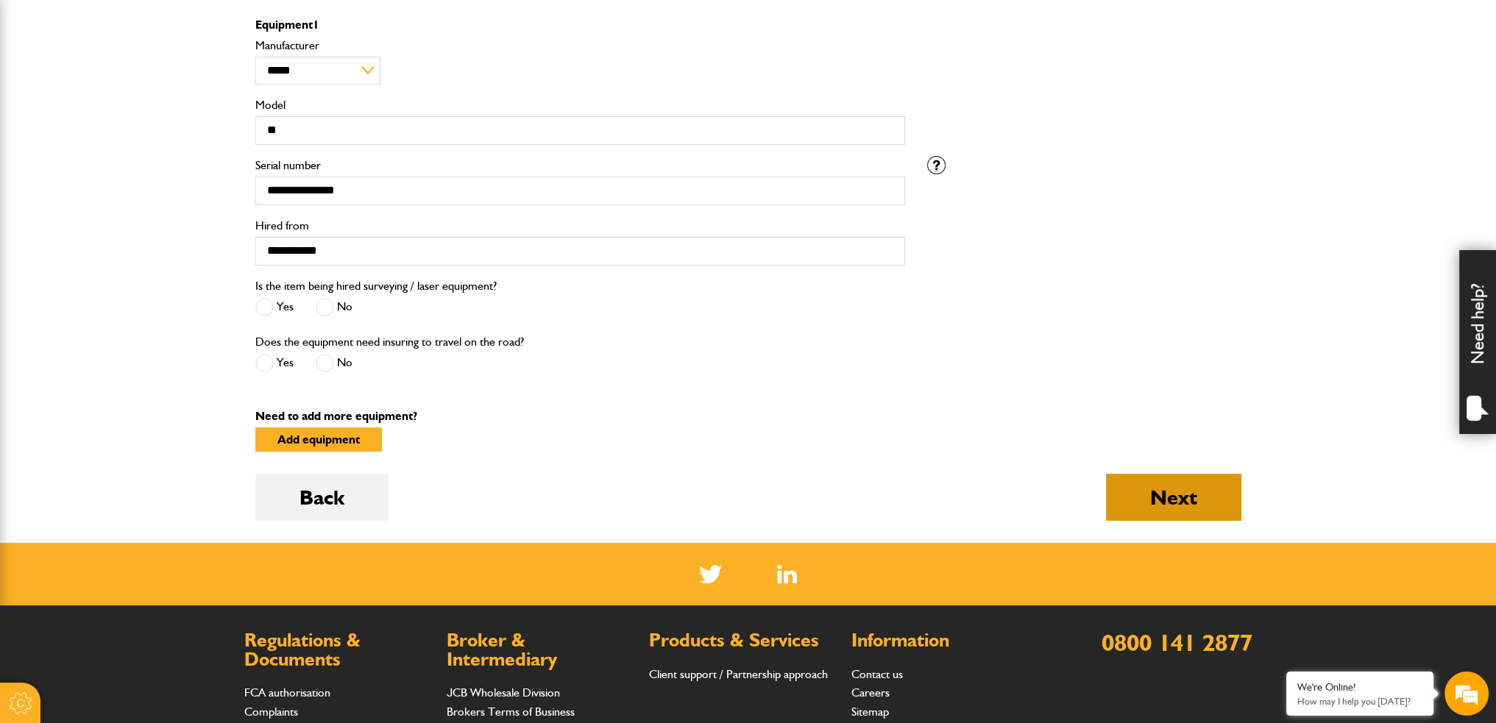
click at [1226, 510] on button "Next" at bounding box center [1173, 497] width 135 height 47
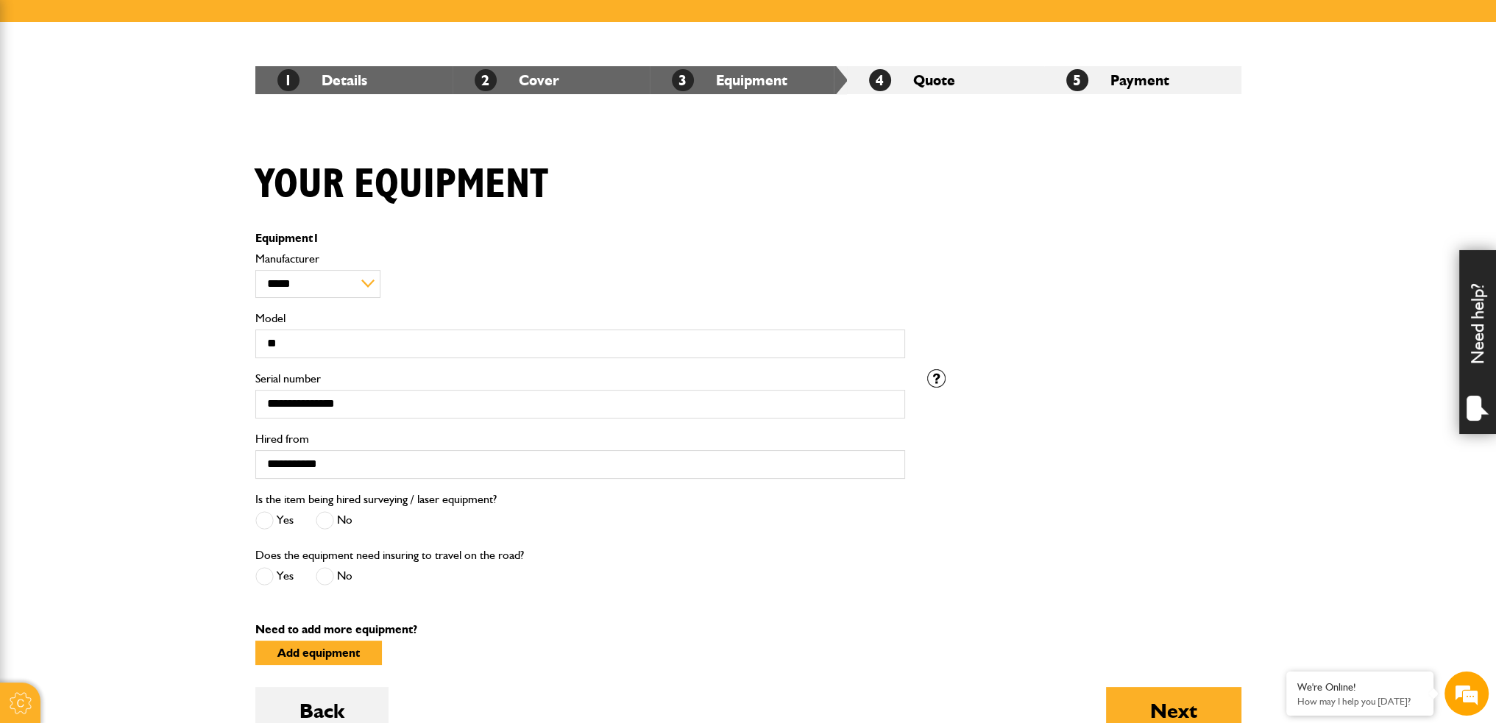
scroll to position [217, 0]
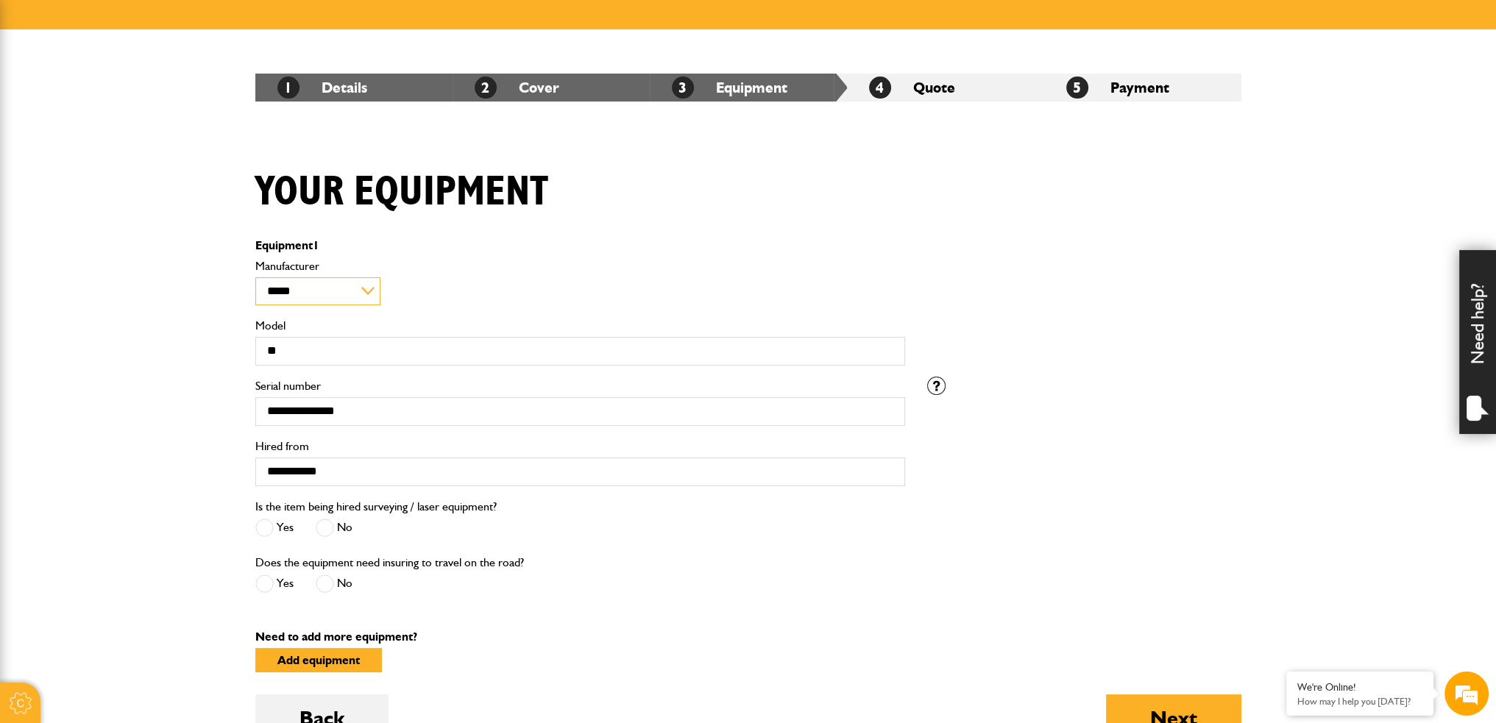
click at [359, 286] on select "**********" at bounding box center [318, 291] width 126 height 28
click at [255, 277] on select "**********" at bounding box center [318, 291] width 126 height 28
drag, startPoint x: 334, startPoint y: 352, endPoint x: 263, endPoint y: 356, distance: 71.5
click at [263, 356] on input "**" at bounding box center [580, 351] width 650 height 29
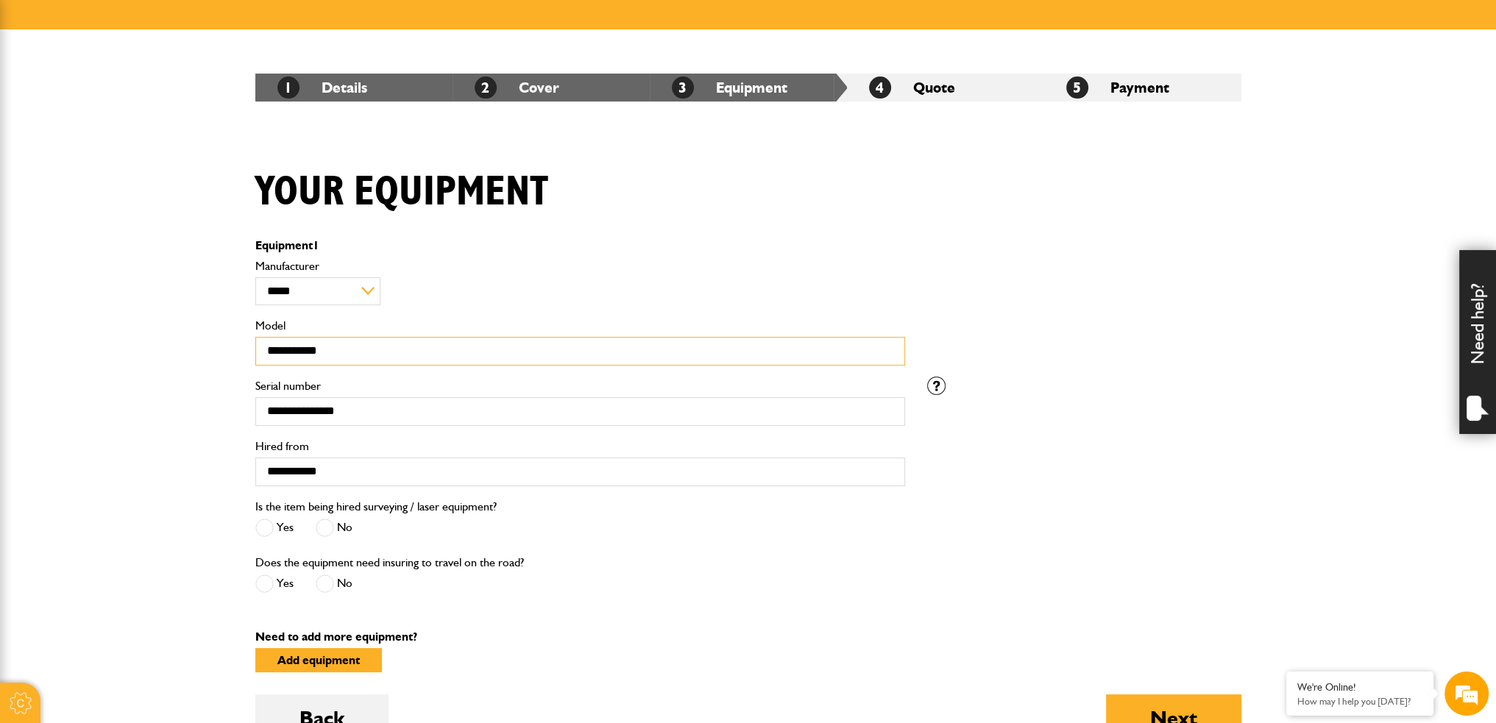
type input "**********"
click at [559, 423] on input "**********" at bounding box center [580, 411] width 650 height 29
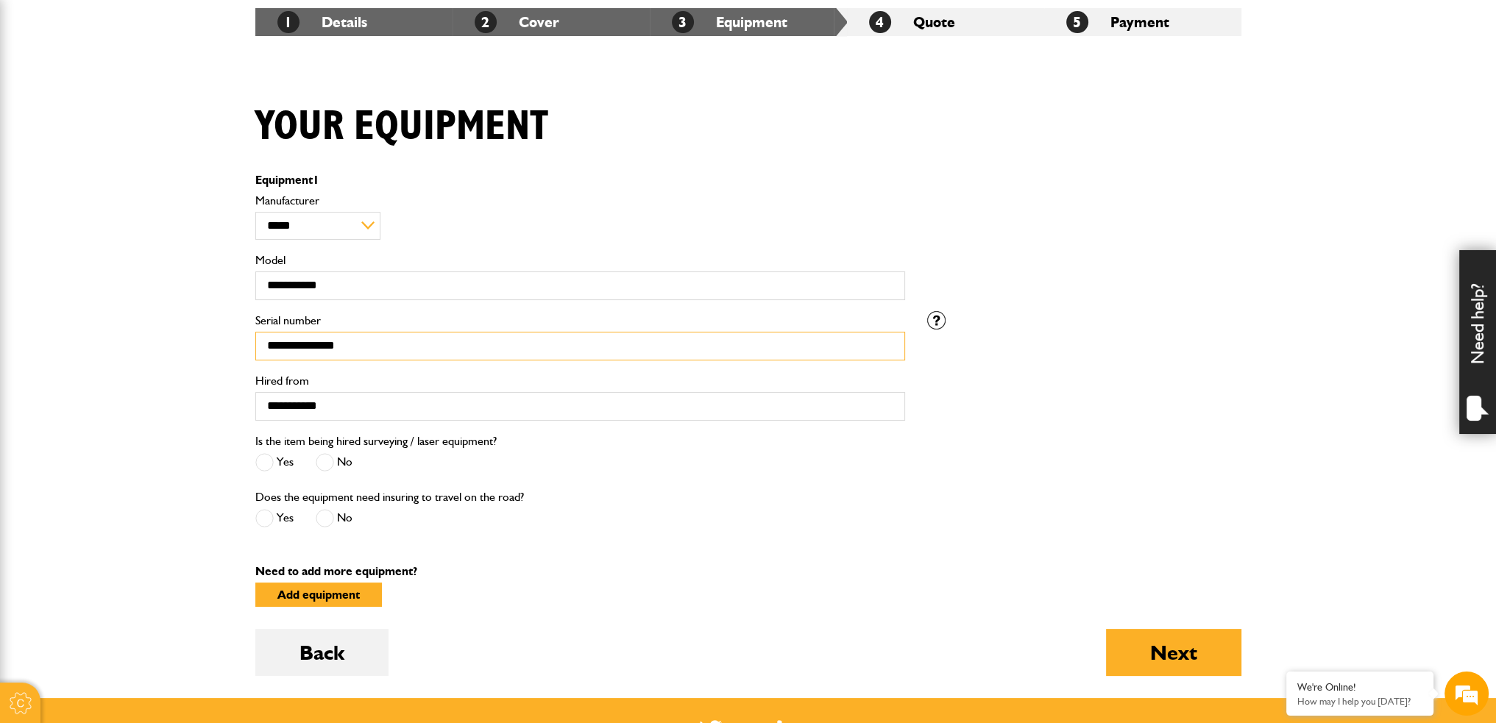
scroll to position [438, 0]
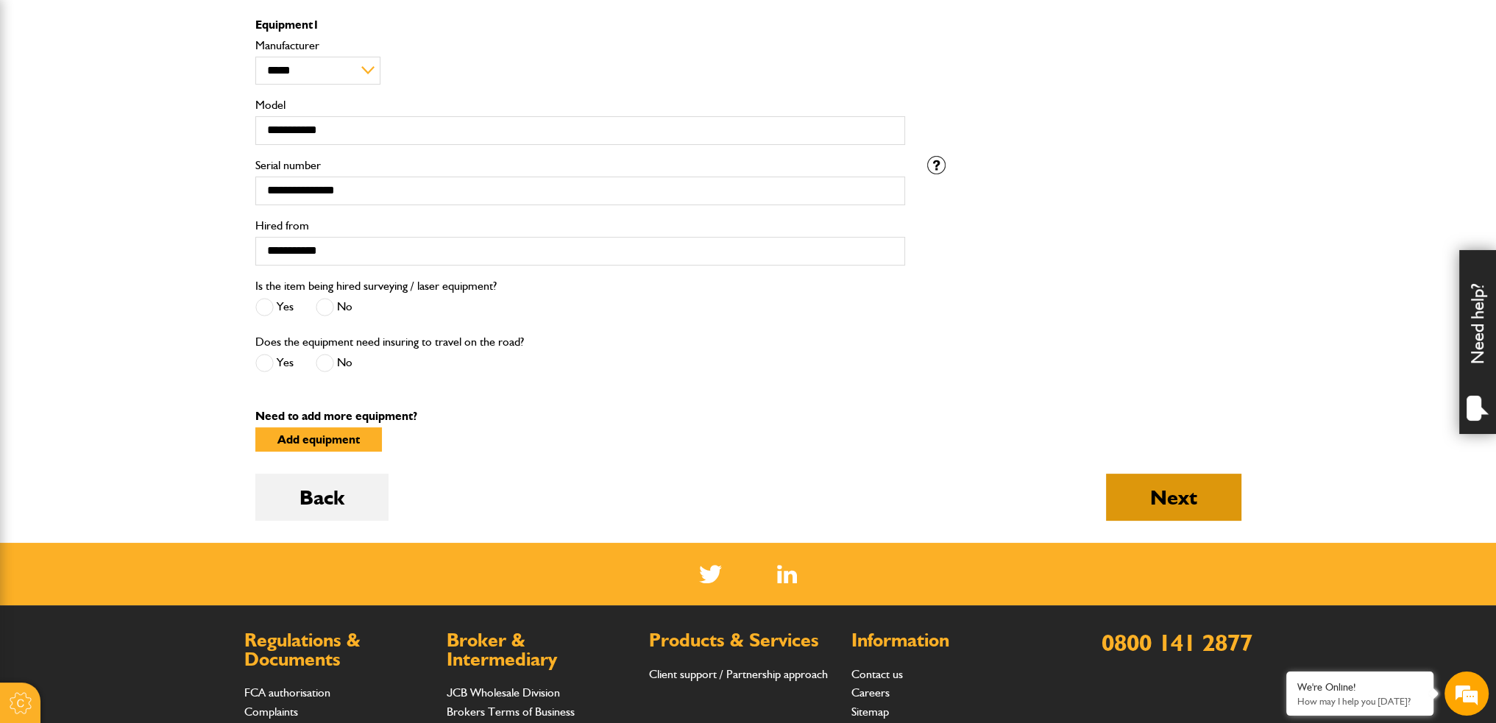
click at [1218, 497] on button "Next" at bounding box center [1173, 497] width 135 height 47
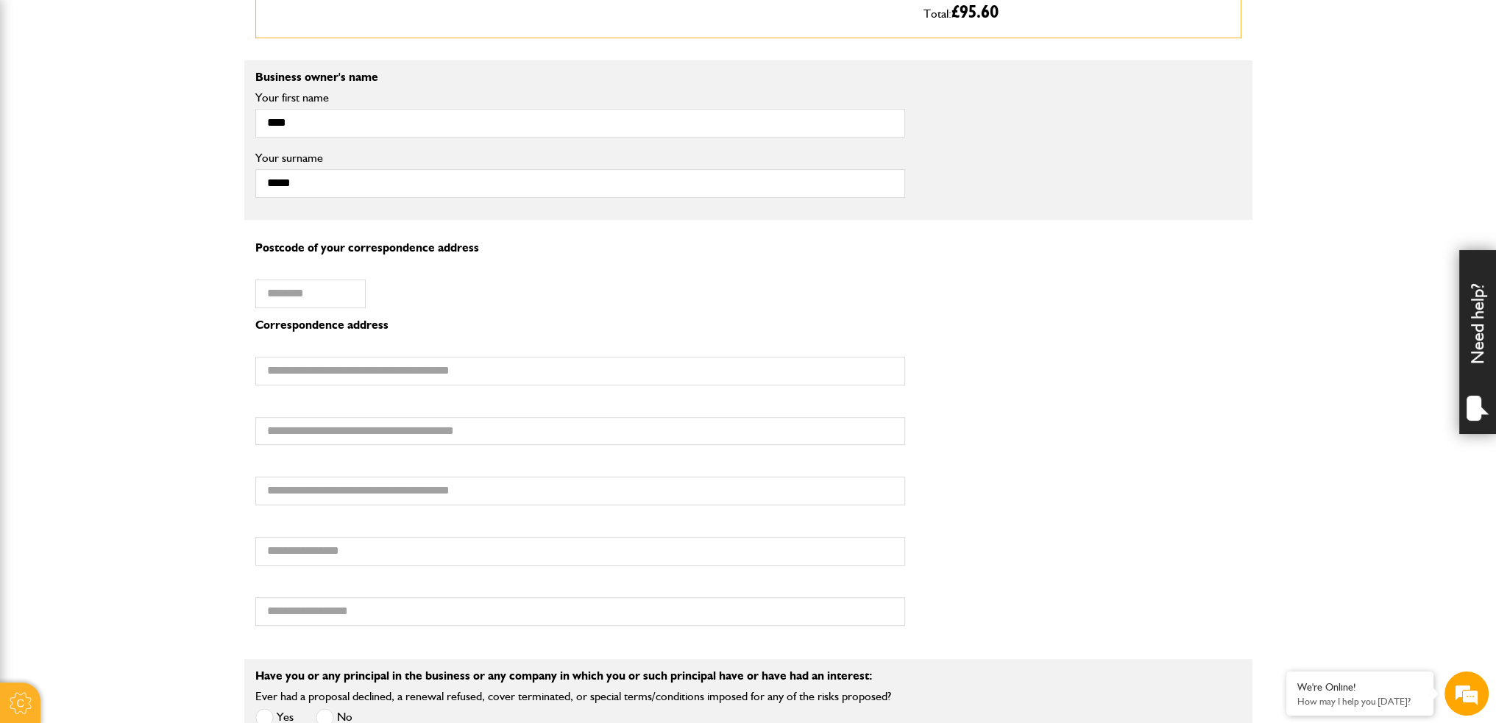
scroll to position [956, 0]
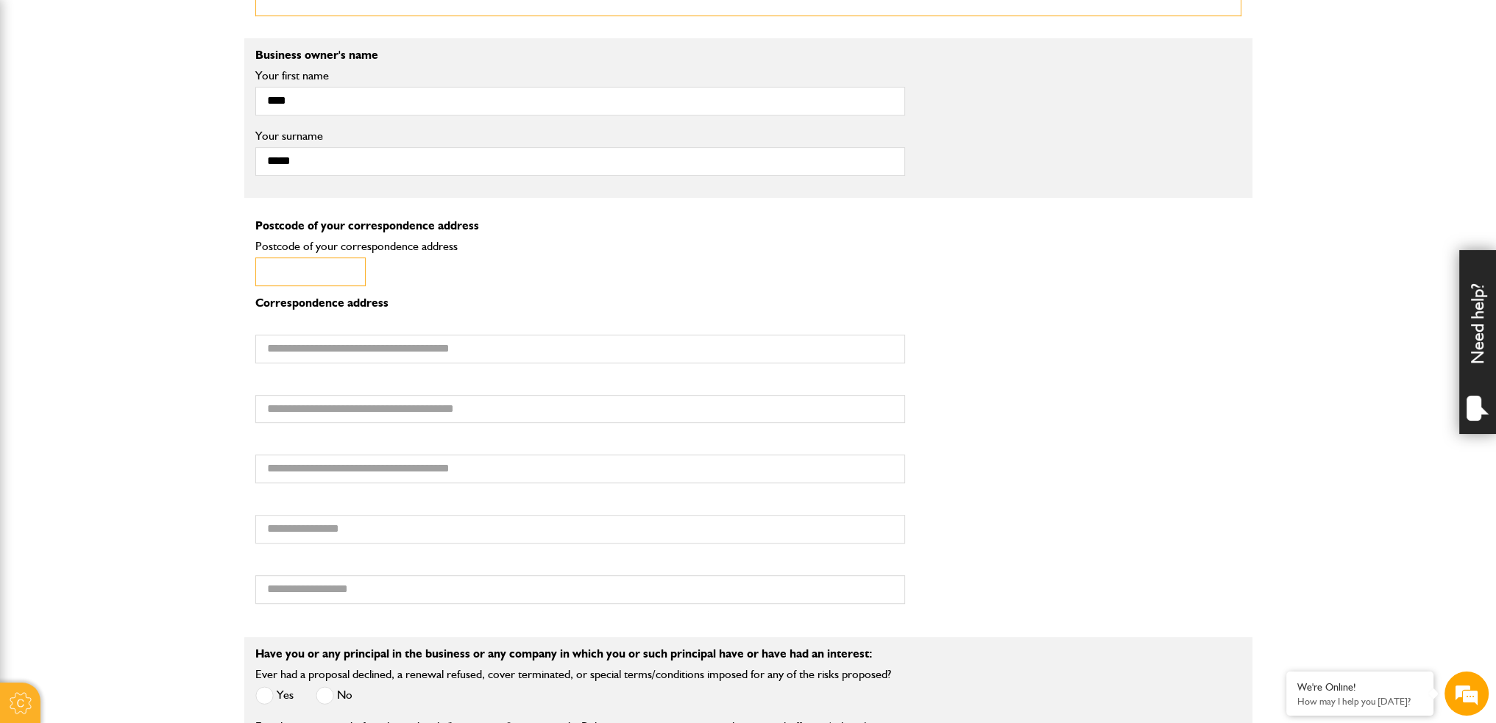
click at [311, 273] on input "Postcode of your correspondence address" at bounding box center [310, 271] width 110 height 29
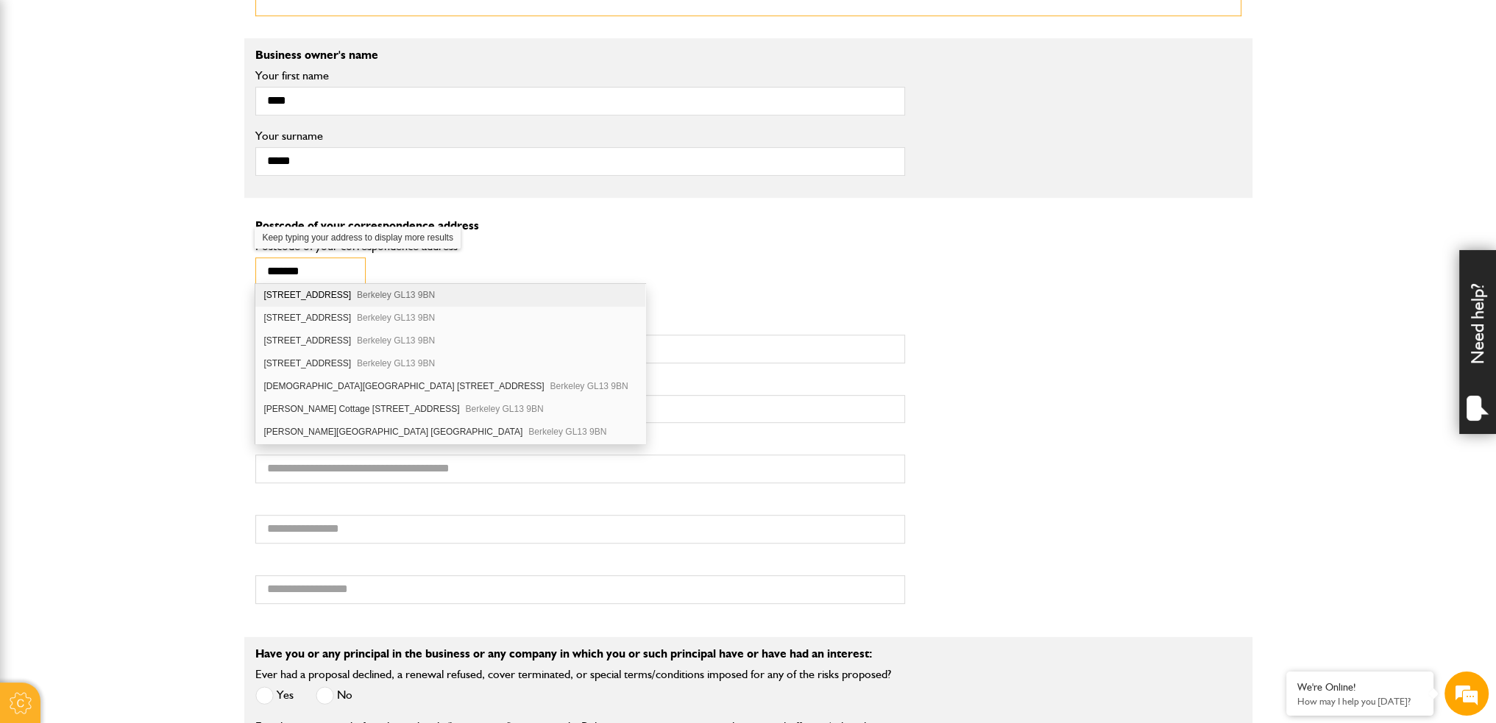
scroll to position [0, 0]
click at [392, 360] on span "Berkeley GL13 9BN" at bounding box center [396, 363] width 78 height 10
type input "********"
type input "**********"
type input "********"
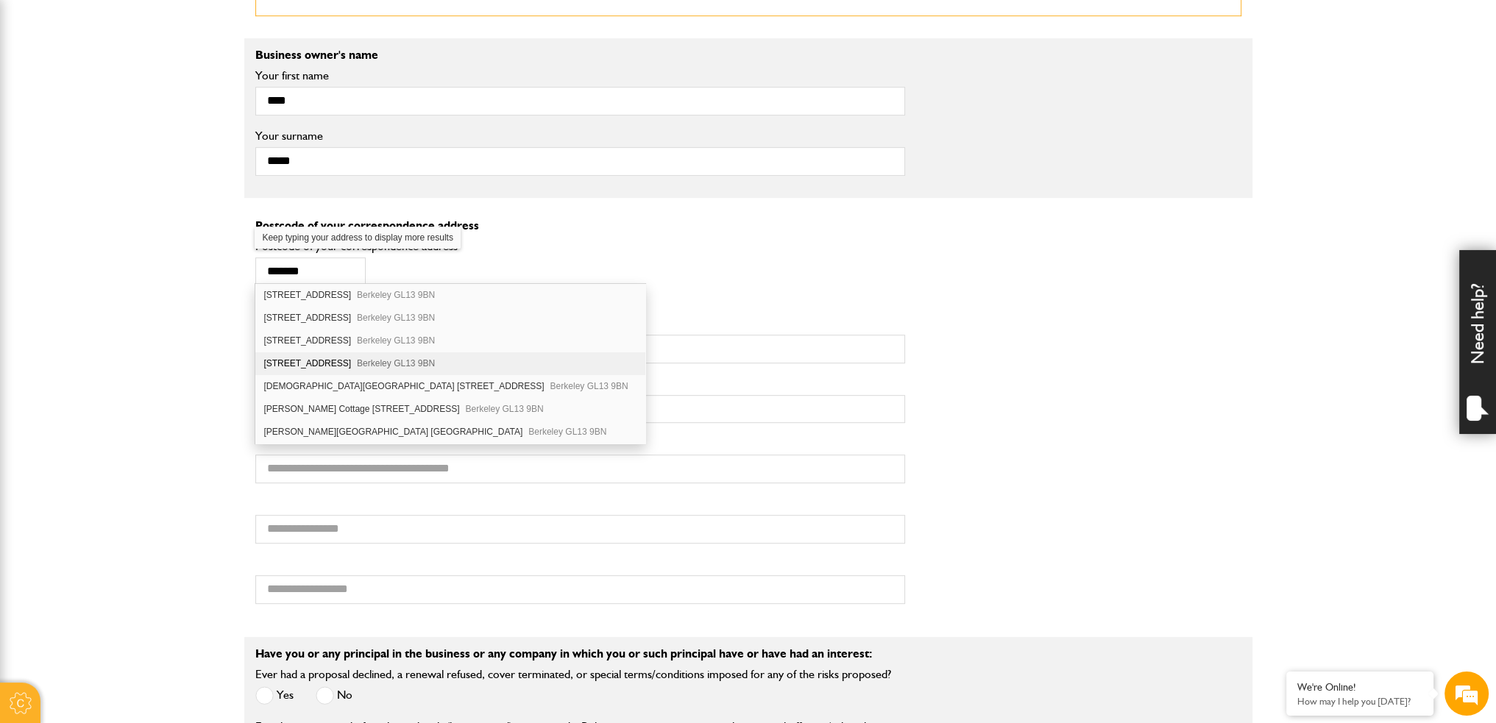
type input "**********"
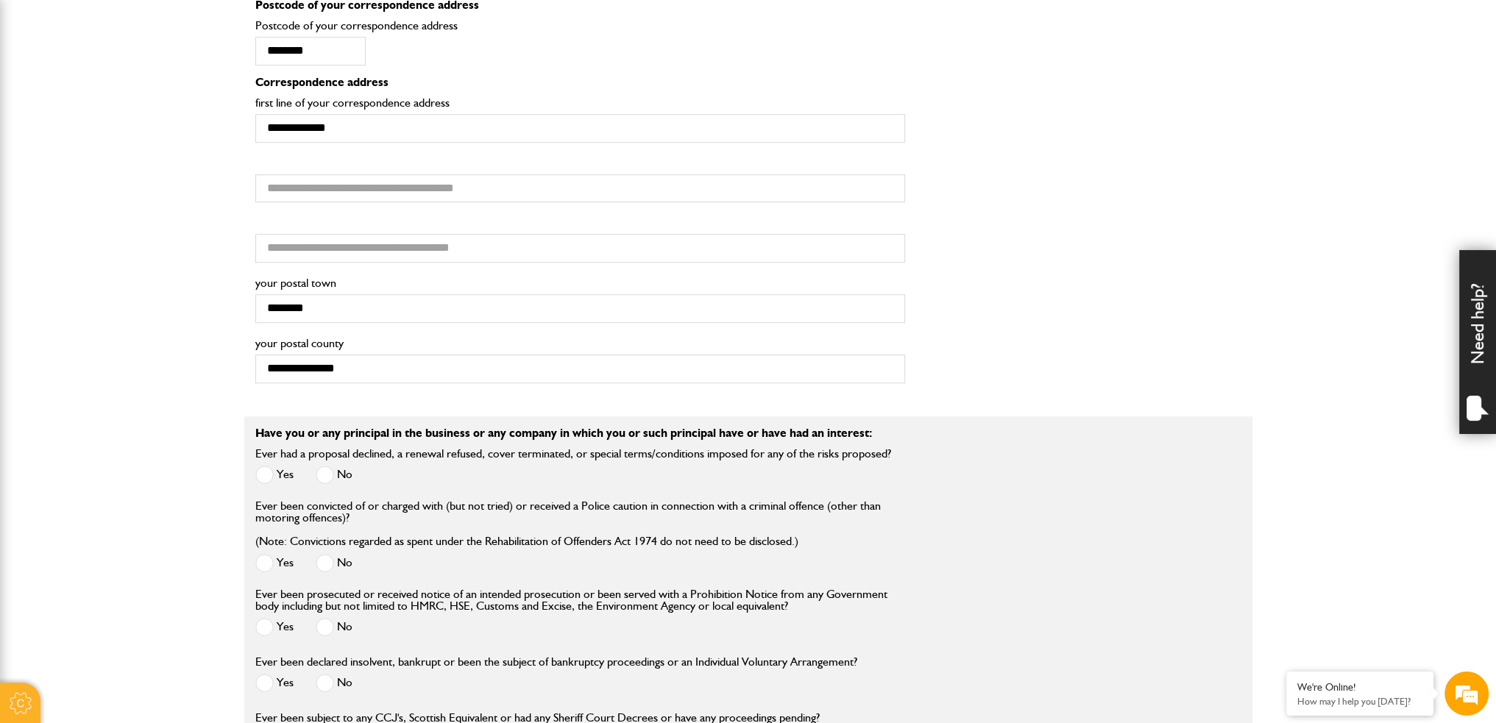
scroll to position [1104, 0]
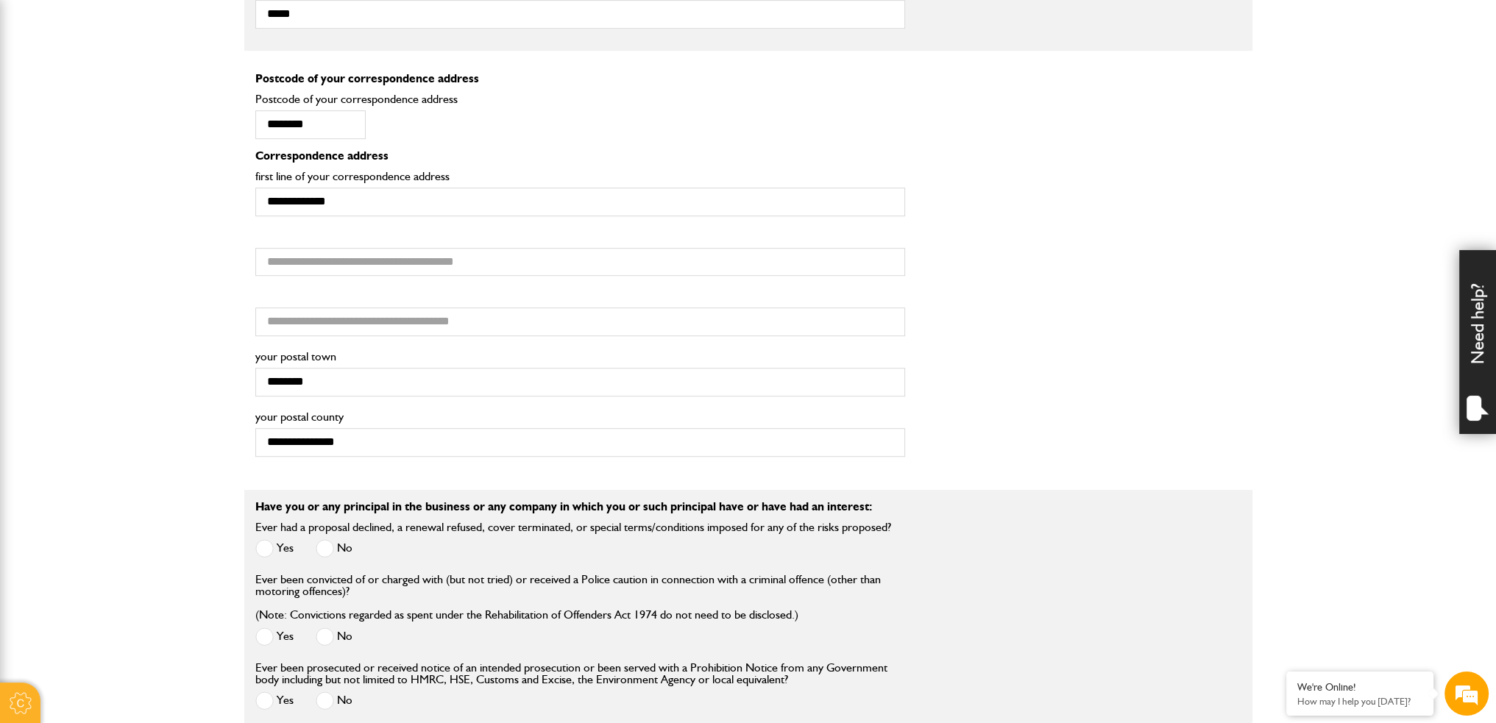
click at [335, 541] on label "No" at bounding box center [334, 548] width 37 height 18
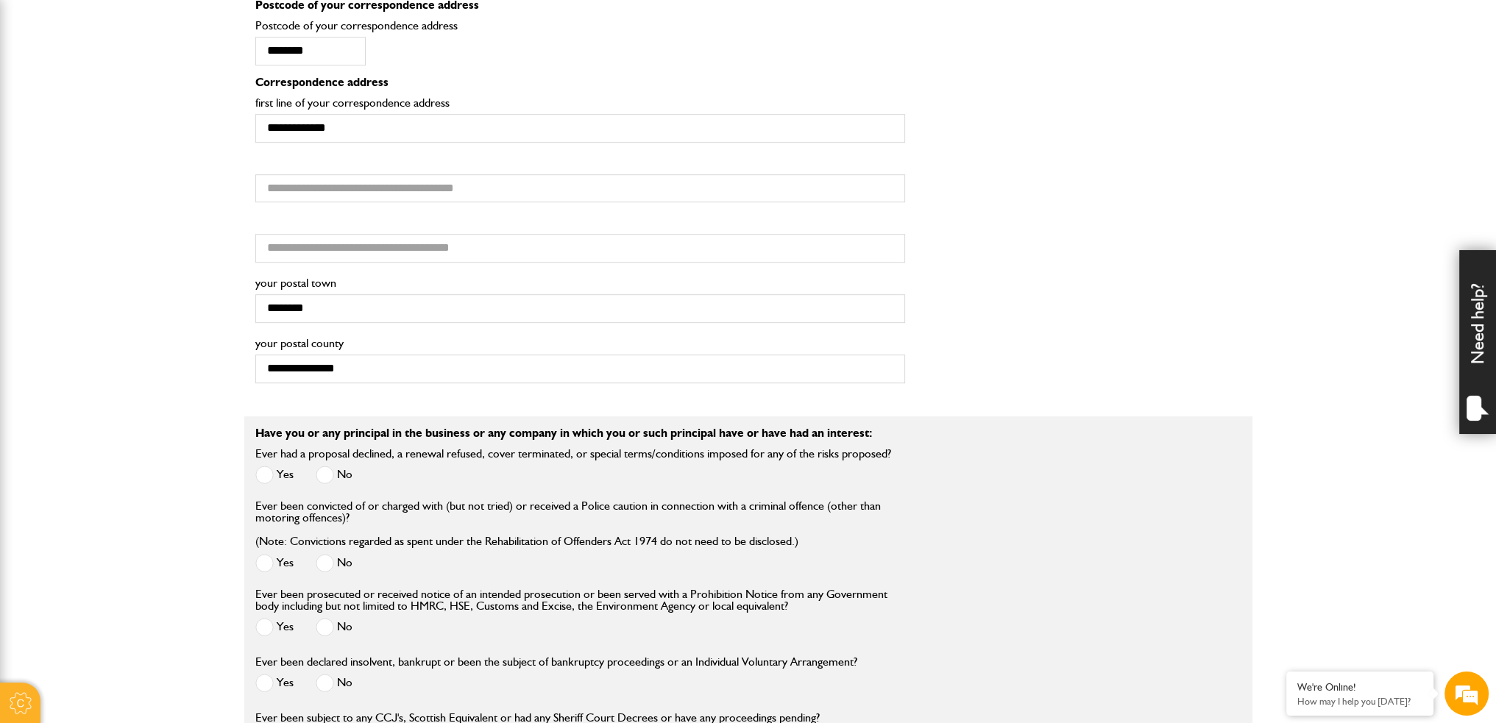
click at [325, 562] on span at bounding box center [325, 563] width 18 height 18
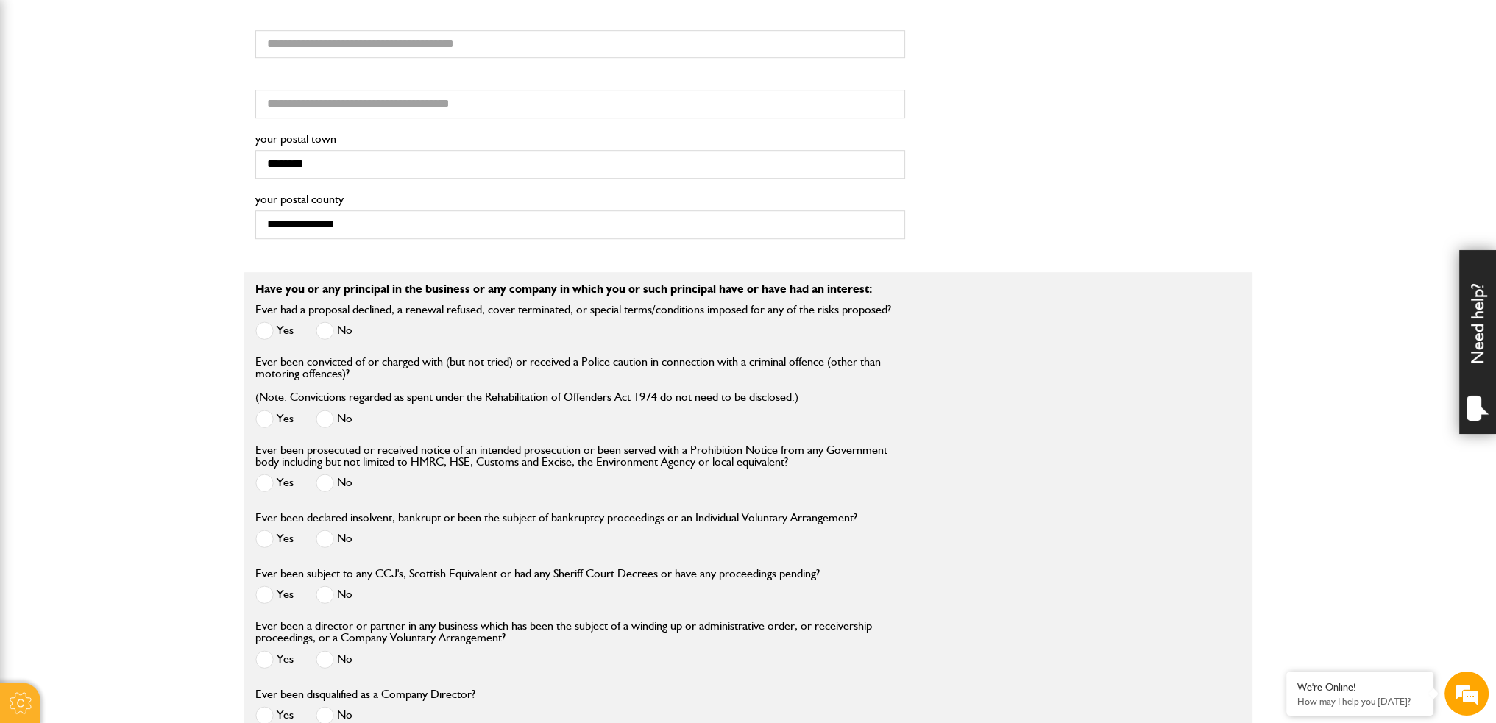
scroll to position [1324, 0]
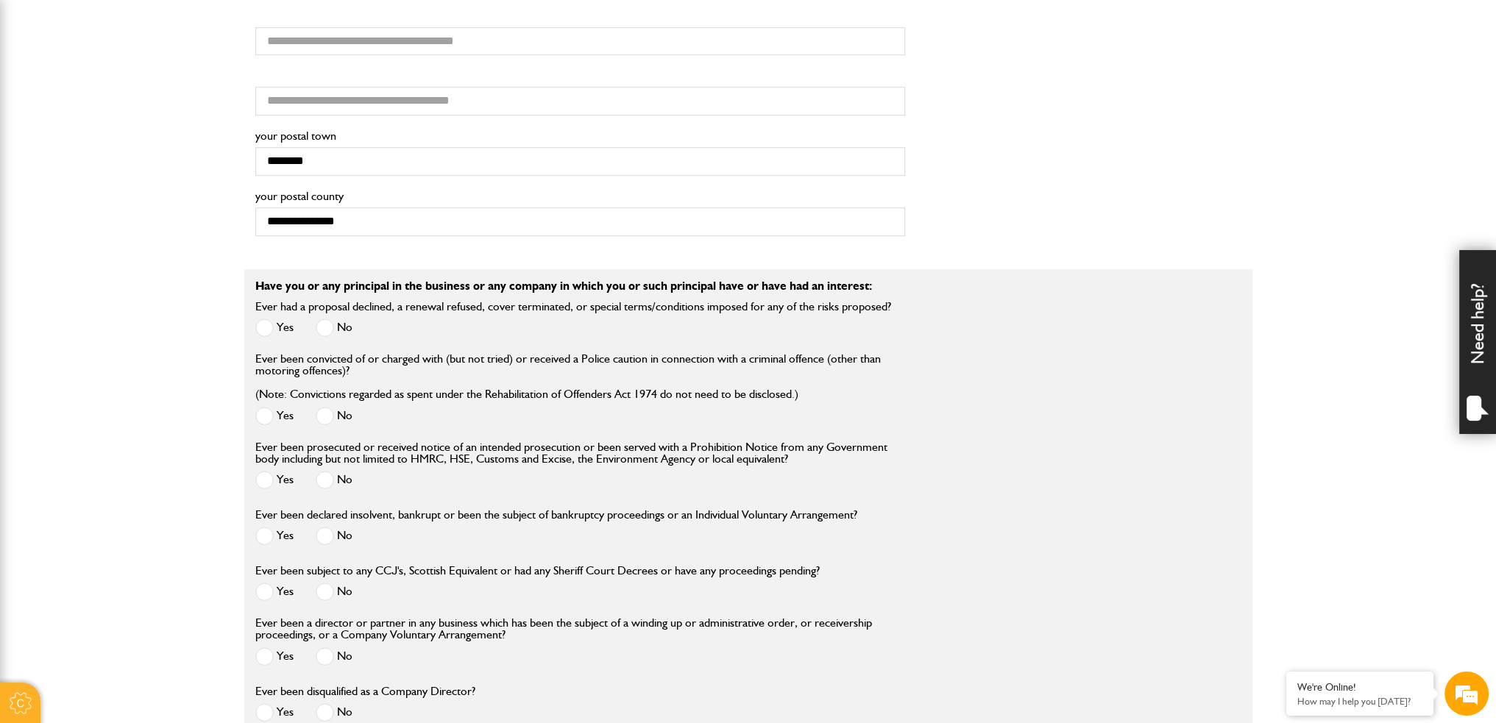
click at [333, 471] on label "No" at bounding box center [334, 480] width 37 height 18
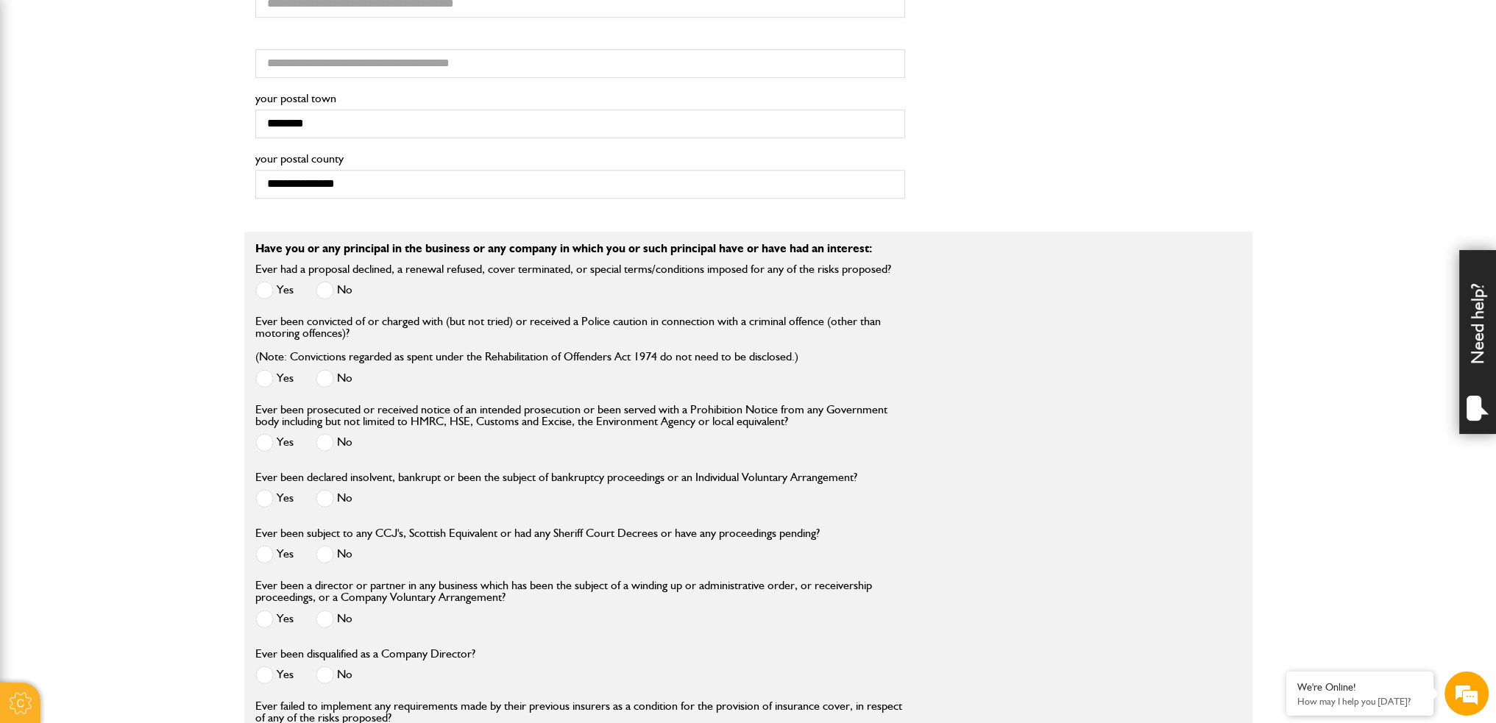
scroll to position [1398, 0]
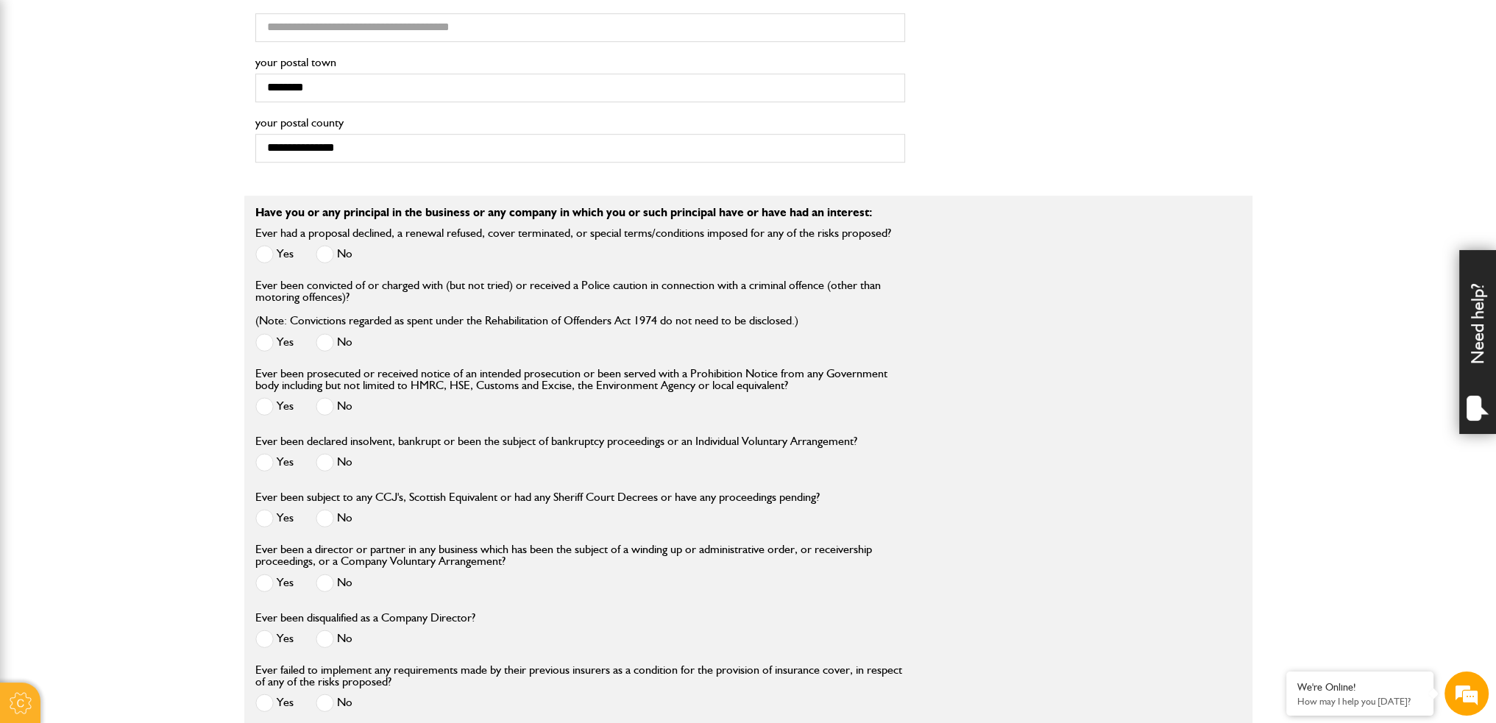
click at [328, 462] on span at bounding box center [325, 462] width 18 height 18
click at [331, 514] on span at bounding box center [325, 518] width 18 height 18
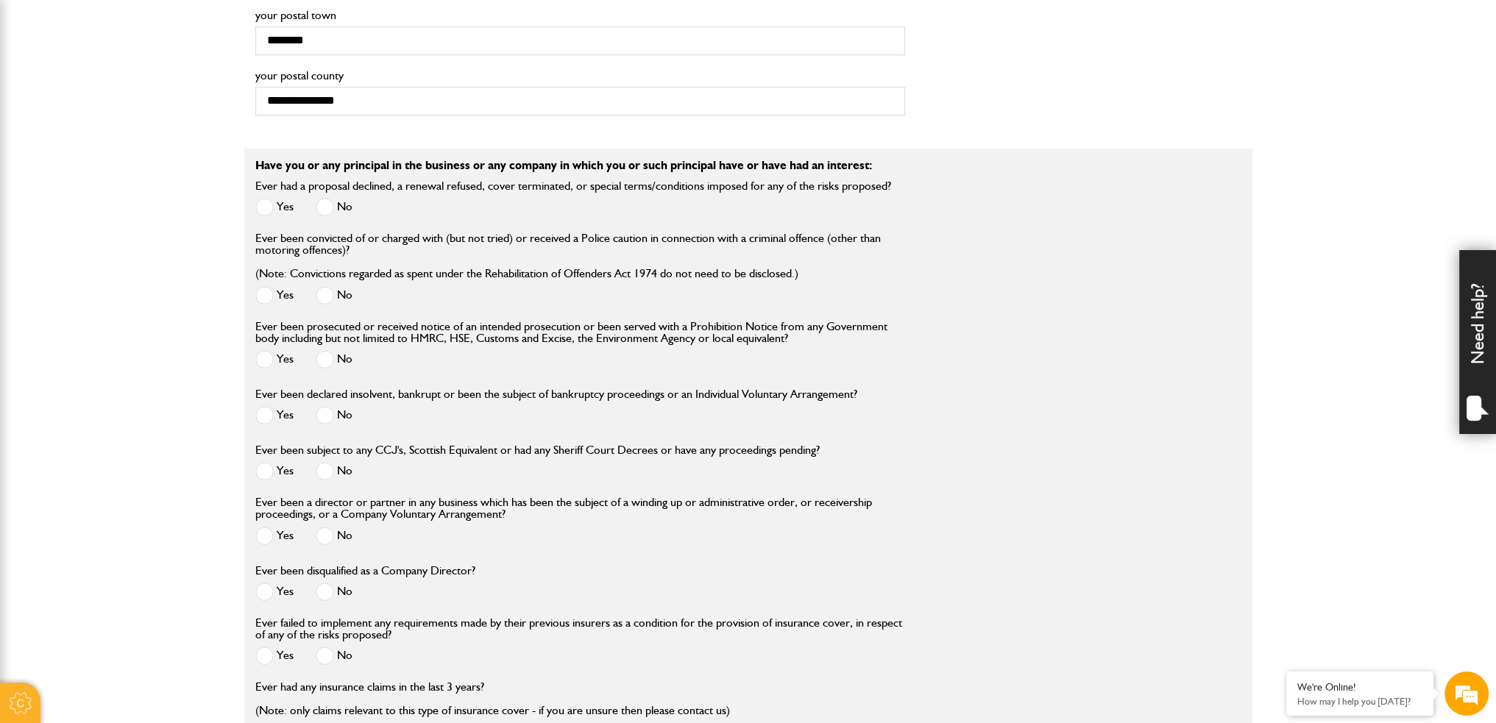
scroll to position [1471, 0]
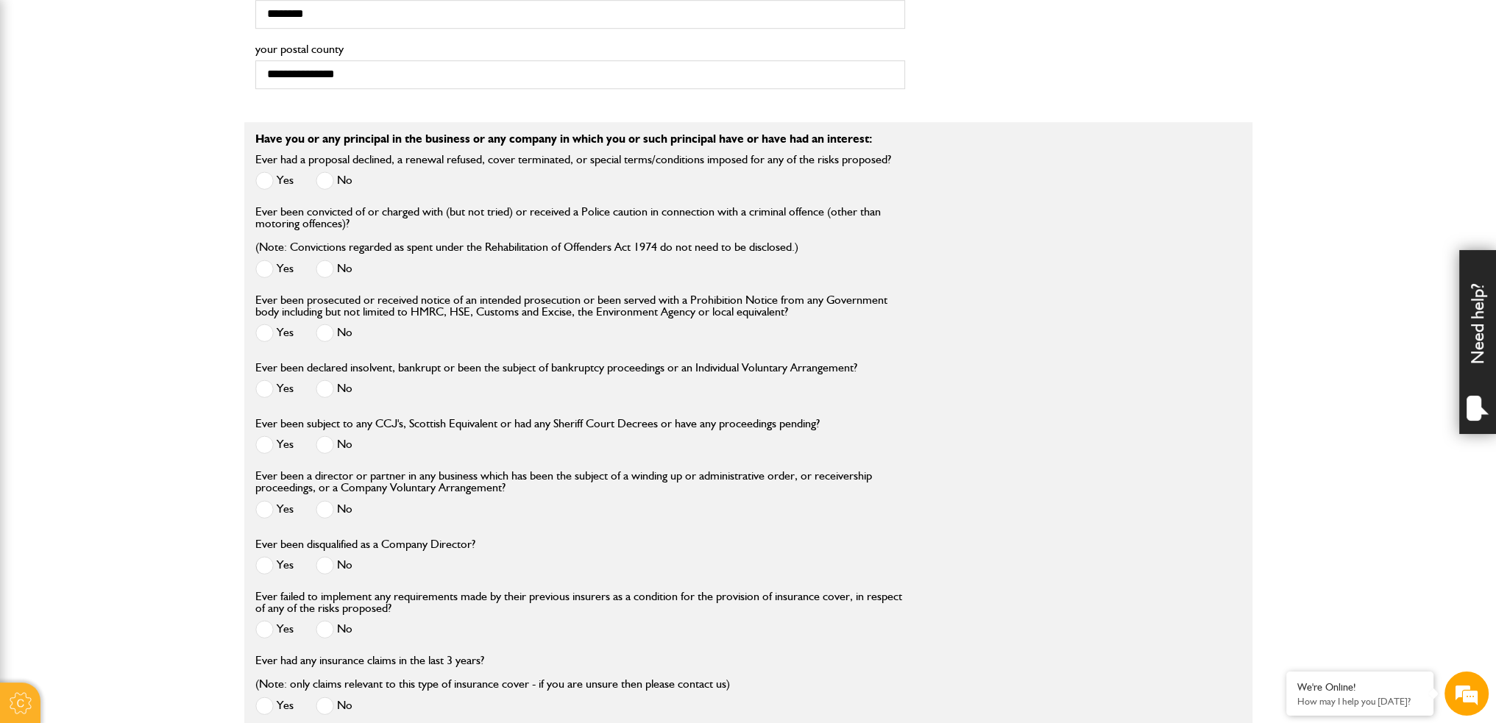
click at [338, 505] on label "No" at bounding box center [334, 509] width 37 height 18
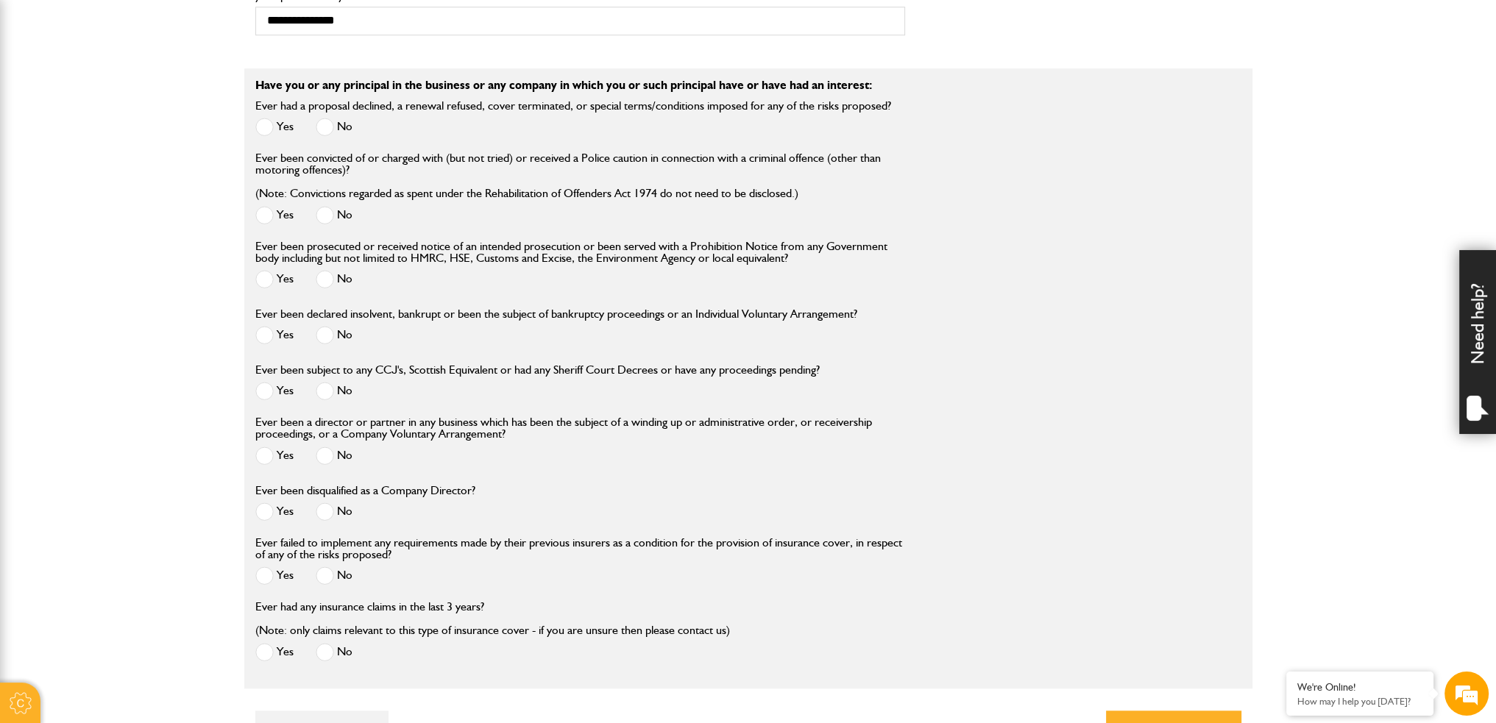
scroll to position [1618, 0]
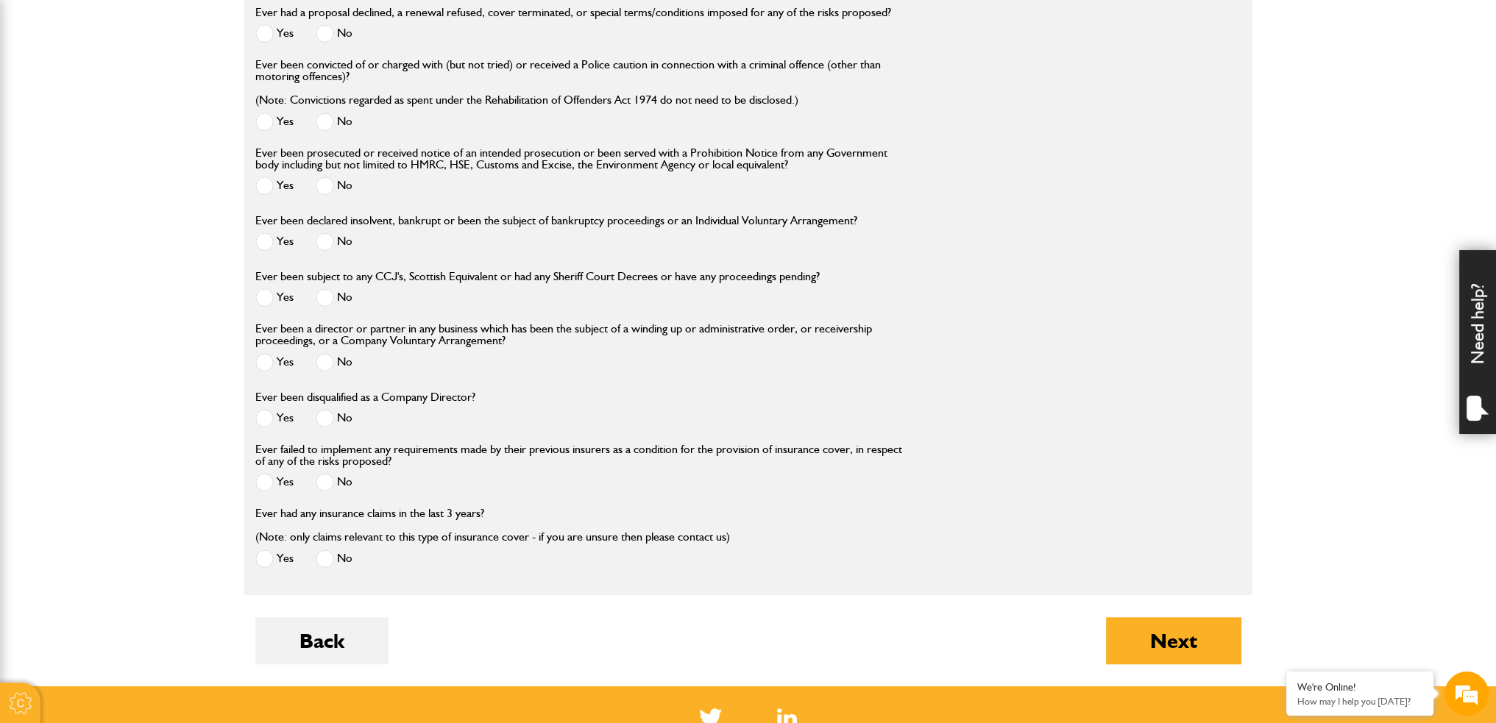
click at [333, 417] on span at bounding box center [325, 418] width 18 height 18
click at [329, 485] on span at bounding box center [325, 482] width 18 height 18
click at [339, 556] on label "No" at bounding box center [334, 559] width 37 height 18
click at [1140, 647] on button "Next" at bounding box center [1173, 640] width 135 height 47
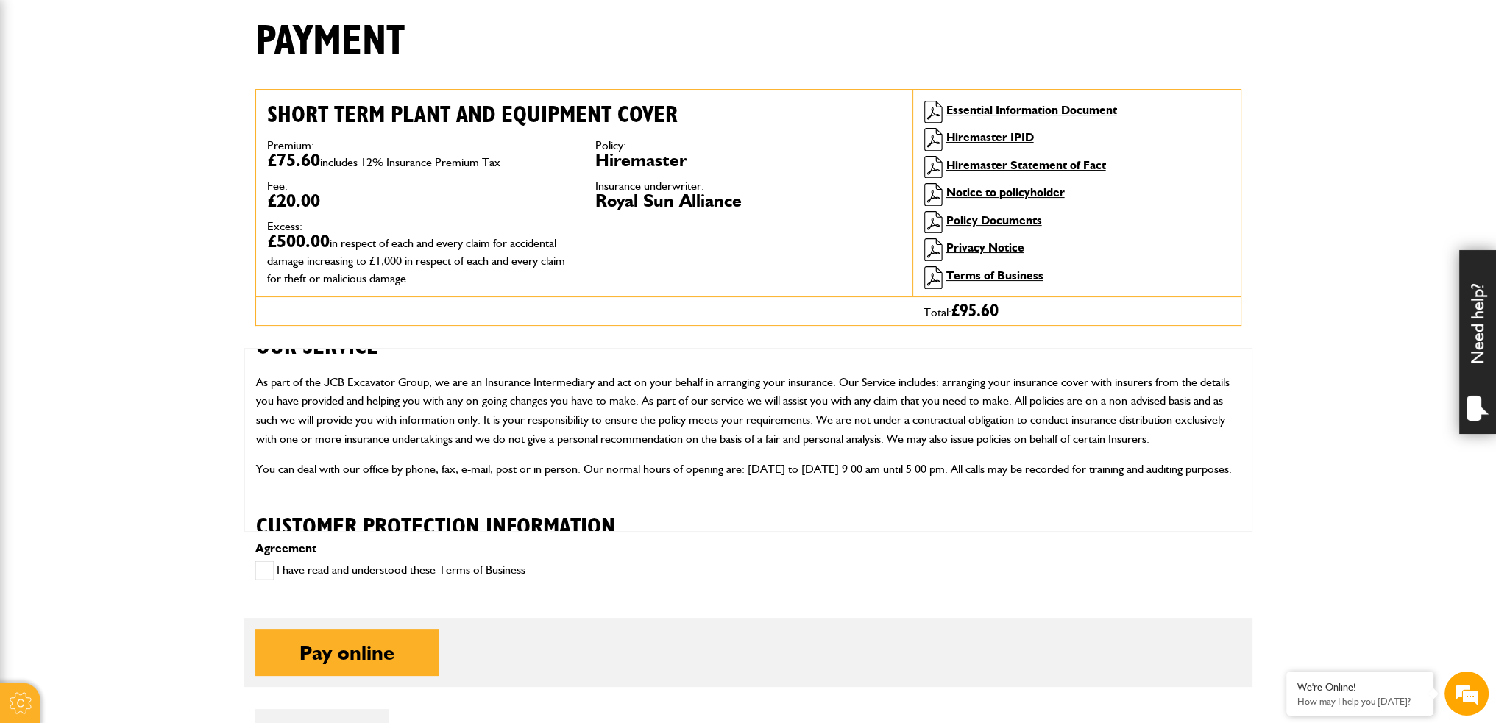
scroll to position [74, 0]
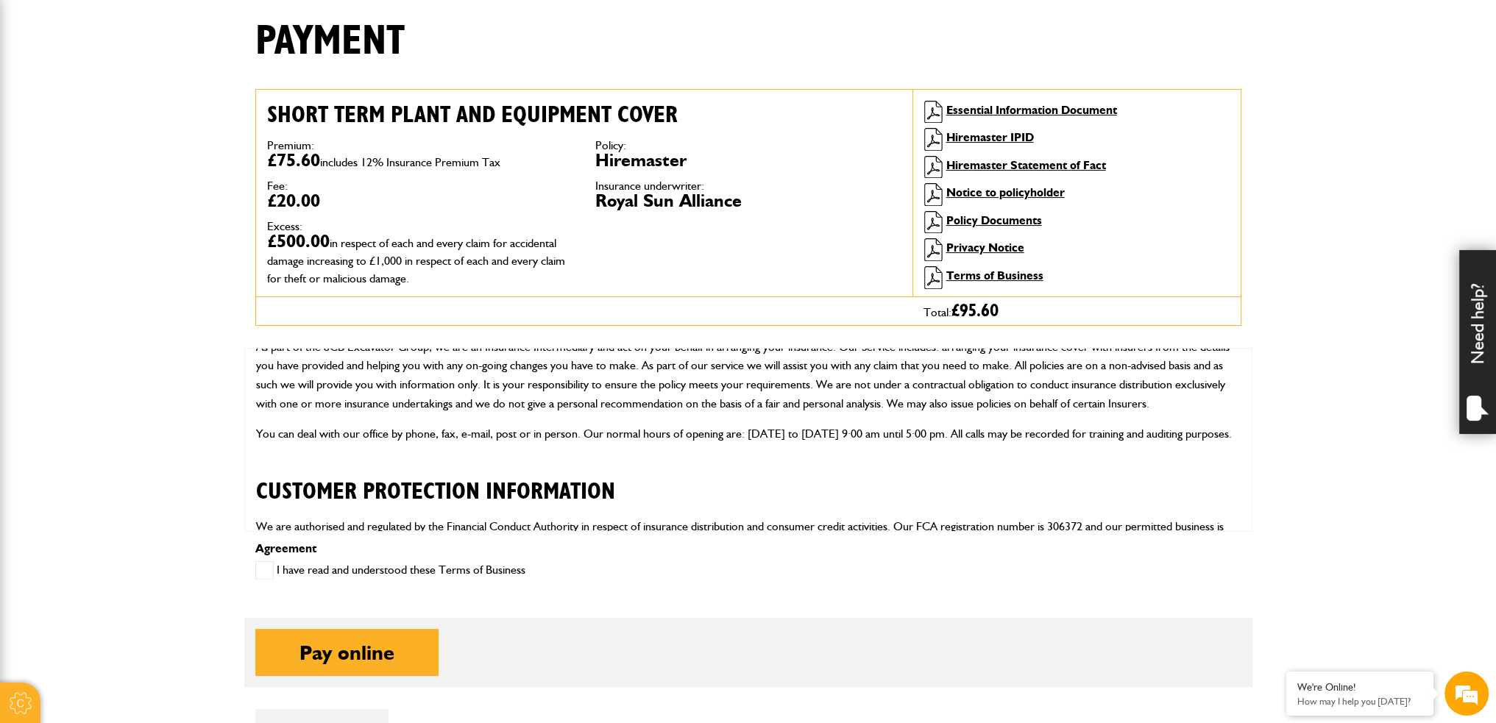
click at [257, 580] on div "I have read and understood these Terms of Business" at bounding box center [390, 572] width 270 height 24
click at [260, 575] on span at bounding box center [264, 570] width 18 height 18
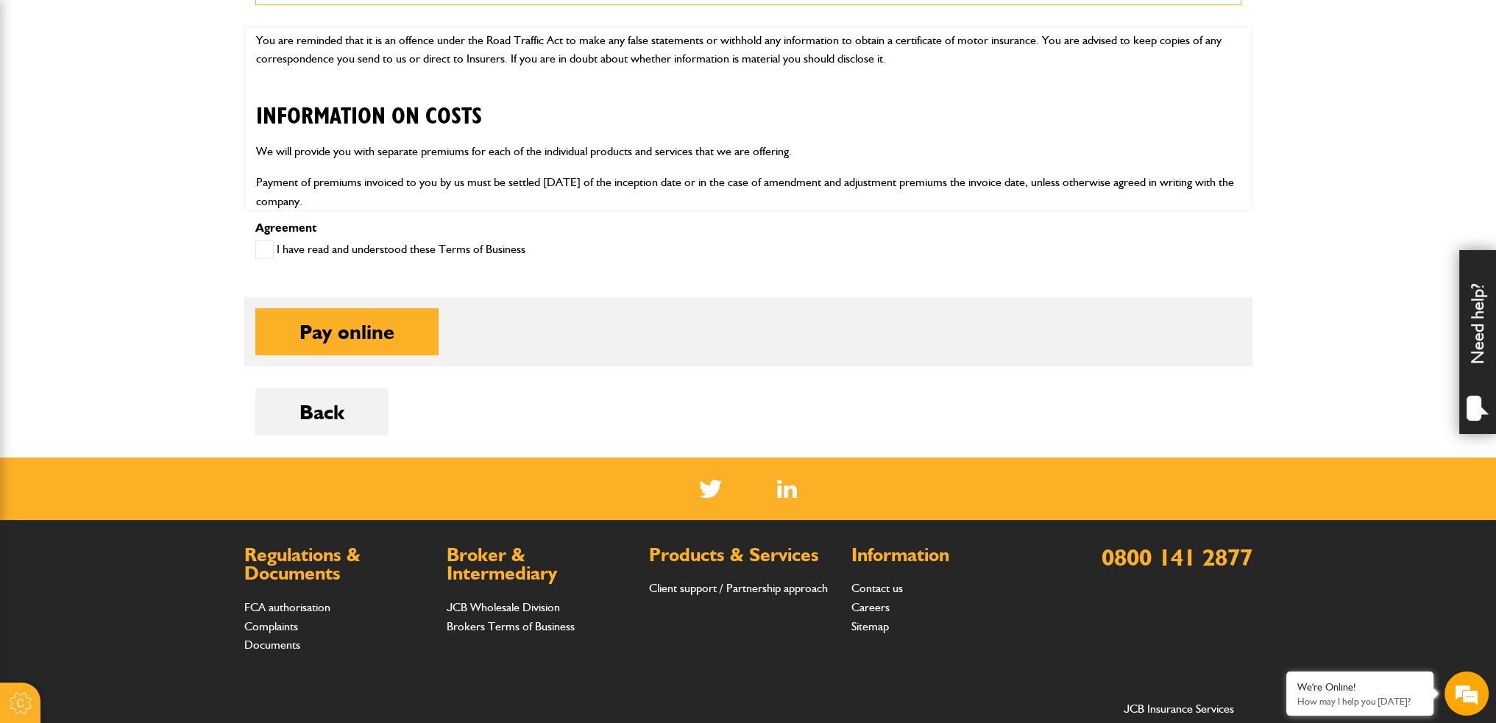
scroll to position [842, 0]
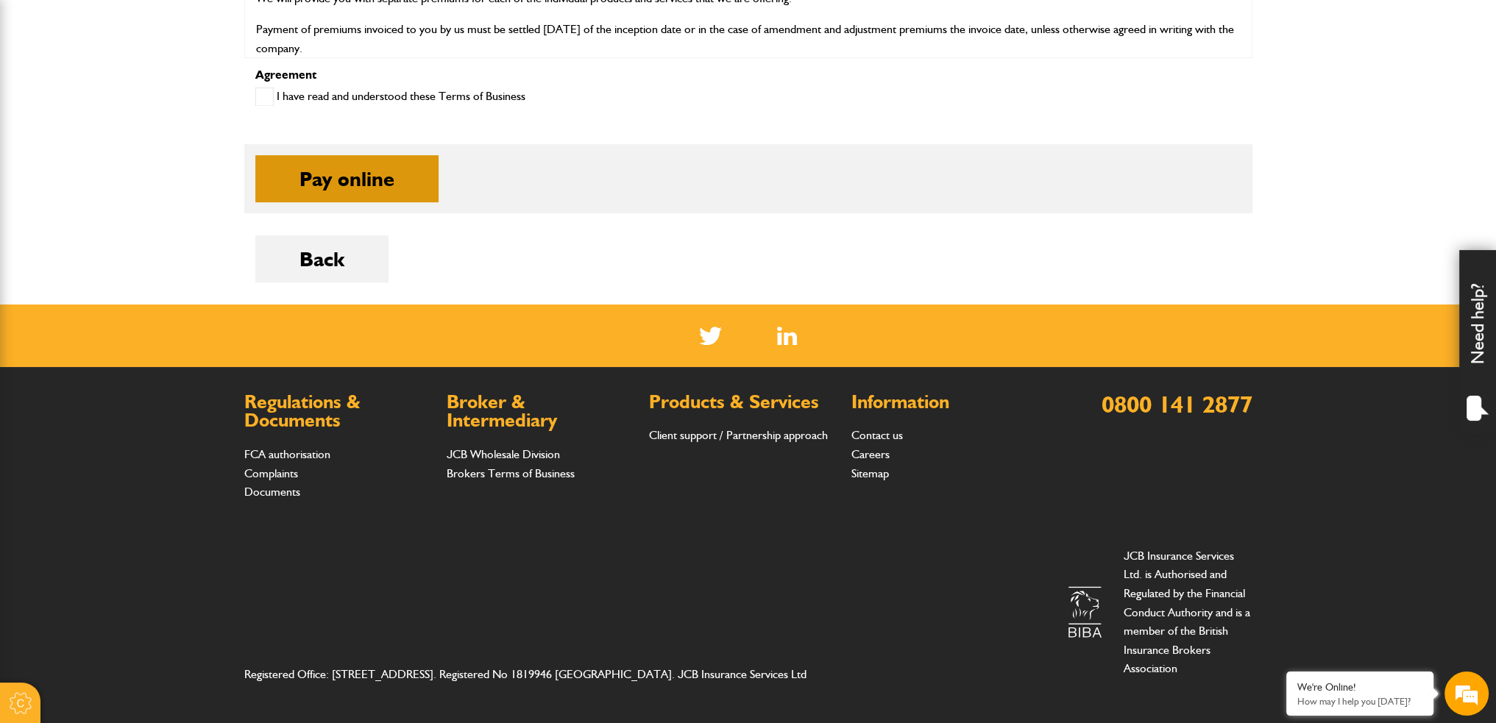
click at [347, 191] on button "Pay online" at bounding box center [346, 178] width 183 height 47
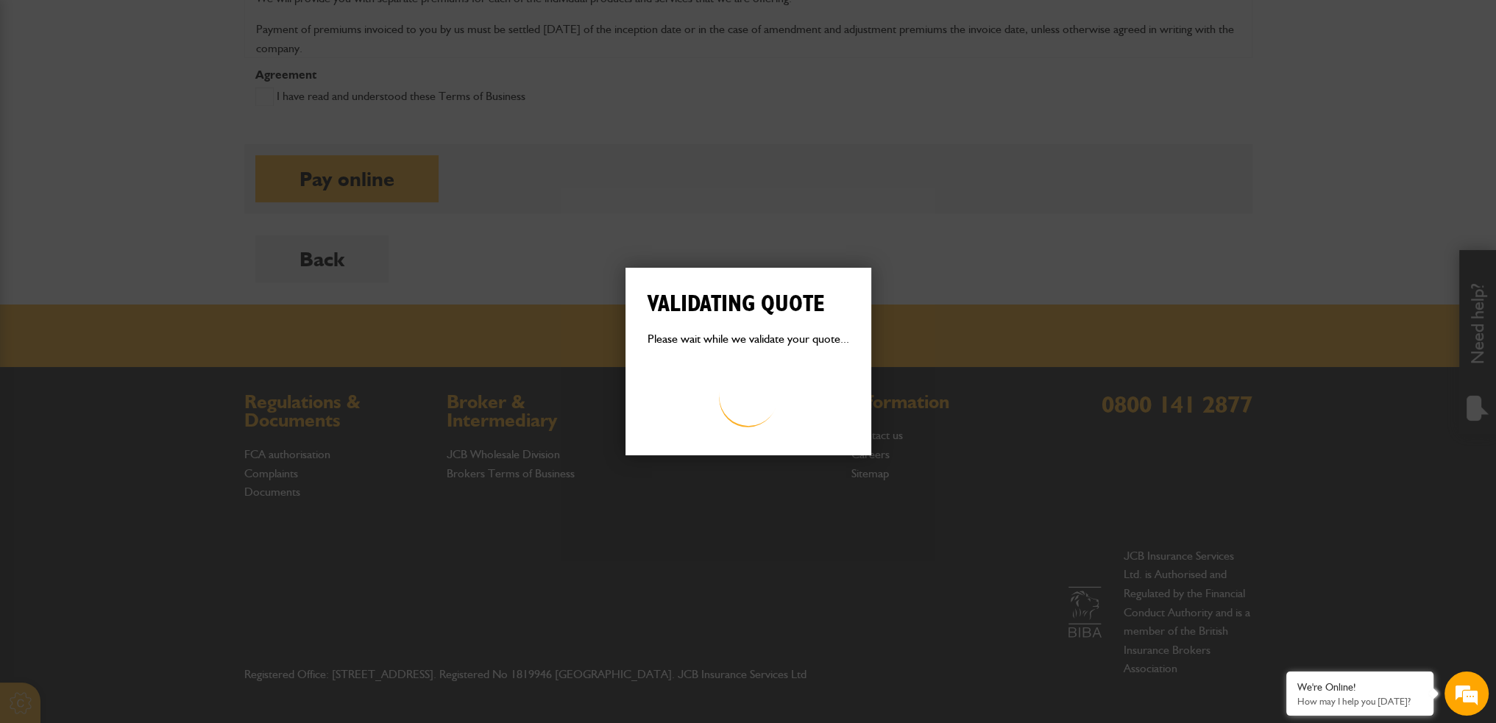
scroll to position [0, 0]
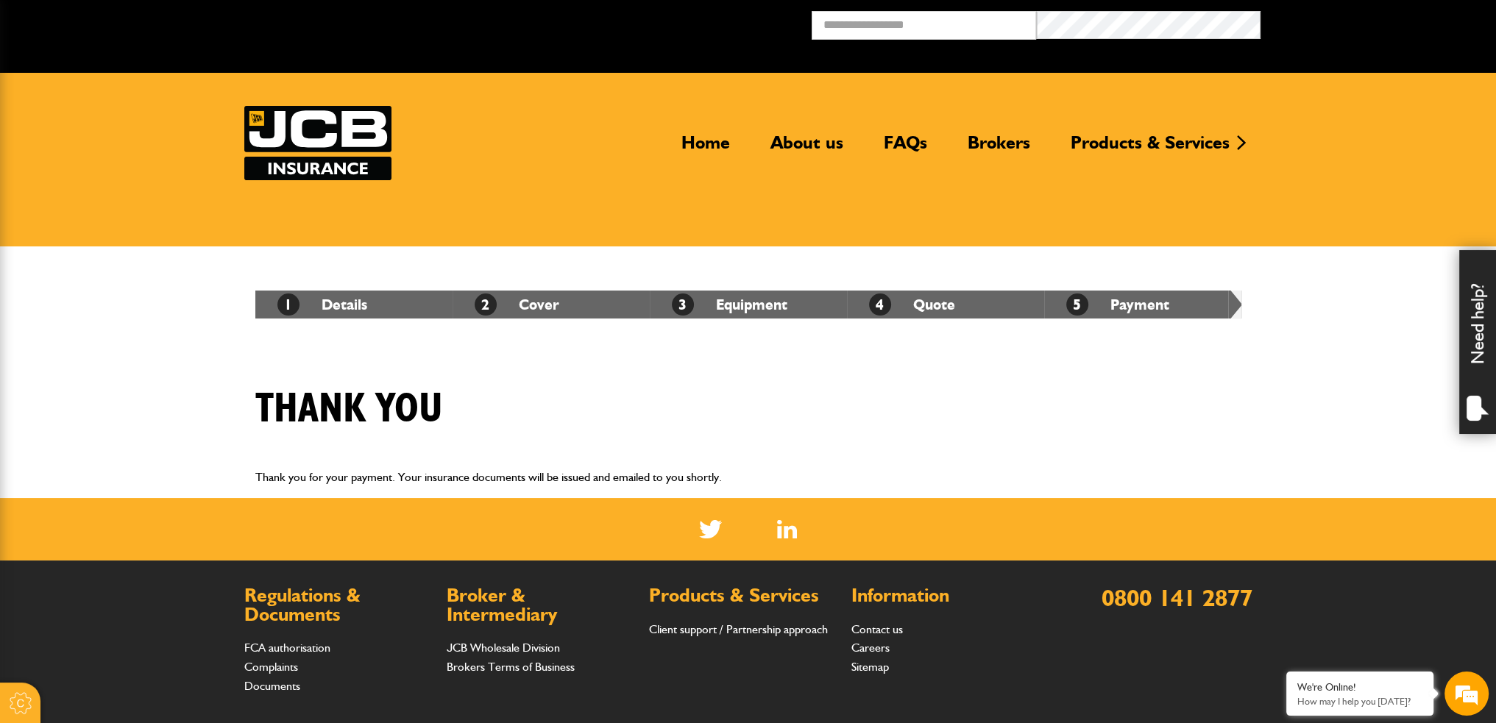
click at [1106, 411] on div "Thank you" at bounding box center [748, 420] width 1008 height 71
